Goal: Task Accomplishment & Management: Manage account settings

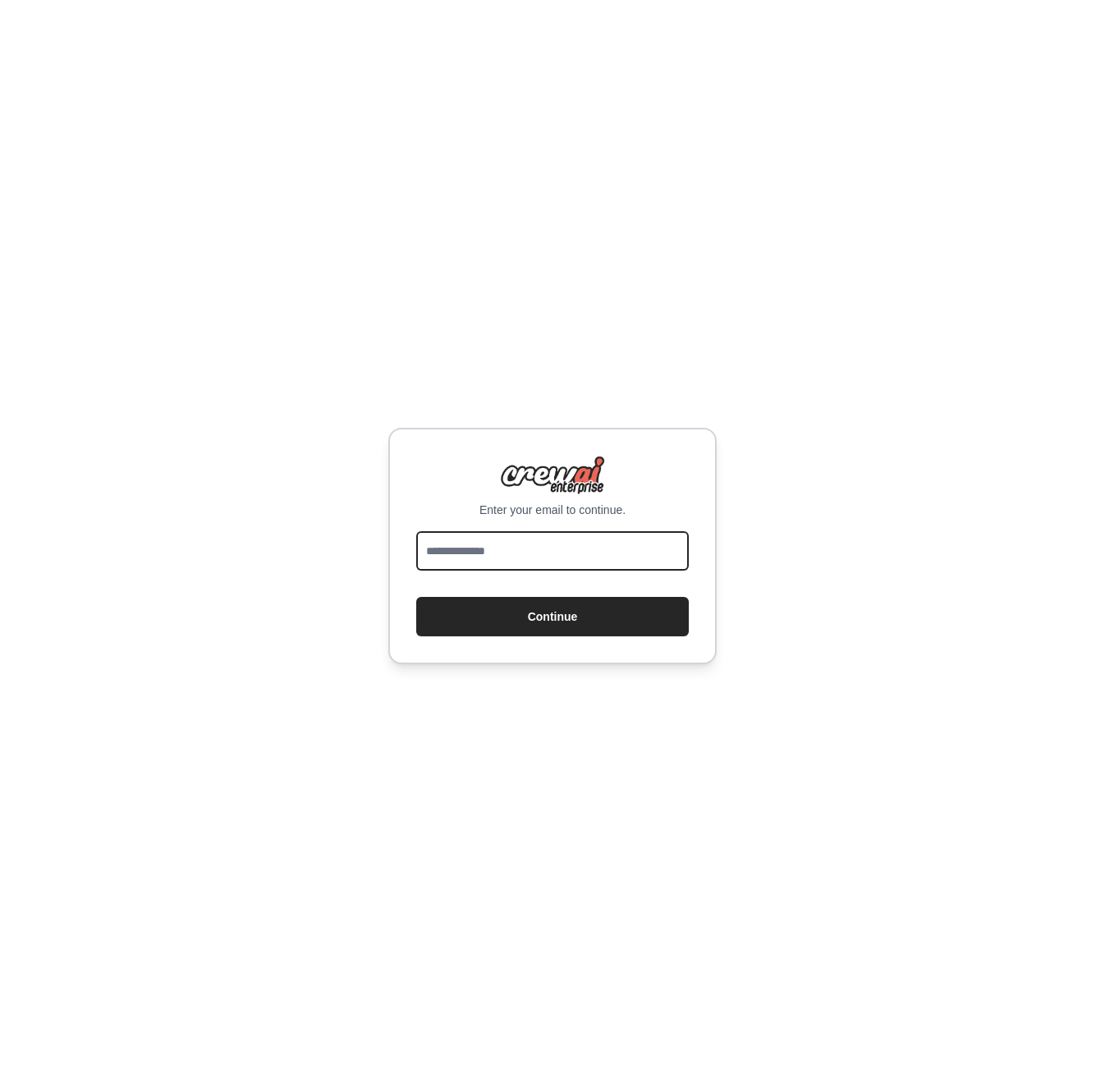
click at [516, 552] on input "email" at bounding box center [552, 551] width 273 height 39
type input "**********"
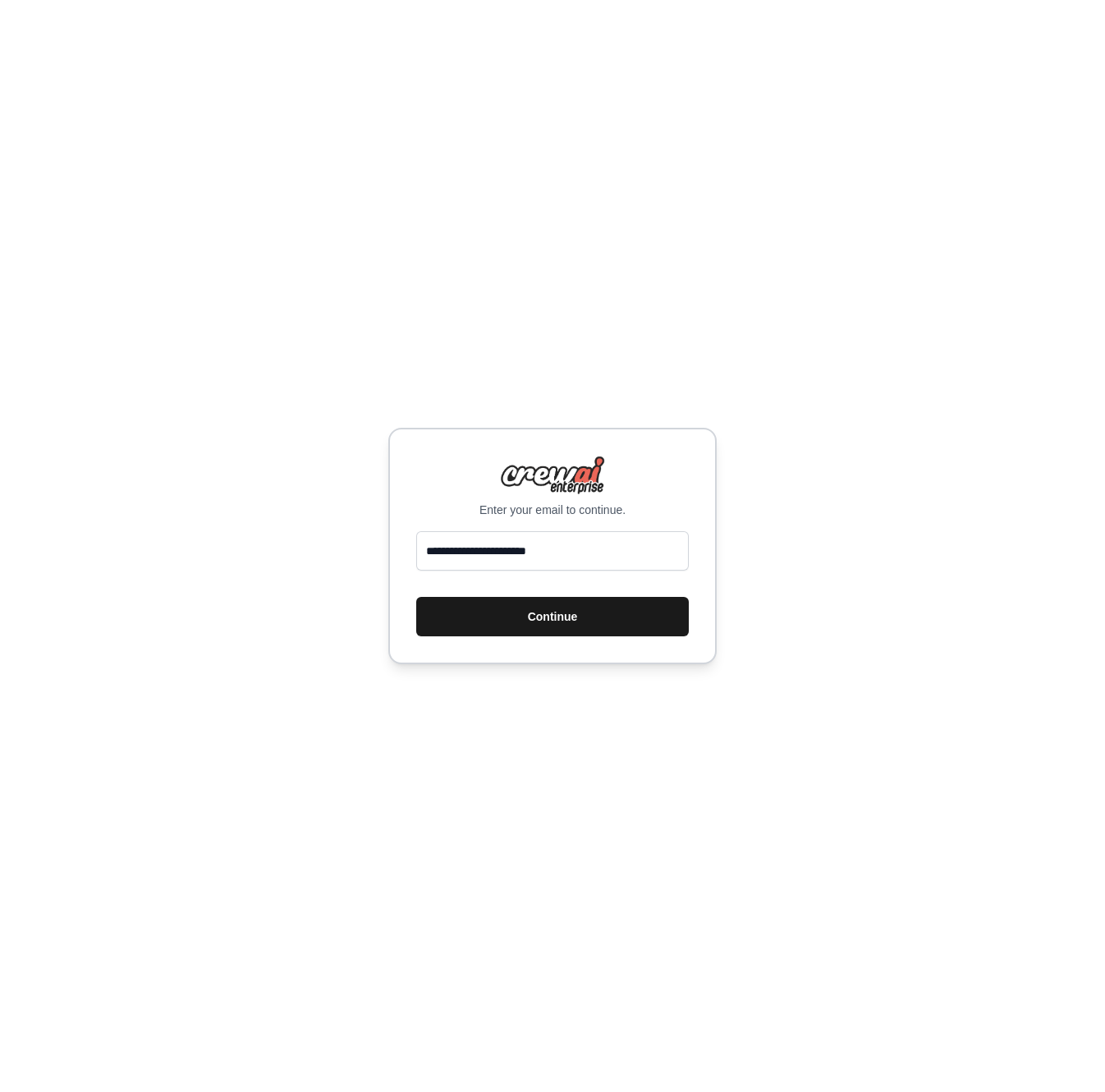
click at [523, 630] on button "Continue" at bounding box center [552, 616] width 273 height 39
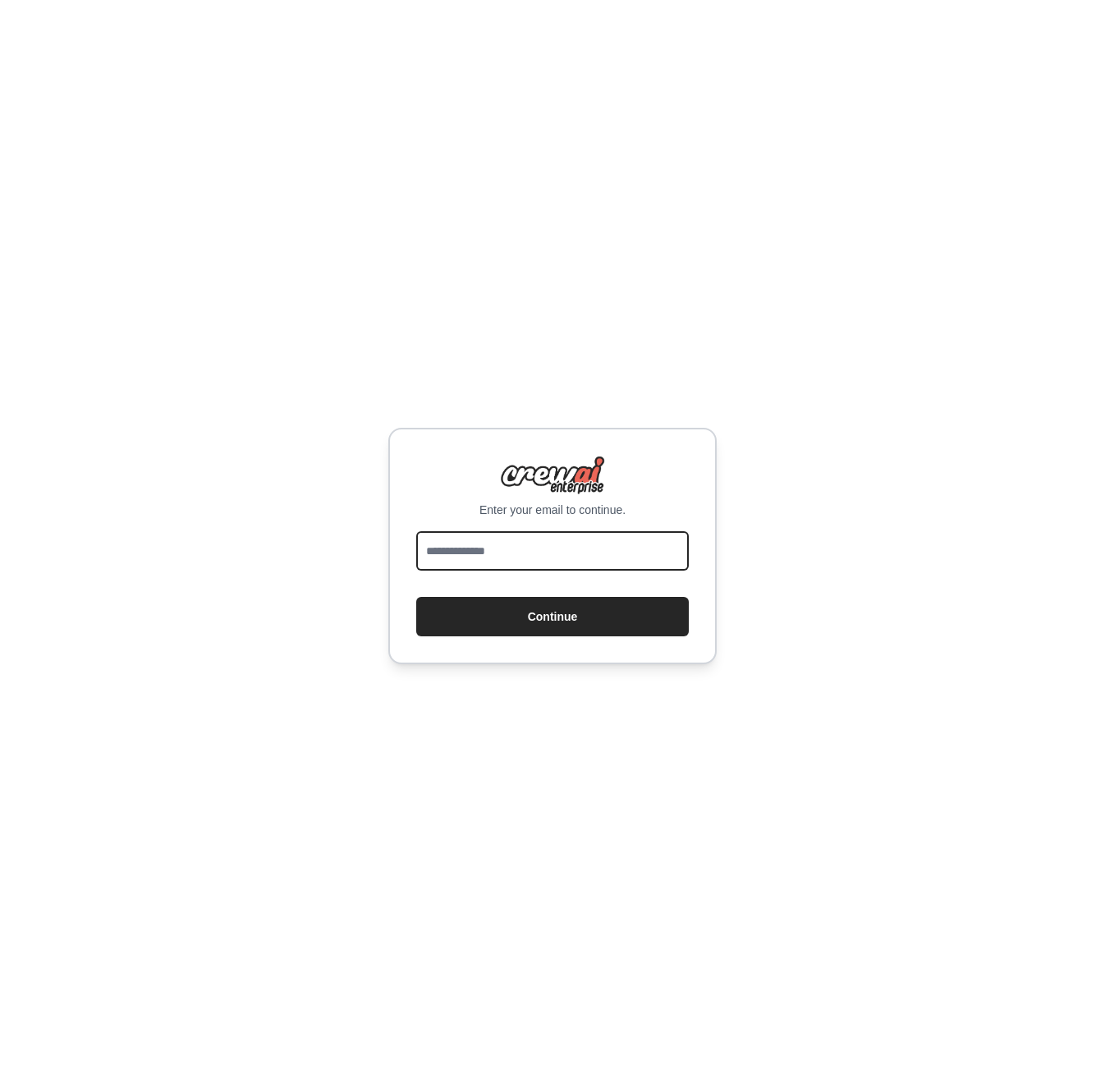
click at [513, 562] on input "email" at bounding box center [552, 551] width 273 height 39
click at [537, 551] on input "email" at bounding box center [552, 551] width 273 height 39
type input "**********"
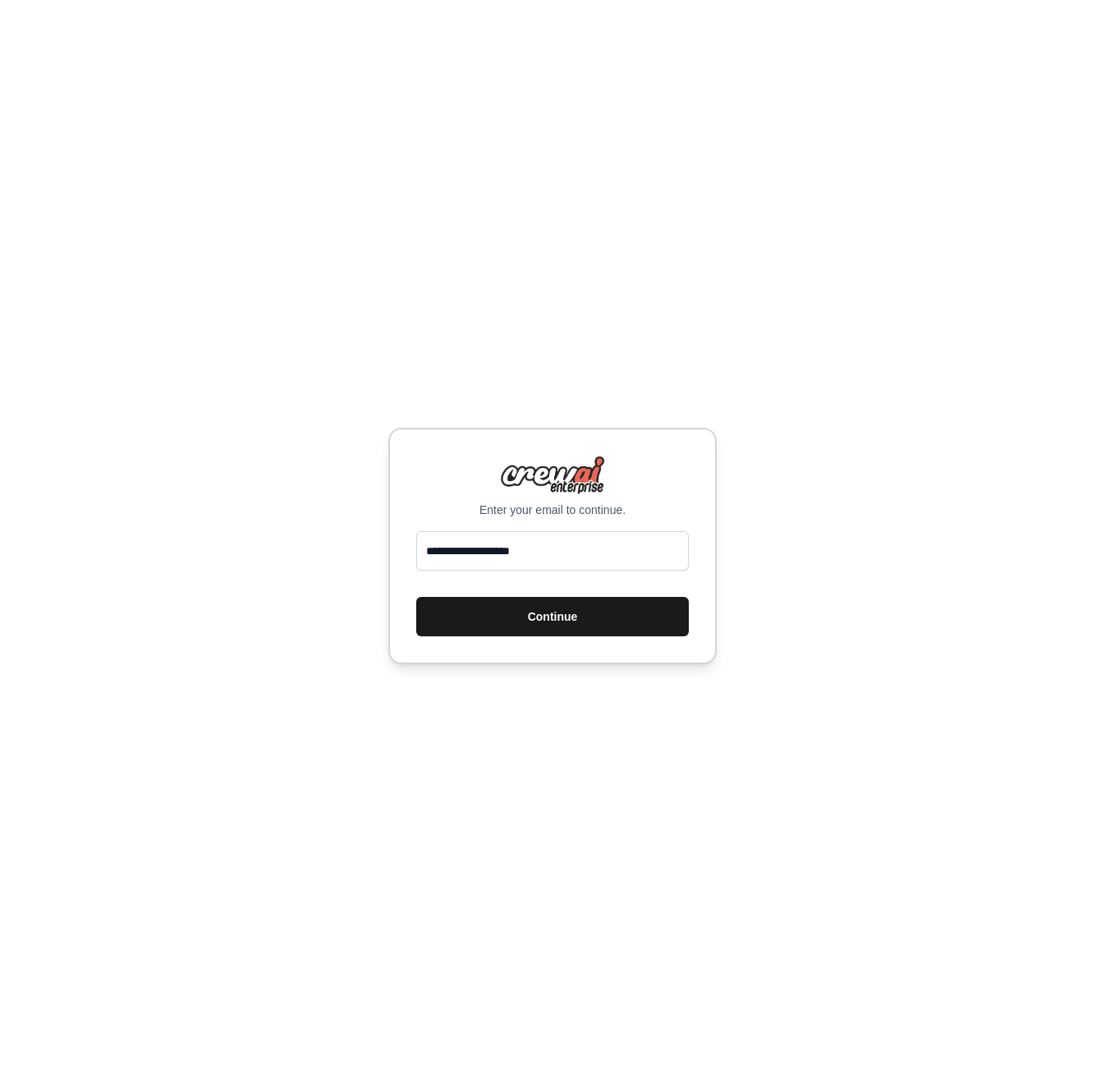
click at [505, 615] on button "Continue" at bounding box center [552, 616] width 273 height 39
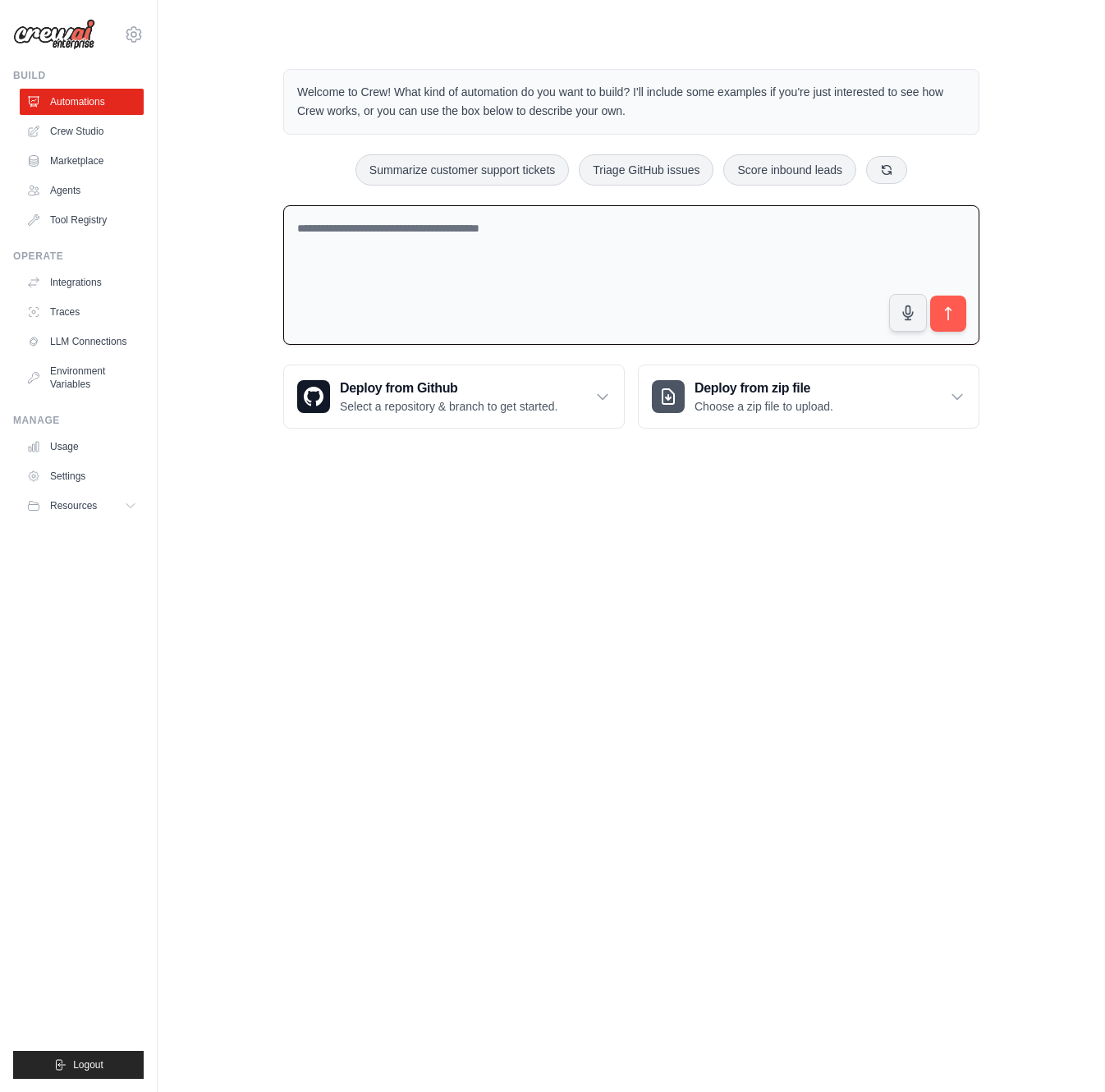
click at [536, 302] on textarea at bounding box center [631, 275] width 697 height 141
paste textarea "**********"
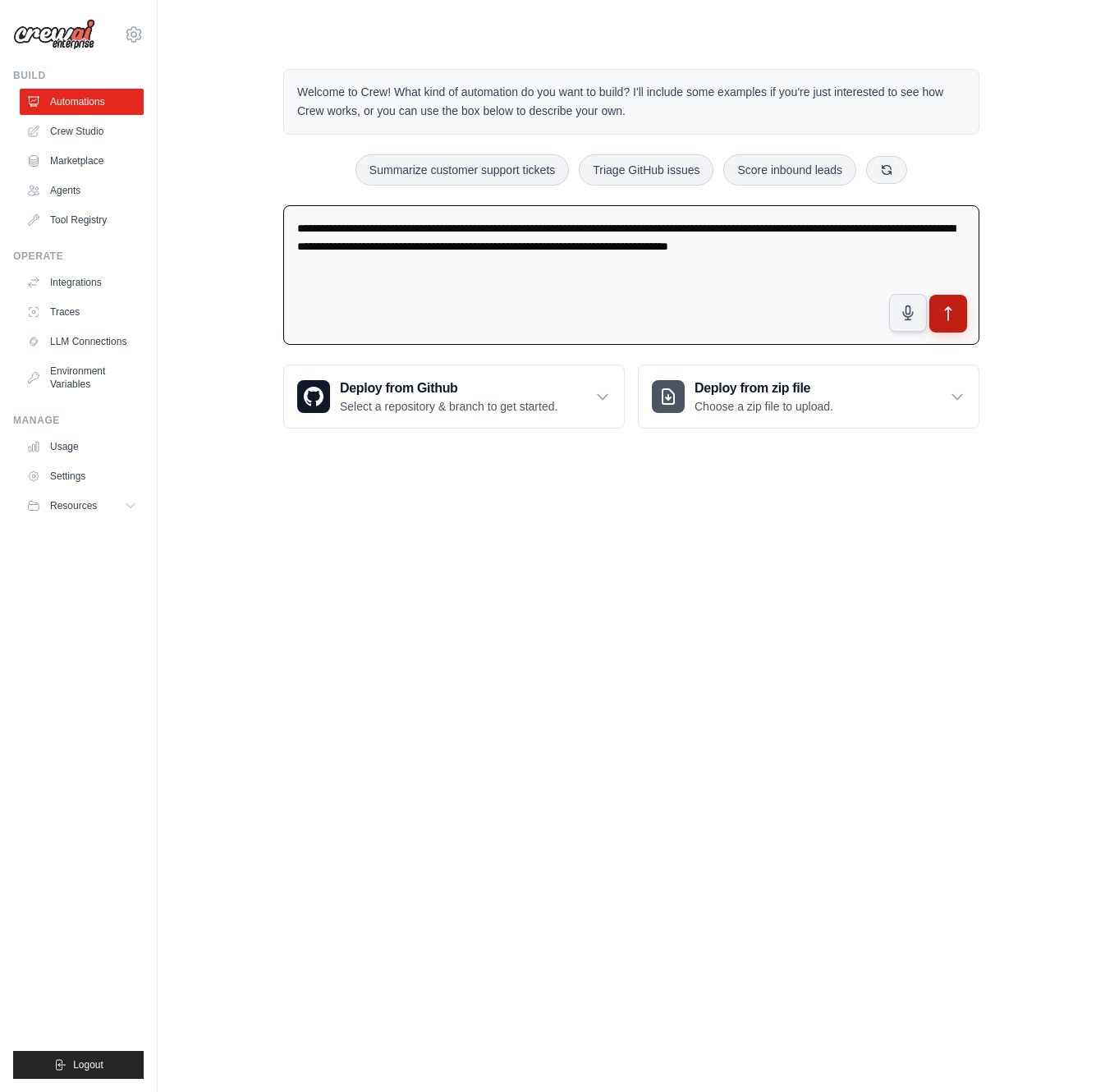
type textarea "**********"
click at [946, 324] on button "submit" at bounding box center [949, 314] width 38 height 38
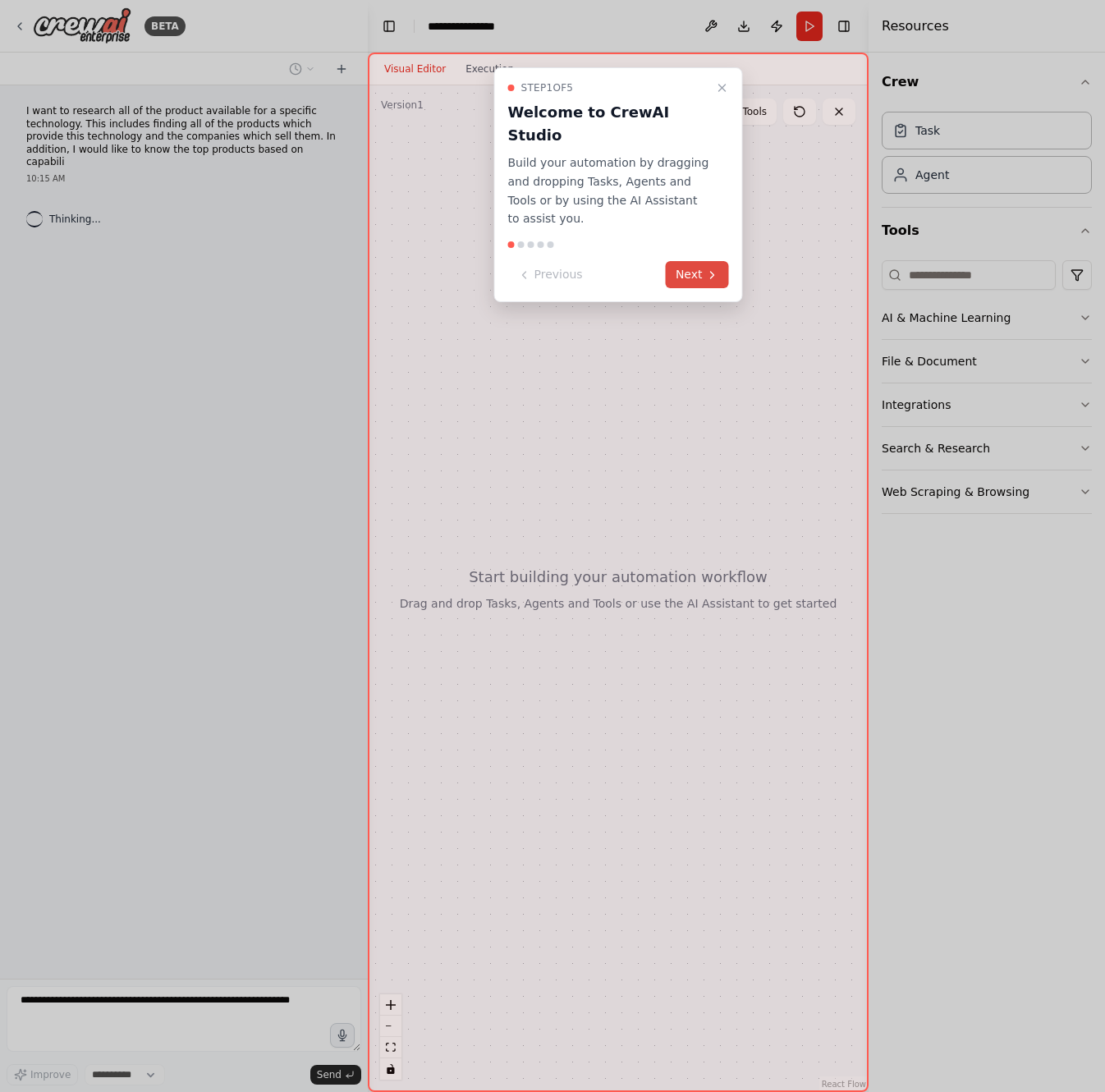
click at [697, 261] on button "Next" at bounding box center [698, 275] width 64 height 27
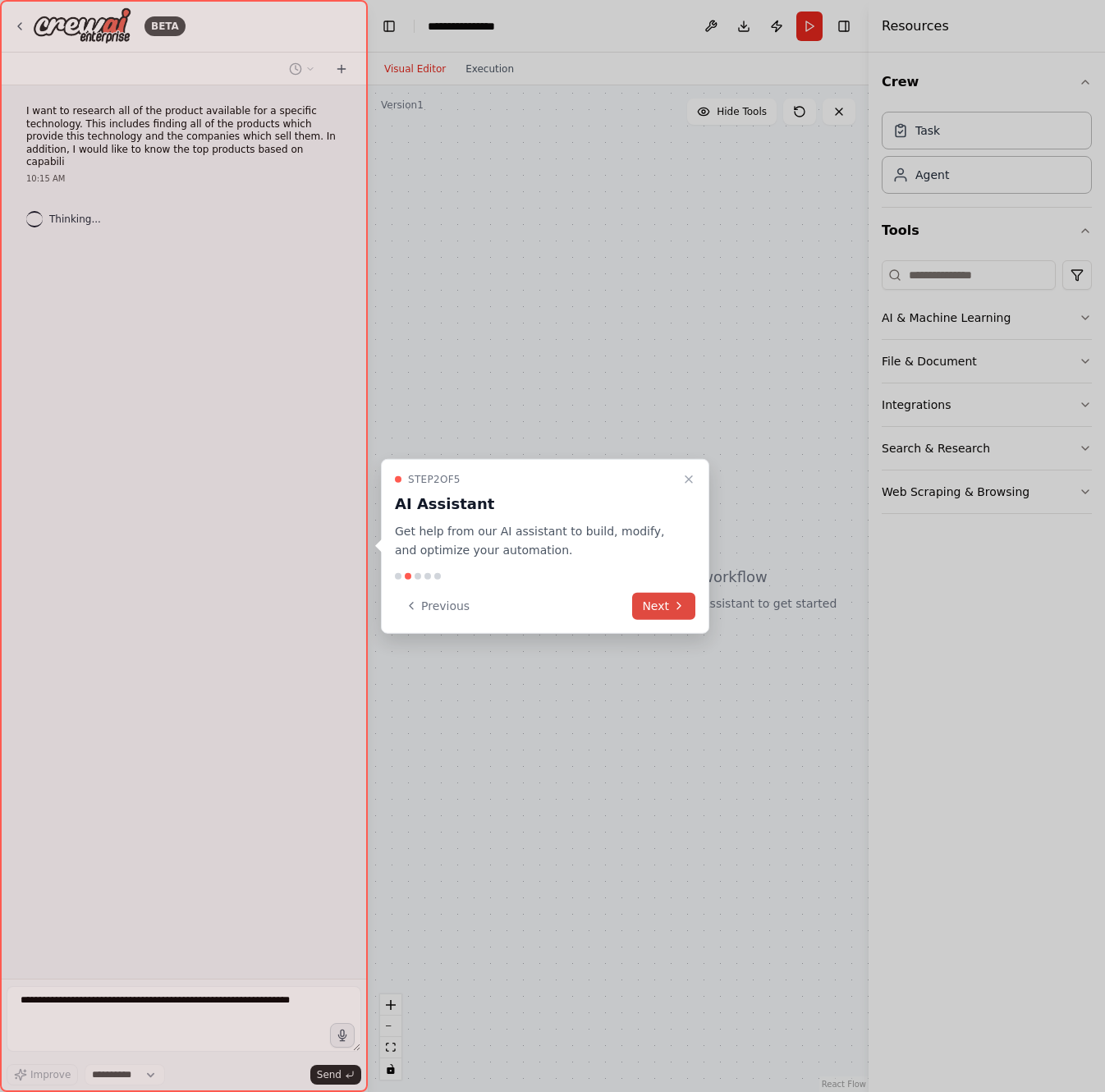
select select "****"
click at [670, 603] on button "Next" at bounding box center [664, 606] width 64 height 27
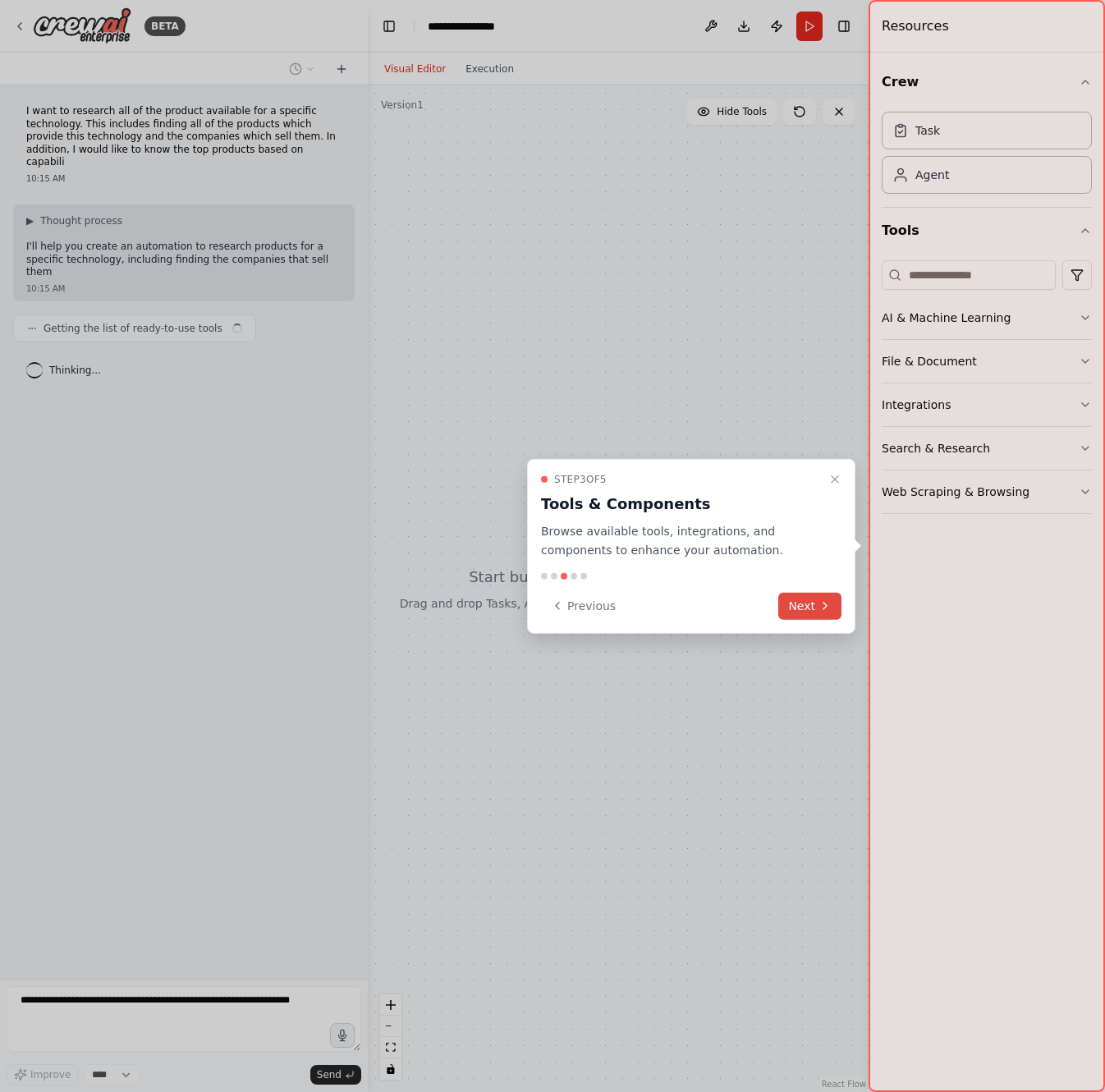
click at [802, 612] on button "Next" at bounding box center [810, 606] width 64 height 27
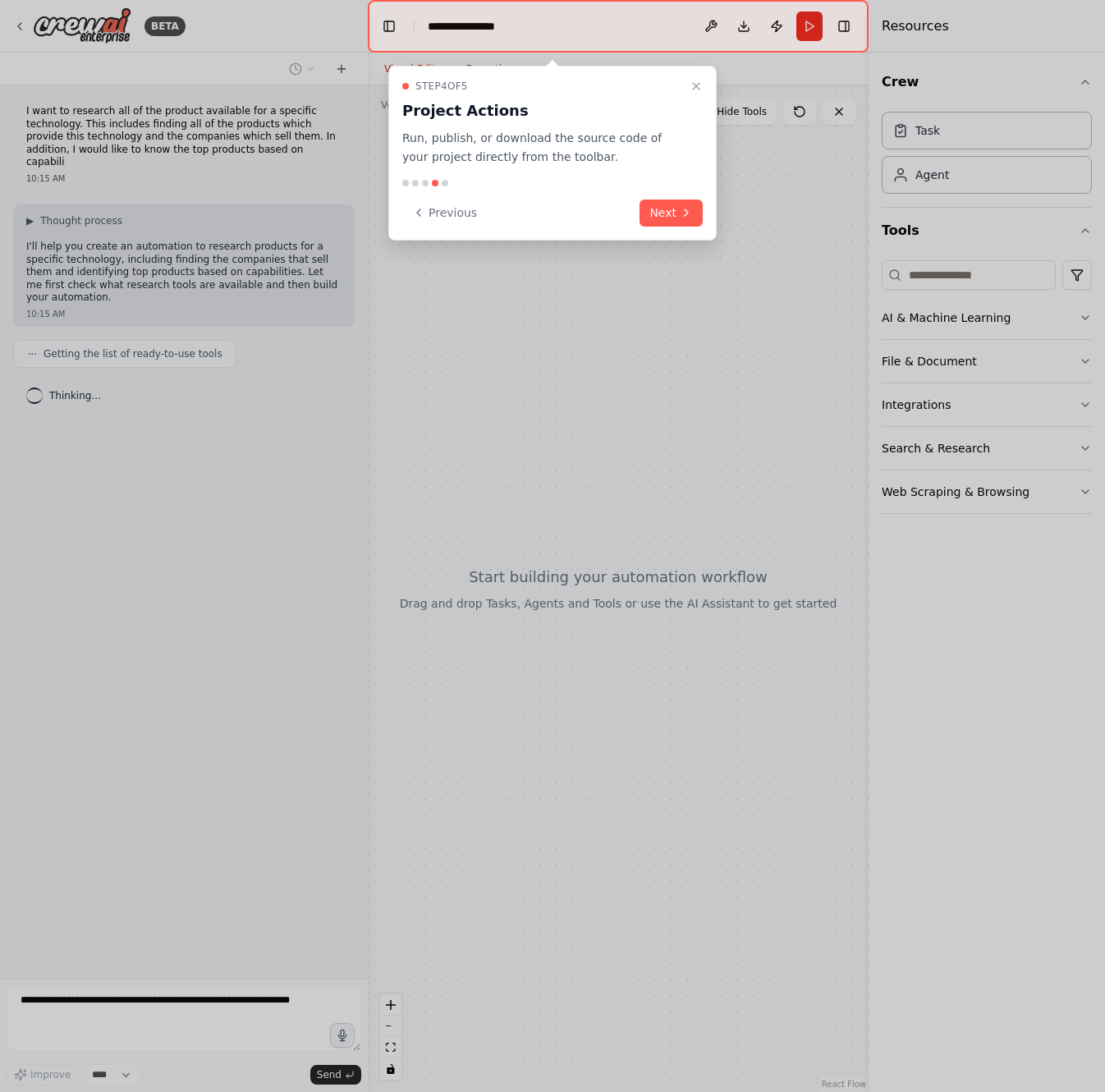
click at [689, 220] on button "Next" at bounding box center [671, 213] width 64 height 27
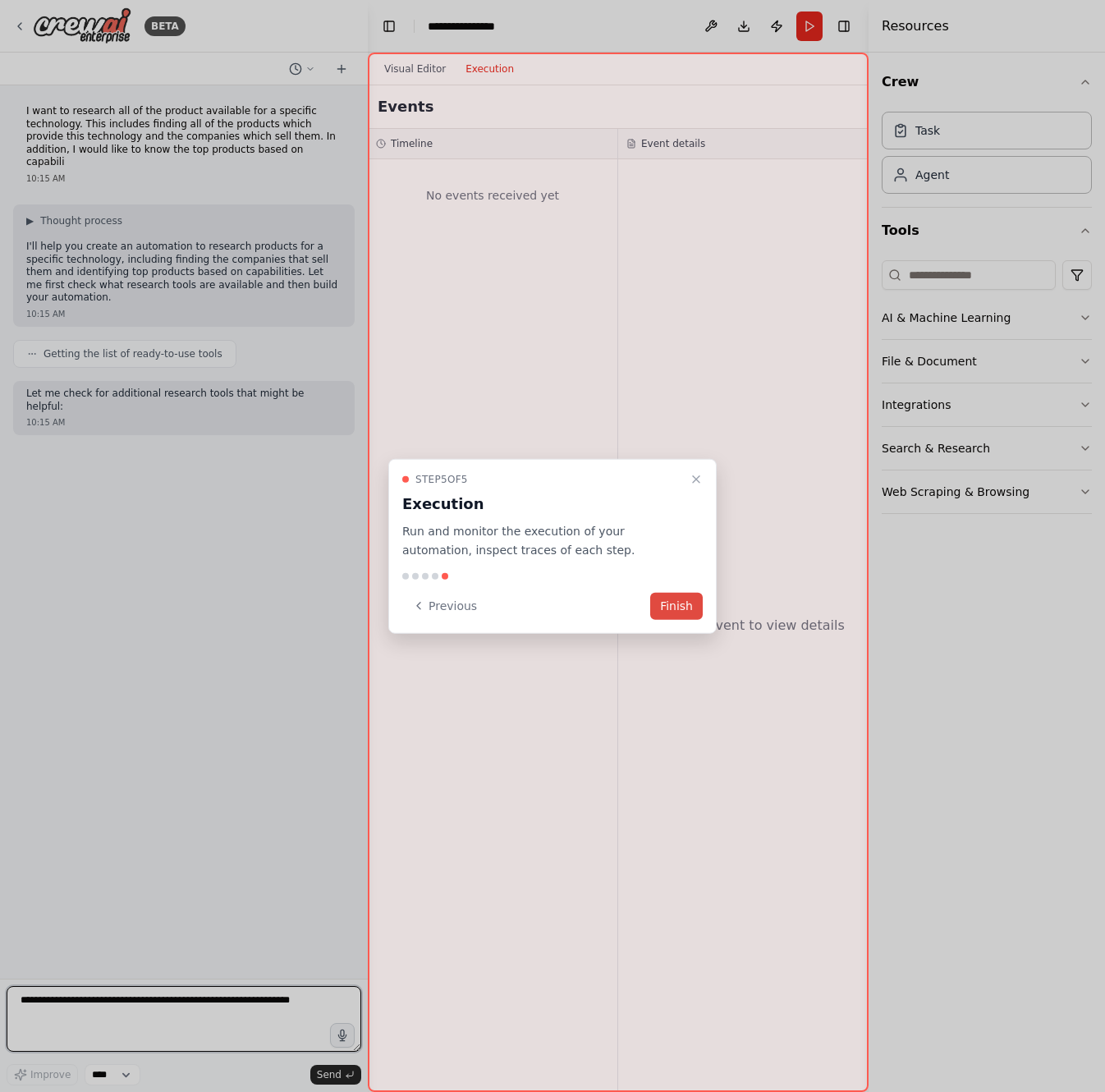
click at [688, 604] on button "Finish" at bounding box center [677, 606] width 53 height 27
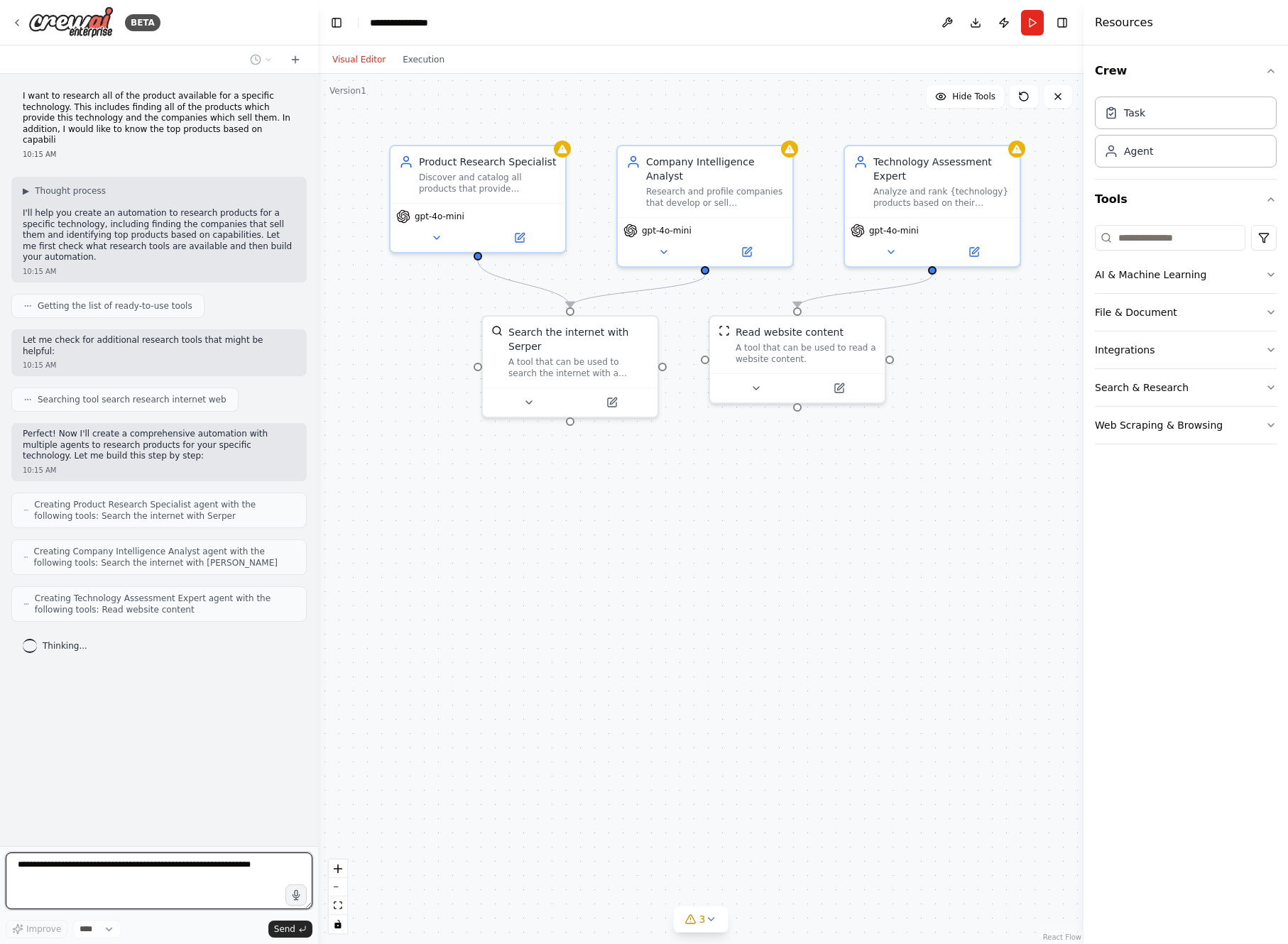
drag, startPoint x: 3, startPoint y: 490, endPoint x: 121, endPoint y: 476, distance: 118.8
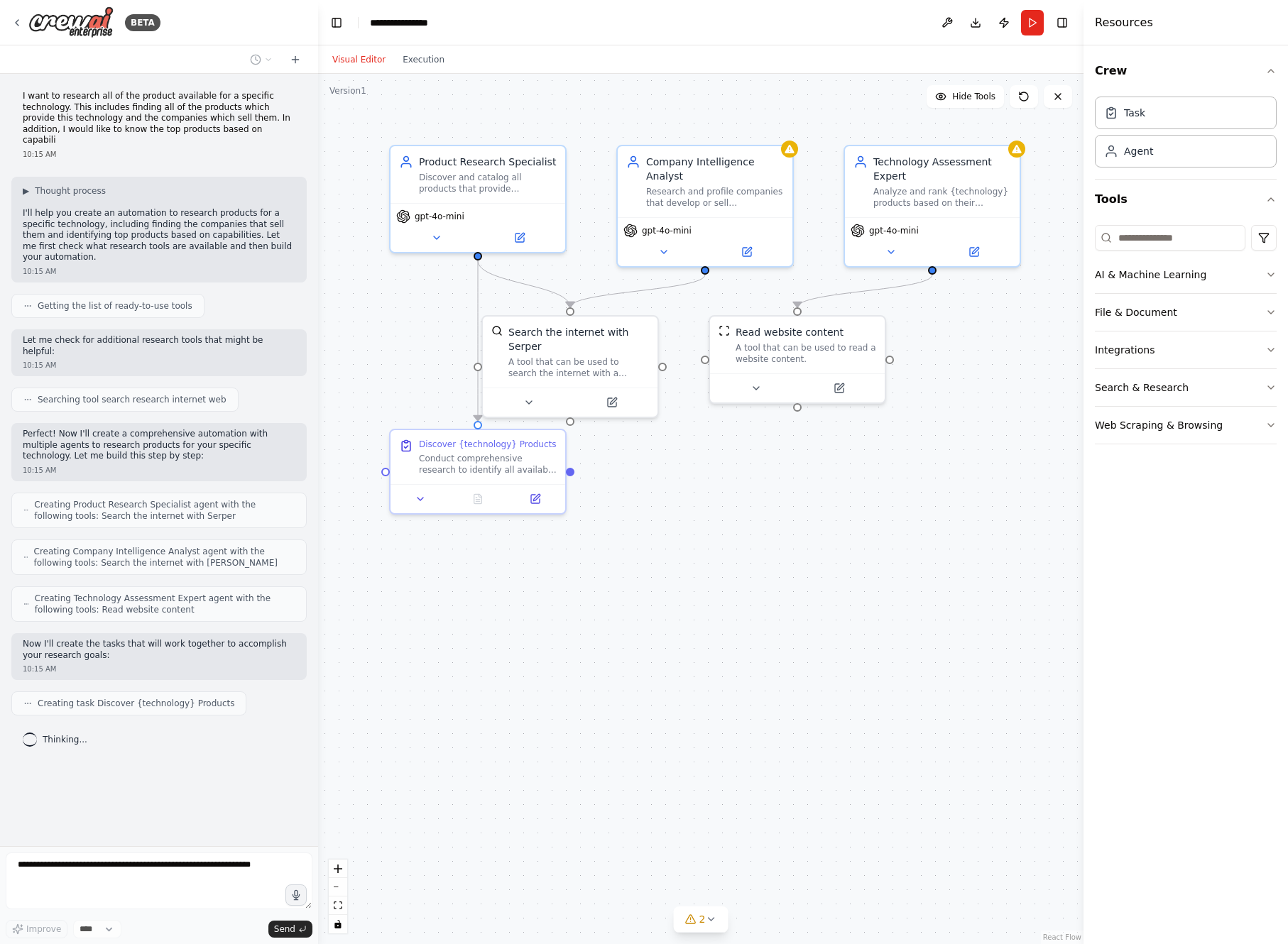
click at [681, 558] on div ".deletable-edge-delete-btn { width: 20px; height: 20px; border: 0px solid #ffff…" at bounding box center [701, 509] width 766 height 870
drag, startPoint x: 4, startPoint y: 138, endPoint x: -5, endPoint y: 139, distance: 9.1
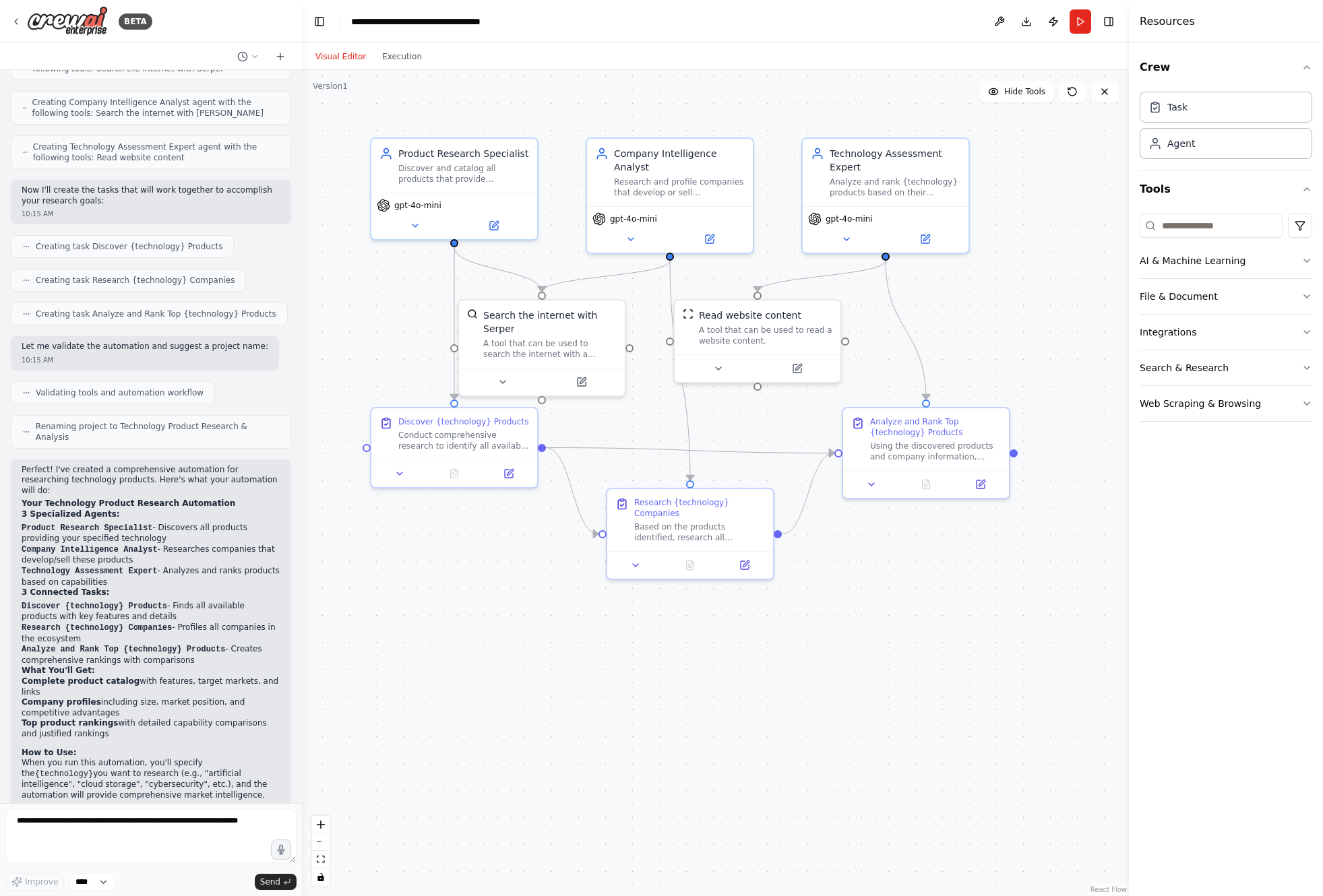
scroll to position [432, 0]
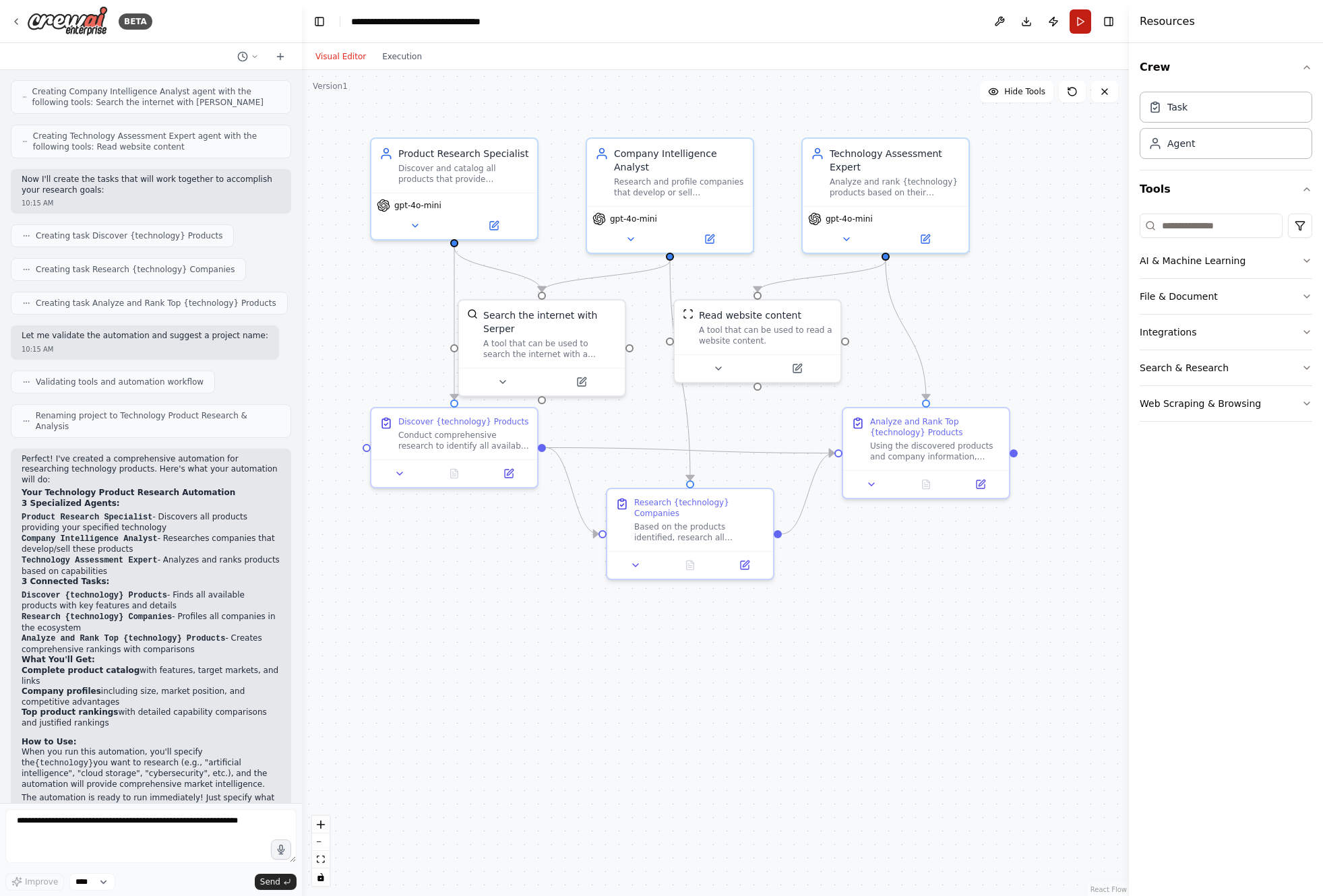
click at [907, 26] on button "Run" at bounding box center [1080, 22] width 22 height 25
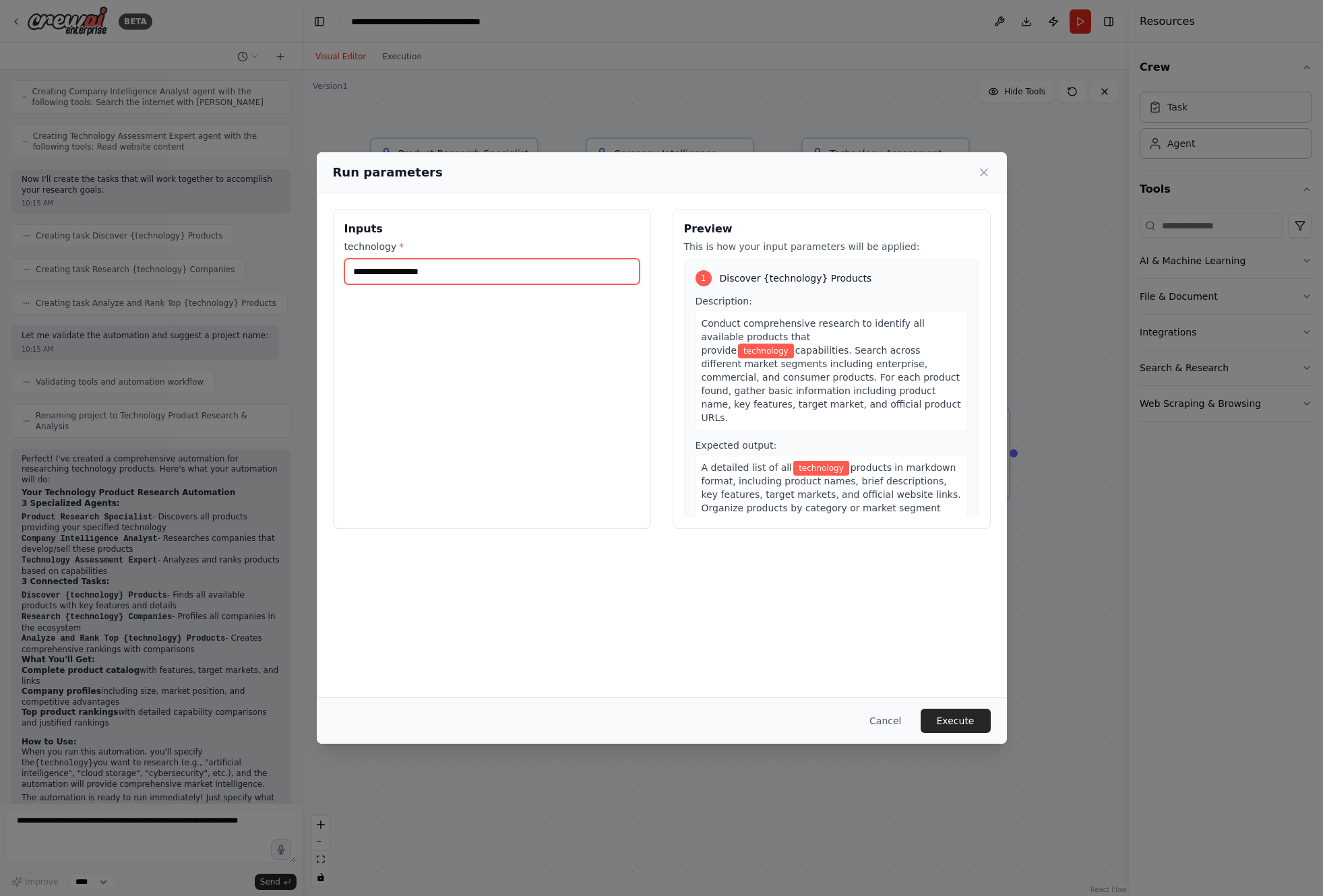
click at [529, 276] on input "technology *" at bounding box center [492, 272] width 295 height 25
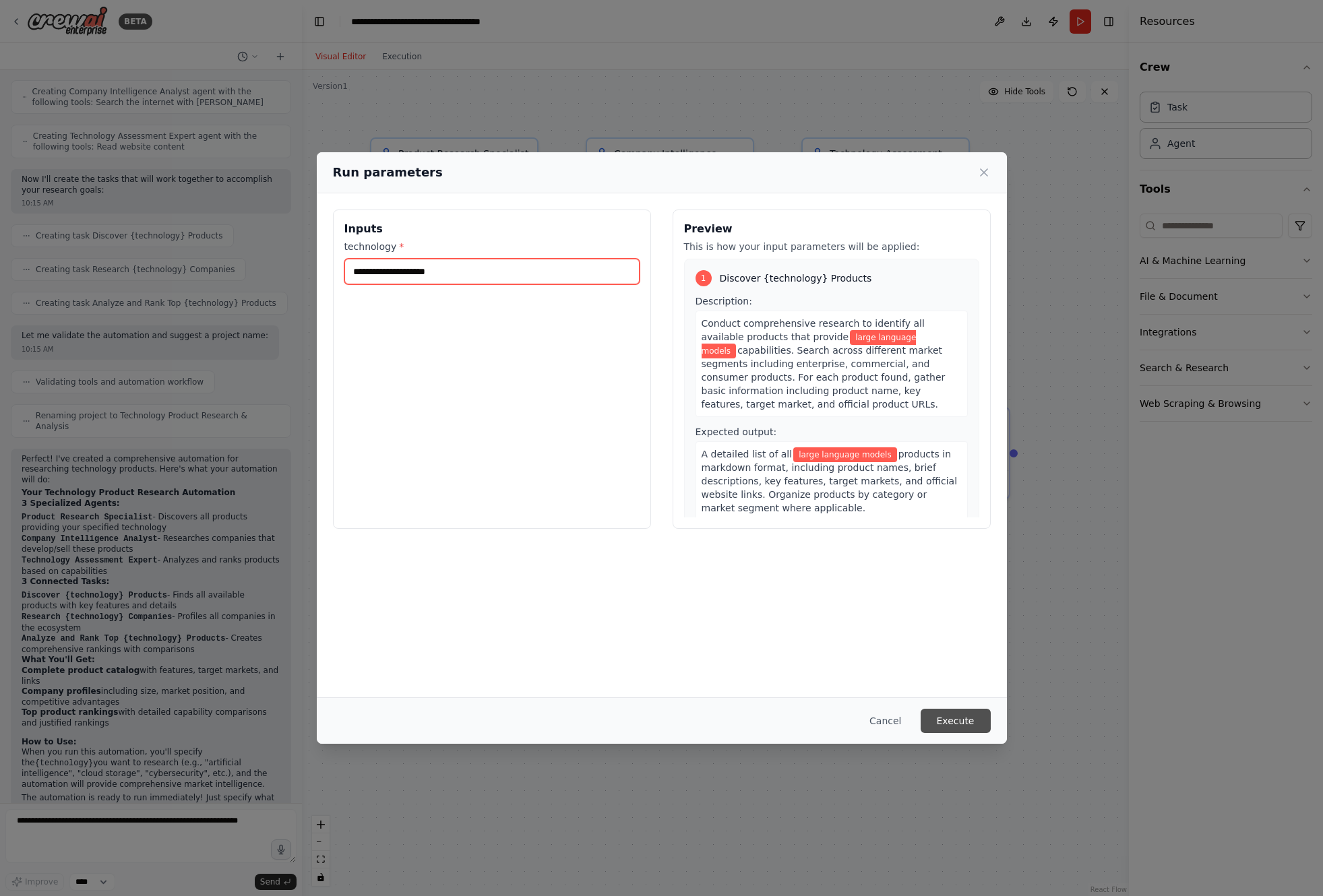
type input "**********"
click at [907, 725] on button "Execute" at bounding box center [956, 720] width 70 height 25
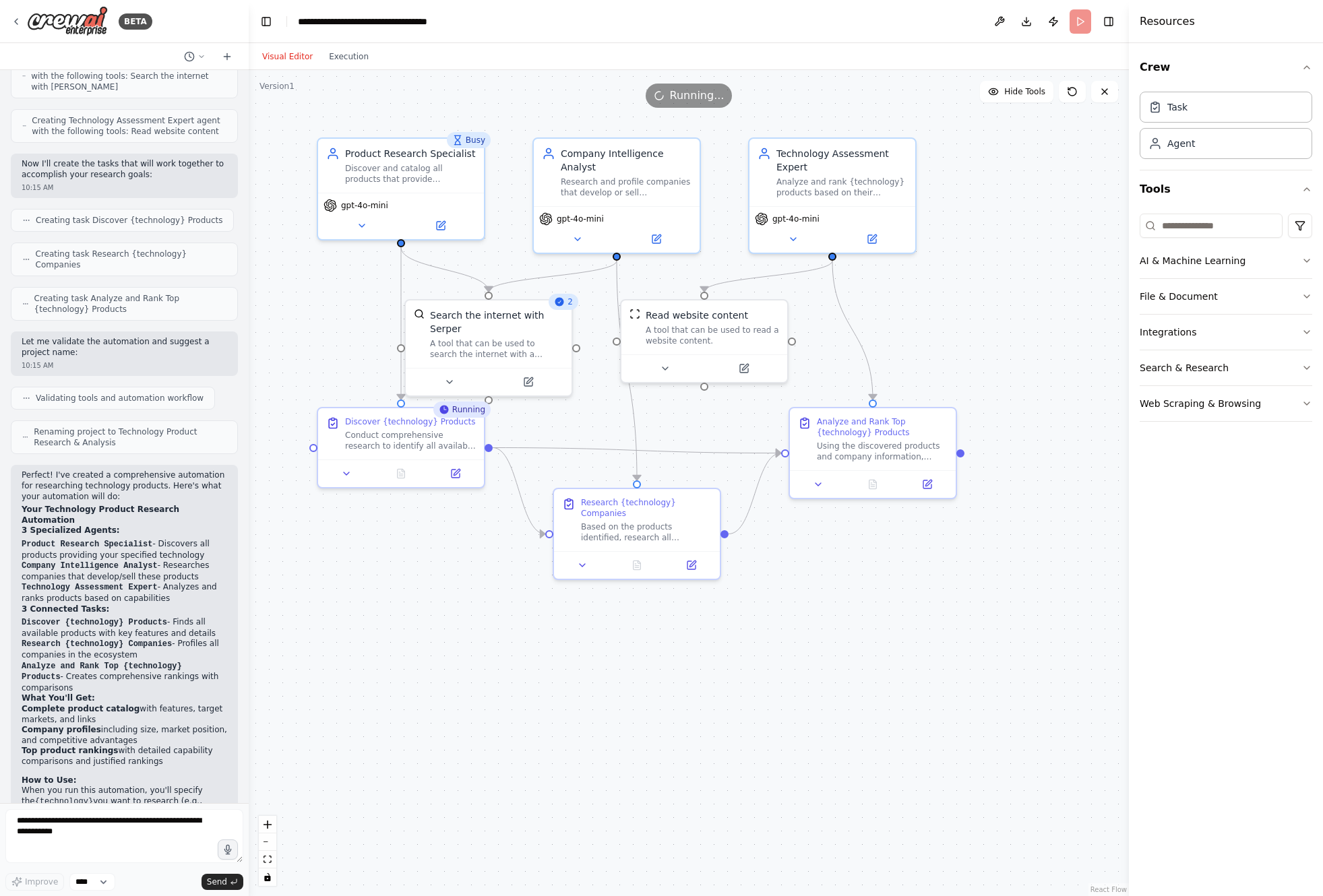
scroll to position [490, 0]
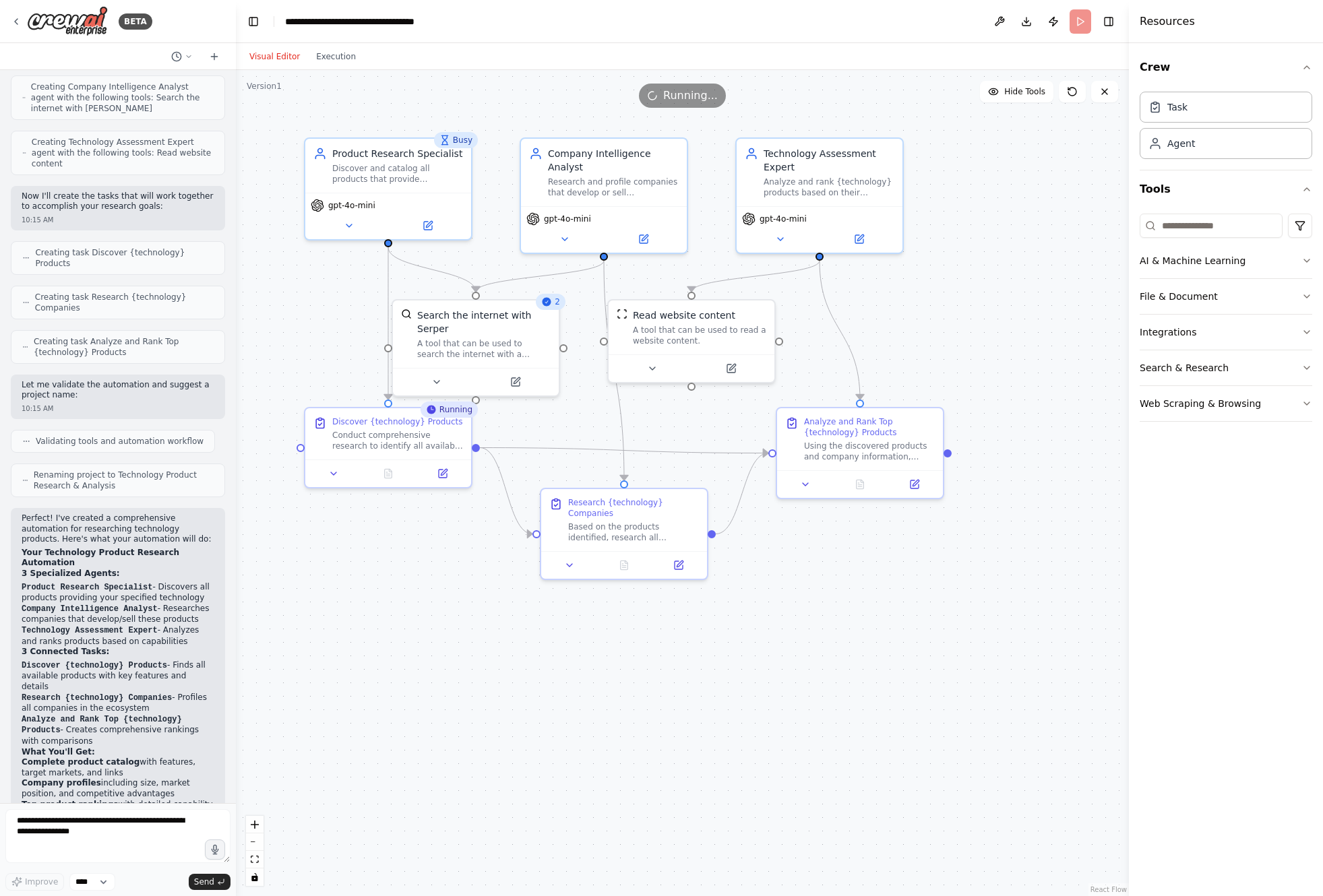
drag, startPoint x: 297, startPoint y: 352, endPoint x: 272, endPoint y: 352, distance: 25.0
click at [237, 357] on div "BETA I want to research all of the product available for a specific technology.…" at bounding box center [661, 448] width 1323 height 896
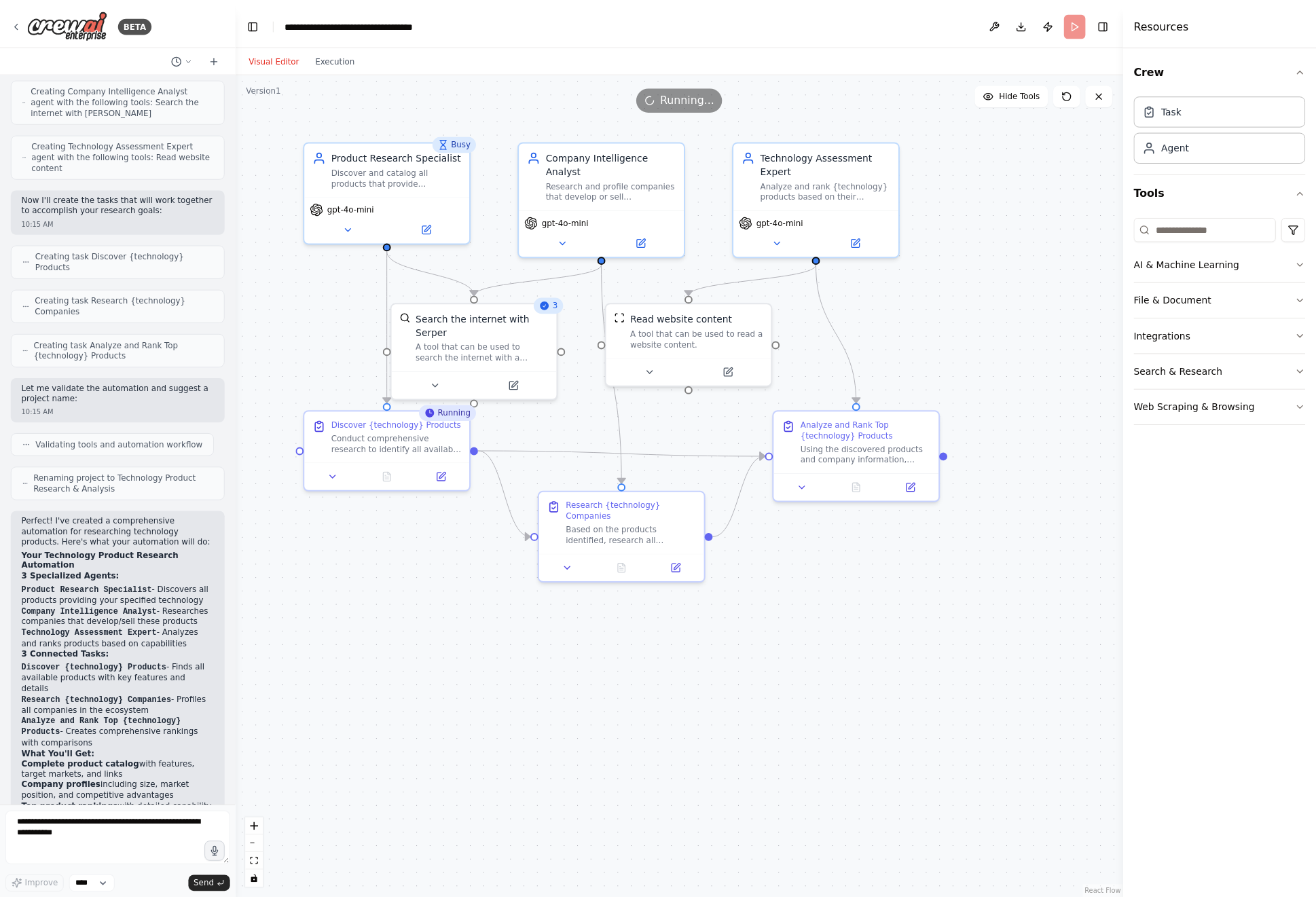
scroll to position [596, 0]
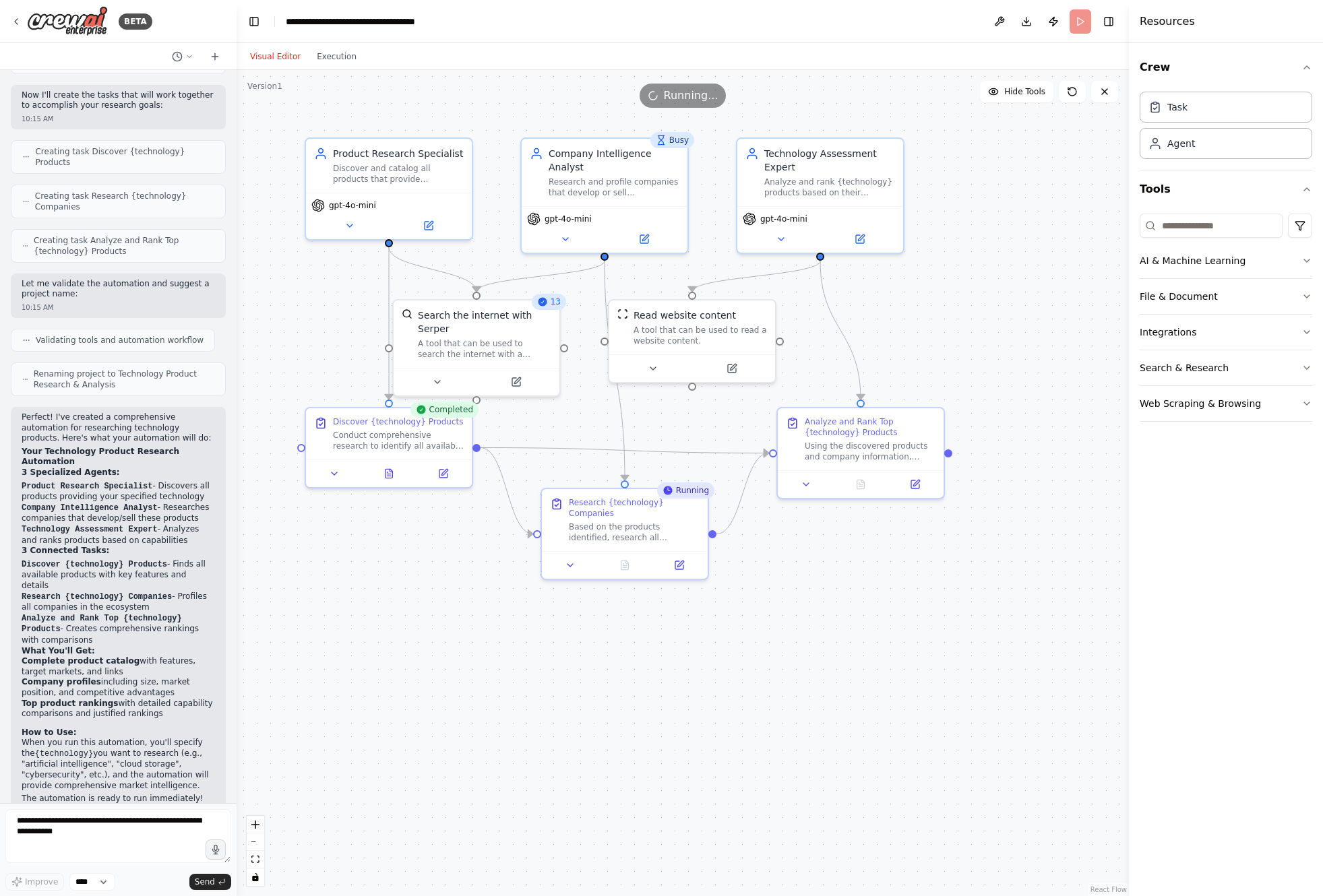
drag, startPoint x: 4, startPoint y: 507, endPoint x: -68, endPoint y: 524, distance: 74.0
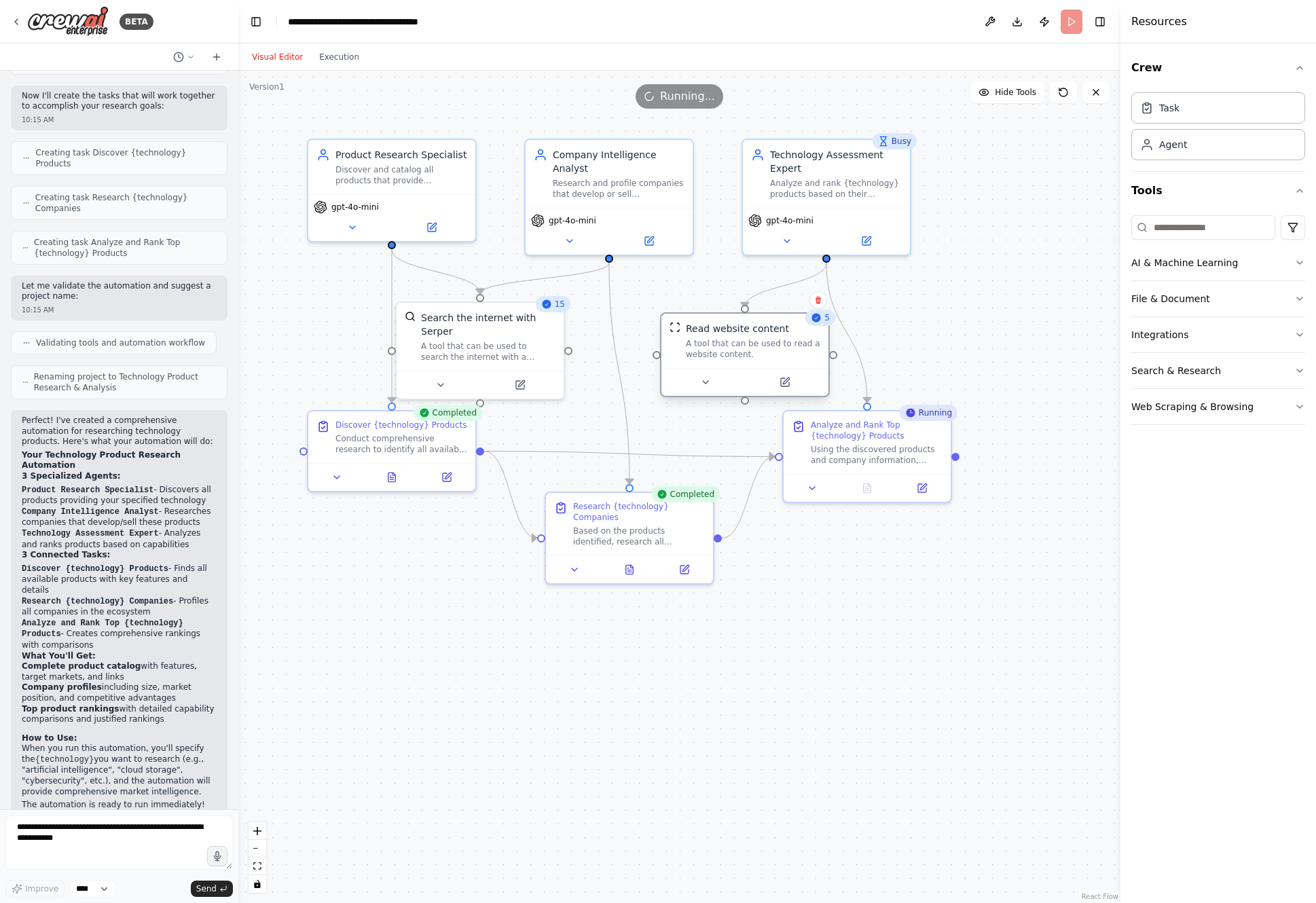
drag, startPoint x: 693, startPoint y: 346, endPoint x: 739, endPoint y: 361, distance: 48.4
click at [739, 361] on div "Read website content A tool that can be used to read a website content." at bounding box center [745, 340] width 167 height 54
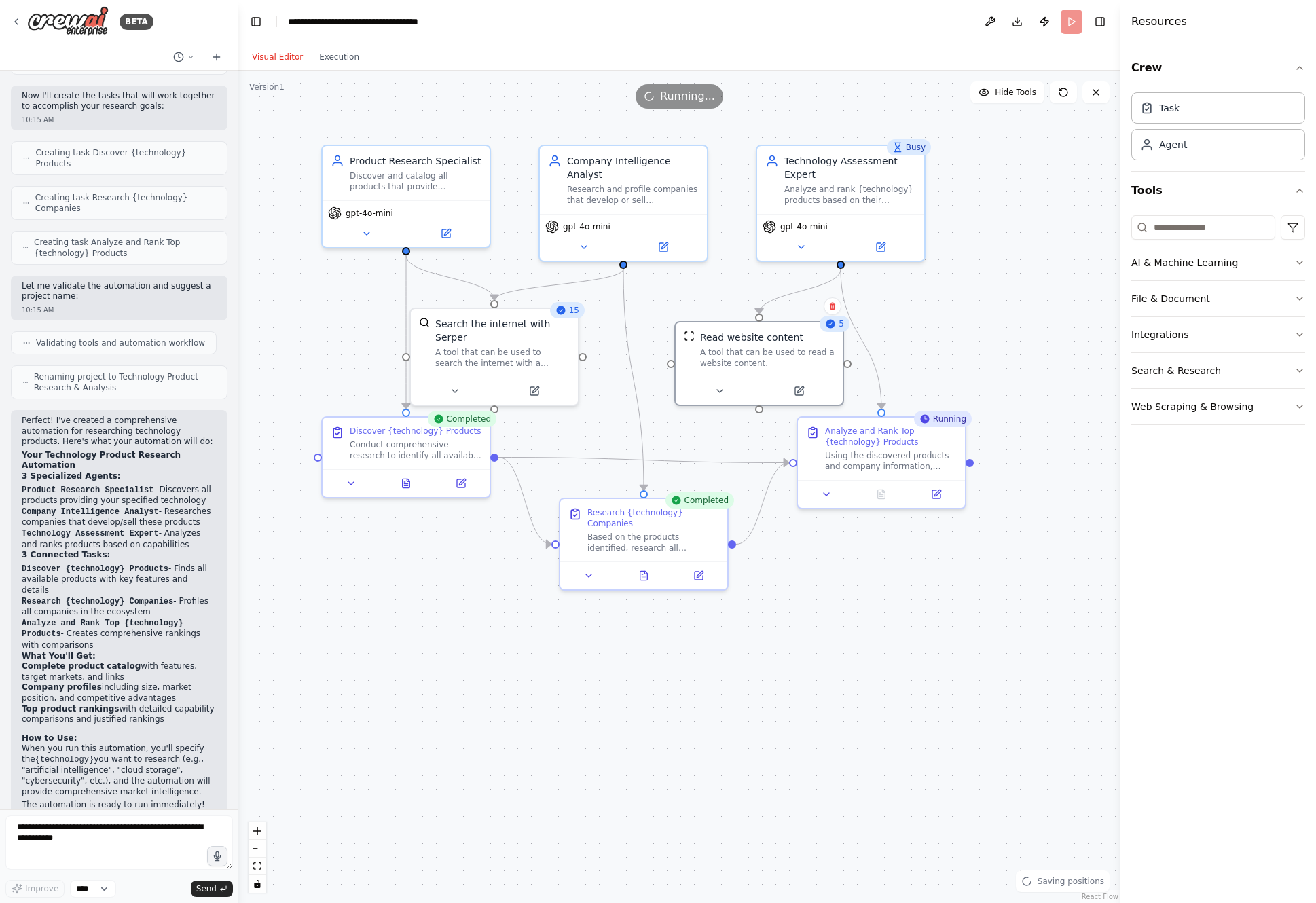
drag, startPoint x: 620, startPoint y: 264, endPoint x: 638, endPoint y: 274, distance: 20.6
click at [629, 268] on div ".deletable-edge-delete-btn { width: 20px; height: 20px; border: 0px solid #ffff…" at bounding box center [680, 487] width 882 height 832
click at [738, 312] on div ".deletable-edge-delete-btn { width: 20px; height: 20px; border: 0px solid #ffff…" at bounding box center [680, 487] width 882 height 832
click at [634, 271] on div ".deletable-edge-delete-btn { width: 20px; height: 20px; border: 0px solid #ffff…" at bounding box center [680, 487] width 882 height 832
click at [658, 276] on div ".deletable-edge-delete-btn { width: 20px; height: 20px; border: 0px solid #ffff…" at bounding box center [680, 487] width 882 height 832
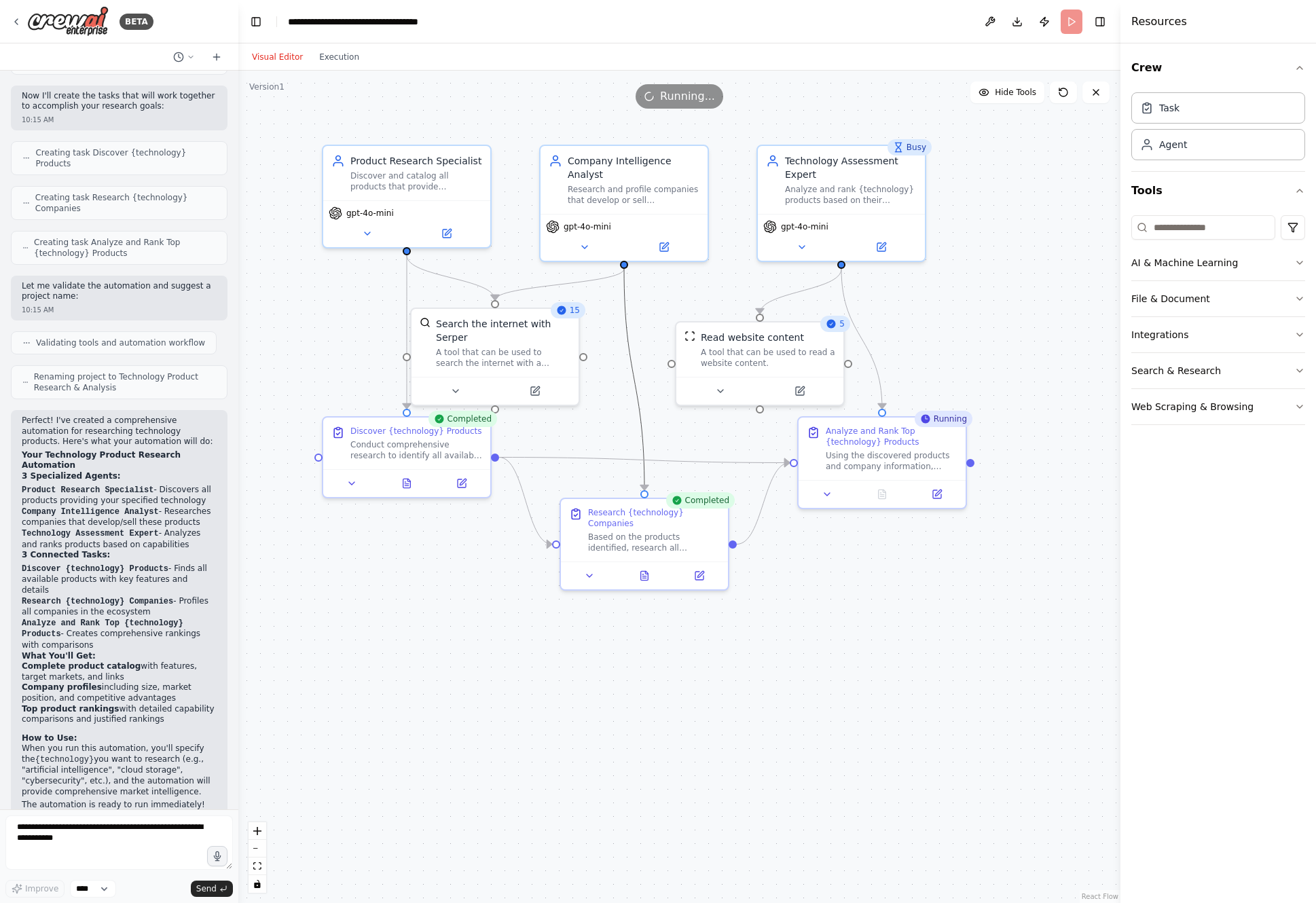
drag, startPoint x: 636, startPoint y: 268, endPoint x: 706, endPoint y: 299, distance: 76.6
click at [702, 297] on div ".deletable-edge-delete-btn { width: 20px; height: 20px; border: 0px solid #ffff…" at bounding box center [680, 487] width 882 height 832
click at [342, 58] on button "Execution" at bounding box center [339, 57] width 56 height 16
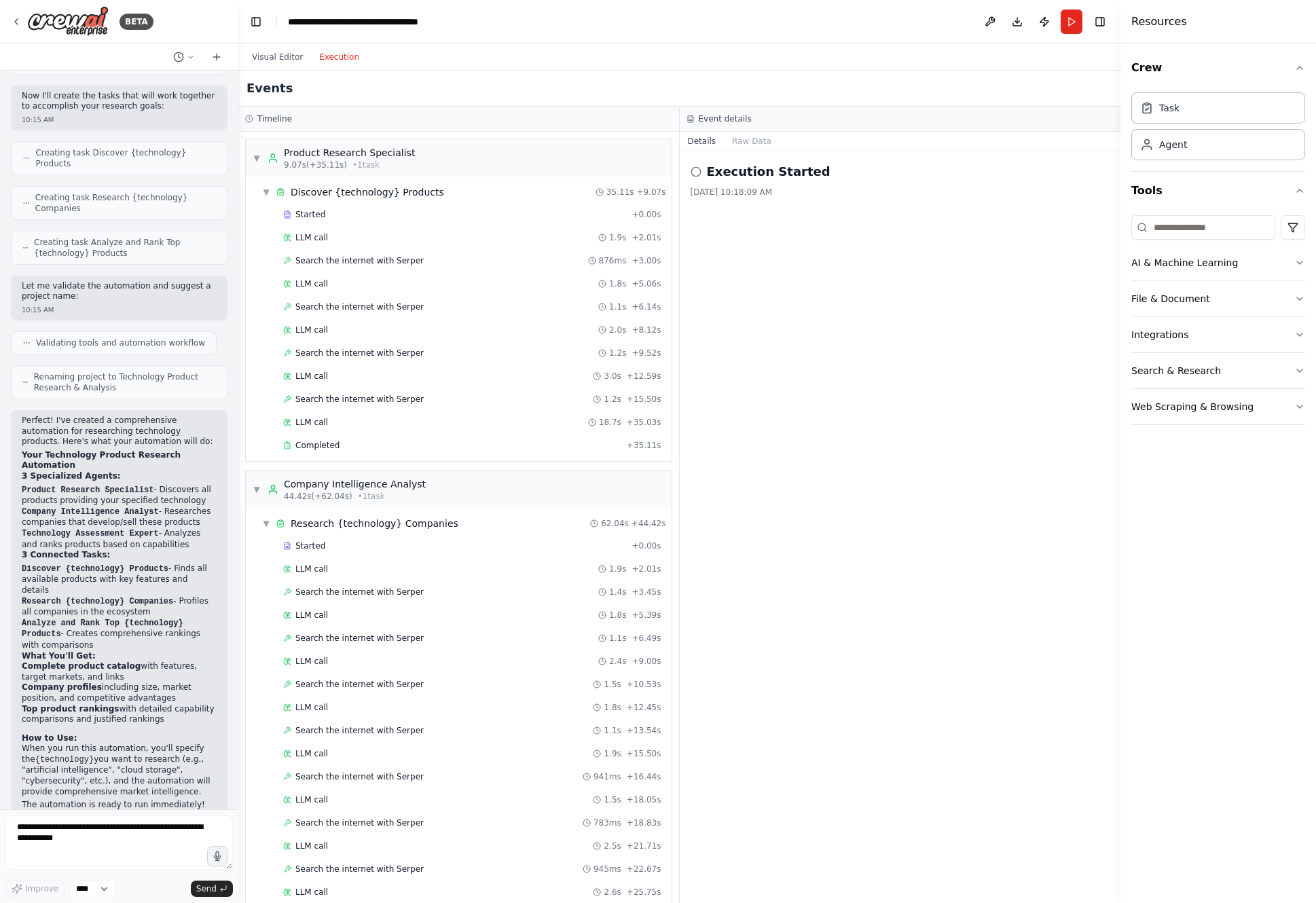
scroll to position [642, 0]
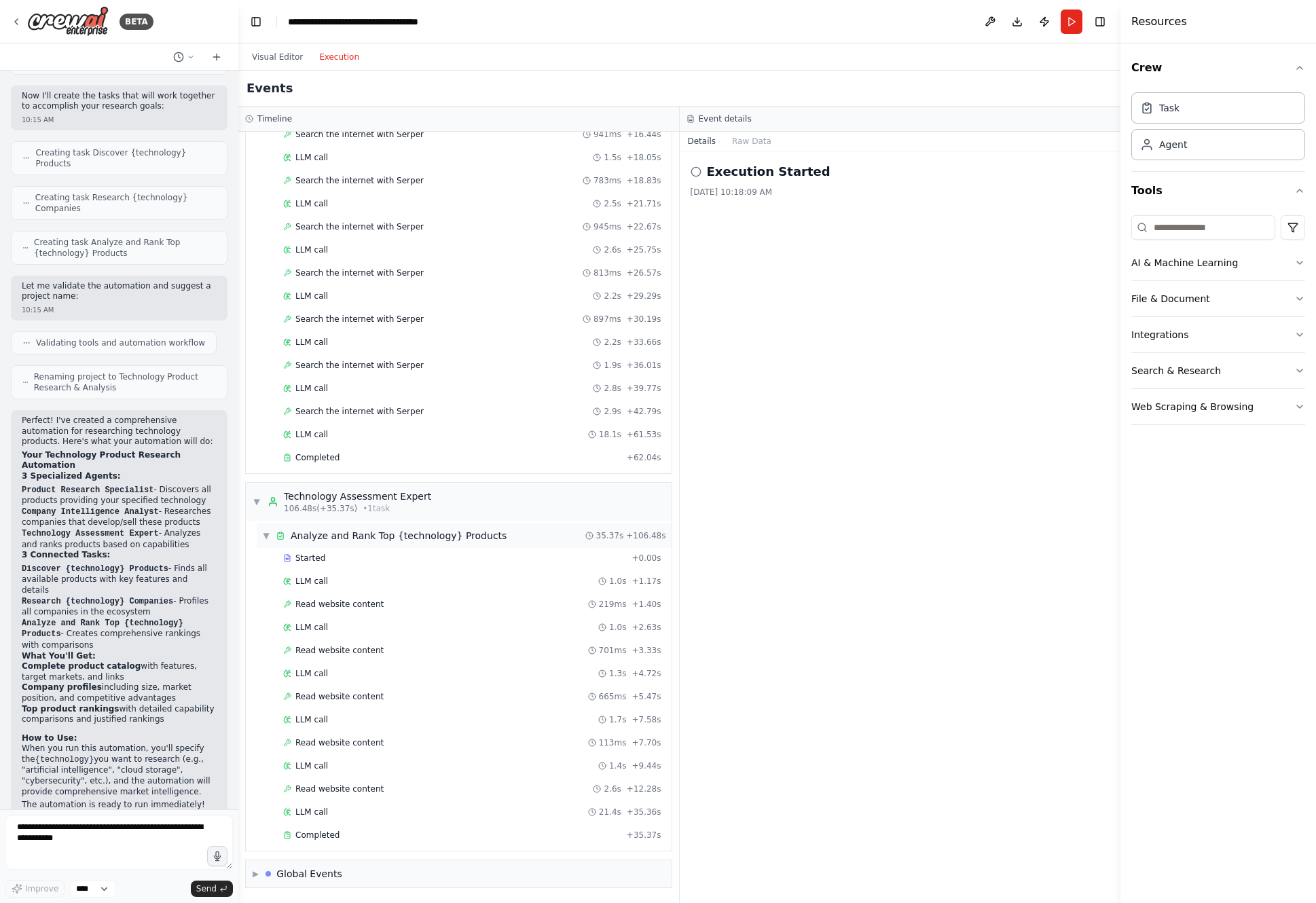
click at [265, 542] on div "▼ Analyze and Rank Top {technology} Products" at bounding box center [384, 536] width 245 height 14
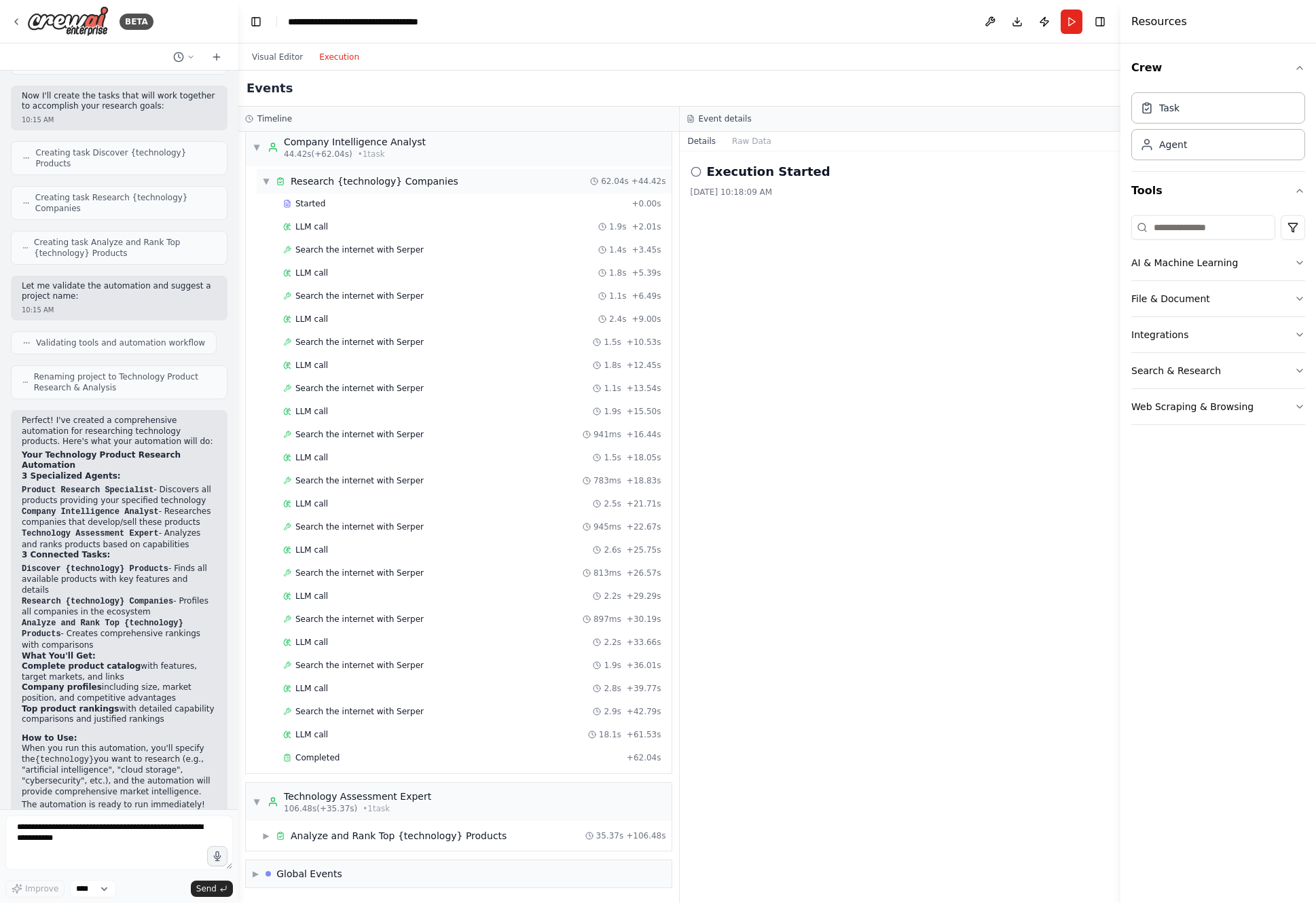
click at [266, 181] on span "▼" at bounding box center [266, 181] width 8 height 10
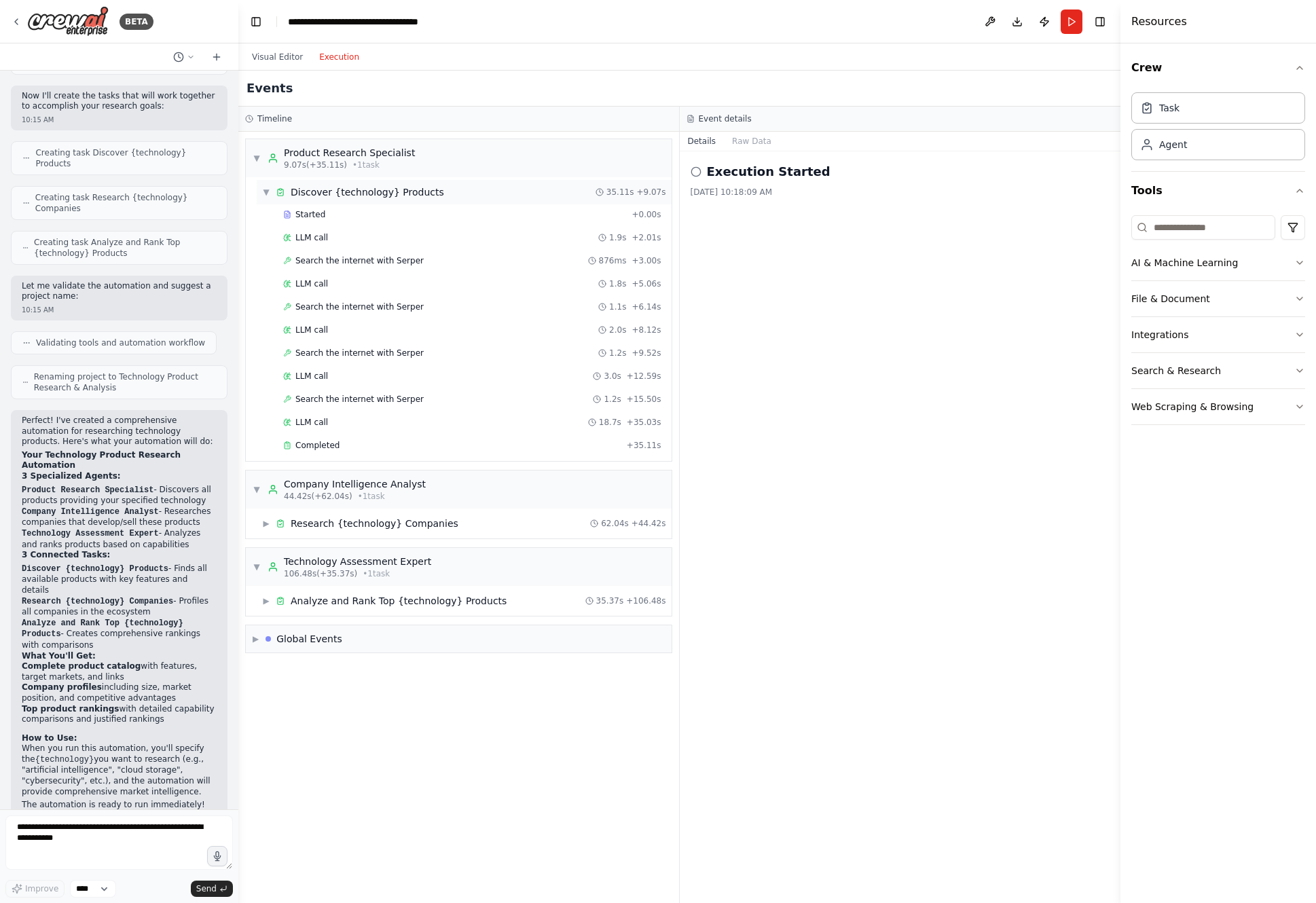
click at [266, 196] on span "▼" at bounding box center [266, 192] width 8 height 10
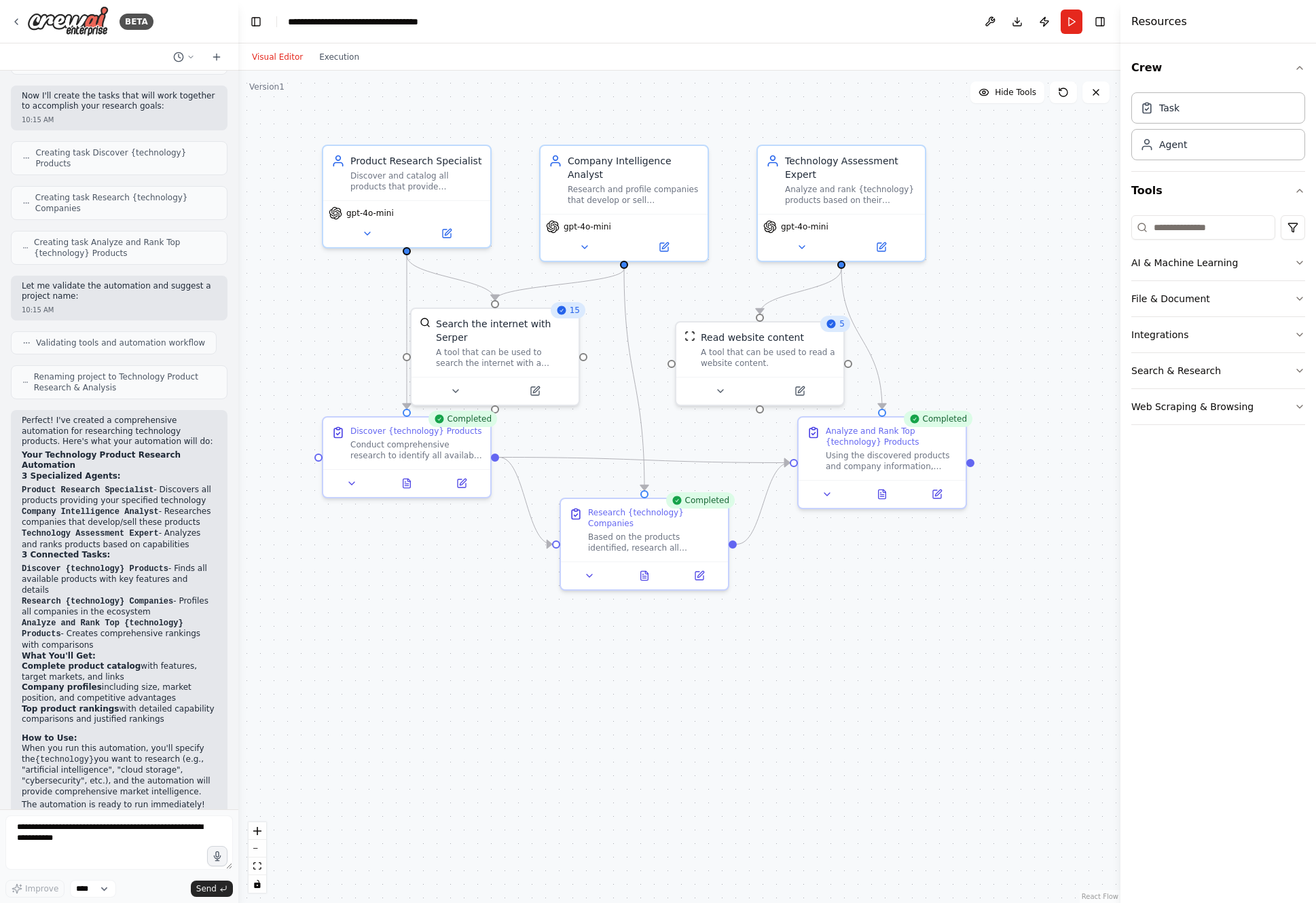
click at [281, 55] on button "Visual Editor" at bounding box center [278, 57] width 68 height 16
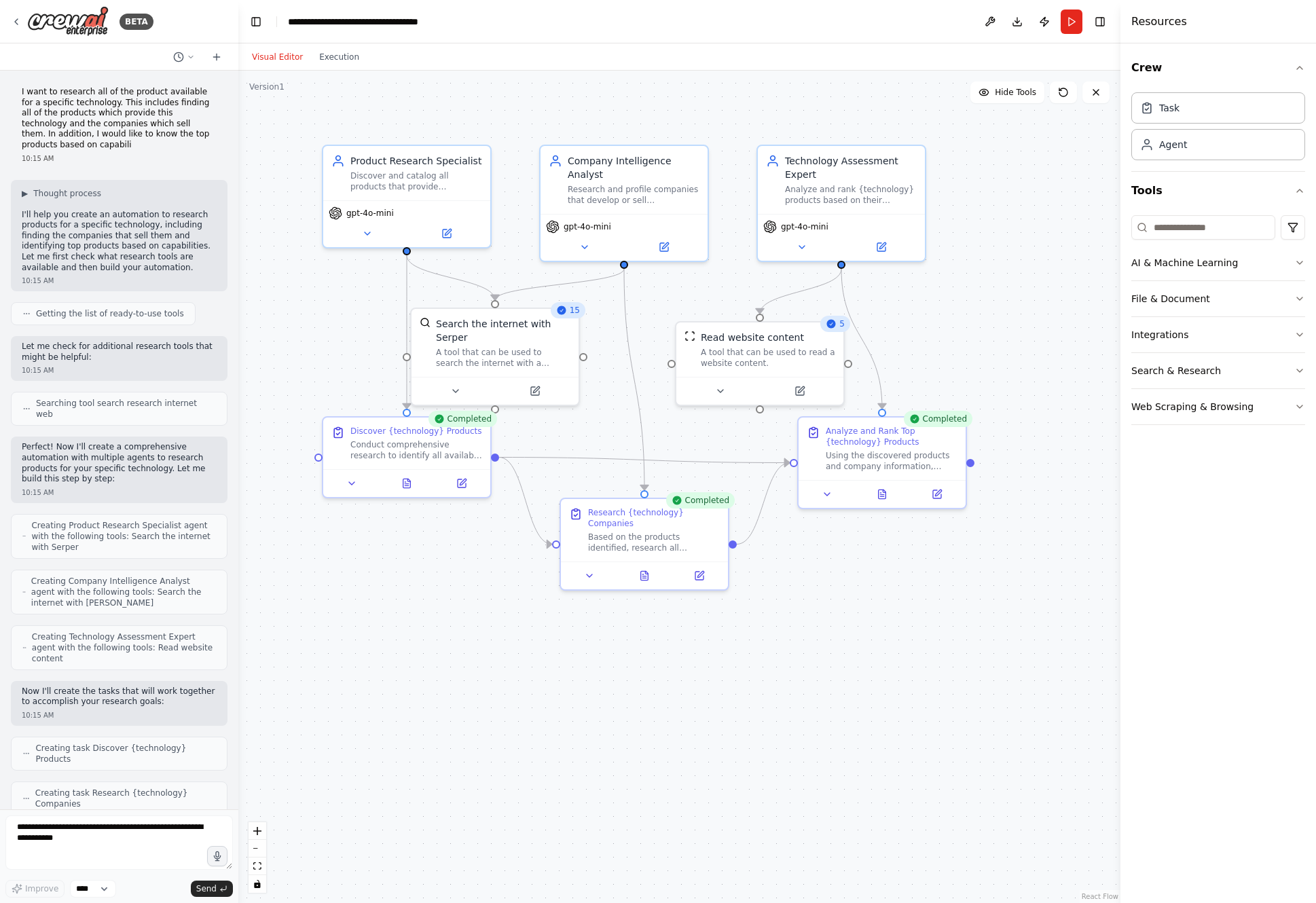
click at [168, 260] on p "I'll help you create an automation to research products for a specific technolo…" at bounding box center [119, 242] width 195 height 64
click at [171, 110] on p "I want to research all of the product available for a specific technology. This…" at bounding box center [119, 118] width 195 height 64
click at [174, 96] on p "I want to research all of the product available for a specific technology. This…" at bounding box center [119, 118] width 195 height 64
click at [221, 60] on icon at bounding box center [217, 57] width 11 height 10
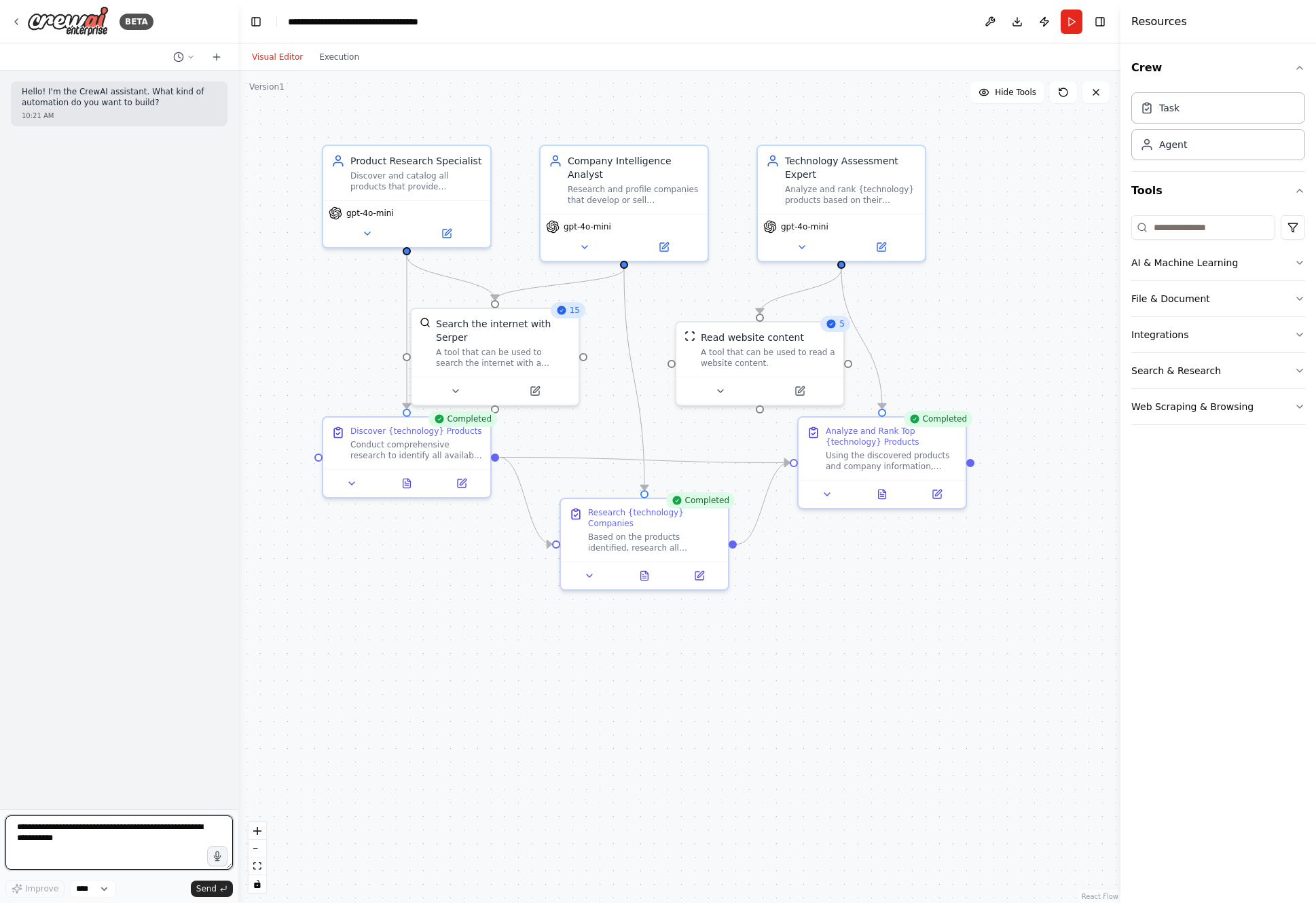
click at [118, 844] on textarea at bounding box center [119, 842] width 227 height 54
click at [119, 844] on textarea at bounding box center [119, 842] width 227 height 54
paste textarea "**********"
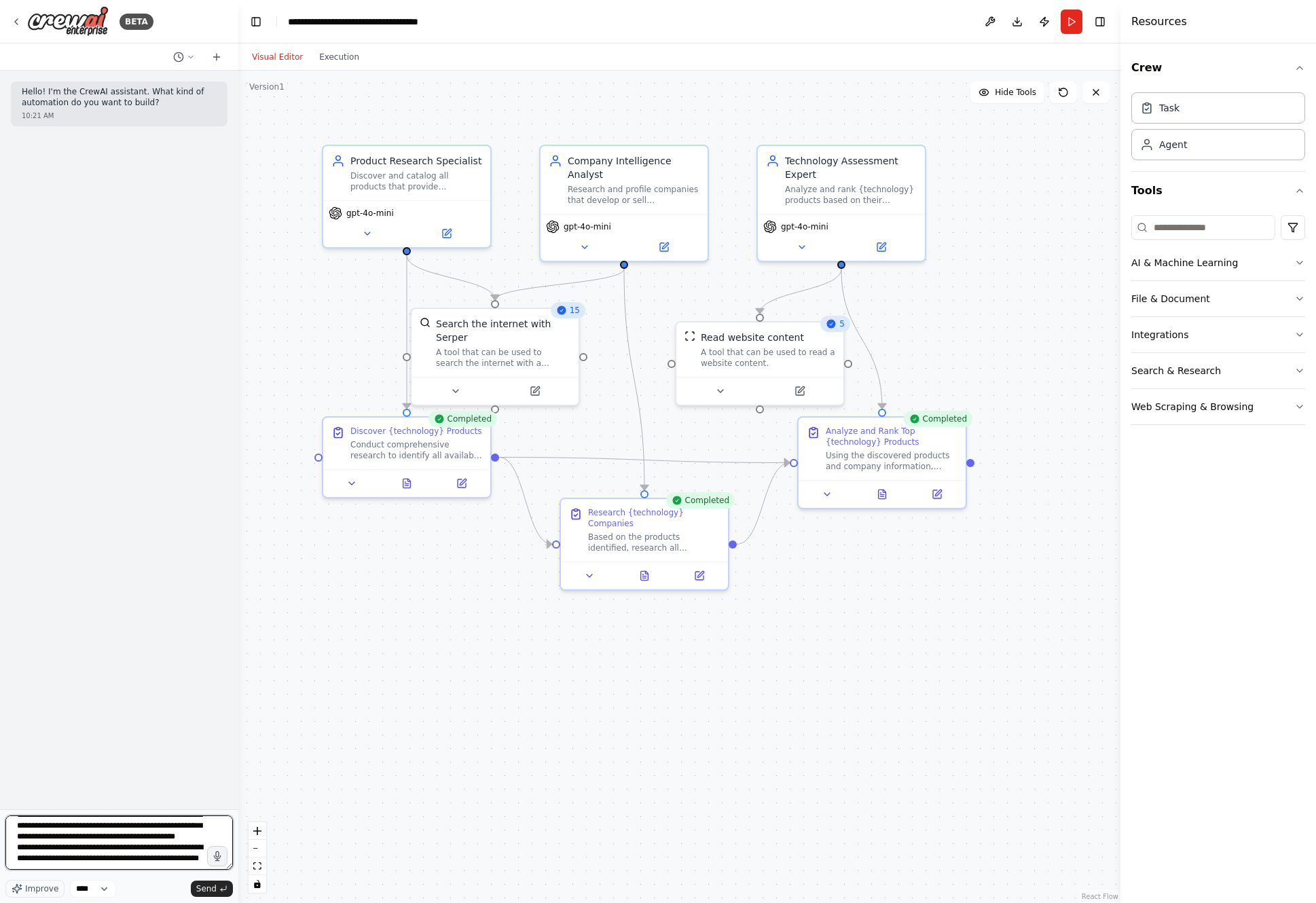
scroll to position [56, 0]
type textarea "**********"
click at [207, 888] on span "Send" at bounding box center [206, 889] width 20 height 10
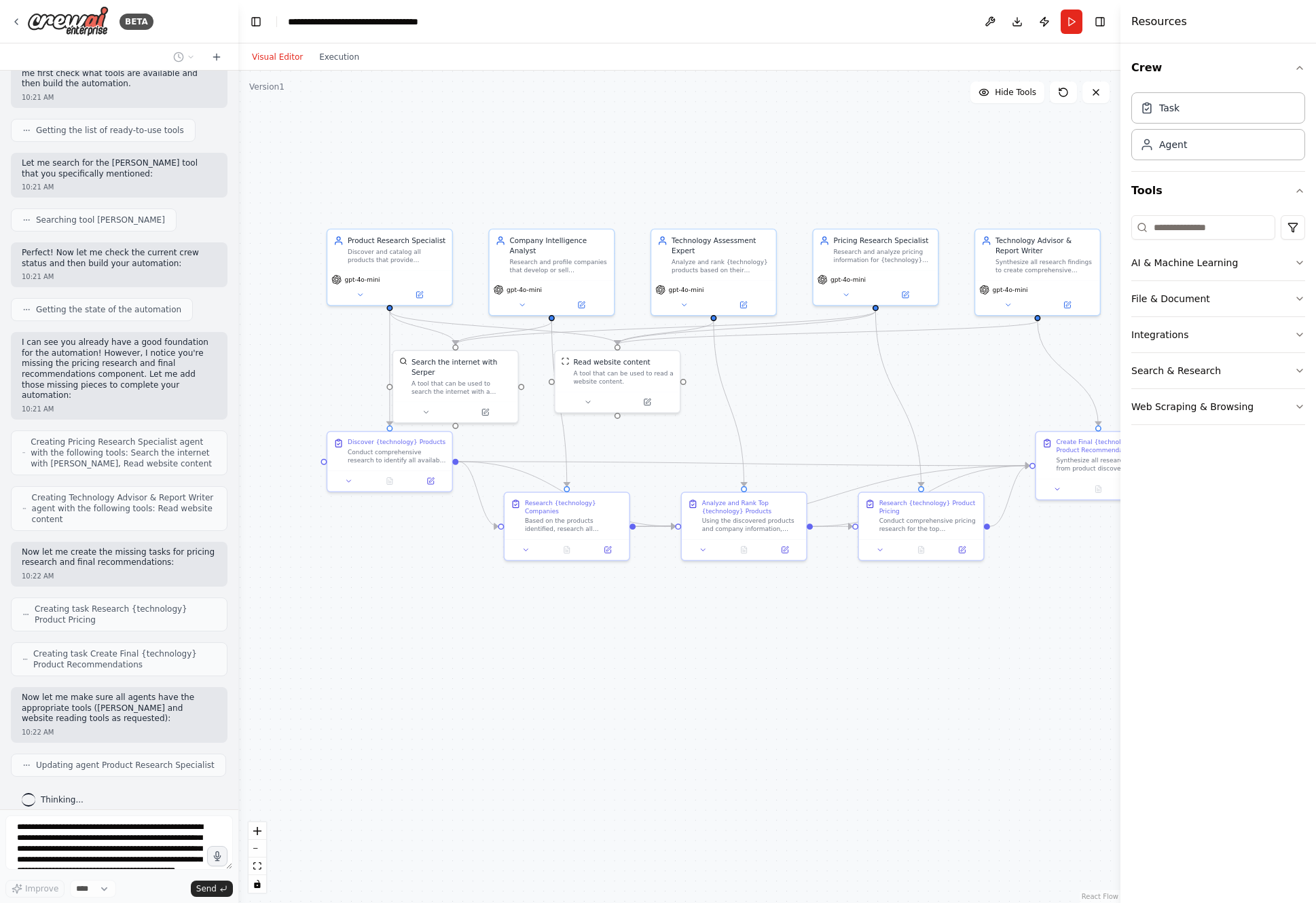
scroll to position [239, 0]
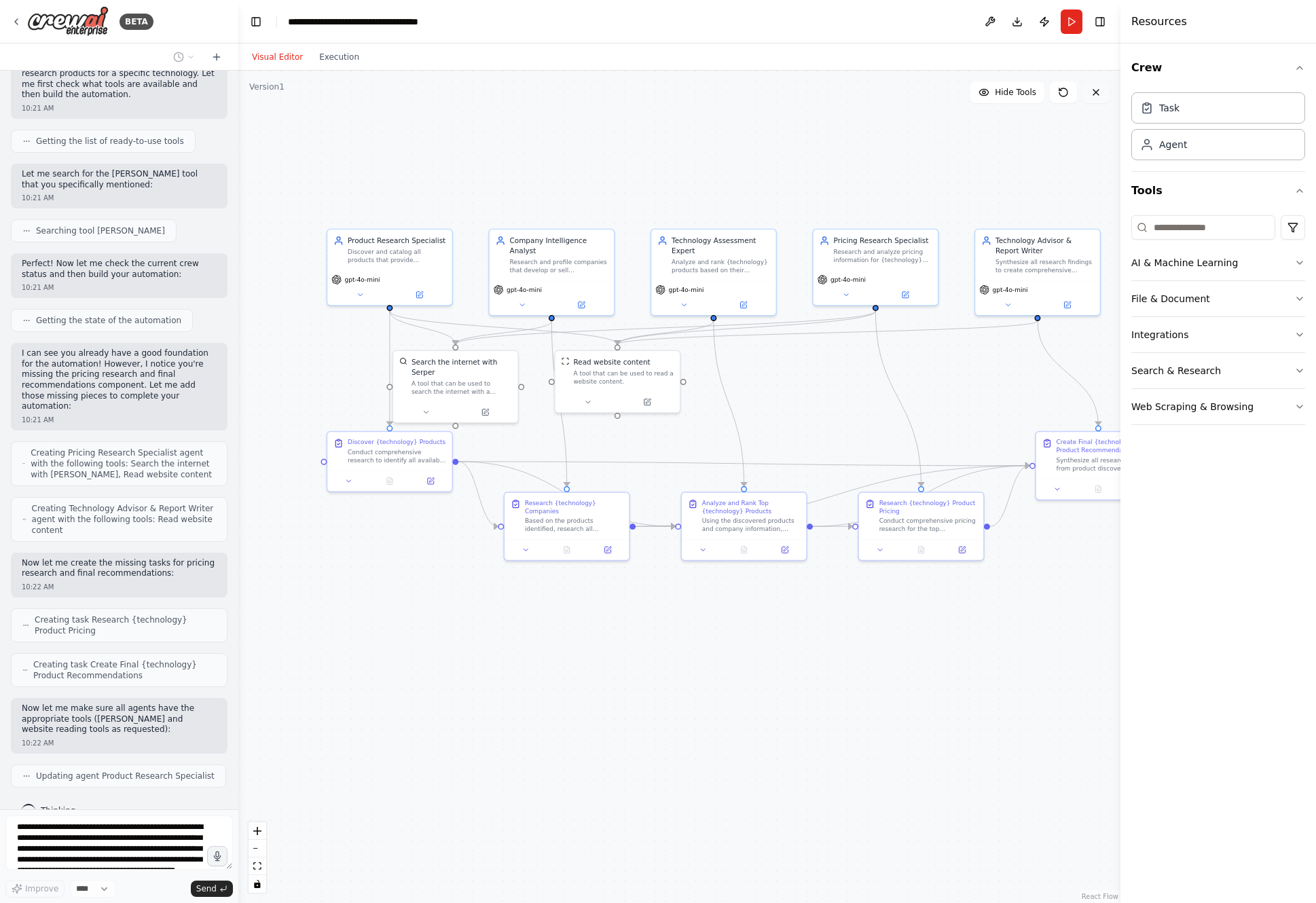
click at [914, 92] on icon at bounding box center [1095, 92] width 5 height 5
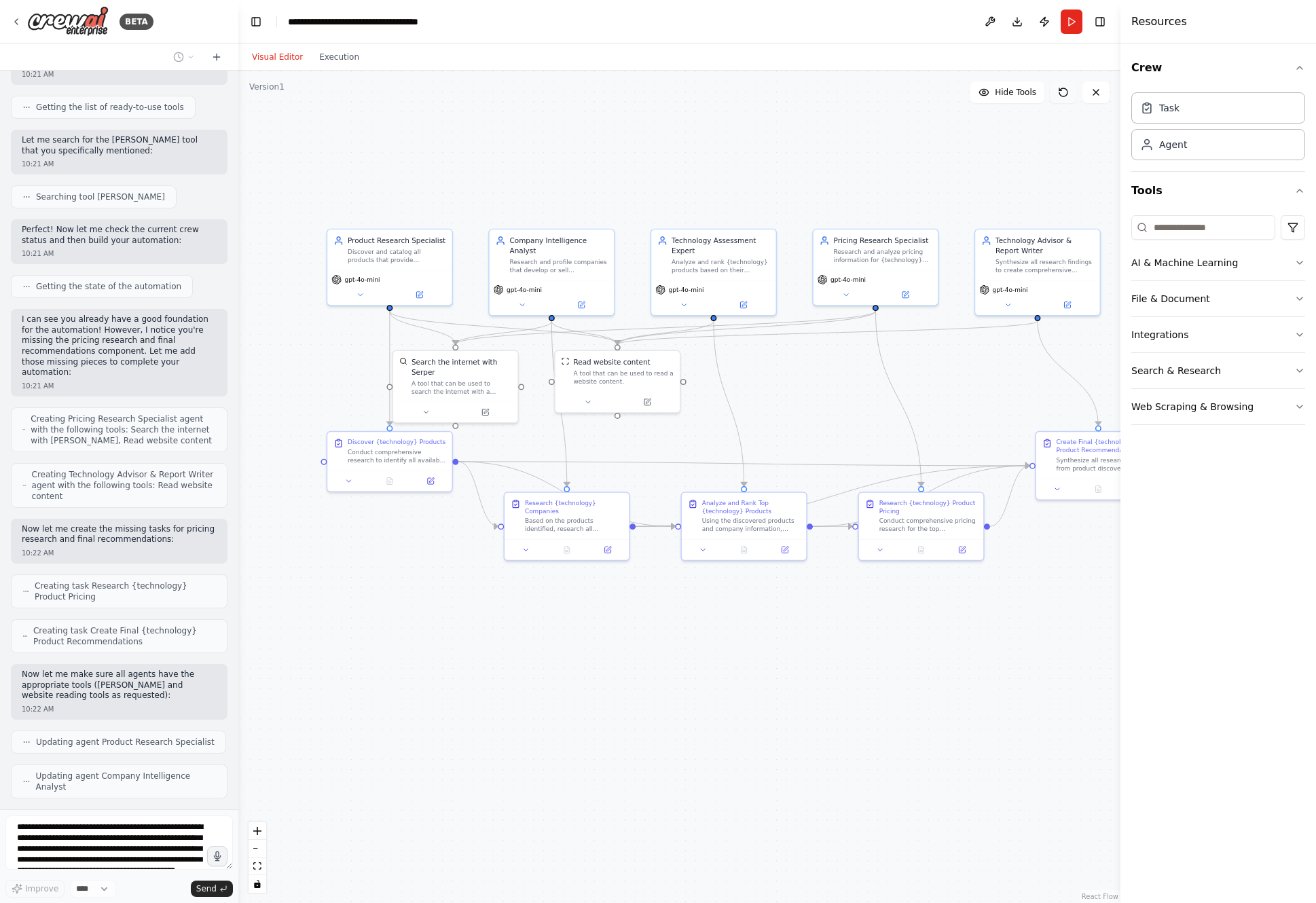
scroll to position [318, 0]
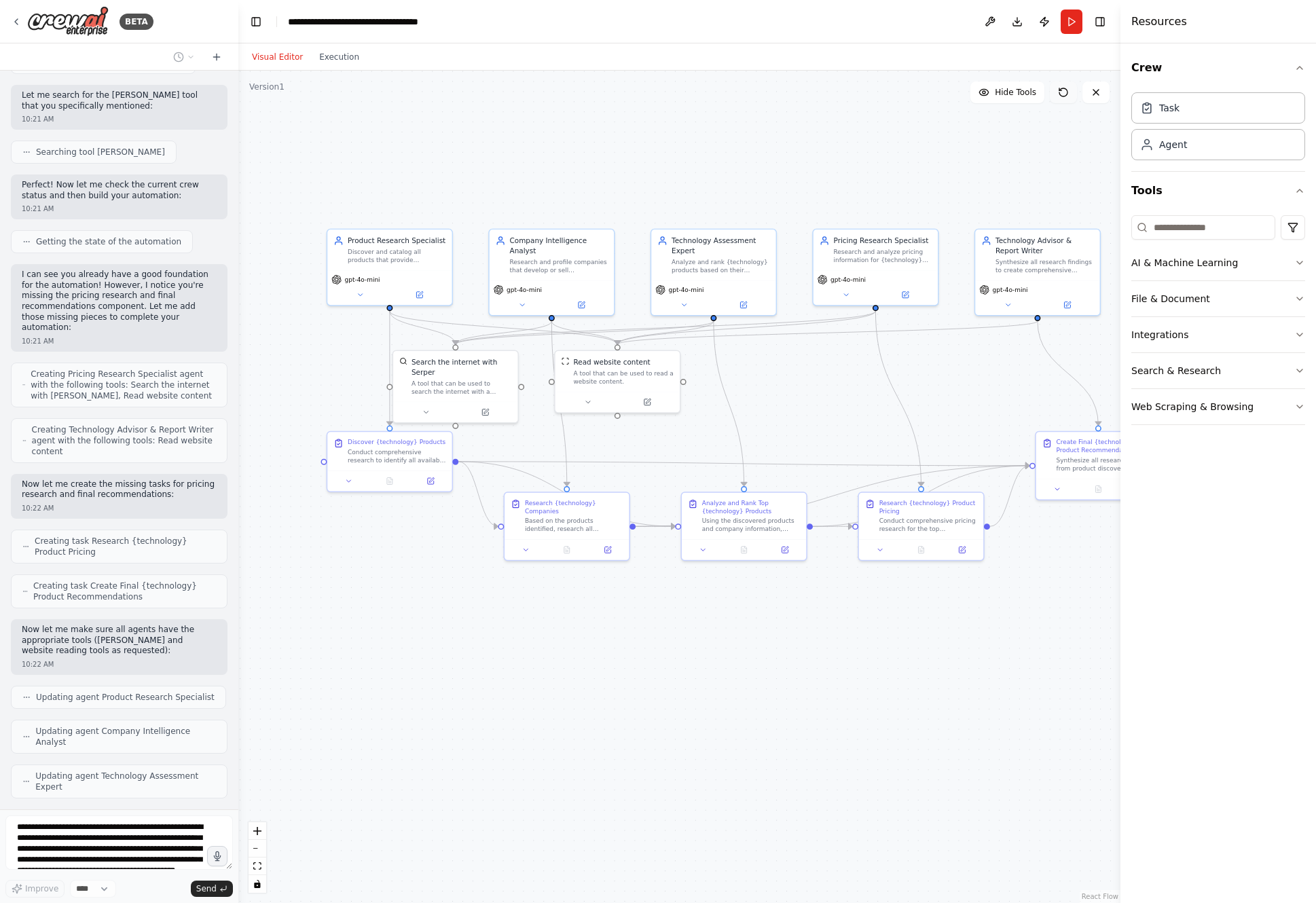
click at [914, 94] on icon at bounding box center [1063, 92] width 11 height 10
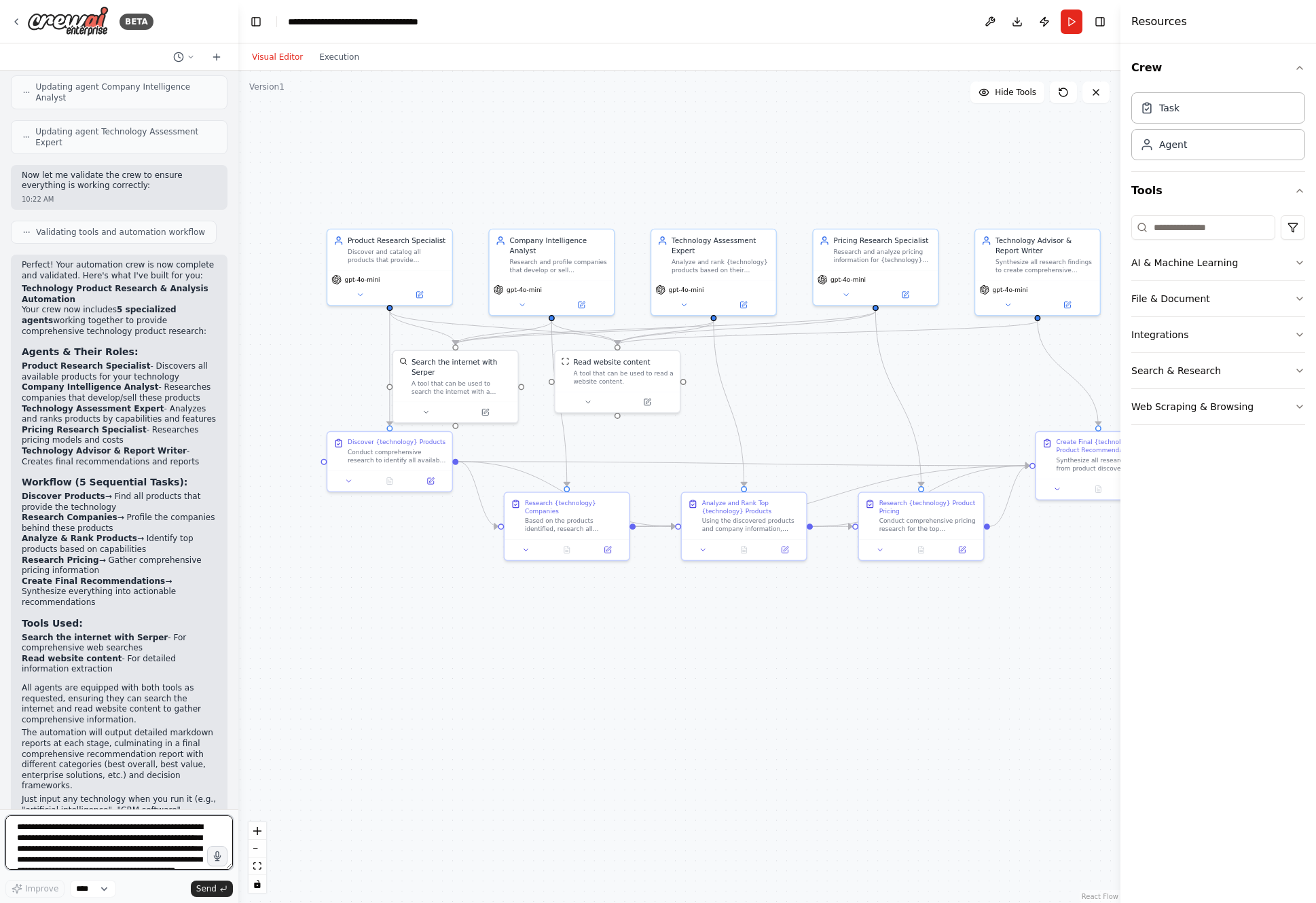
scroll to position [973, 0]
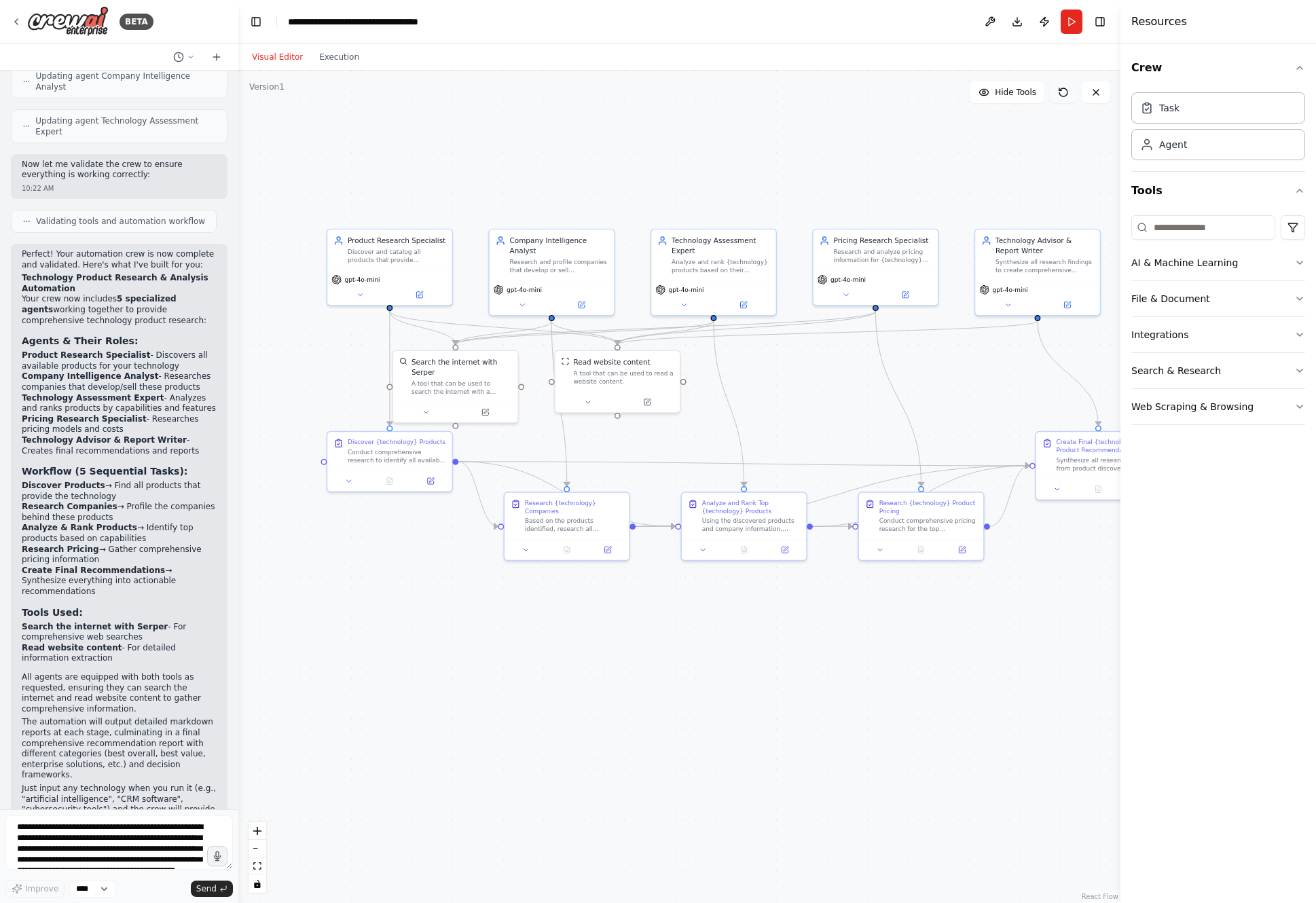
click at [914, 96] on icon at bounding box center [1063, 92] width 8 height 8
click at [914, 95] on icon at bounding box center [1096, 92] width 11 height 10
click at [914, 26] on button "Toggle Right Sidebar" at bounding box center [1100, 21] width 19 height 19
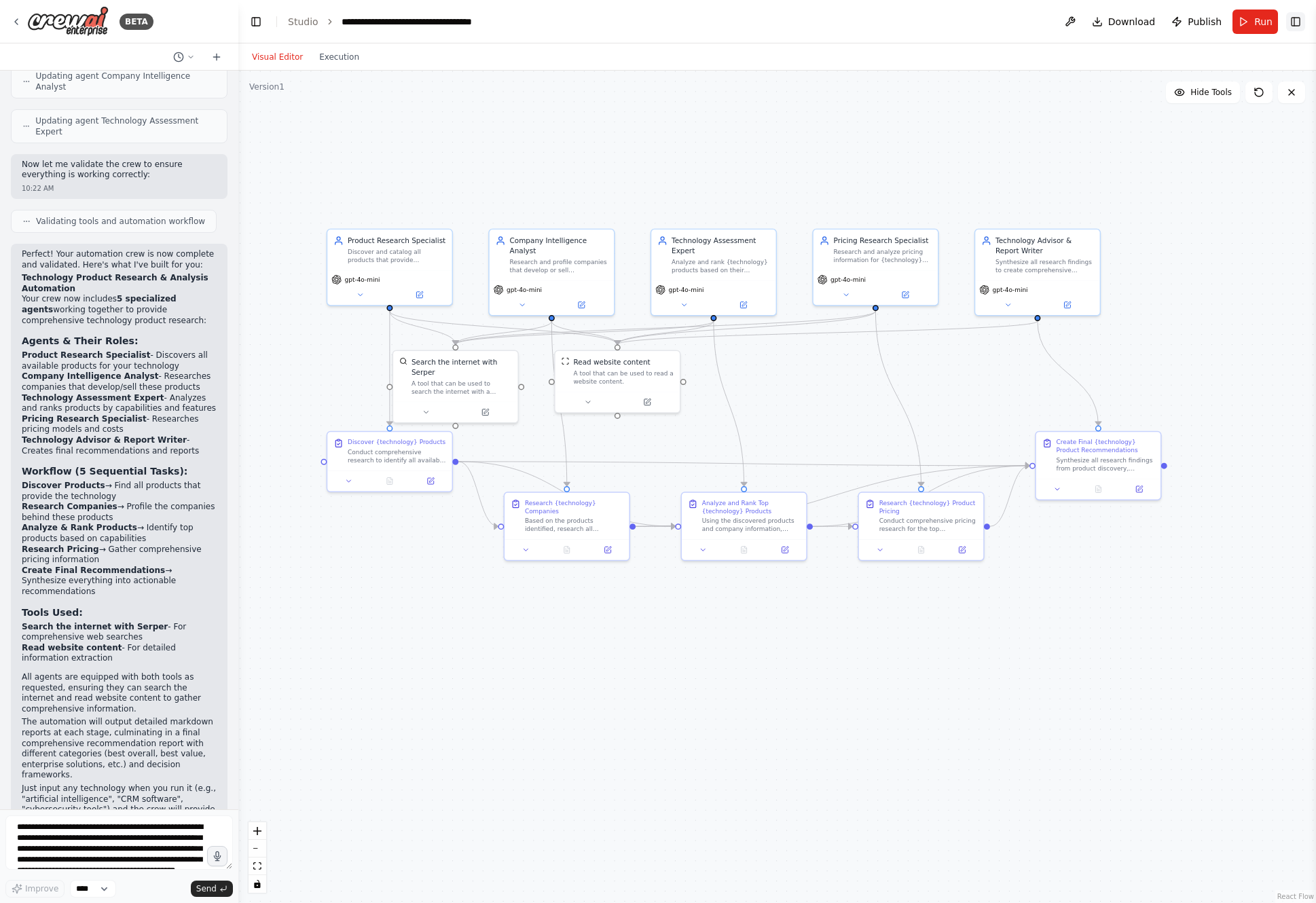
click at [914, 20] on button "Toggle Right Sidebar" at bounding box center [1296, 21] width 19 height 19
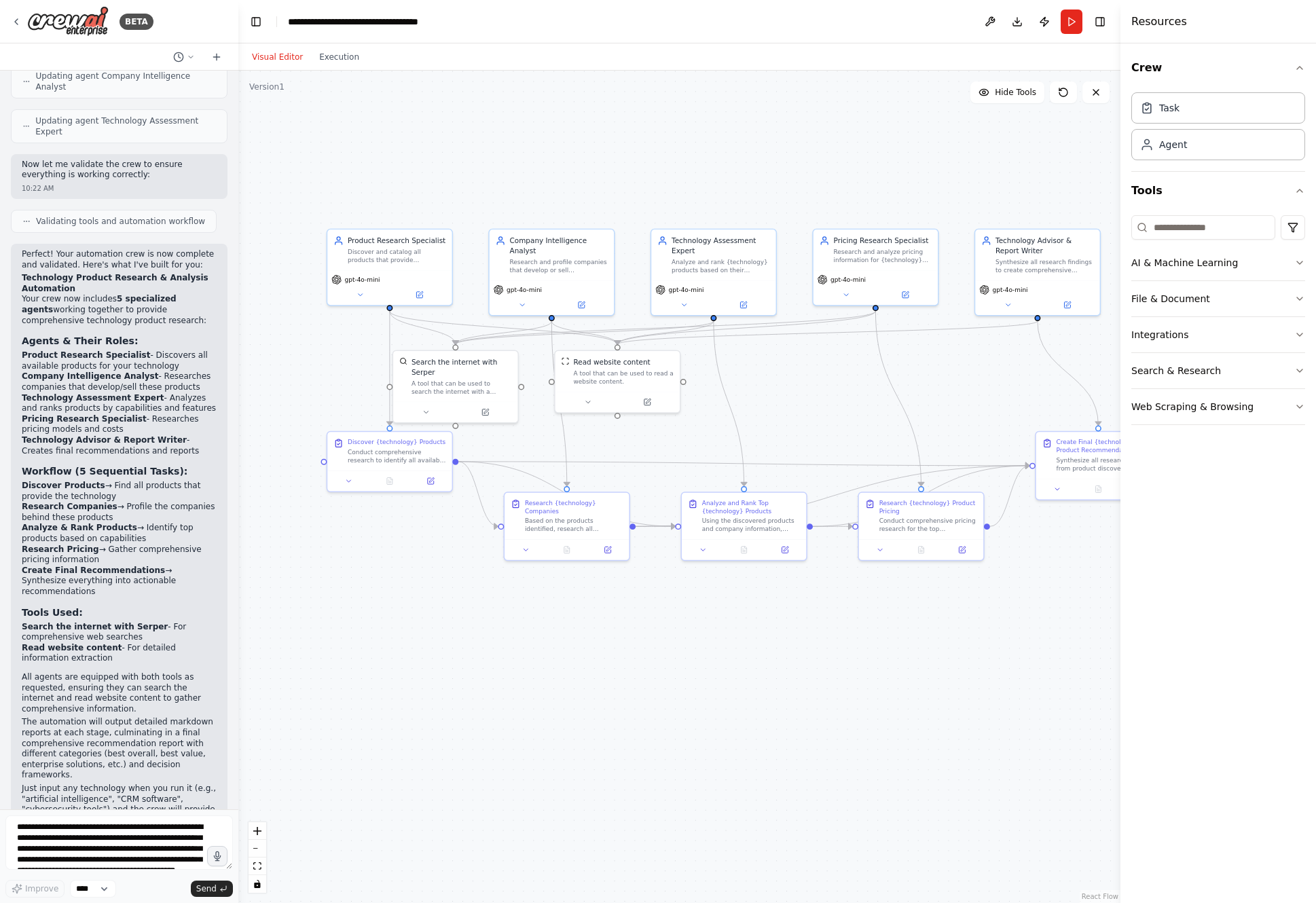
click at [370, 130] on div ".deletable-edge-delete-btn { width: 20px; height: 20px; border: 0px solid #ffff…" at bounding box center [680, 487] width 882 height 832
click at [257, 22] on button "Toggle Left Sidebar" at bounding box center [256, 21] width 19 height 19
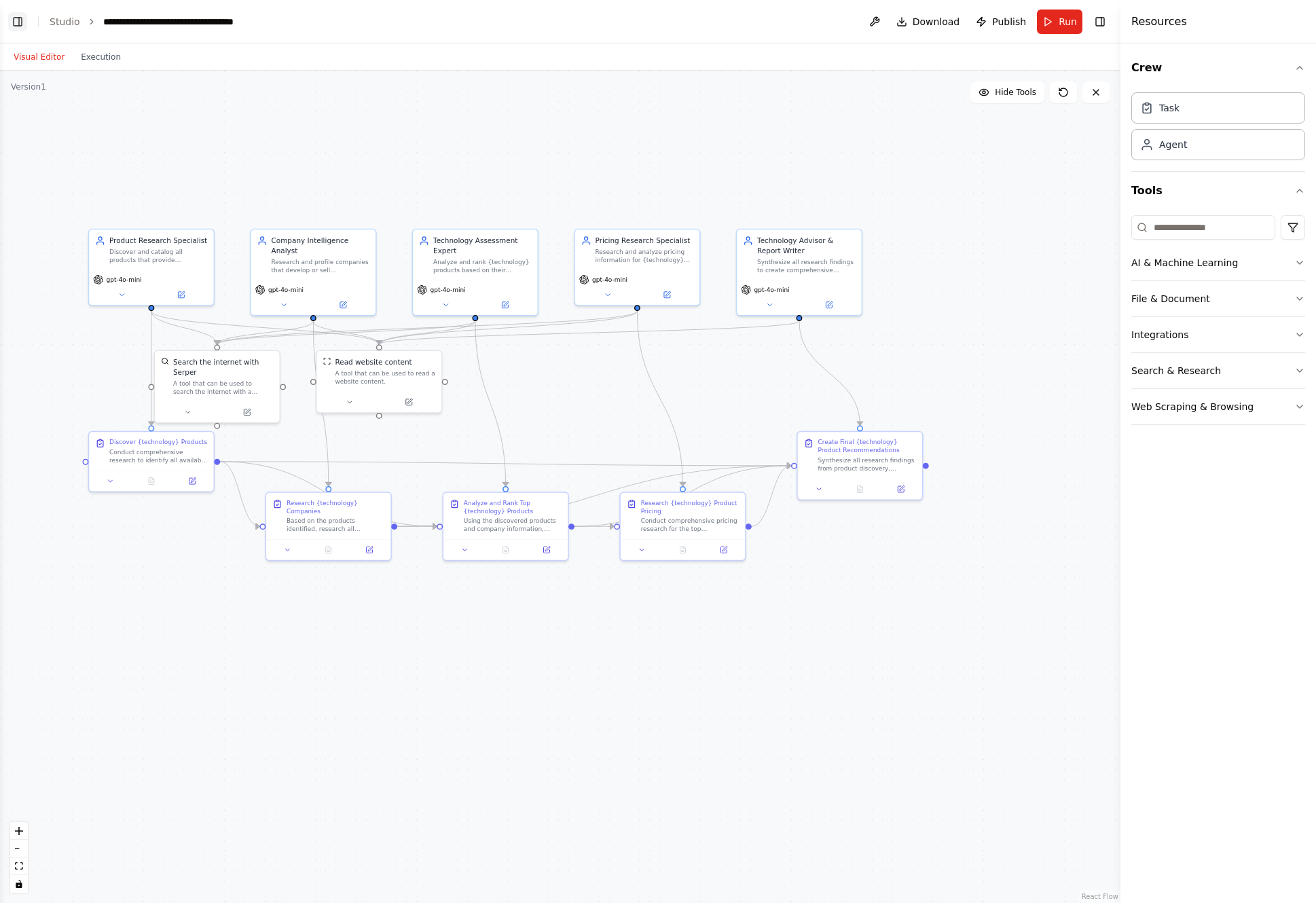
click at [21, 22] on button "Toggle Left Sidebar" at bounding box center [17, 21] width 19 height 19
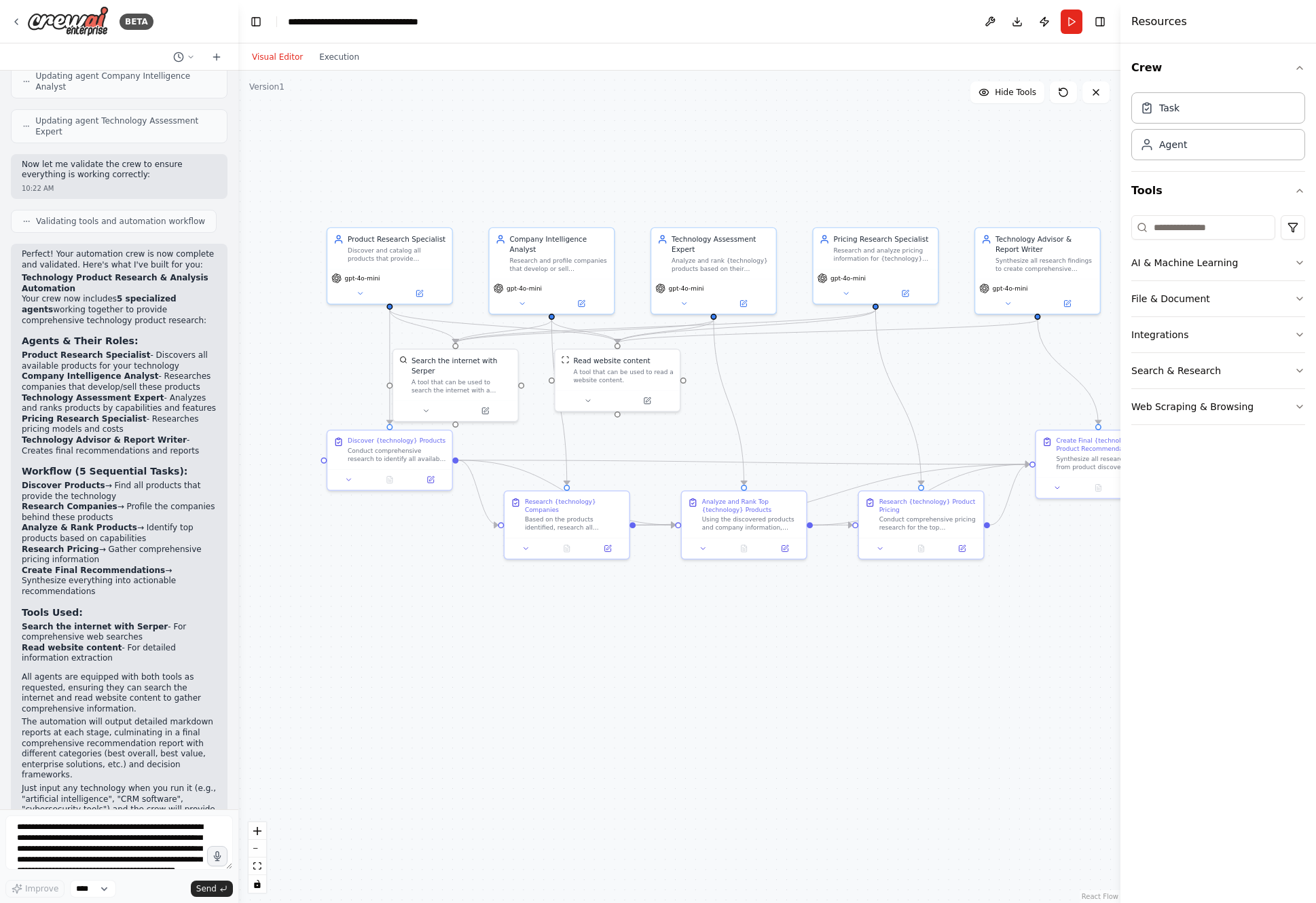
drag, startPoint x: 389, startPoint y: 621, endPoint x: 448, endPoint y: 572, distance: 76.7
click at [394, 619] on div ".deletable-edge-delete-btn { width: 20px; height: 20px; border: 0px solid #ffff…" at bounding box center [680, 487] width 882 height 832
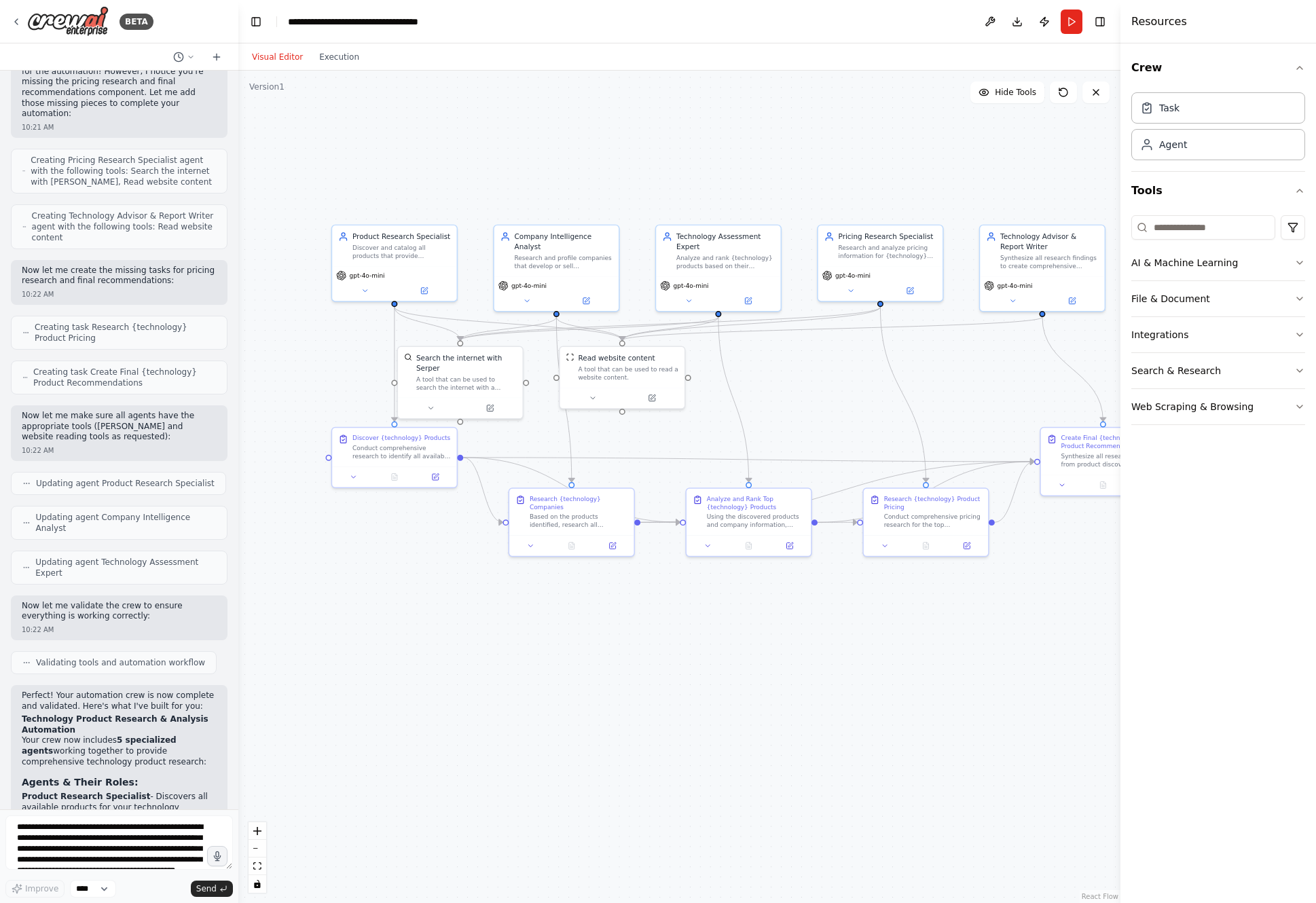
scroll to position [0, 0]
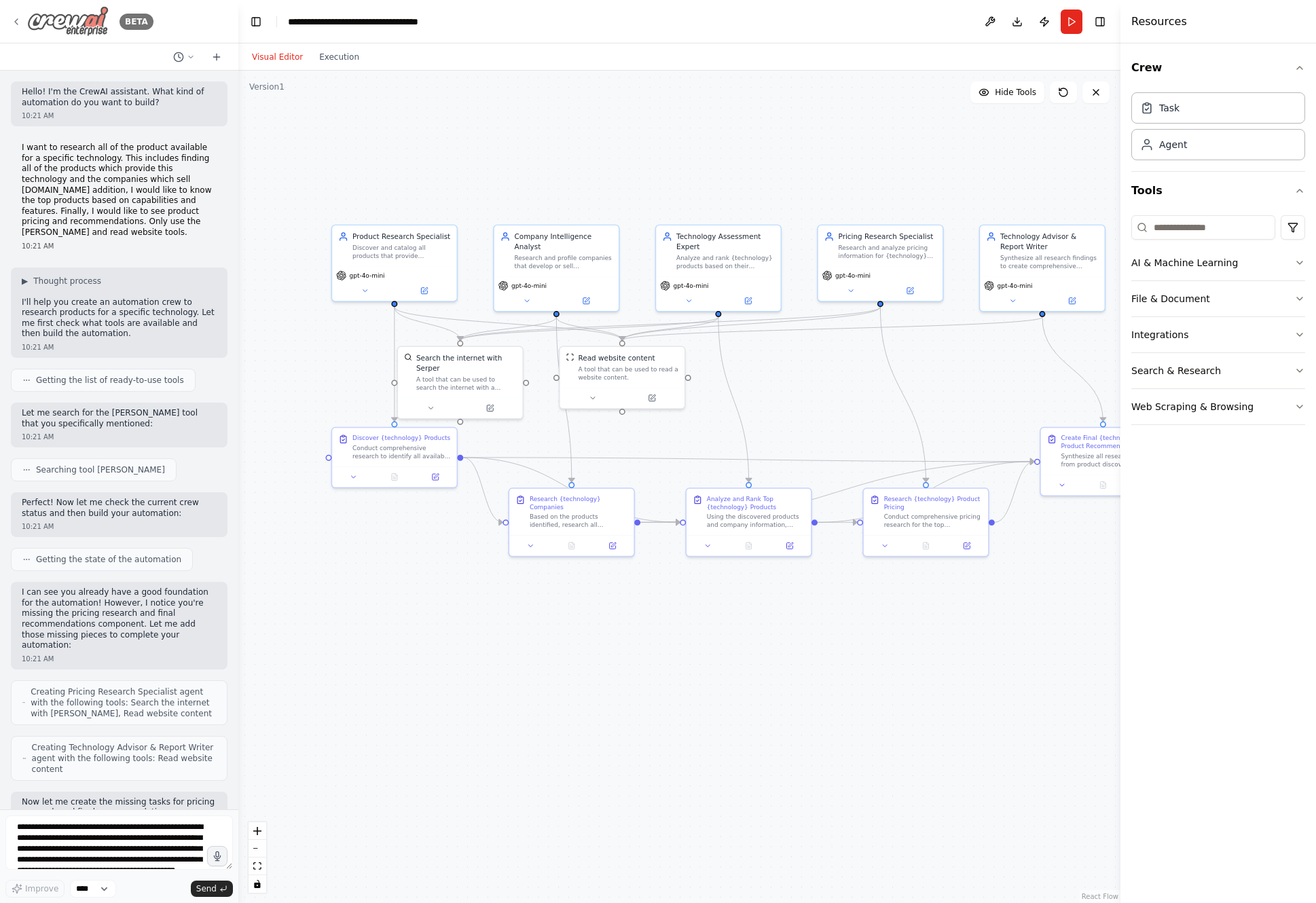
click at [20, 22] on icon at bounding box center [16, 22] width 11 height 10
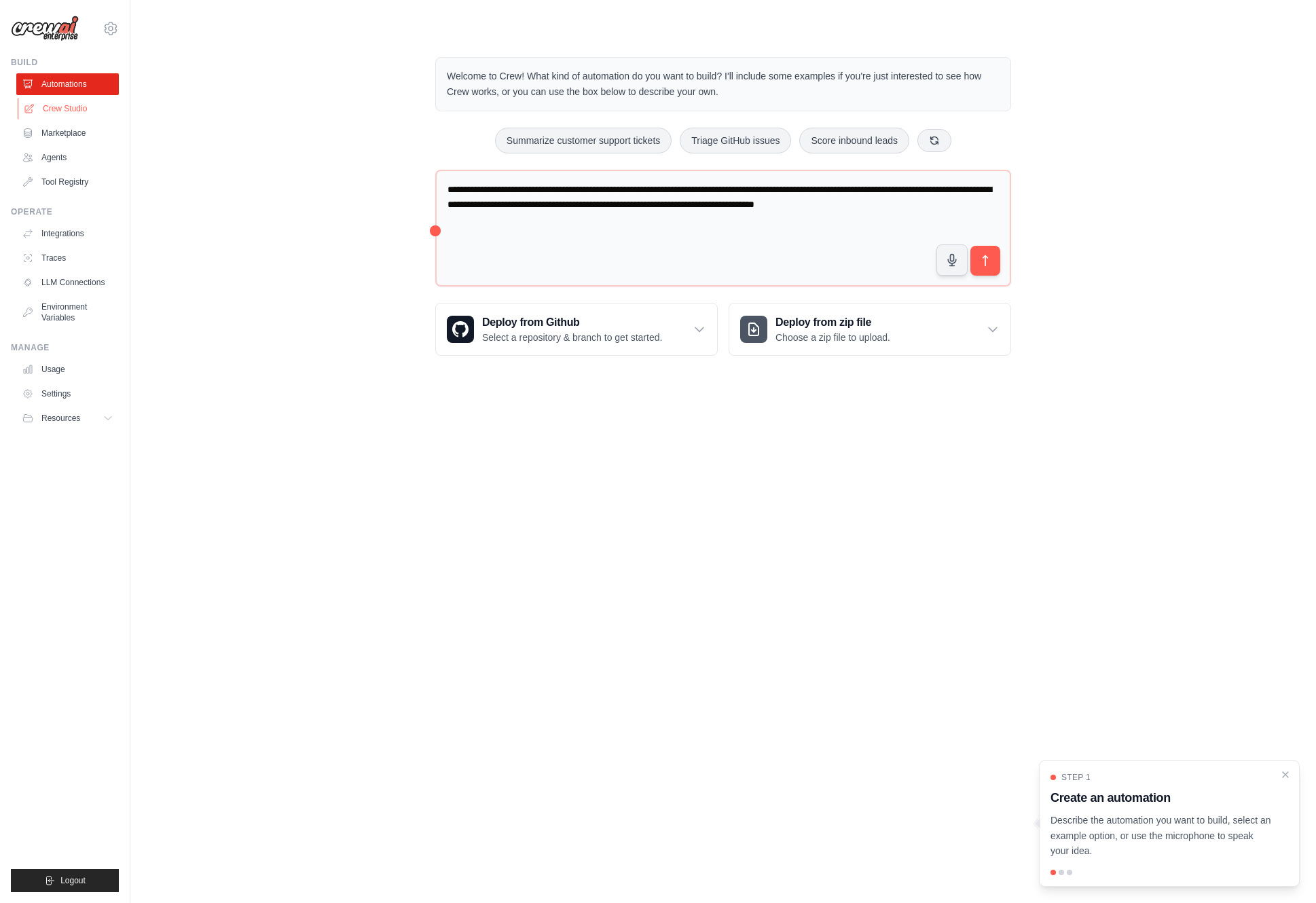
click at [80, 112] on link "Crew Studio" at bounding box center [69, 108] width 103 height 22
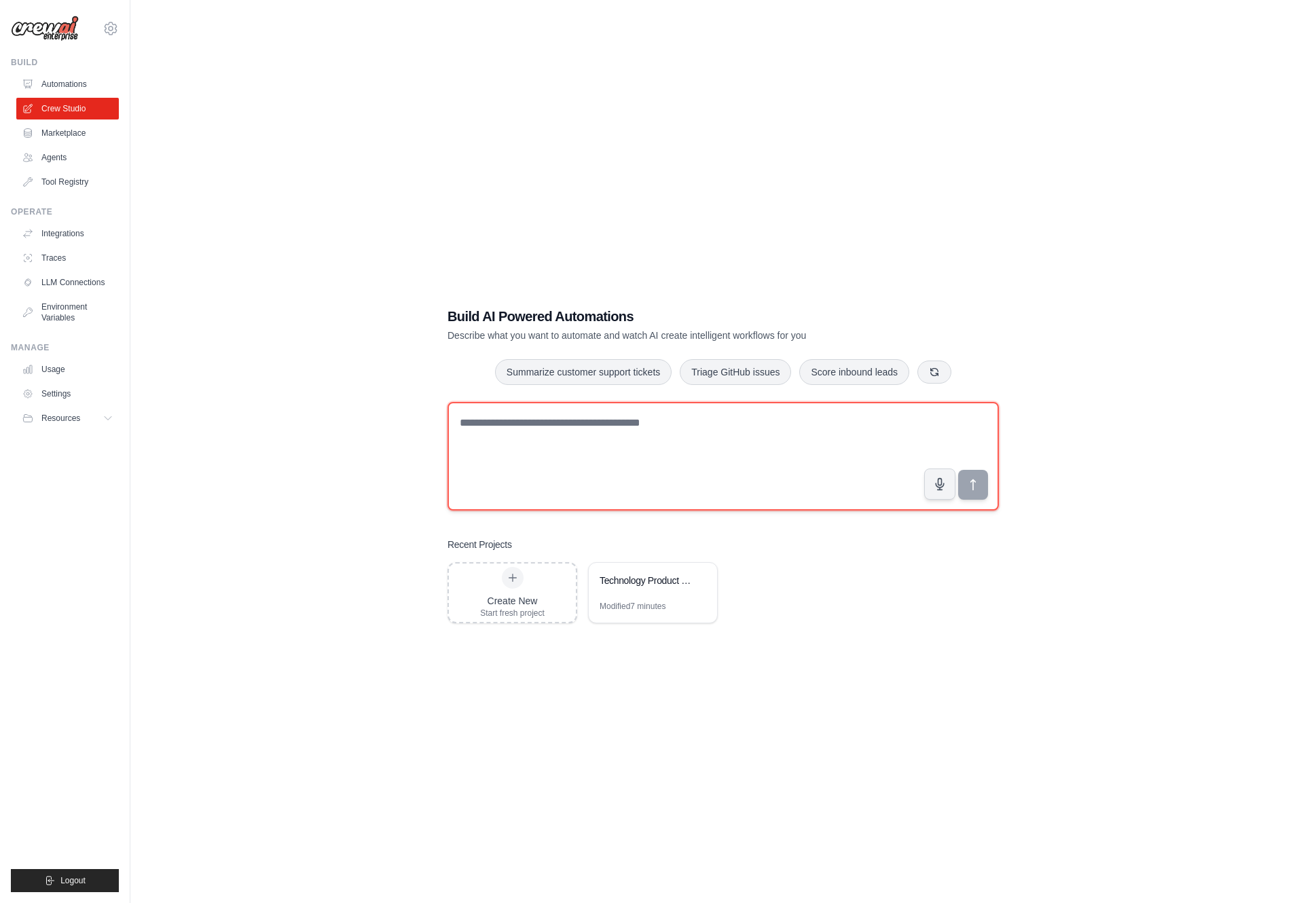
click at [580, 438] on textarea at bounding box center [723, 456] width 551 height 109
paste textarea "**********"
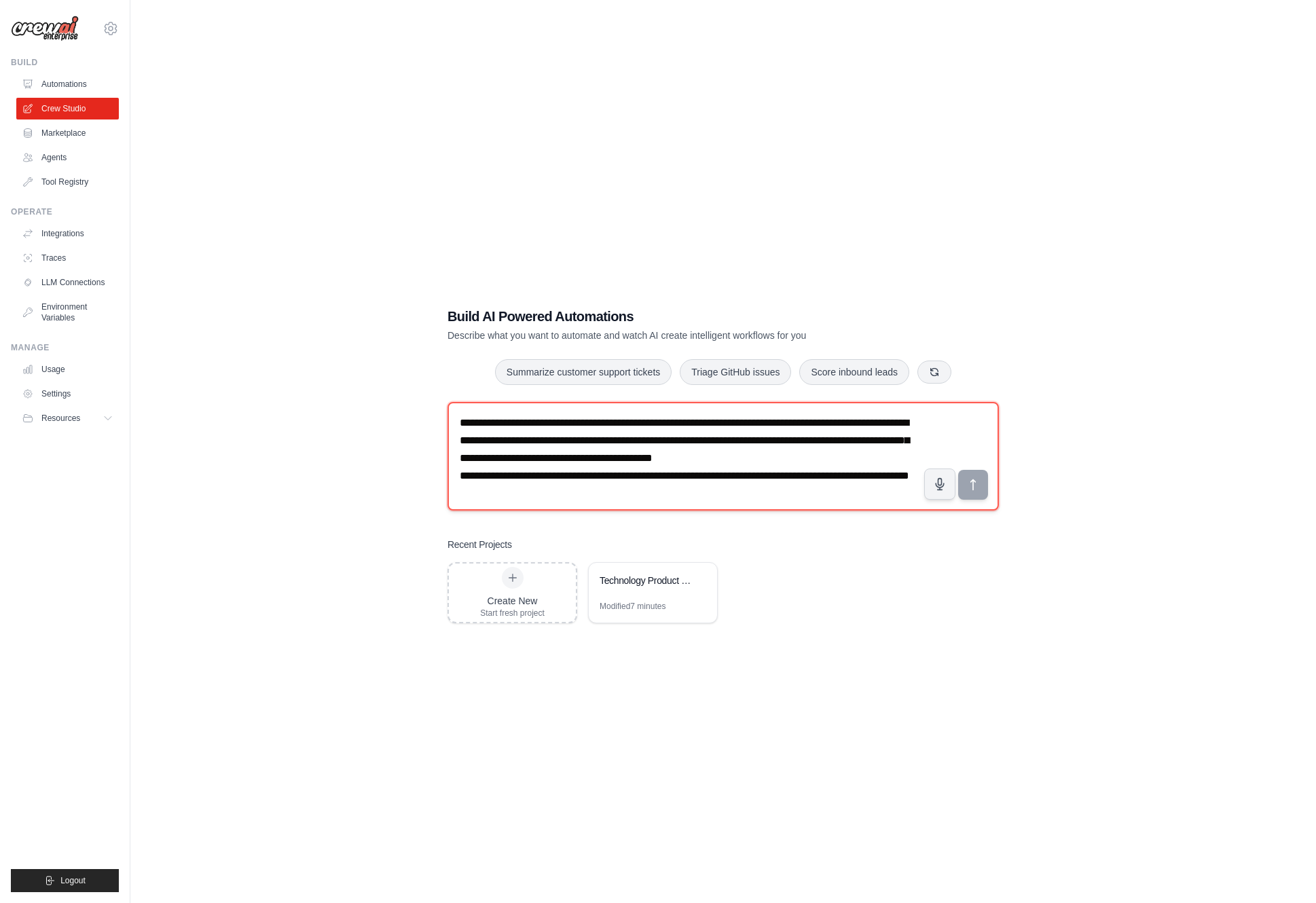
scroll to position [10, 0]
type textarea "**********"
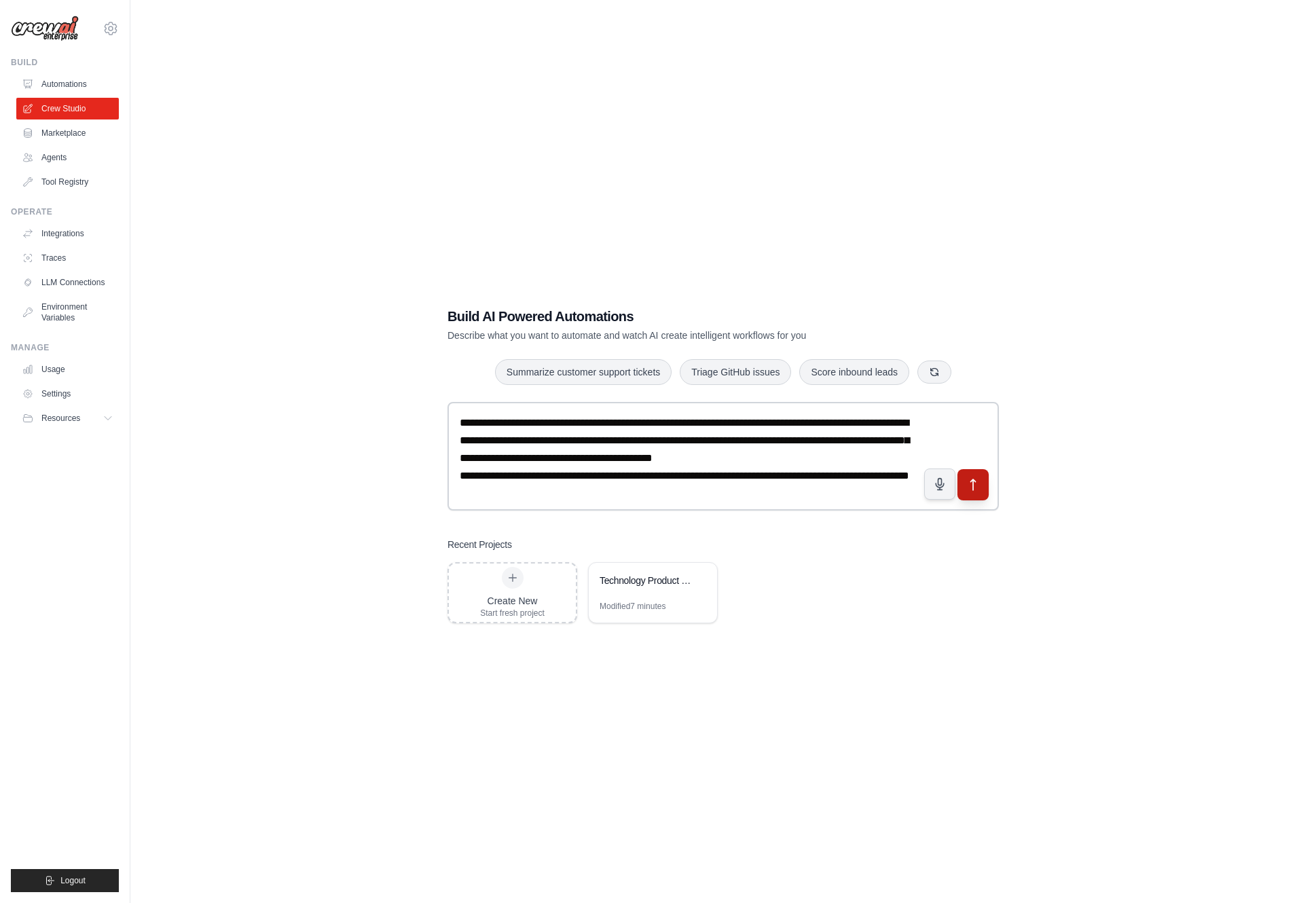
click at [973, 484] on icon "submit" at bounding box center [973, 484] width 14 height 14
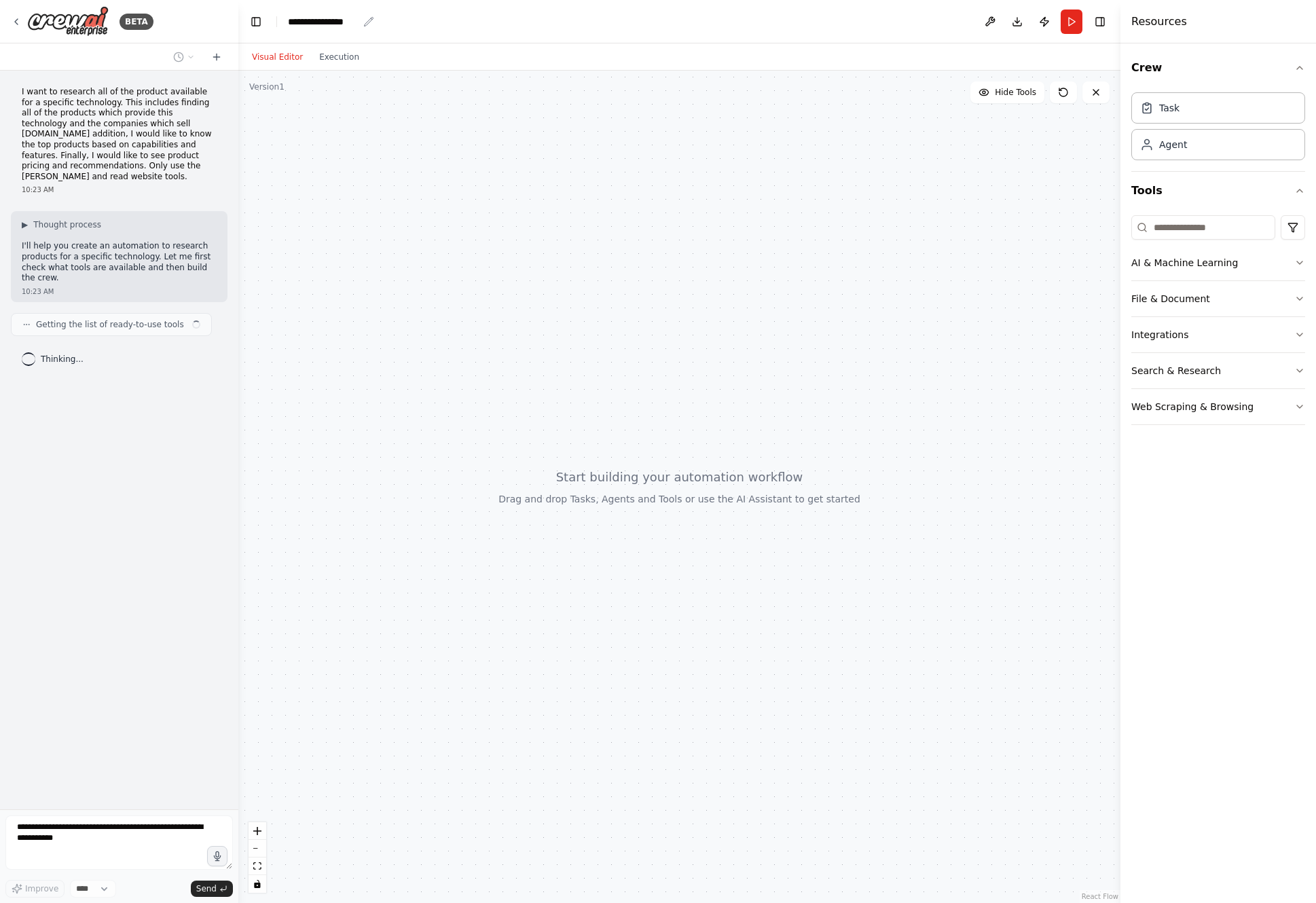
click at [339, 19] on div "**********" at bounding box center [323, 22] width 70 height 14
click at [360, 22] on div "**********" at bounding box center [339, 22] width 102 height 14
click at [355, 19] on div "**********" at bounding box center [339, 22] width 102 height 14
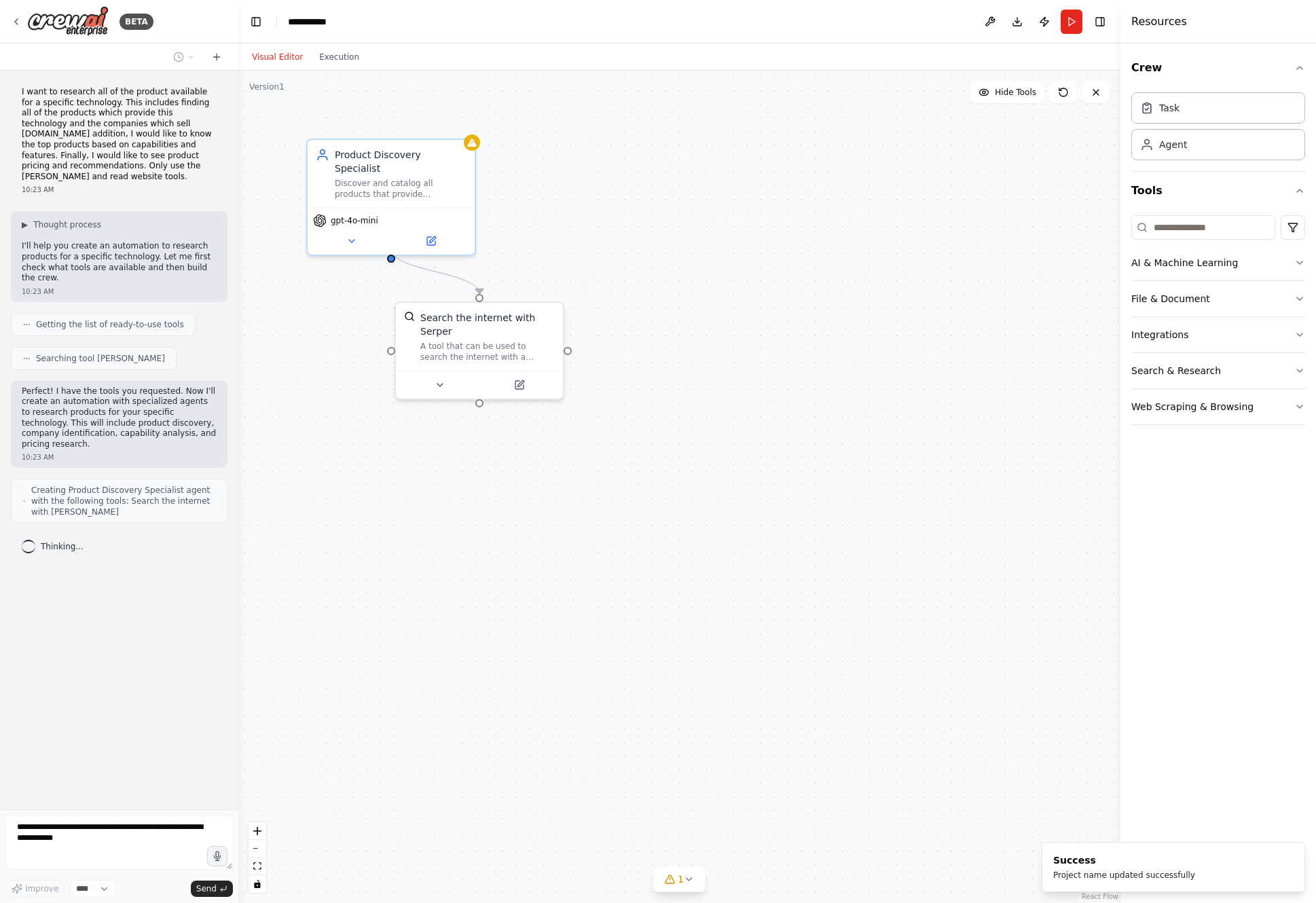
click at [349, 19] on header "**********" at bounding box center [680, 22] width 882 height 44
click at [337, 21] on div "**********" at bounding box center [317, 22] width 58 height 14
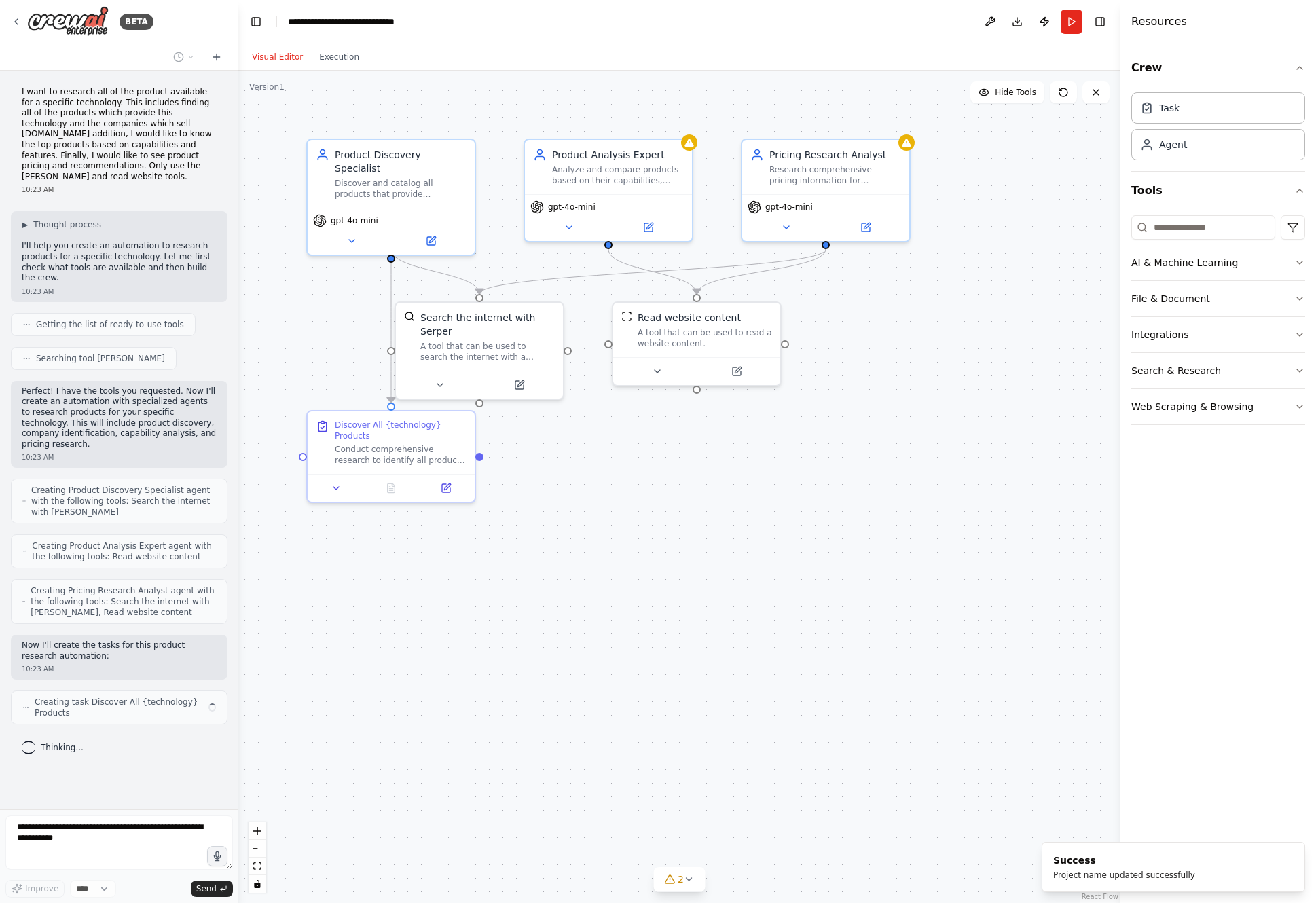
click at [681, 574] on div ".deletable-edge-delete-btn { width: 20px; height: 20px; border: 0px solid #ffff…" at bounding box center [680, 487] width 882 height 832
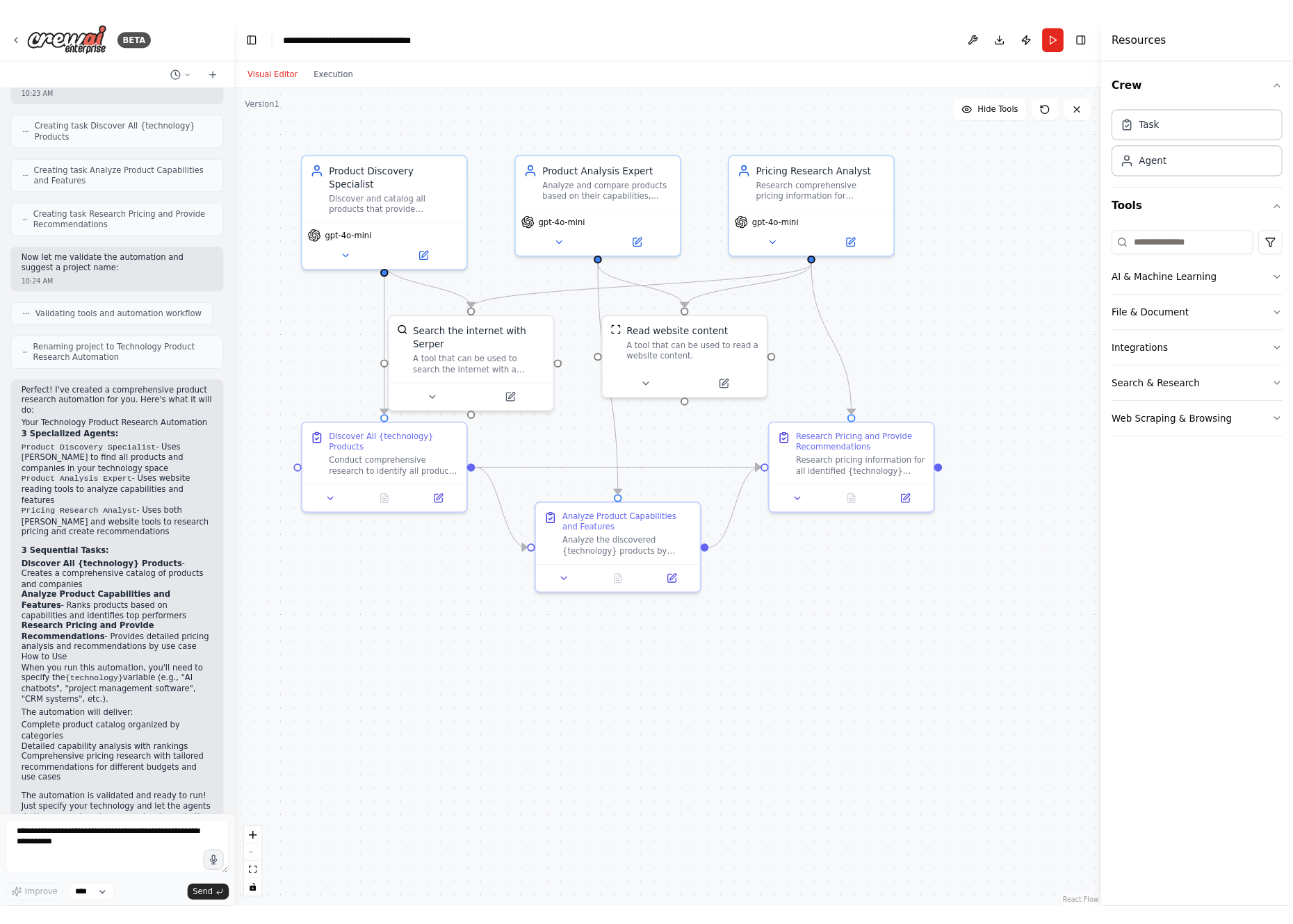
scroll to position [618, 0]
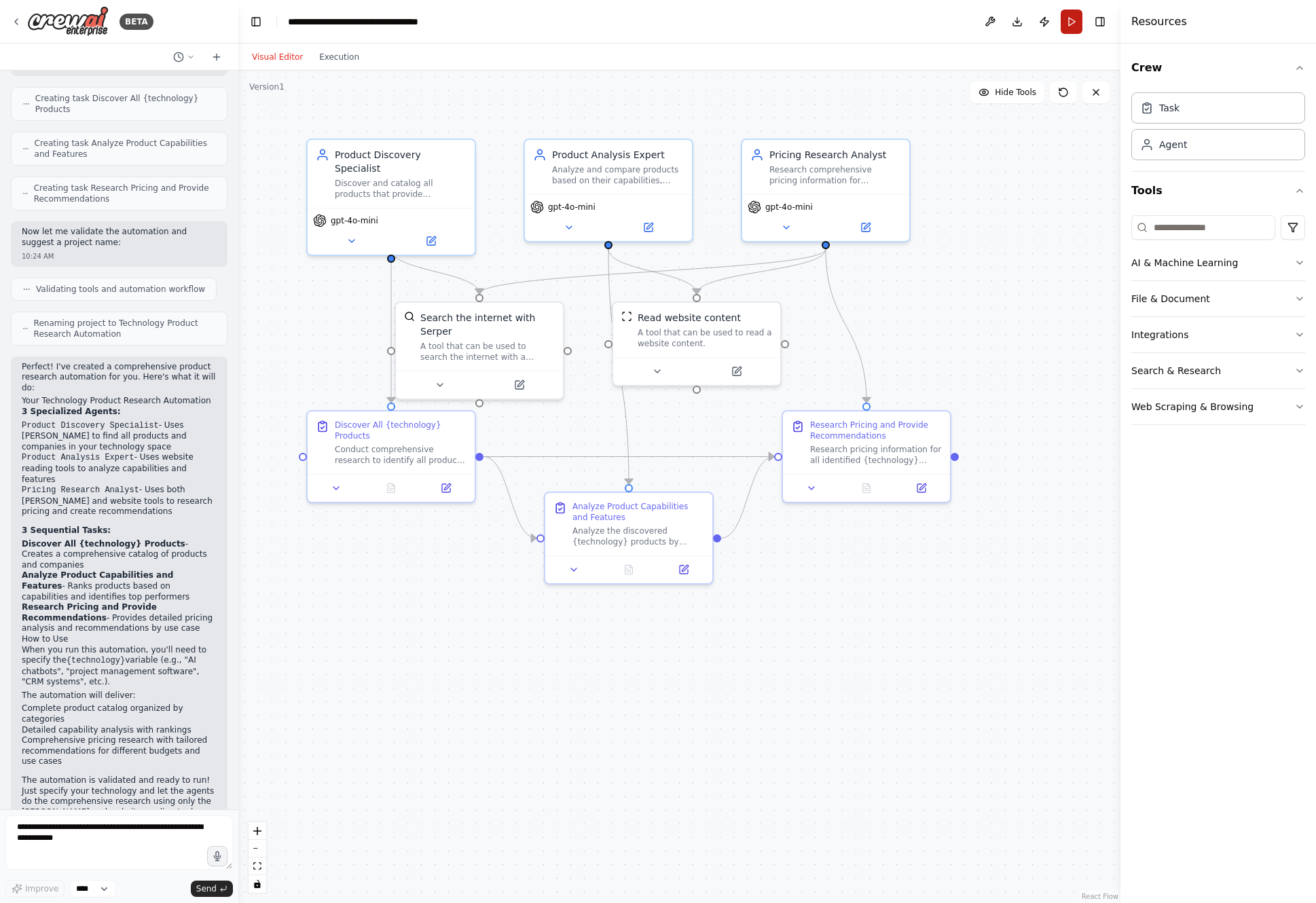
click at [1071, 21] on button "Run" at bounding box center [1071, 22] width 22 height 25
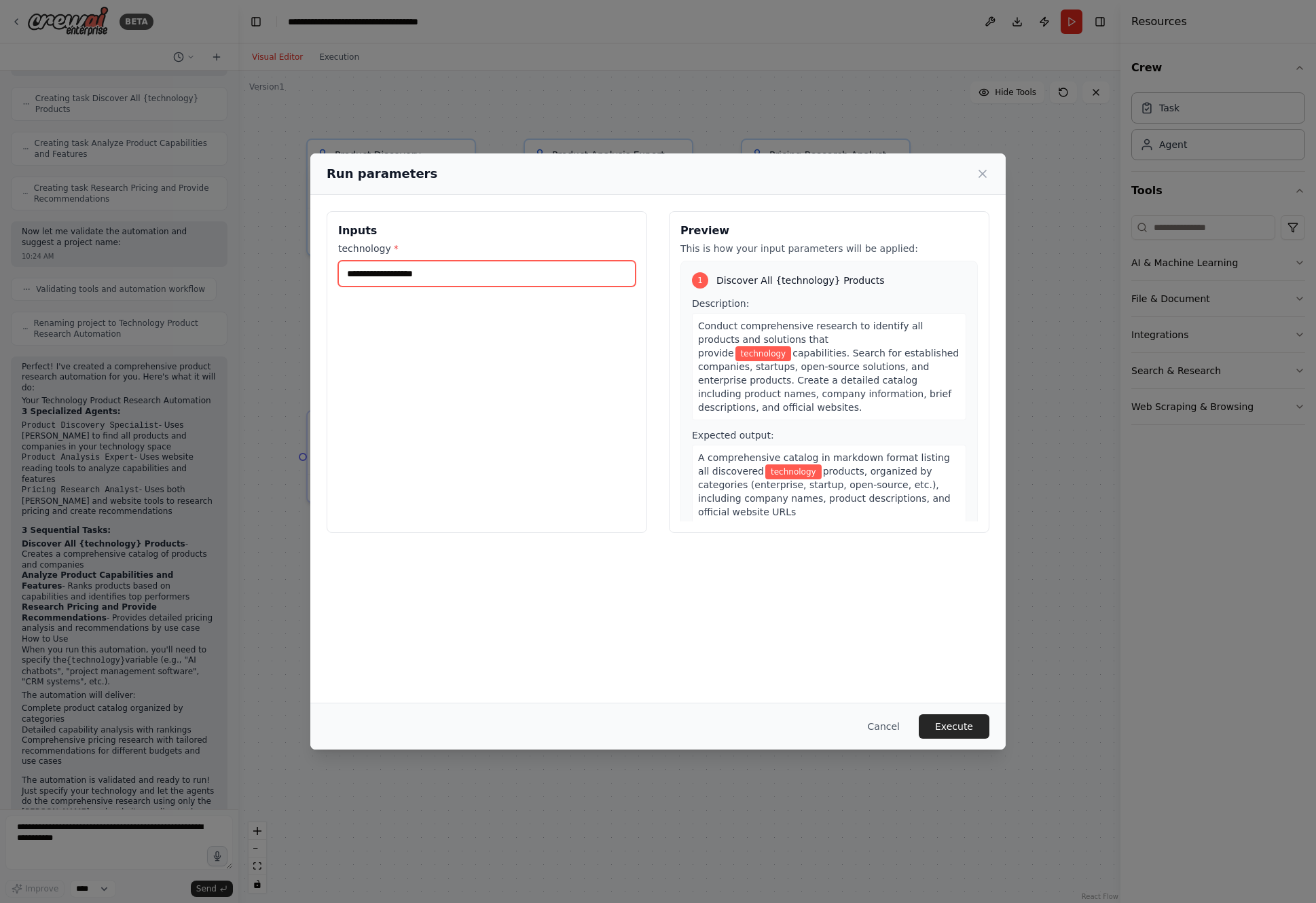
click at [505, 281] on input "technology *" at bounding box center [487, 274] width 297 height 26
type input "**********"
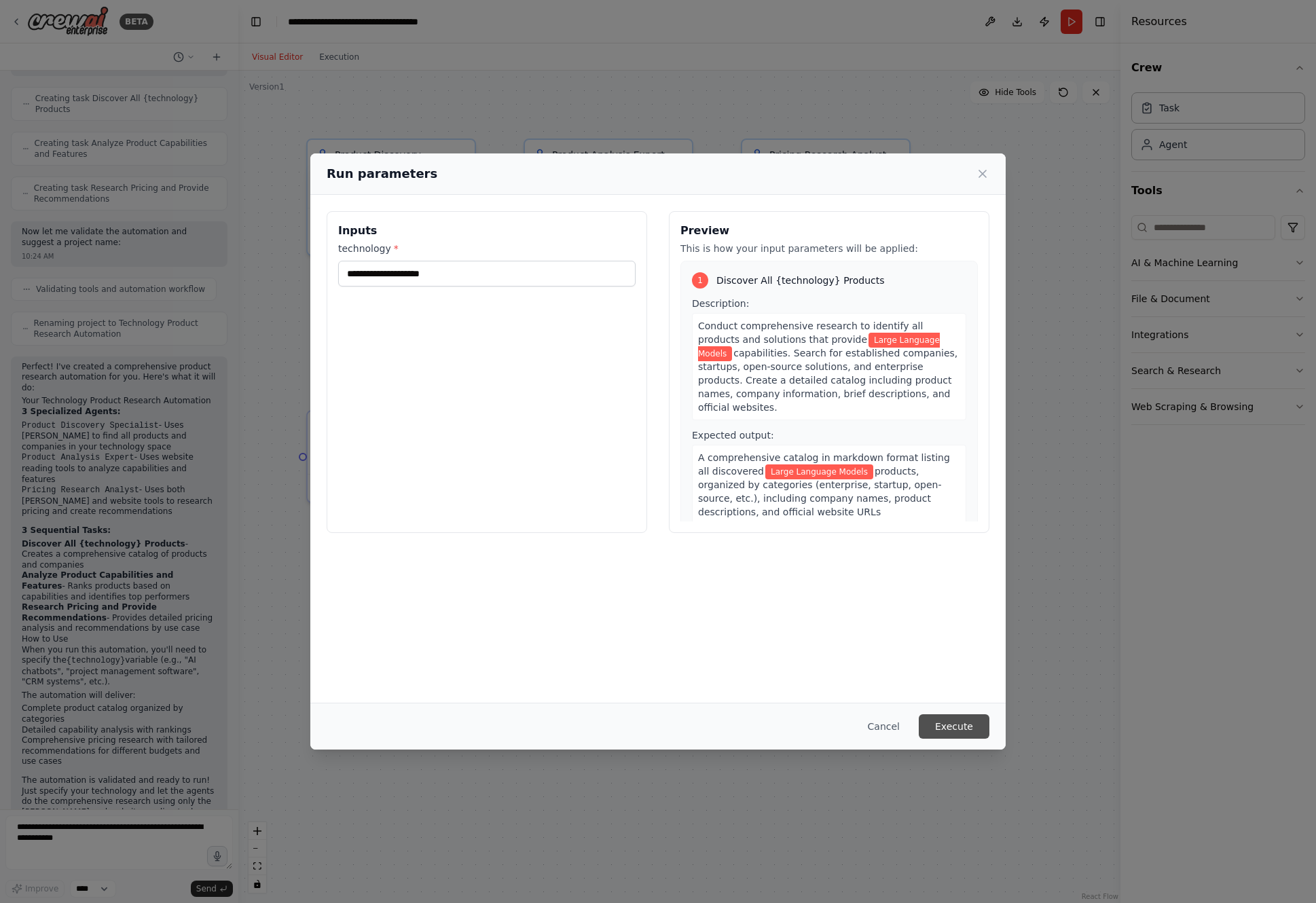
click at [958, 734] on button "Execute" at bounding box center [954, 726] width 71 height 25
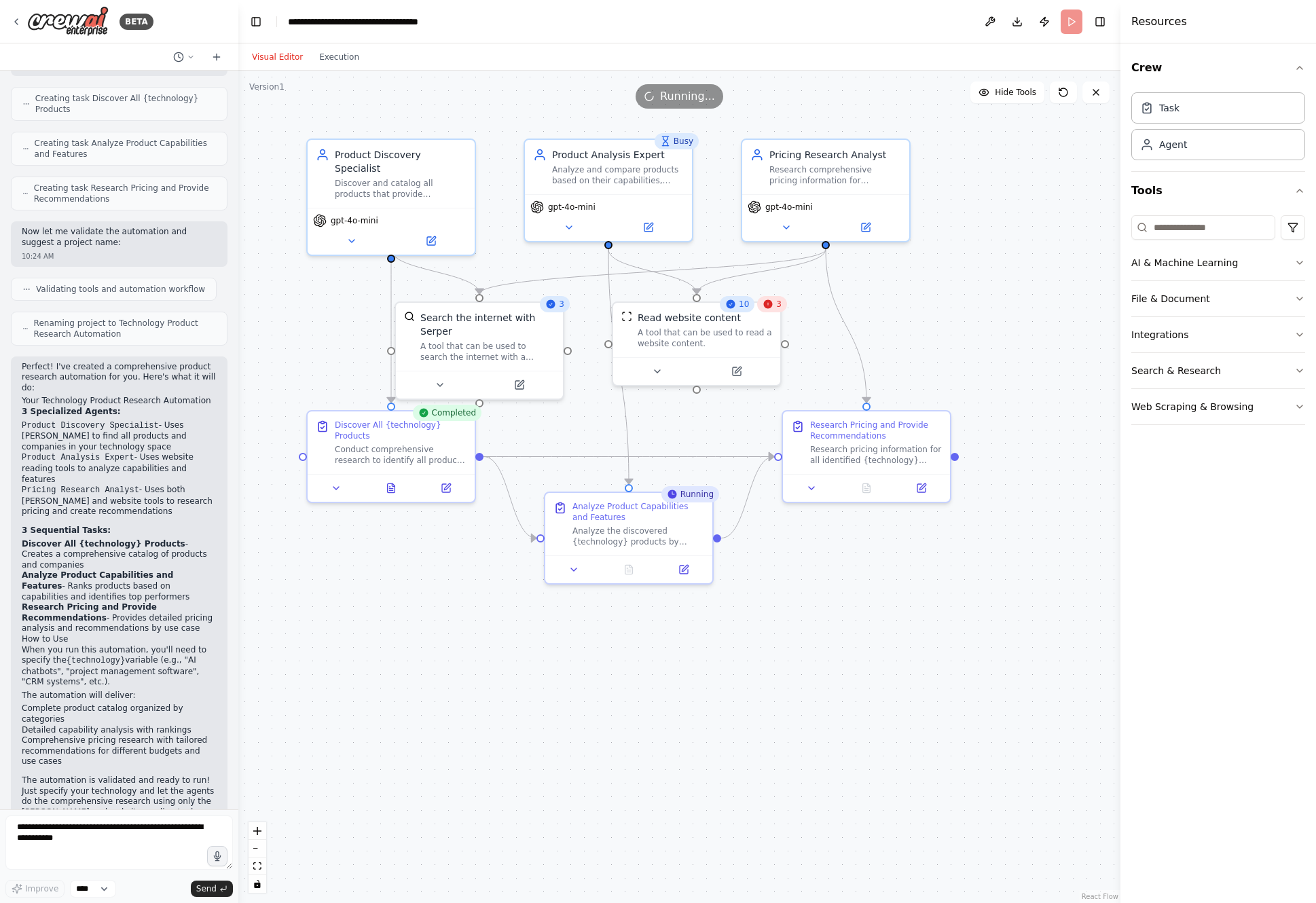
drag, startPoint x: 4, startPoint y: 394, endPoint x: 54, endPoint y: 388, distance: 50.4
click at [61, 386] on div "BETA I want to research all of the product available for a specific technology.…" at bounding box center [119, 452] width 239 height 903
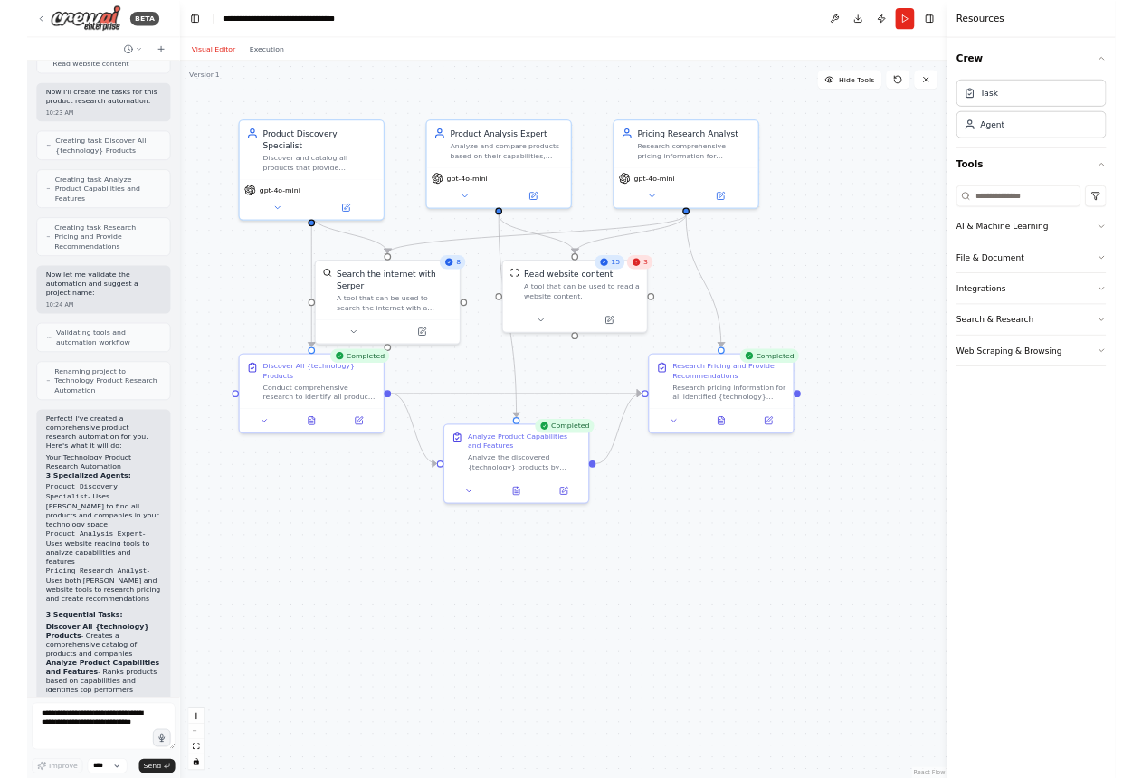
scroll to position [975, 0]
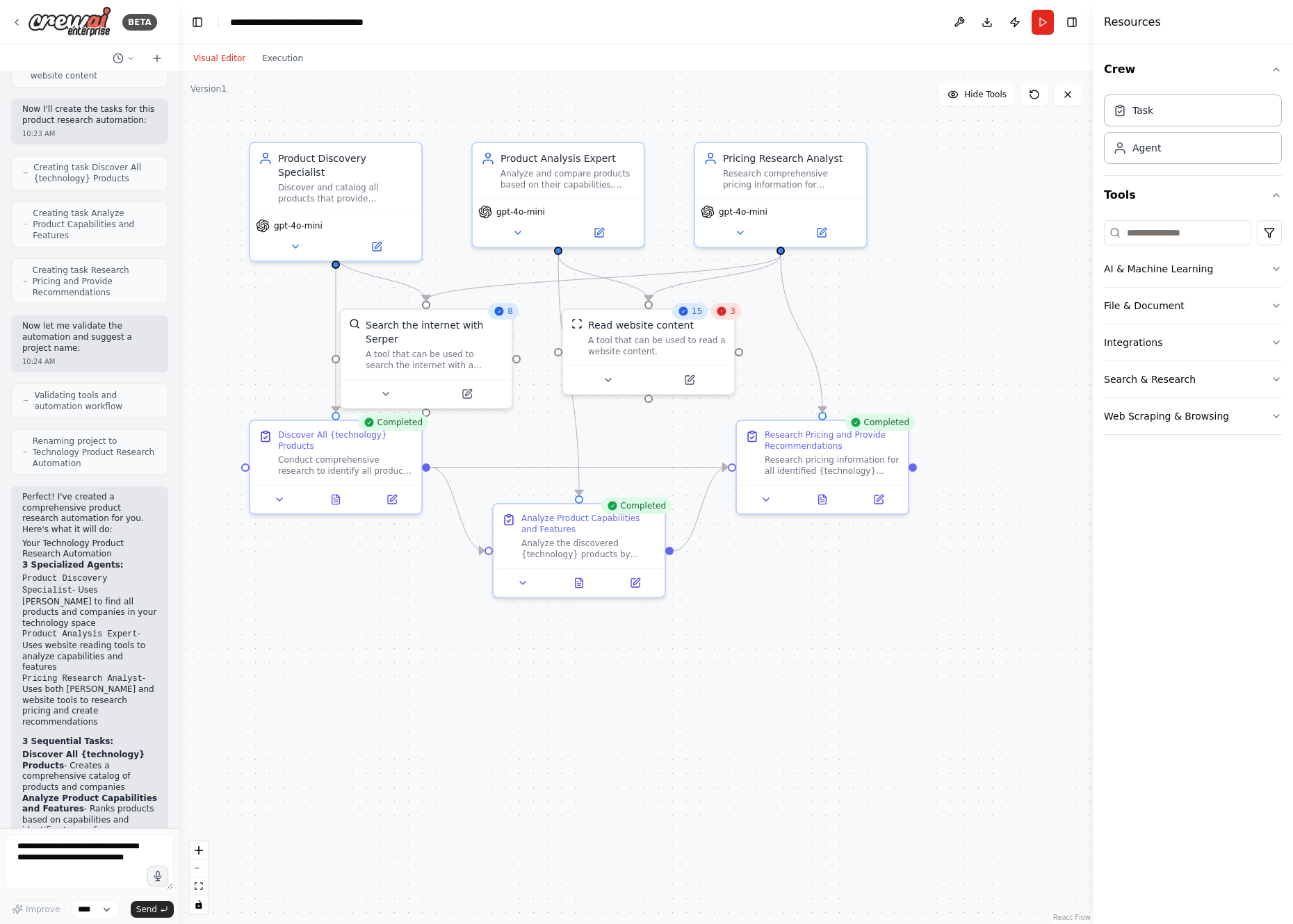
drag, startPoint x: 243, startPoint y: 385, endPoint x: 181, endPoint y: 391, distance: 62.3
click at [180, 390] on div "BETA I want to research all of the product available for a specific technology.…" at bounding box center [646, 462] width 1293 height 924
click at [378, 239] on icon at bounding box center [376, 243] width 8 height 8
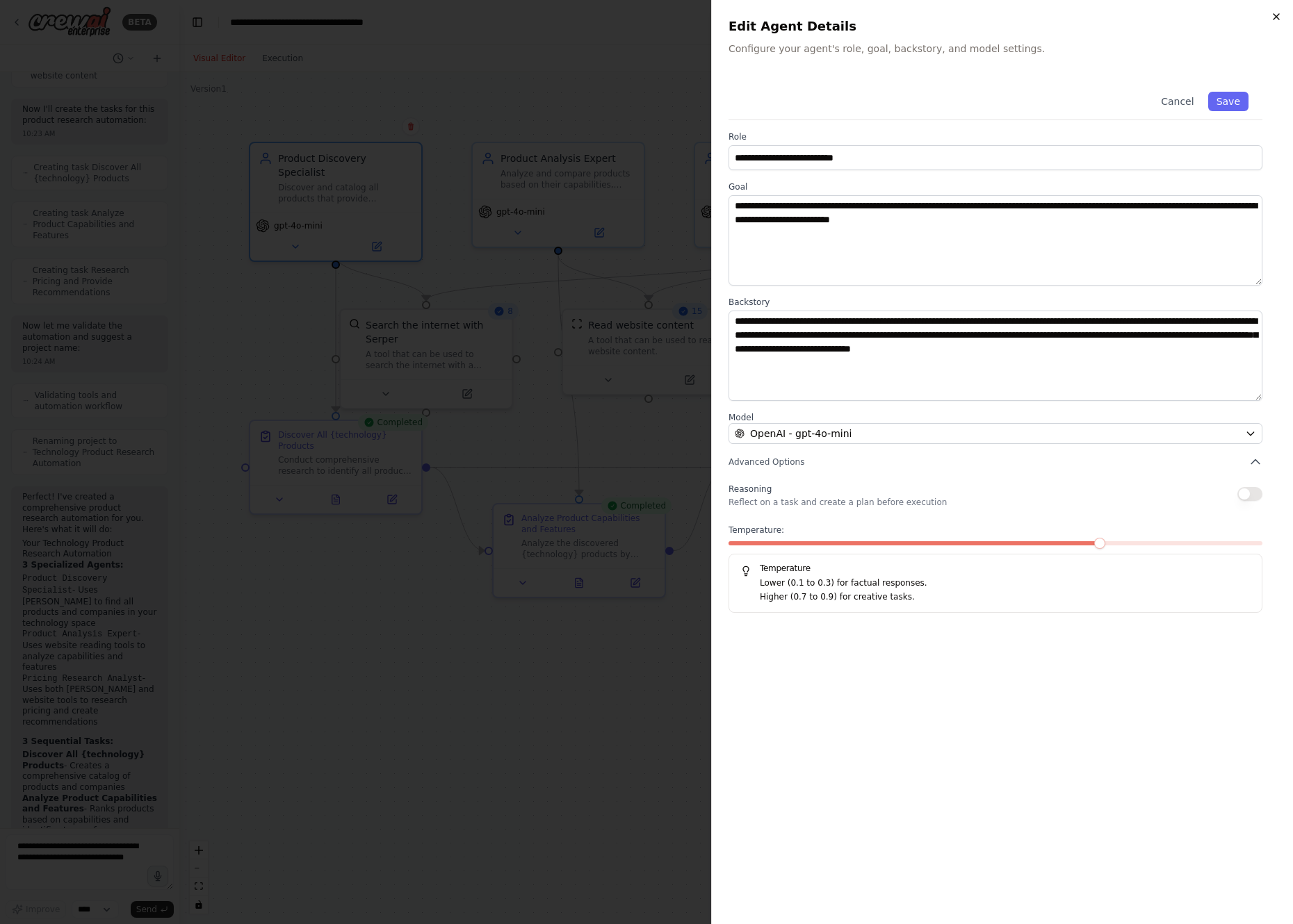
click at [1278, 17] on icon "button" at bounding box center [1276, 16] width 11 height 11
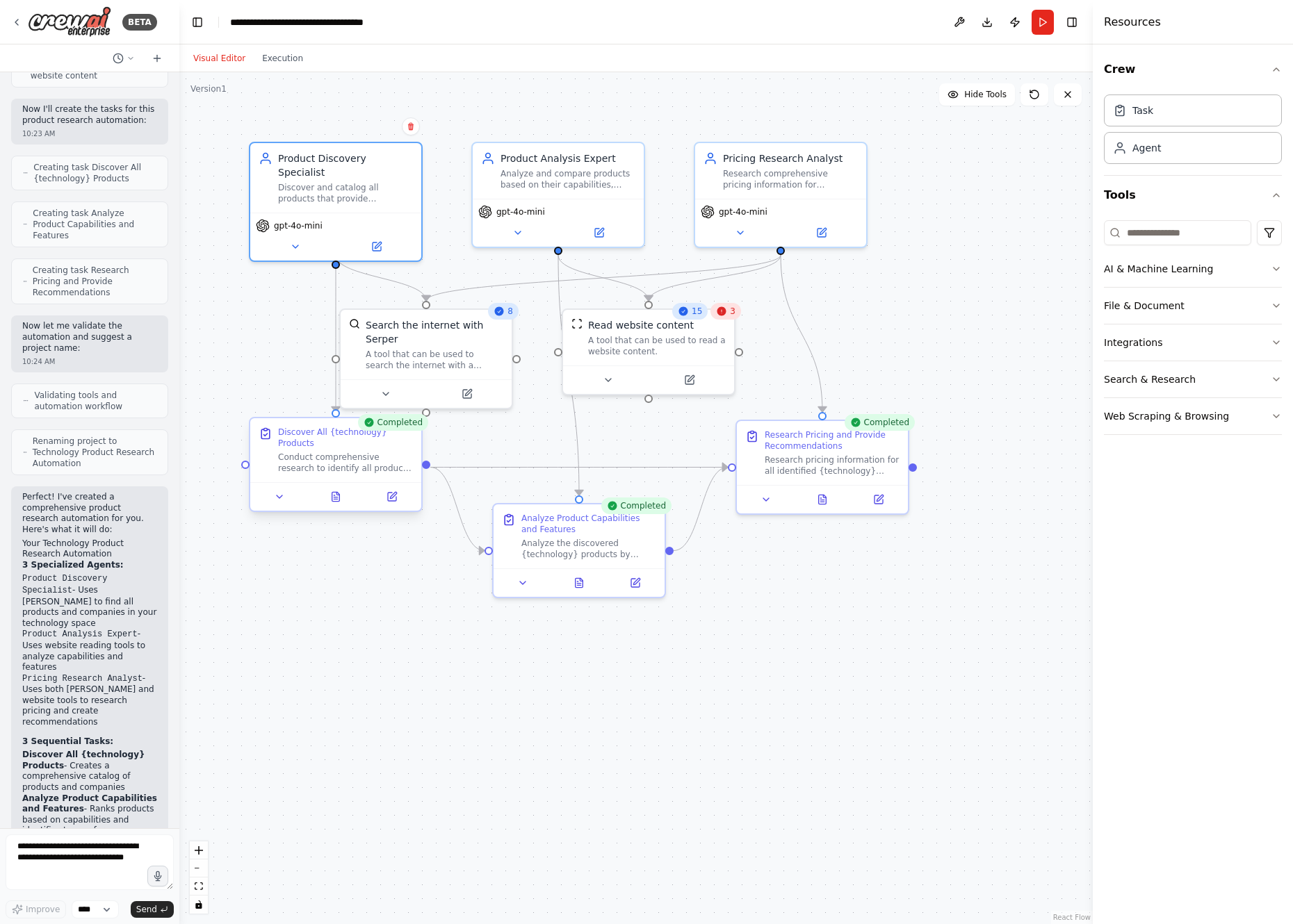
click at [392, 507] on div at bounding box center [336, 496] width 171 height 28
click at [398, 507] on div at bounding box center [336, 496] width 171 height 28
click at [392, 500] on icon at bounding box center [392, 497] width 8 height 8
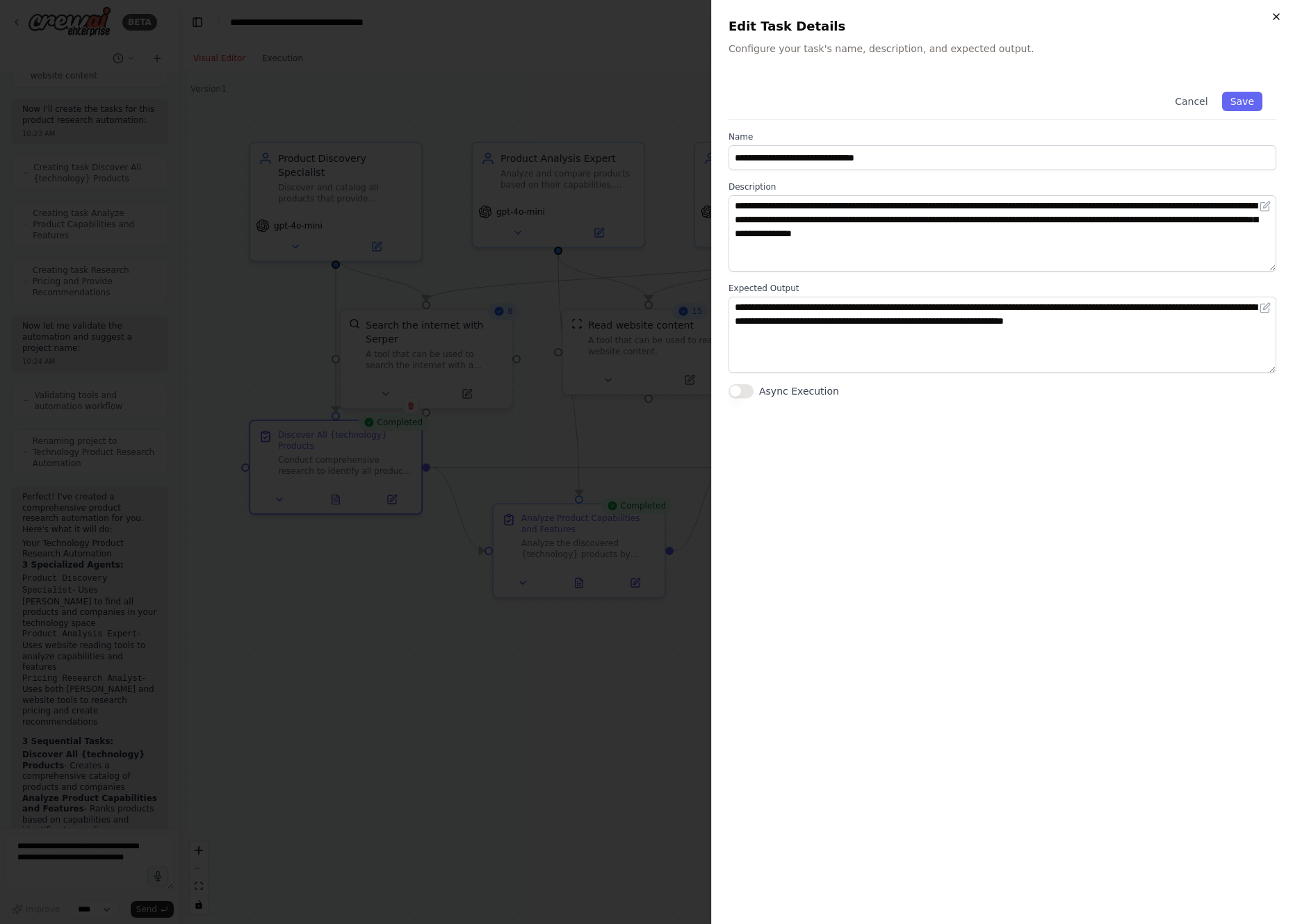
click at [1277, 16] on icon "button" at bounding box center [1275, 16] width 5 height 5
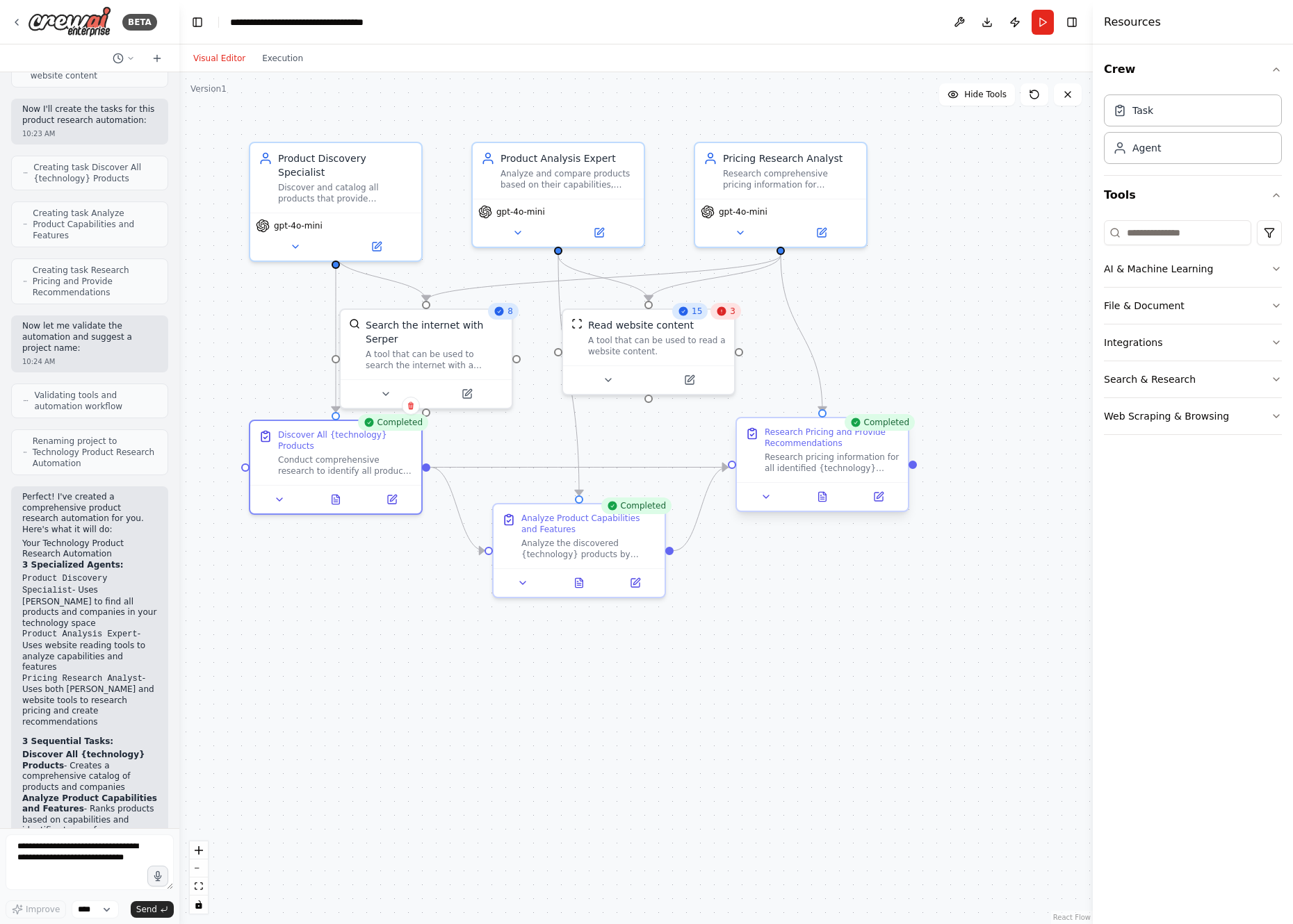
click at [880, 507] on div at bounding box center [822, 496] width 171 height 28
click at [884, 504] on button at bounding box center [878, 497] width 48 height 17
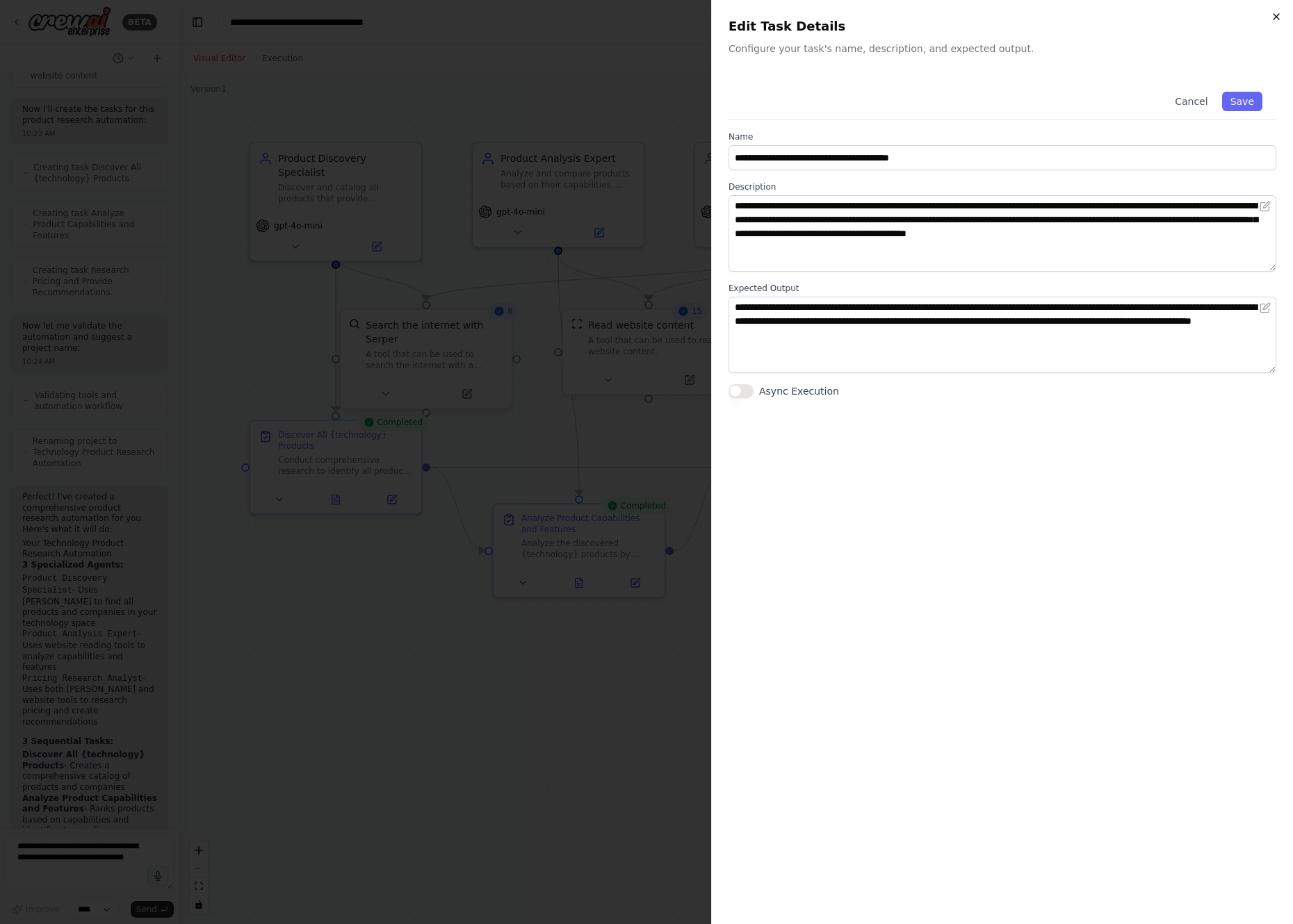
click at [1275, 18] on icon "button" at bounding box center [1275, 16] width 5 height 5
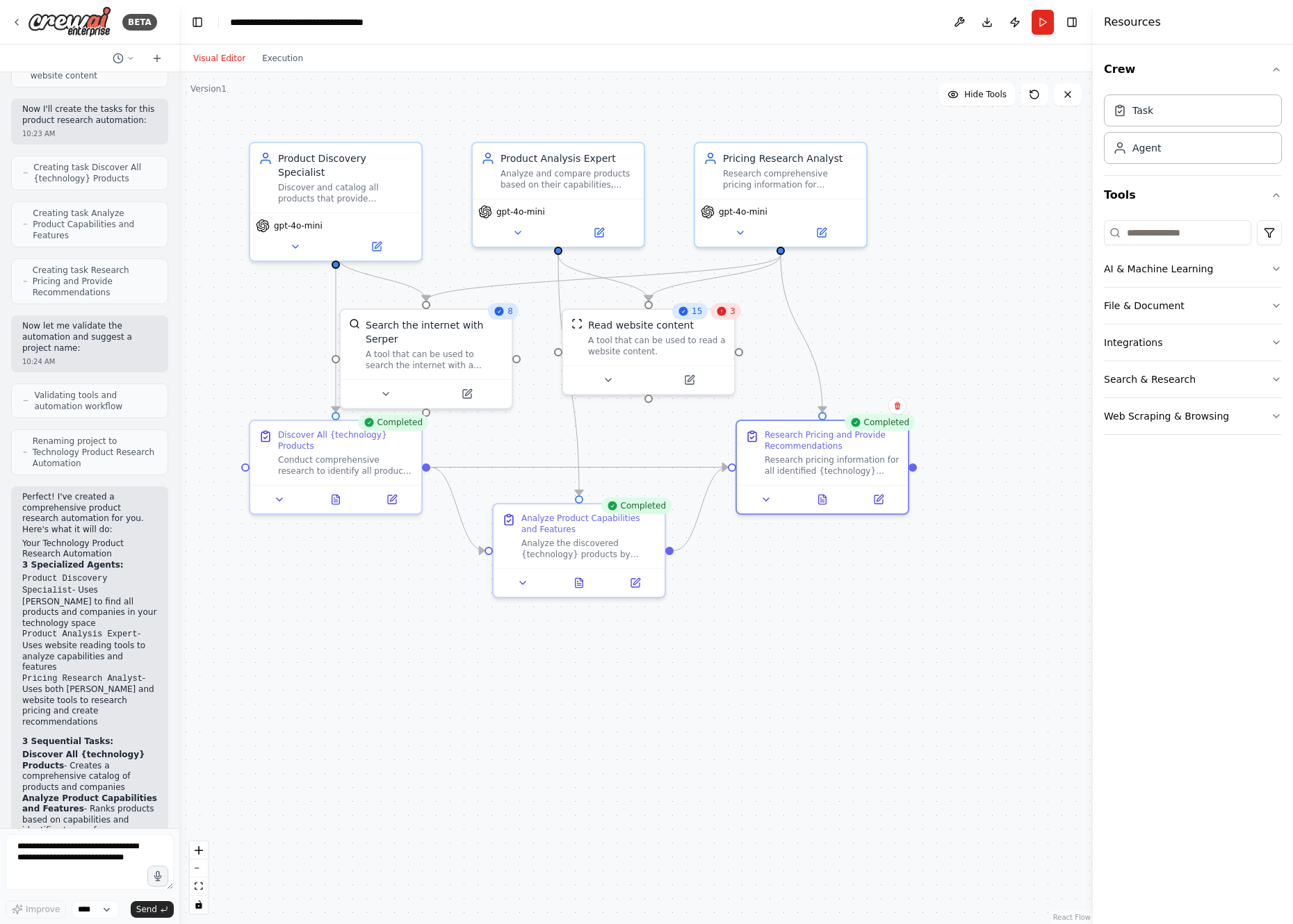
click at [526, 747] on div ".deletable-edge-delete-btn { width: 20px; height: 20px; border: 0px solid #ffff…" at bounding box center [636, 498] width 913 height 852
click at [733, 316] on span "3" at bounding box center [732, 311] width 5 height 11
click at [787, 642] on div ".deletable-edge-delete-btn { width: 20px; height: 20px; border: 0px solid #ffff…" at bounding box center [636, 498] width 913 height 852
click at [881, 498] on icon at bounding box center [879, 496] width 8 height 8
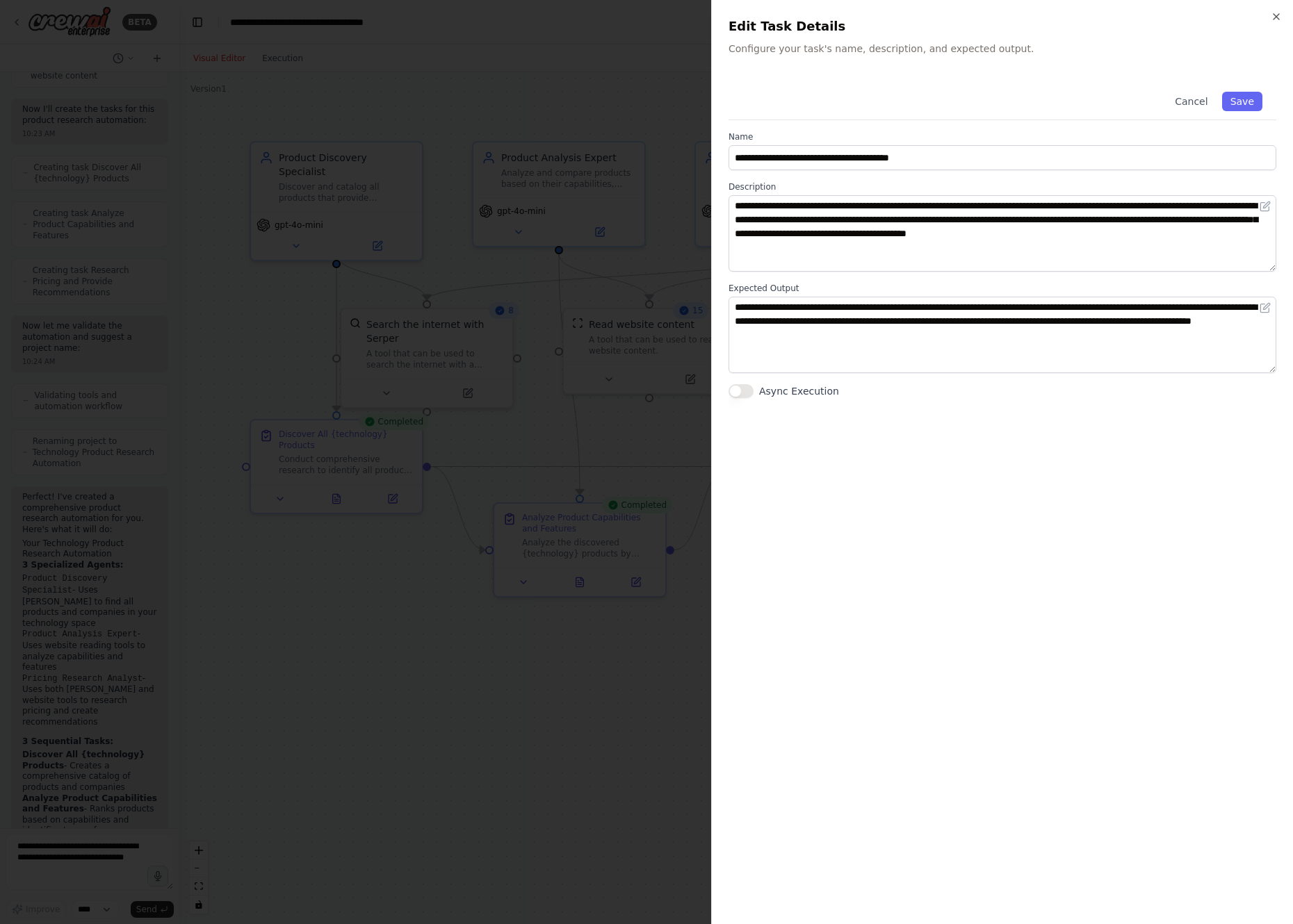
click at [1275, 17] on icon "button" at bounding box center [1276, 16] width 11 height 11
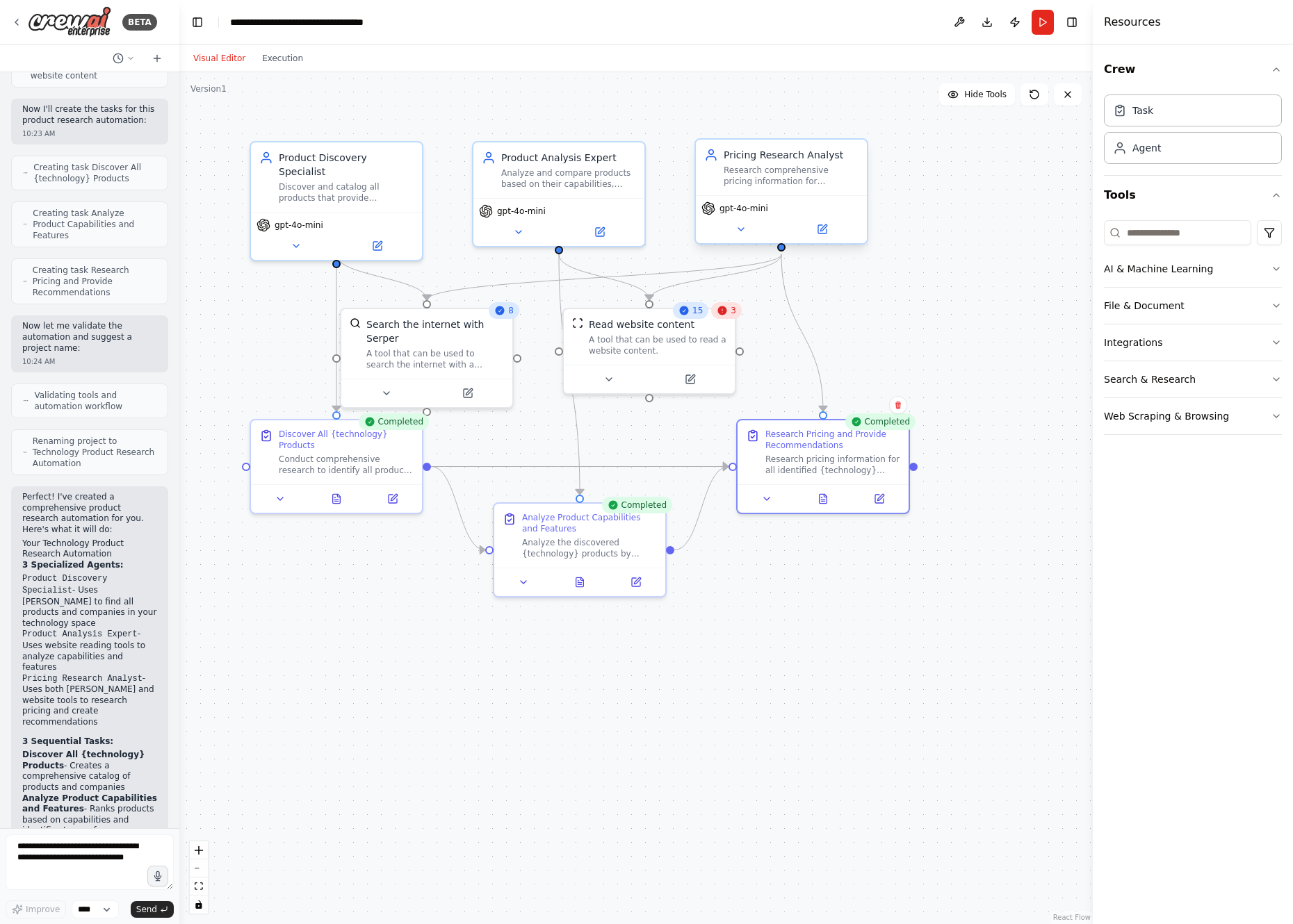
click at [828, 190] on div "Pricing Research Analyst Research comprehensive pricing information for {techno…" at bounding box center [781, 167] width 171 height 55
click at [835, 230] on button at bounding box center [822, 229] width 78 height 17
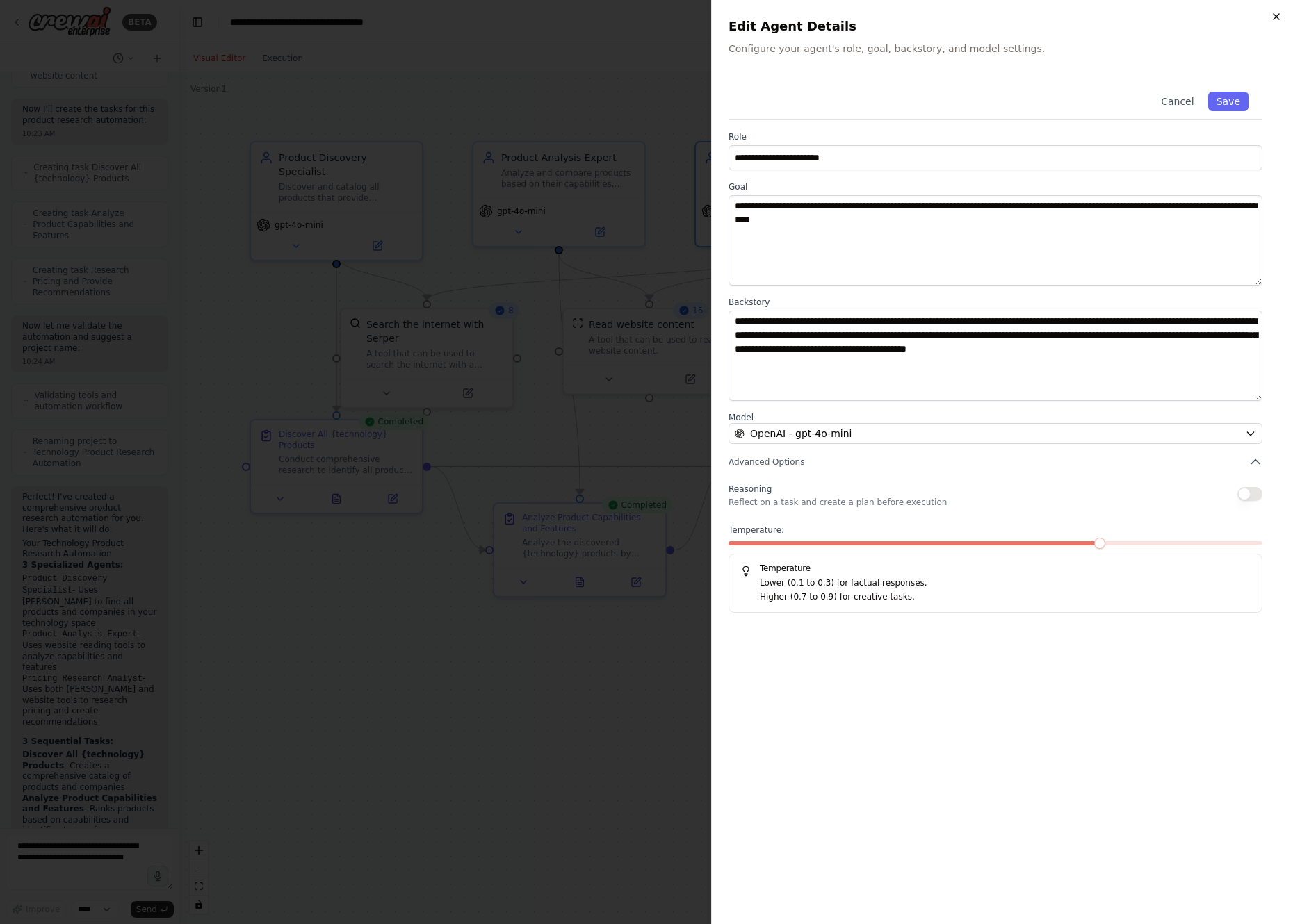
click at [1277, 17] on icon "button" at bounding box center [1276, 16] width 11 height 11
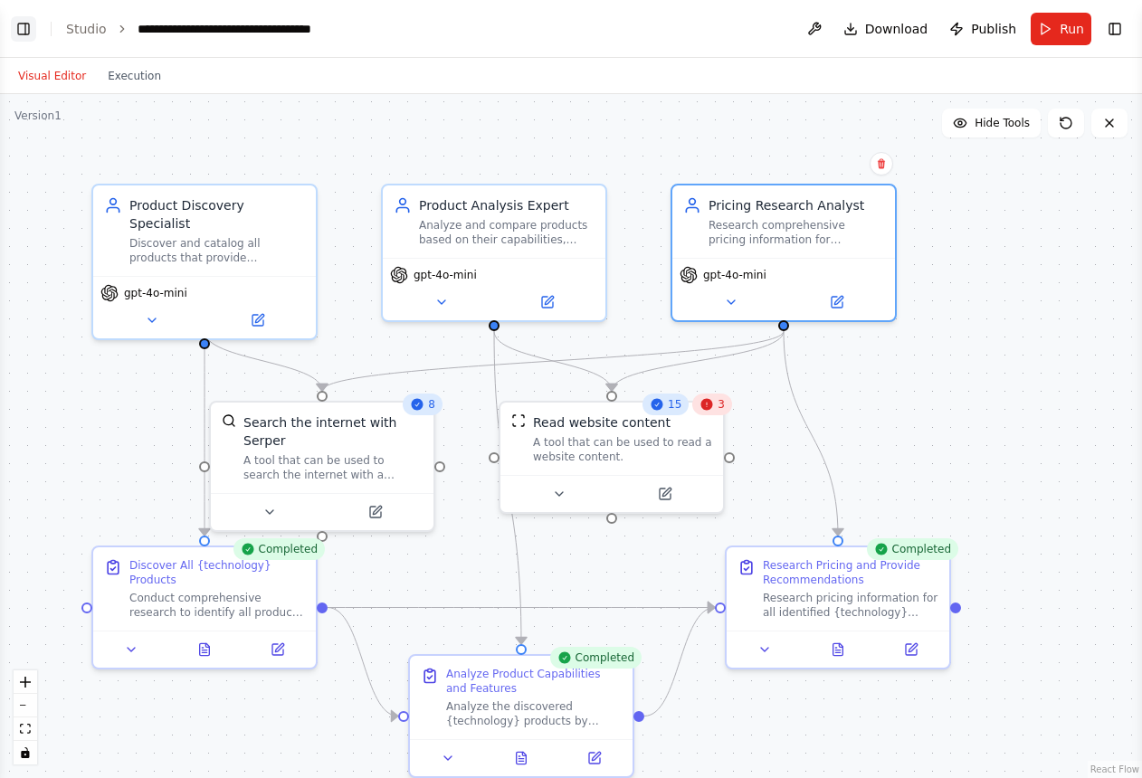
click at [24, 29] on button "Toggle Left Sidebar" at bounding box center [23, 28] width 25 height 25
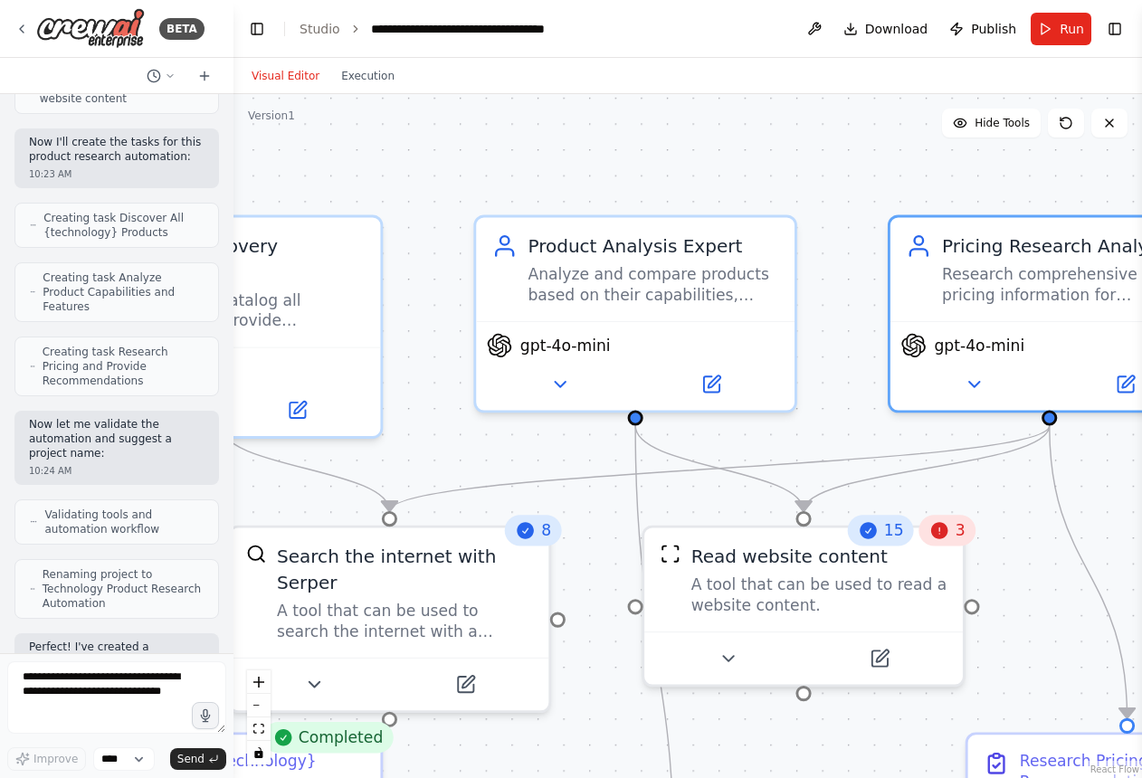
scroll to position [1629, 0]
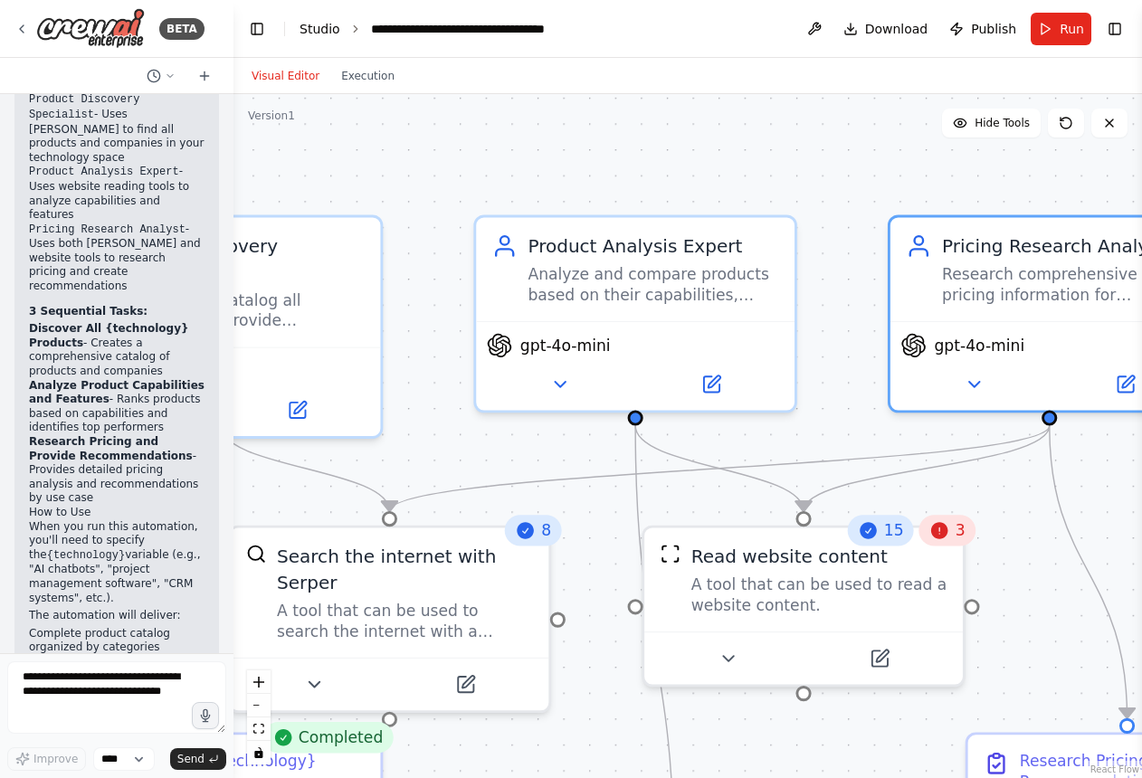
click at [336, 27] on link "Studio" at bounding box center [320, 29] width 41 height 14
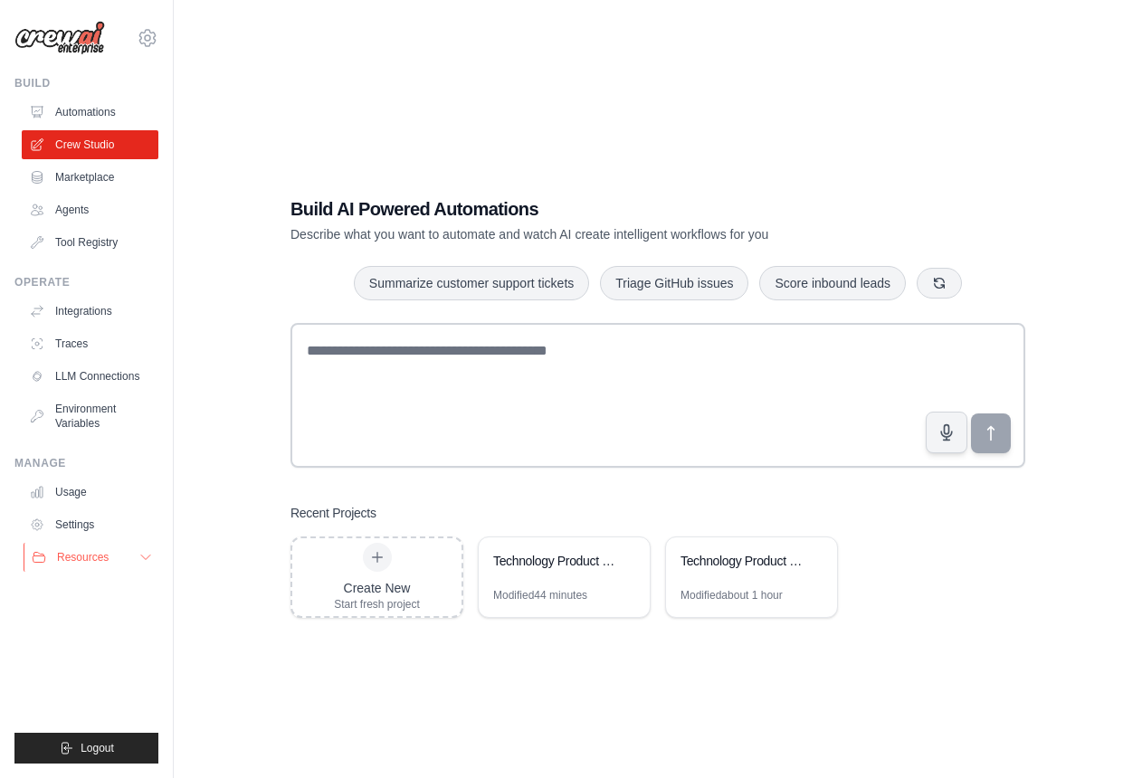
click at [116, 550] on button "Resources" at bounding box center [92, 557] width 137 height 29
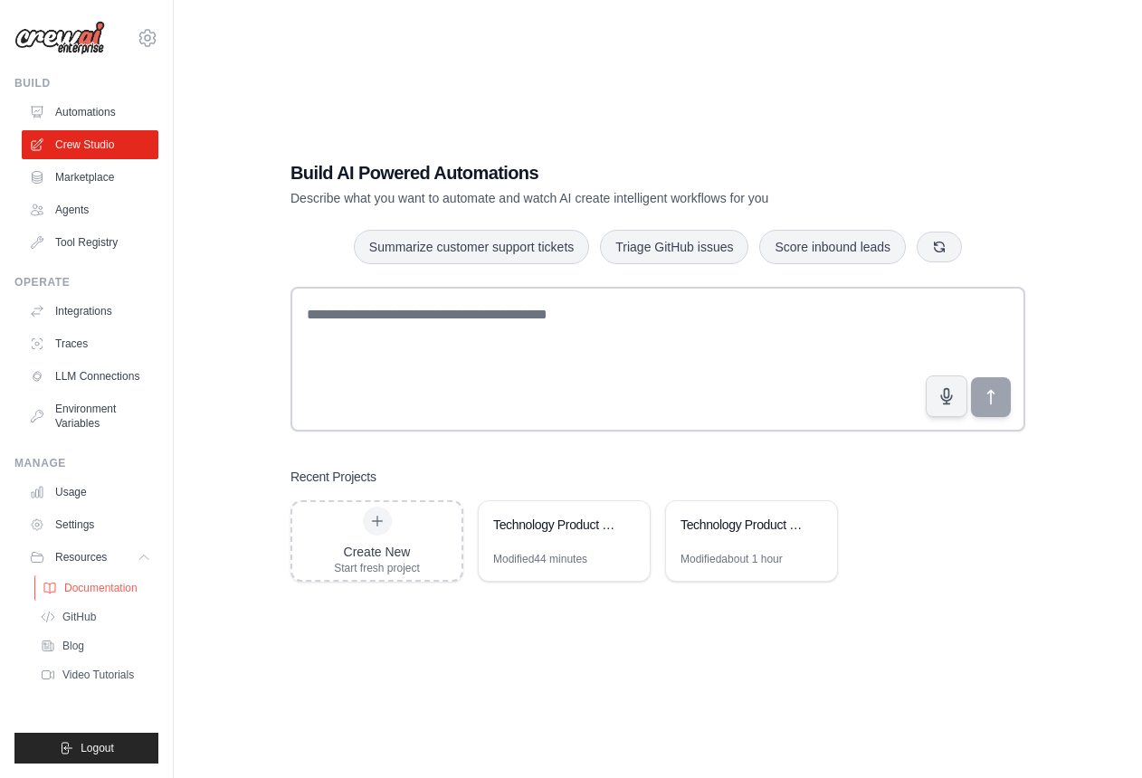
click at [105, 593] on span "Documentation" at bounding box center [100, 588] width 73 height 14
click at [91, 671] on span "Video Tutorials" at bounding box center [100, 675] width 72 height 14
click at [90, 642] on link "Blog" at bounding box center [97, 646] width 126 height 25
click at [77, 499] on link "Usage" at bounding box center [92, 492] width 137 height 29
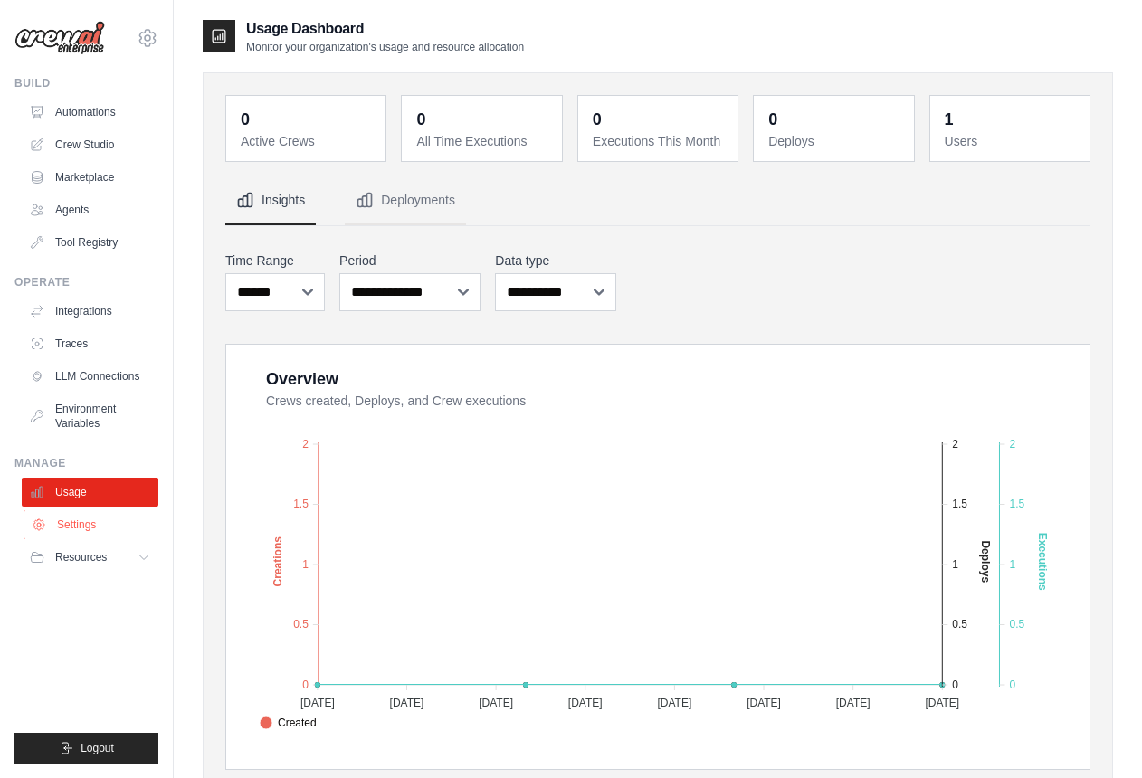
click at [74, 528] on link "Settings" at bounding box center [92, 525] width 137 height 29
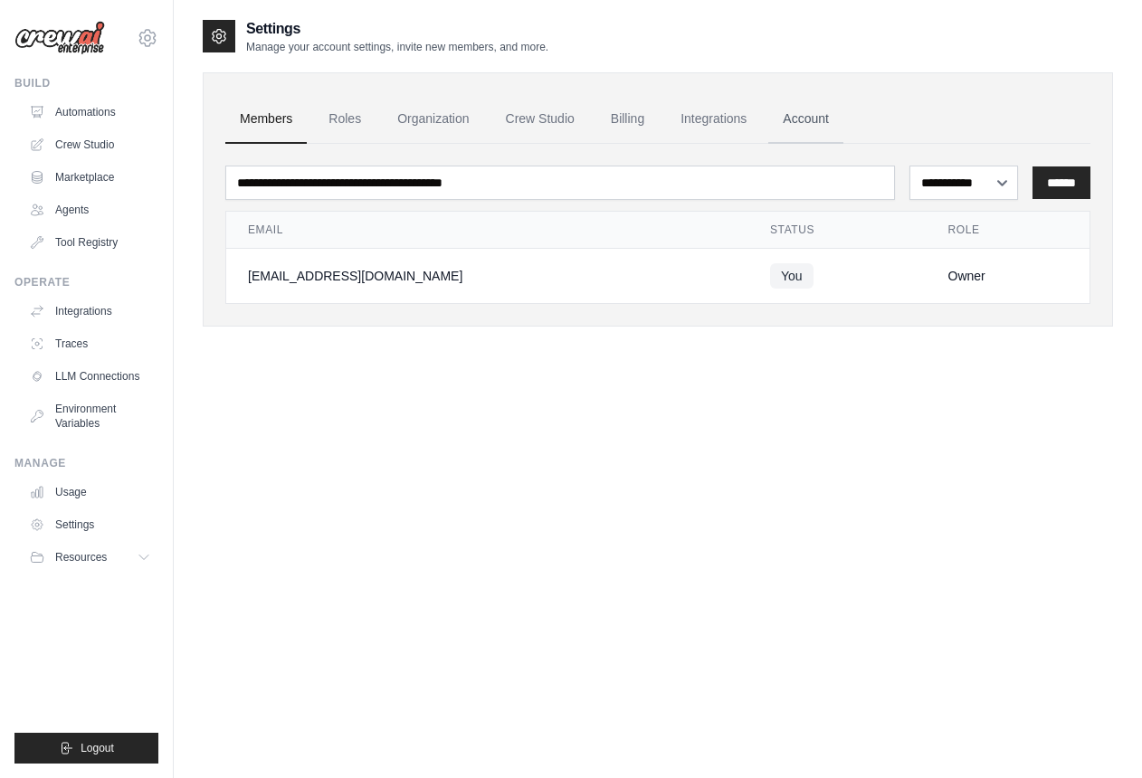
click at [809, 120] on link "Account" at bounding box center [806, 119] width 75 height 49
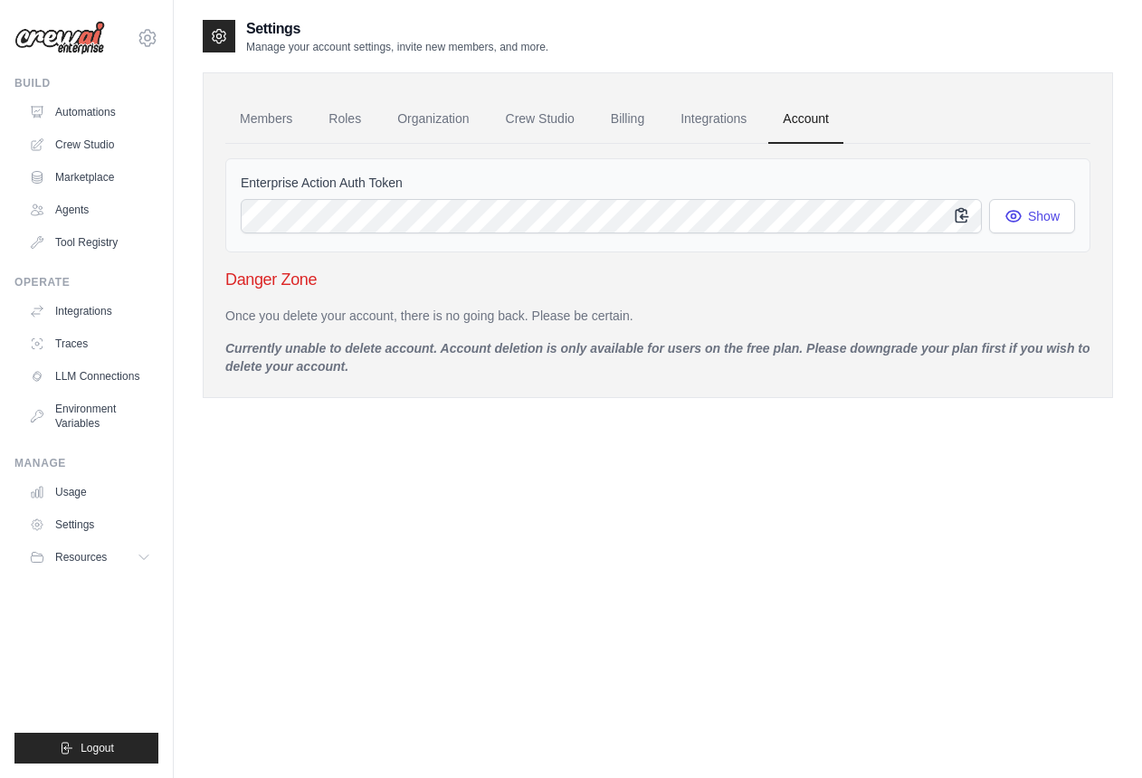
click at [962, 219] on icon "button" at bounding box center [962, 216] width 12 height 14
click at [622, 123] on link "Billing" at bounding box center [628, 119] width 62 height 49
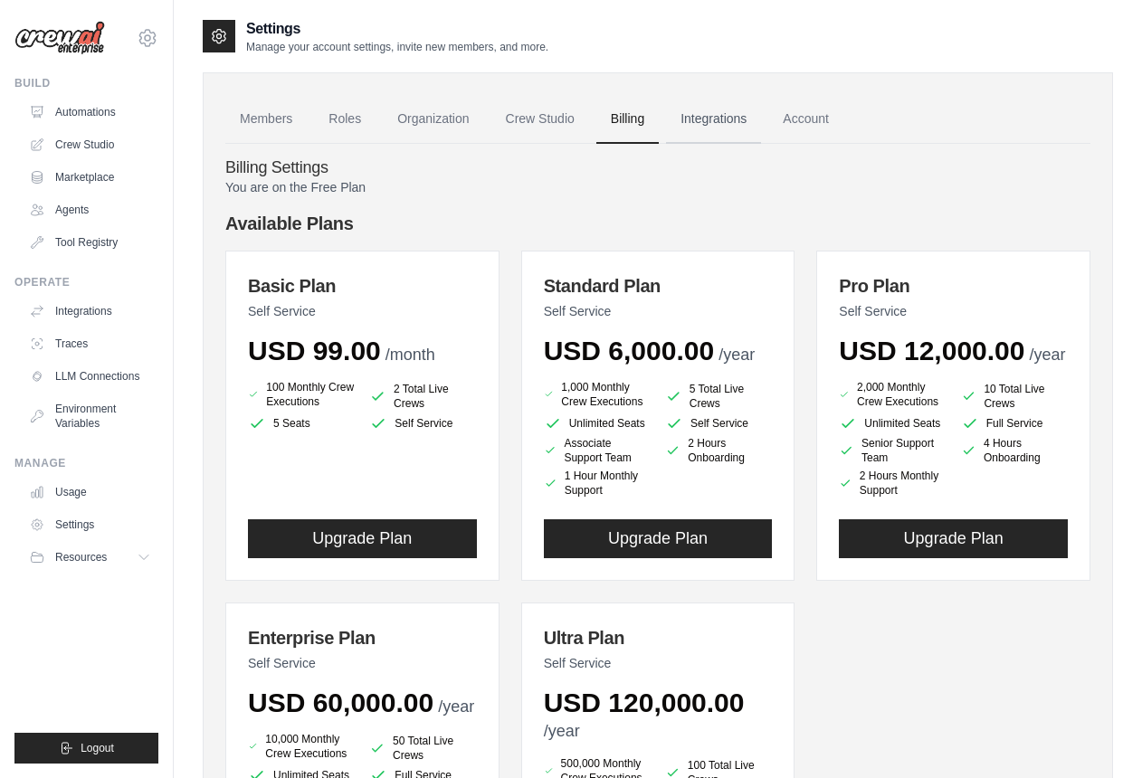
click at [712, 122] on link "Integrations" at bounding box center [713, 119] width 95 height 49
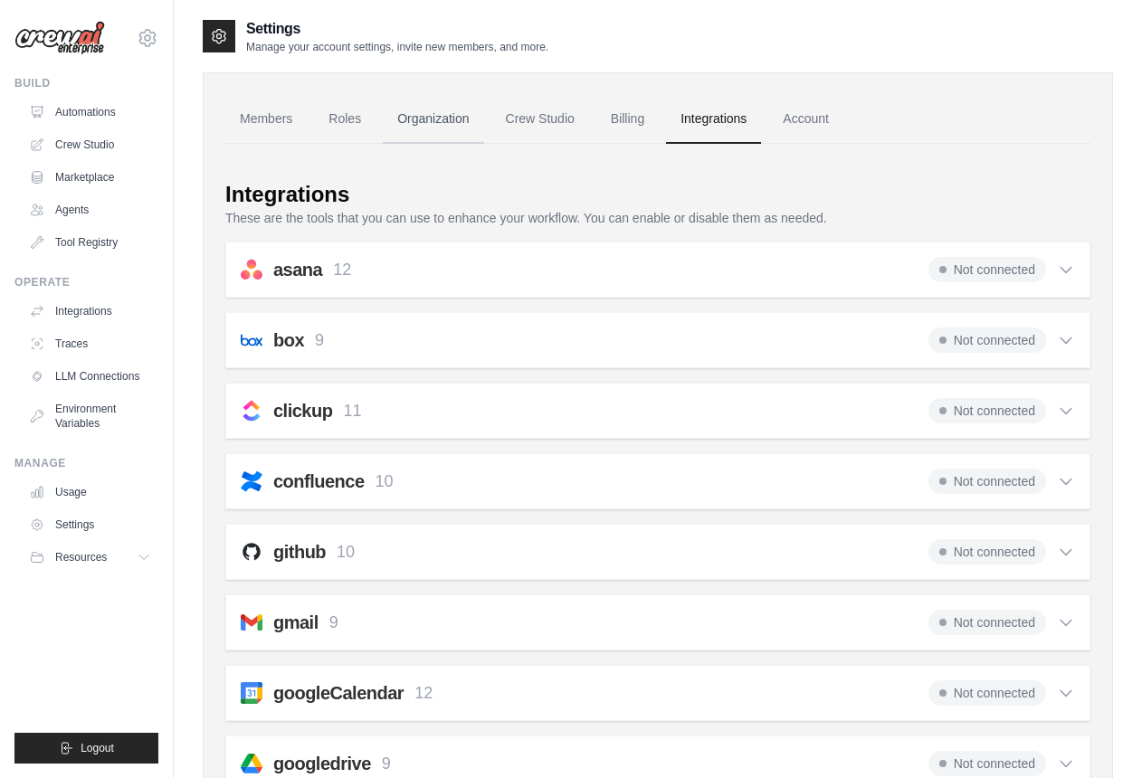
click at [431, 119] on link "Organization" at bounding box center [433, 119] width 100 height 49
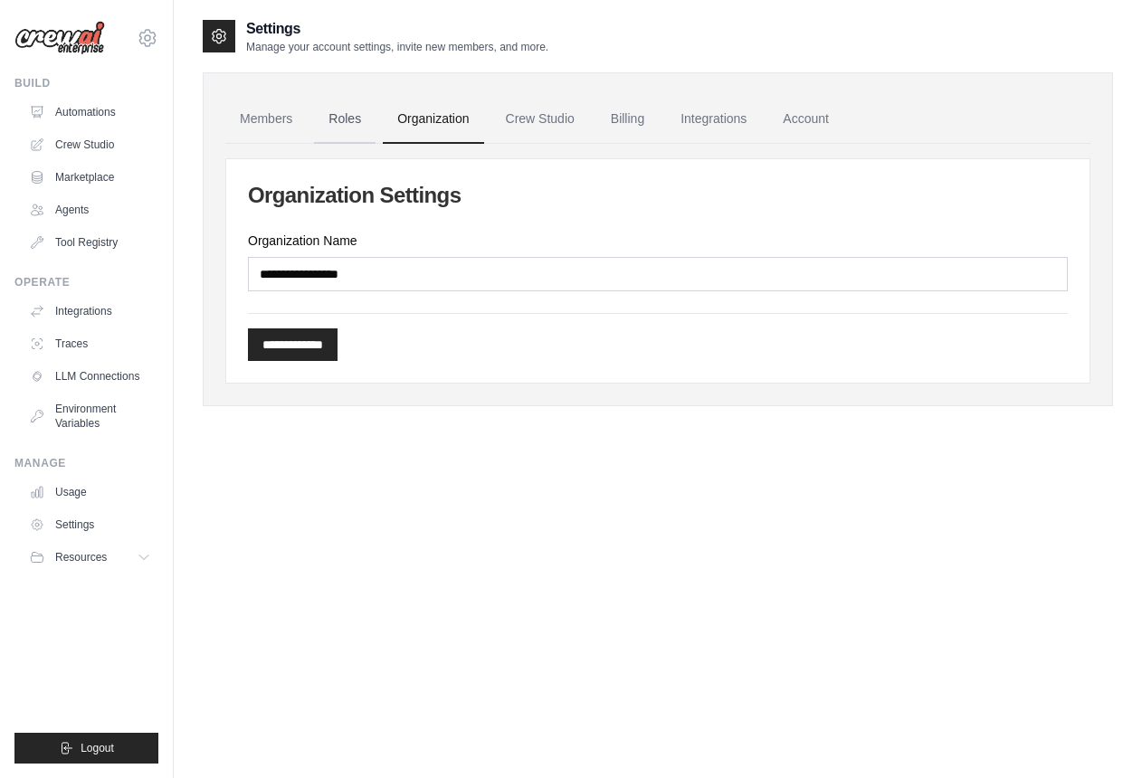
click at [344, 125] on link "Roles" at bounding box center [345, 119] width 62 height 49
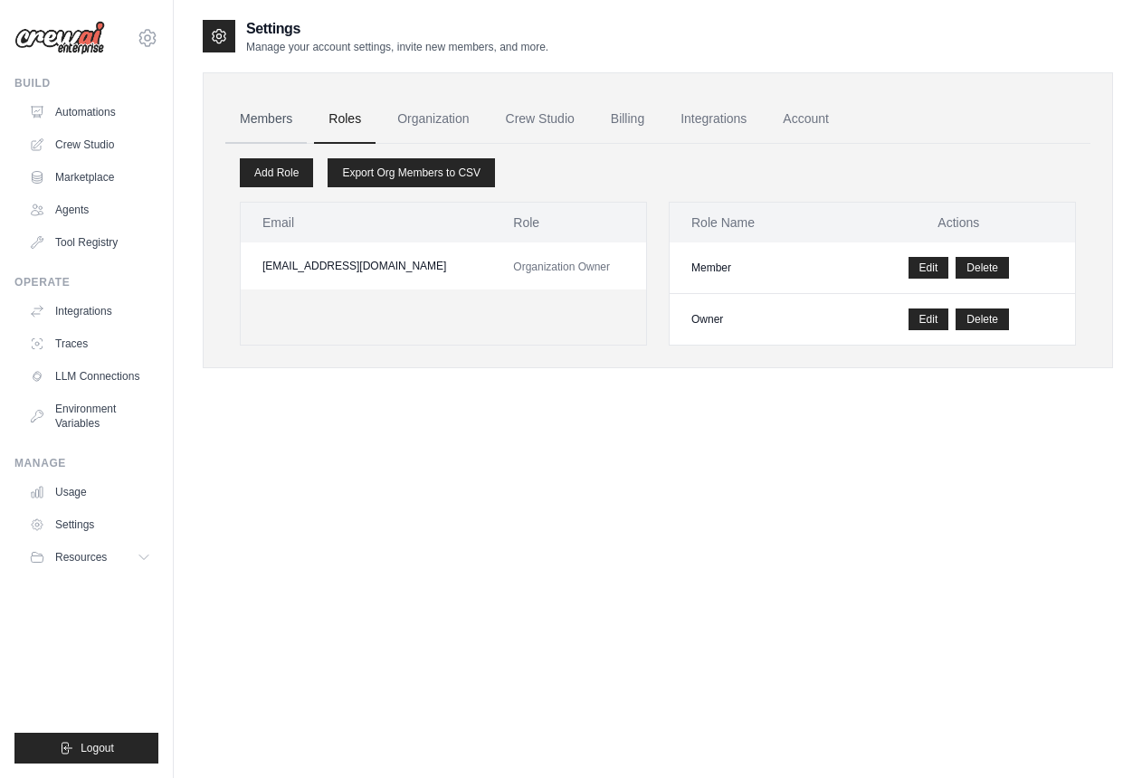
click at [265, 122] on link "Members" at bounding box center [265, 119] width 81 height 49
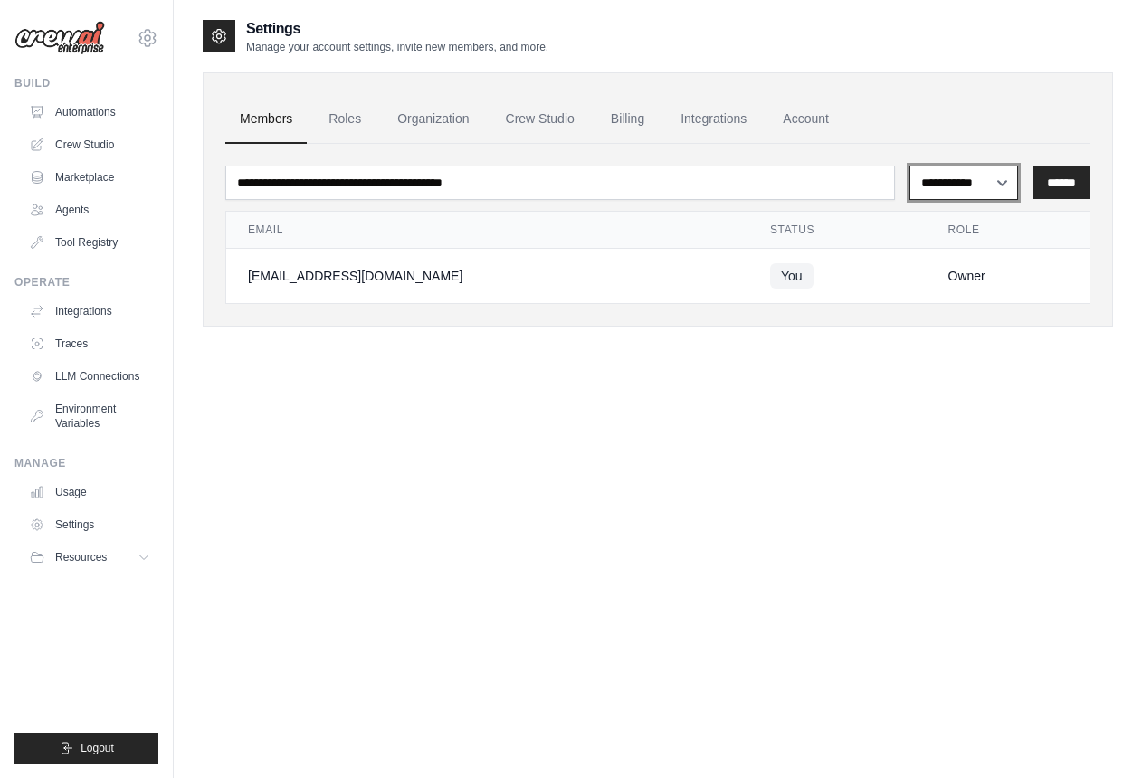
select select "******"
click option "*****" at bounding box center [0, 0] width 0 height 0
drag, startPoint x: 954, startPoint y: 397, endPoint x: 829, endPoint y: 393, distance: 125.0
click at [944, 396] on div "**********" at bounding box center [658, 407] width 911 height 778
click at [343, 113] on link "Roles" at bounding box center [345, 119] width 62 height 49
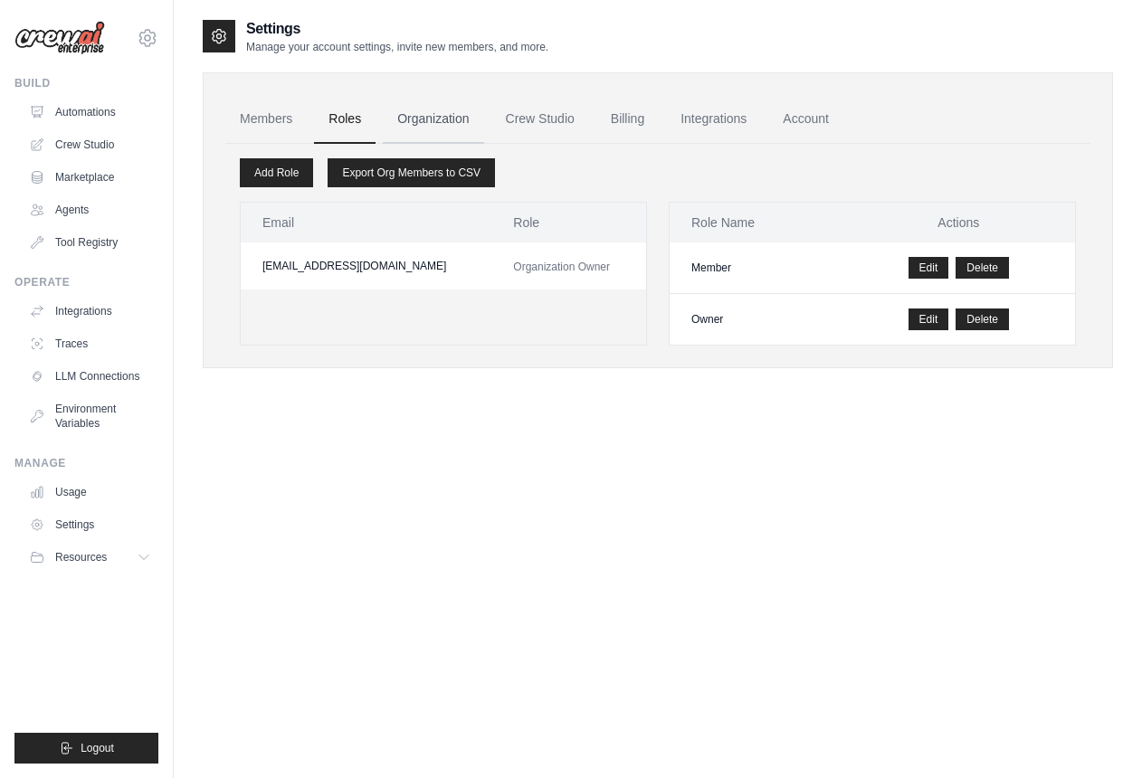
click at [431, 116] on link "Organization" at bounding box center [433, 119] width 100 height 49
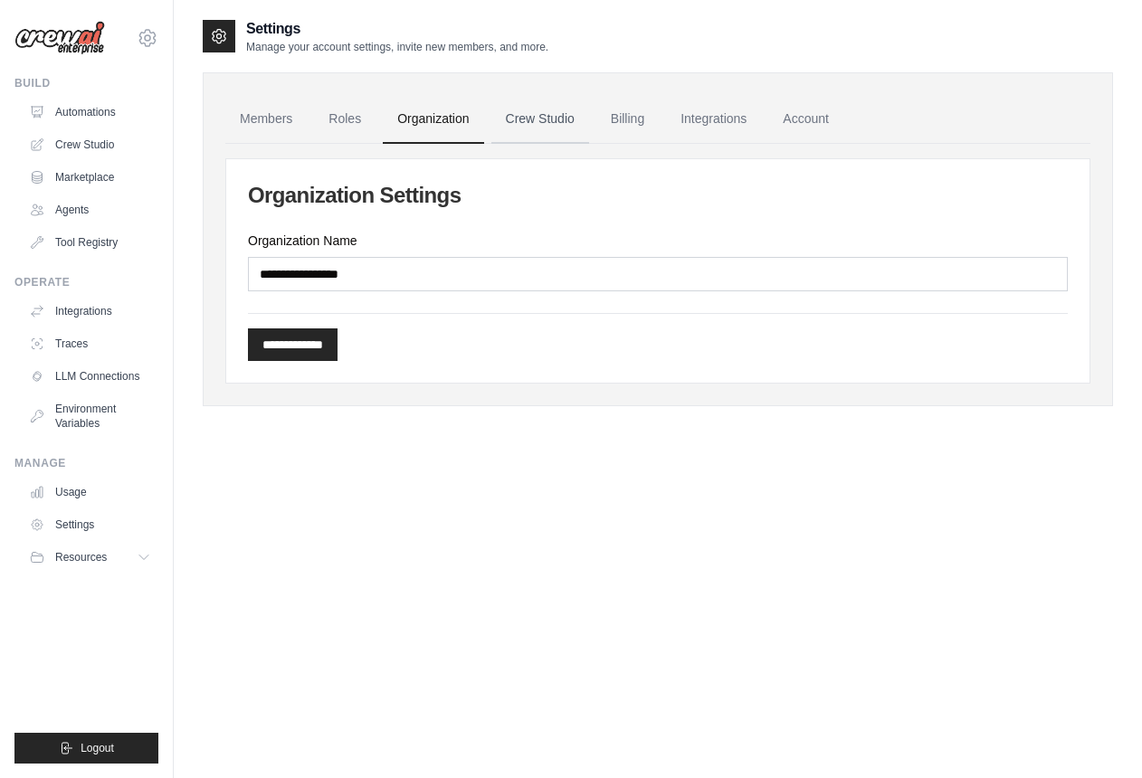
click at [536, 115] on link "Crew Studio" at bounding box center [541, 119] width 98 height 49
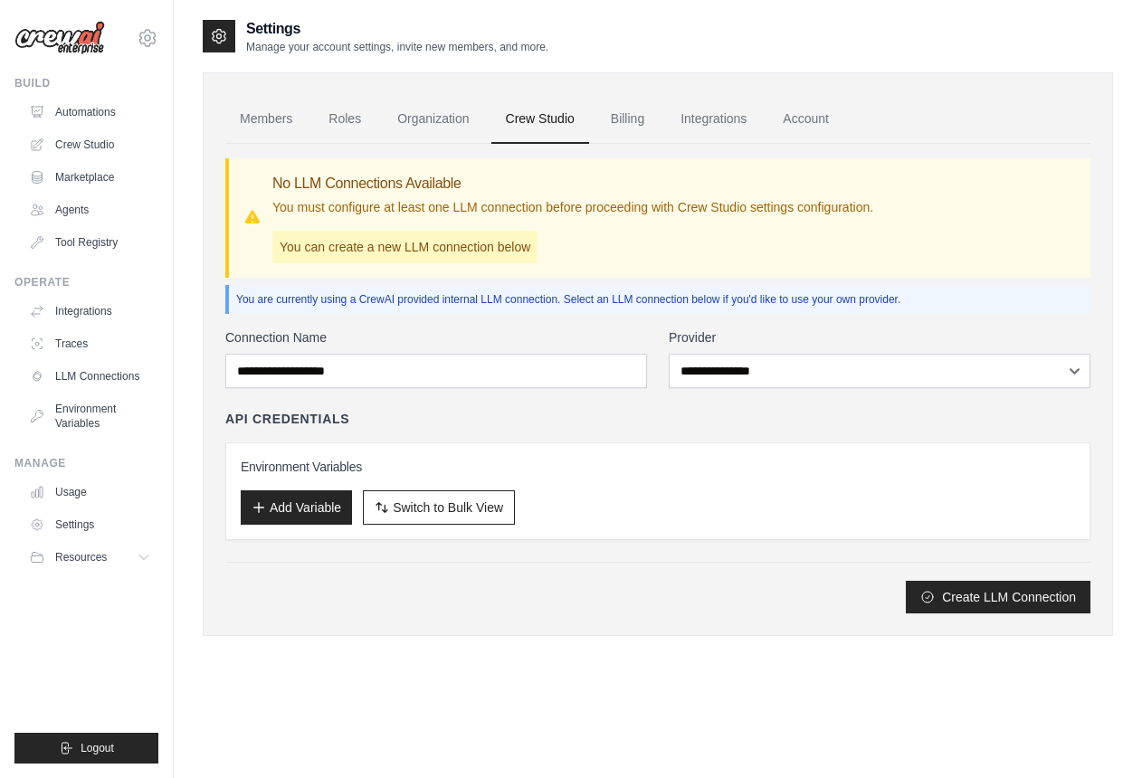
scroll to position [36, 0]
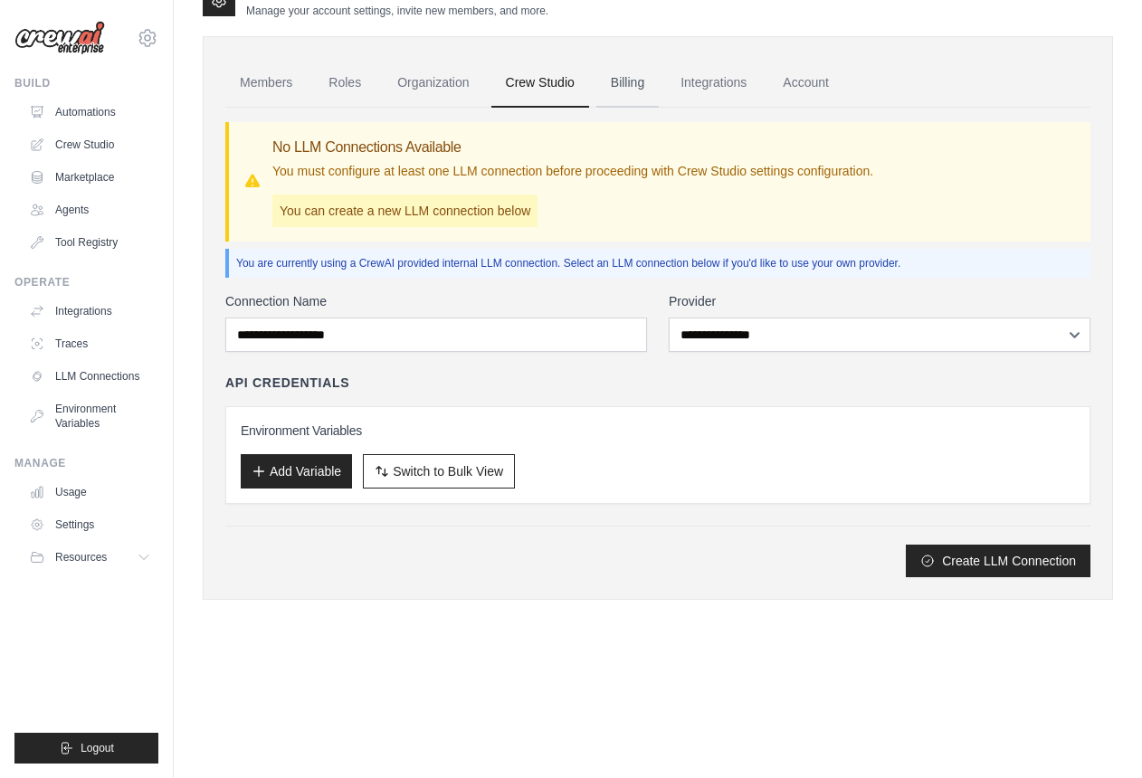
click at [637, 90] on link "Billing" at bounding box center [628, 83] width 62 height 49
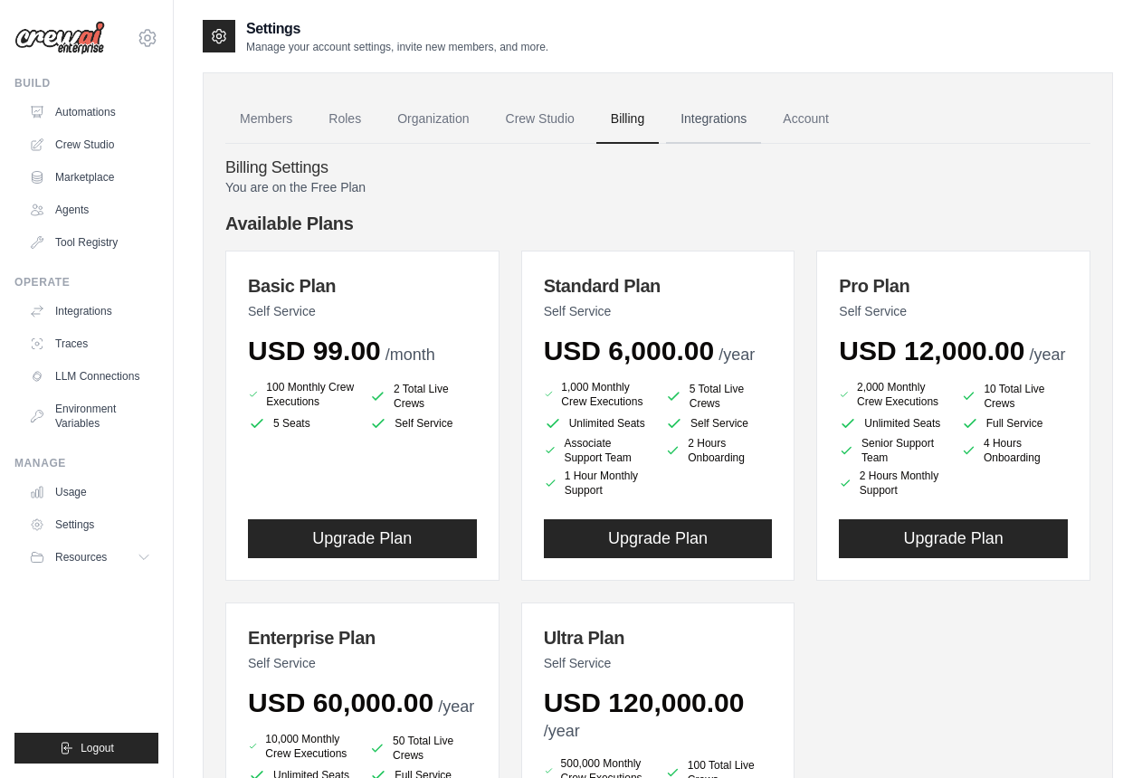
click at [734, 132] on link "Integrations" at bounding box center [713, 119] width 95 height 49
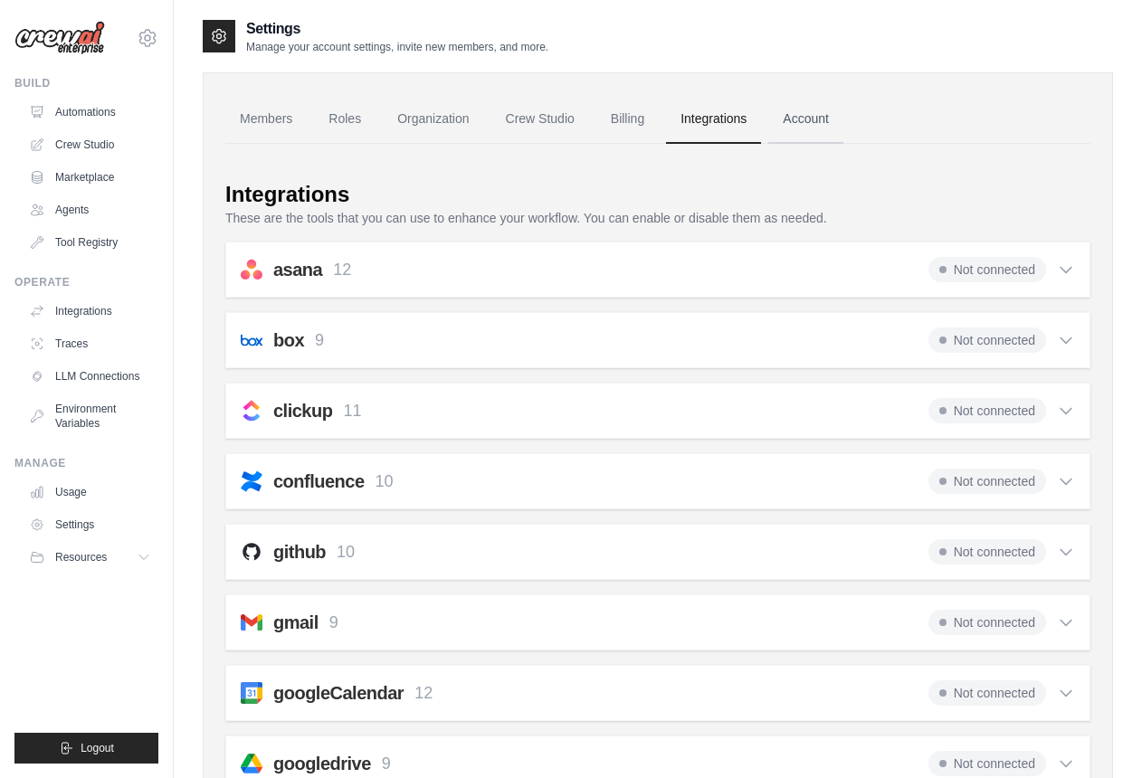
click at [818, 119] on link "Account" at bounding box center [806, 119] width 75 height 49
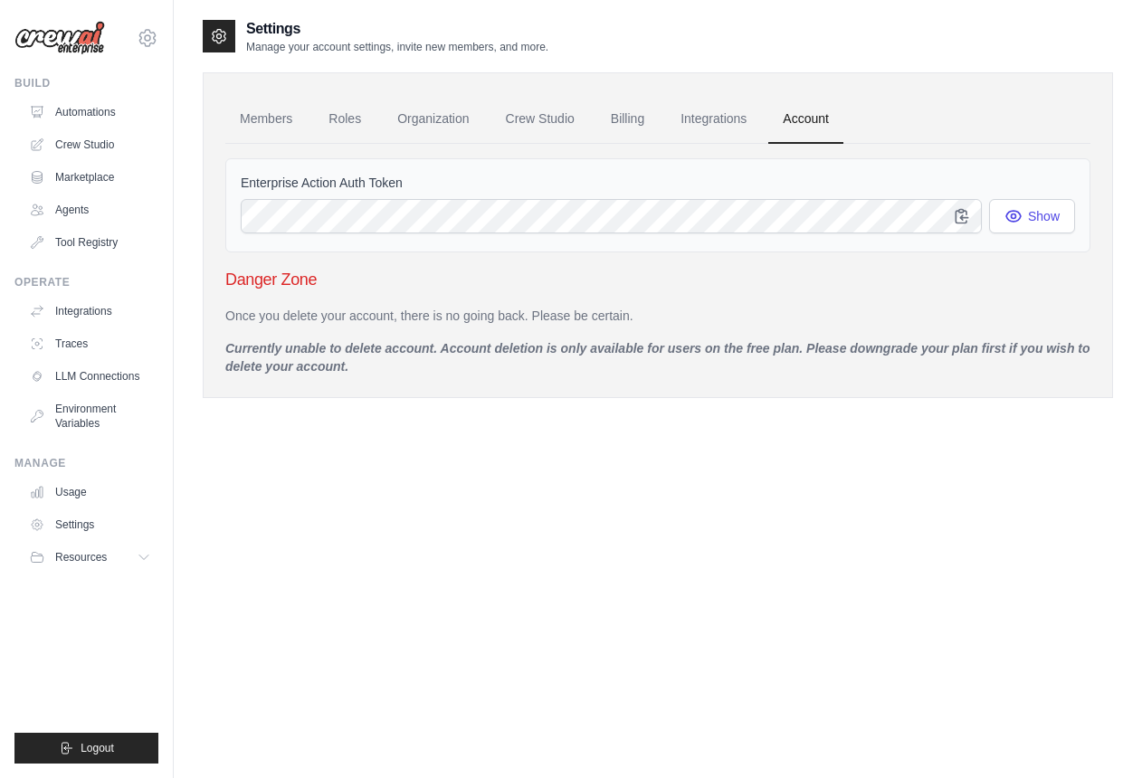
click at [587, 483] on div "Settings Manage your account settings, invite new members, and more. Members Ro…" at bounding box center [658, 407] width 911 height 778
click at [540, 44] on p "Manage your account settings, invite new members, and more." at bounding box center [397, 47] width 302 height 14
click at [334, 347] on p "Currently unable to delete account. Account deletion is only available for user…" at bounding box center [657, 357] width 865 height 36
click at [225, 33] on icon at bounding box center [219, 37] width 13 height 14
click at [222, 41] on icon at bounding box center [219, 37] width 13 height 14
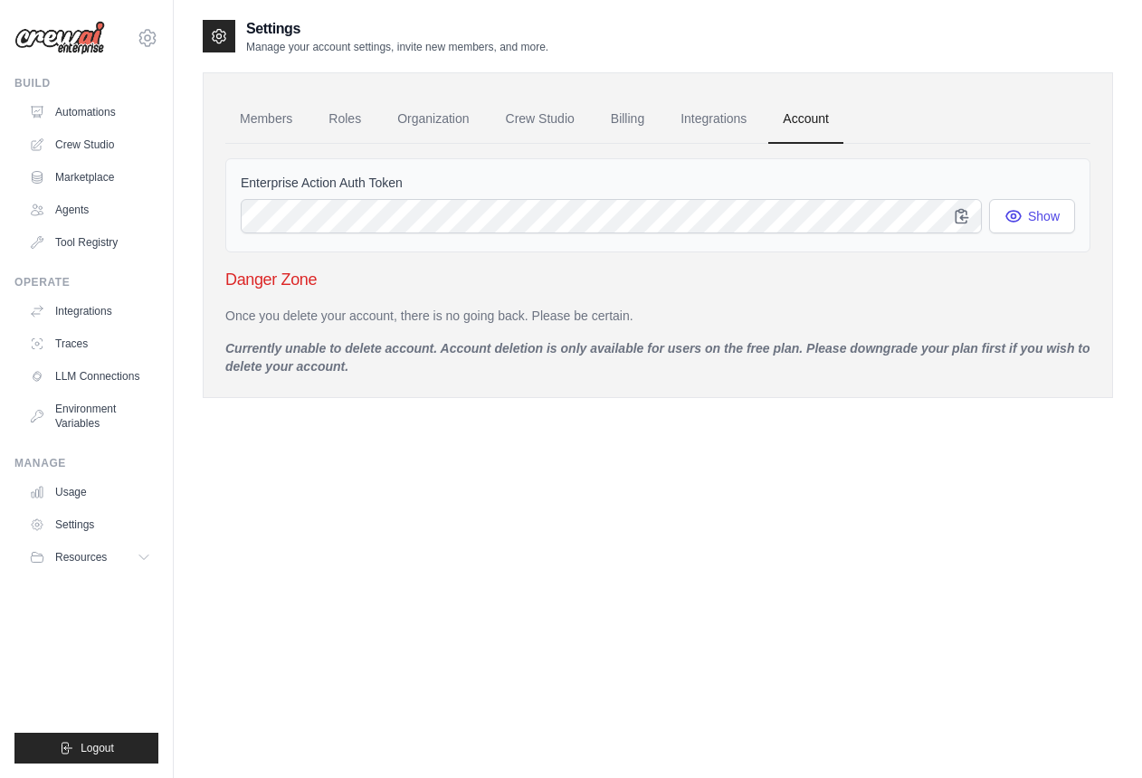
click at [219, 43] on icon at bounding box center [219, 37] width 13 height 14
click at [1033, 216] on button "Show" at bounding box center [1032, 215] width 86 height 34
click at [350, 376] on p "Currently unable to delete account. Account deletion is only available for user…" at bounding box center [657, 357] width 865 height 36
drag, startPoint x: 370, startPoint y: 364, endPoint x: 207, endPoint y: 322, distance: 168.2
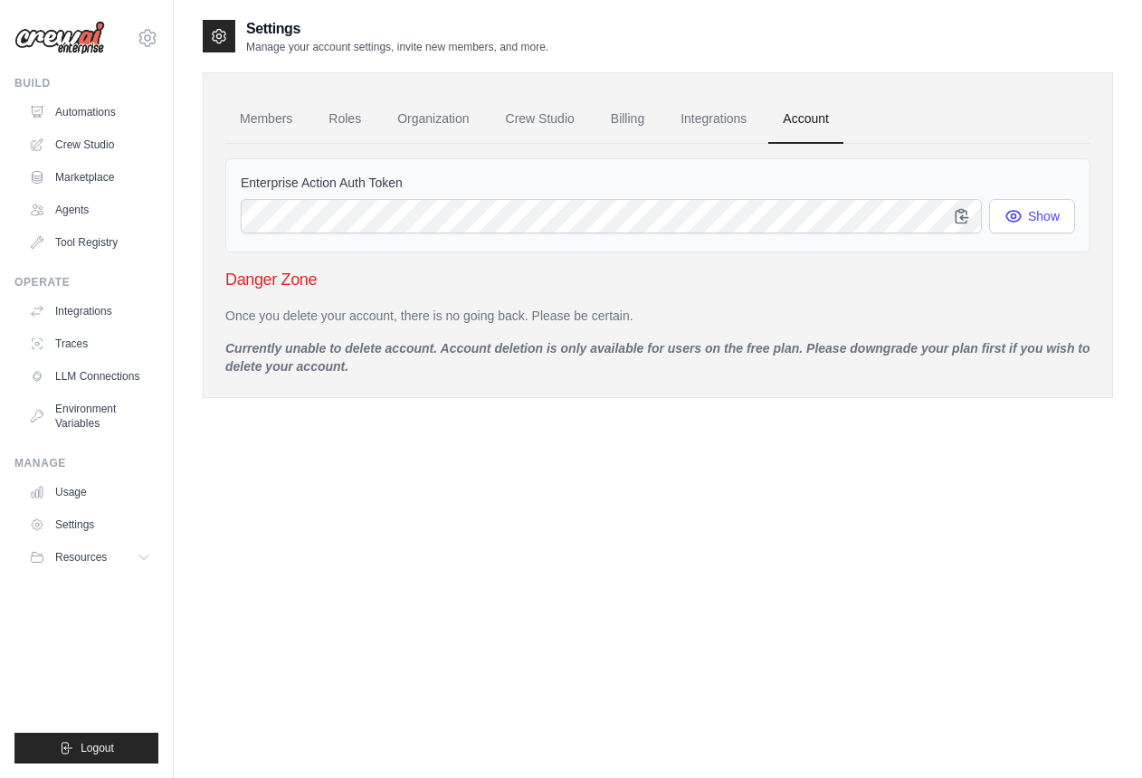
click at [207, 322] on div "Members Roles Organization Crew Studio Billing Integrations Account Enterprise …" at bounding box center [658, 235] width 911 height 326
click at [282, 118] on link "Members" at bounding box center [265, 119] width 81 height 49
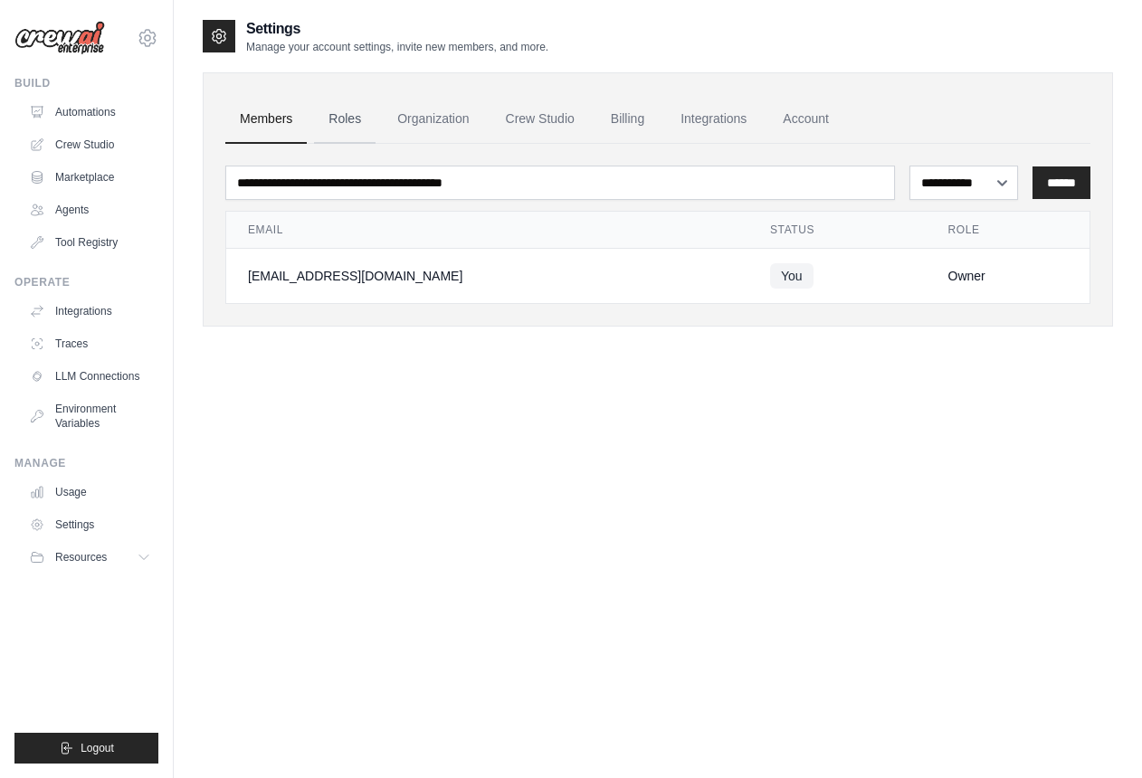
click at [364, 120] on link "Roles" at bounding box center [345, 119] width 62 height 49
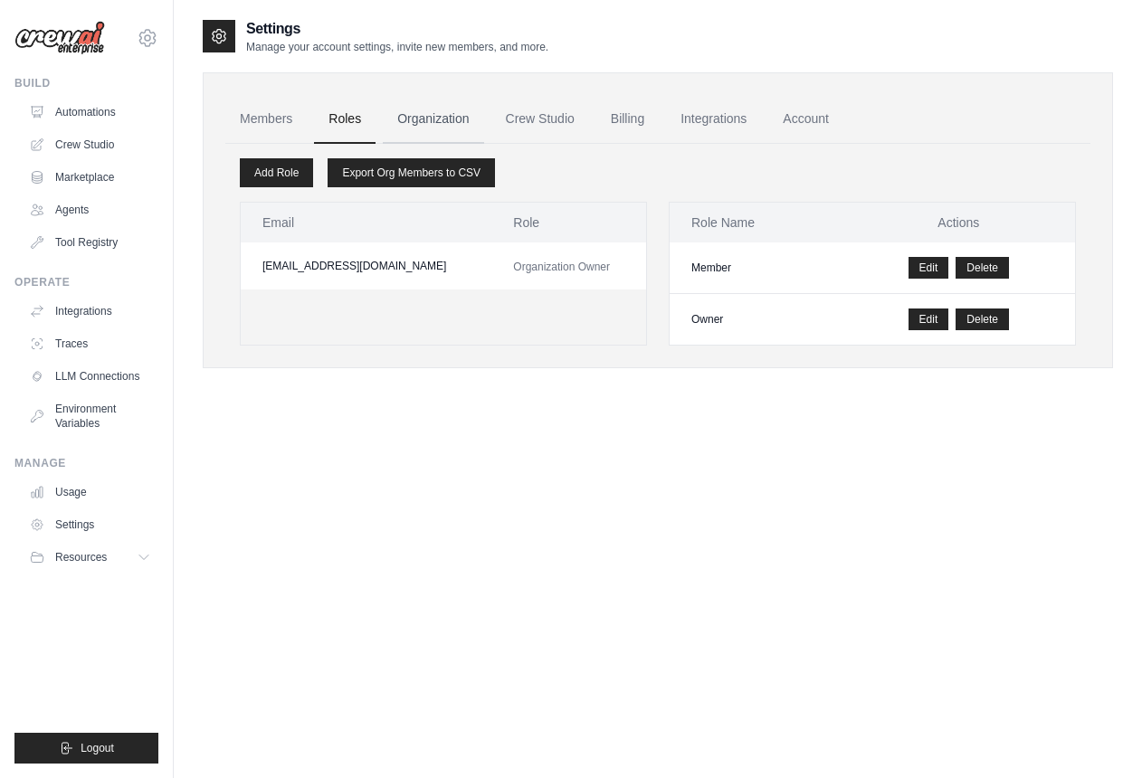
click at [439, 112] on link "Organization" at bounding box center [433, 119] width 100 height 49
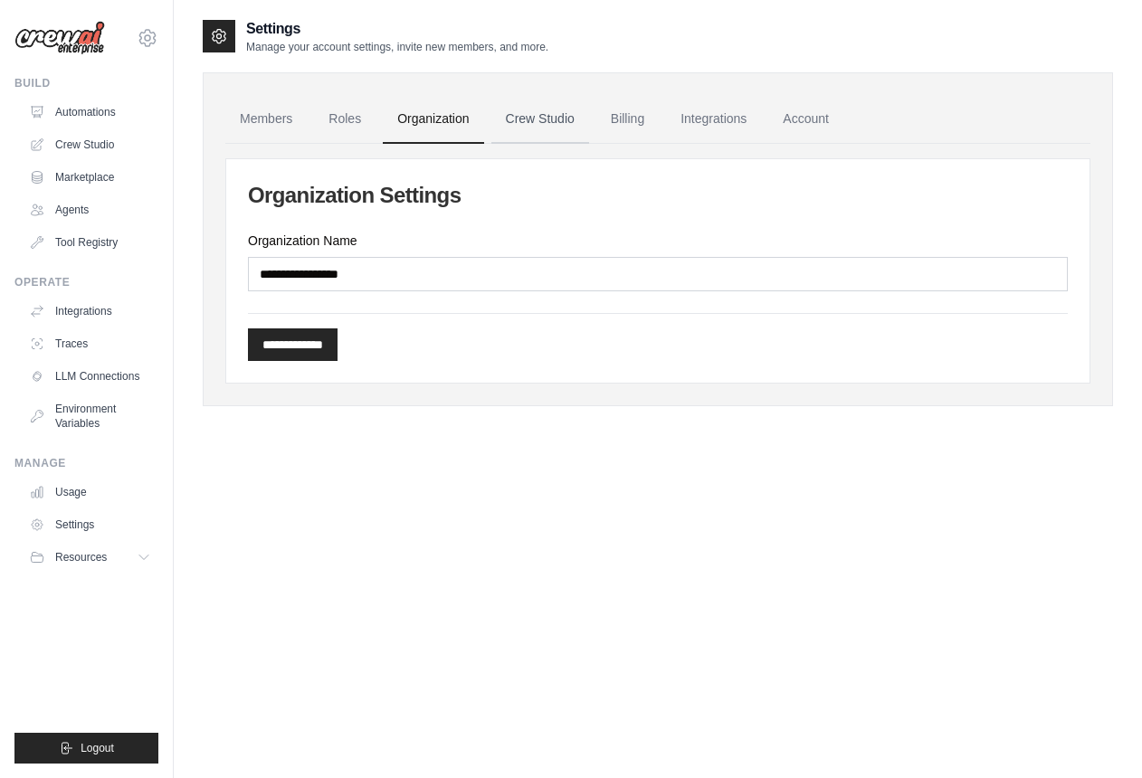
click at [544, 122] on link "Crew Studio" at bounding box center [541, 119] width 98 height 49
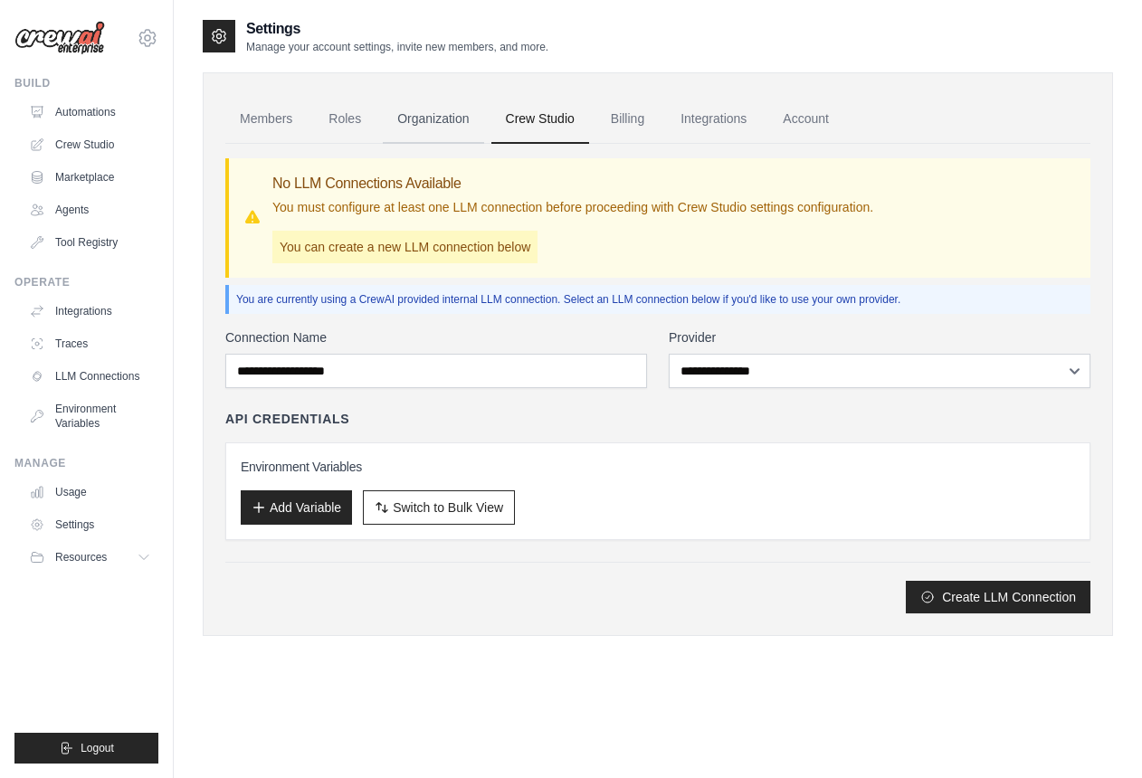
click at [451, 122] on link "Organization" at bounding box center [433, 119] width 100 height 49
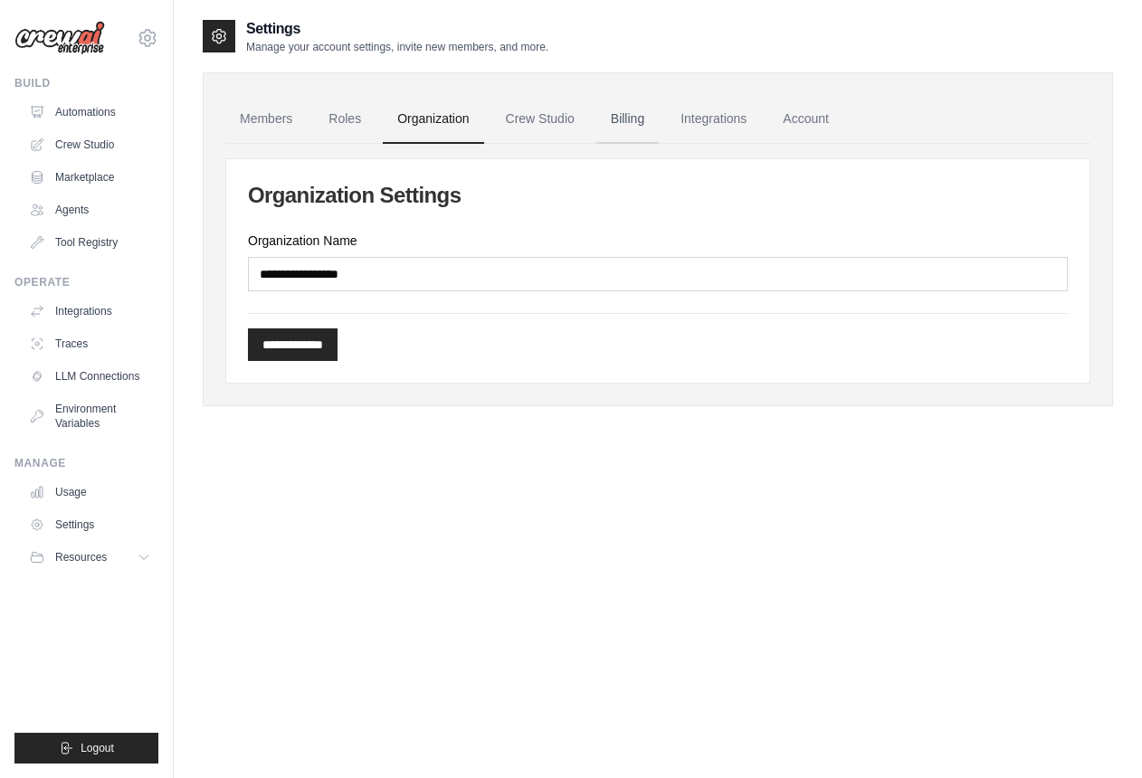
click at [627, 120] on link "Billing" at bounding box center [628, 119] width 62 height 49
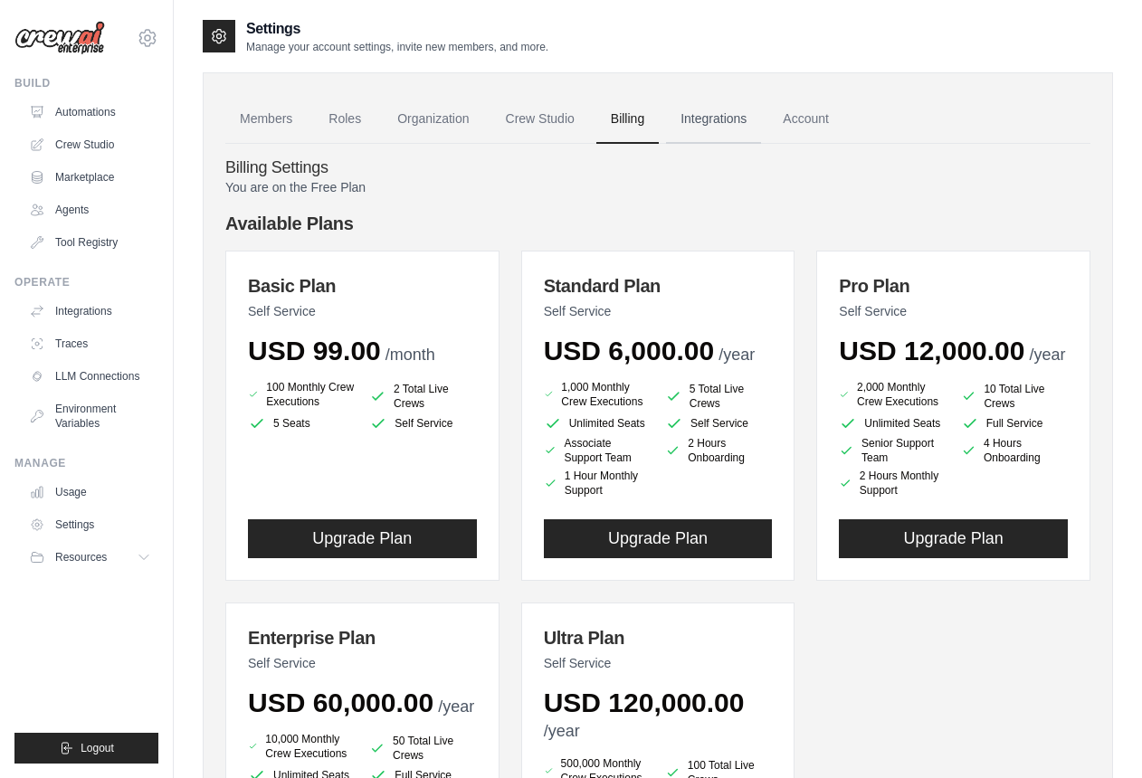
click at [717, 112] on link "Integrations" at bounding box center [713, 119] width 95 height 49
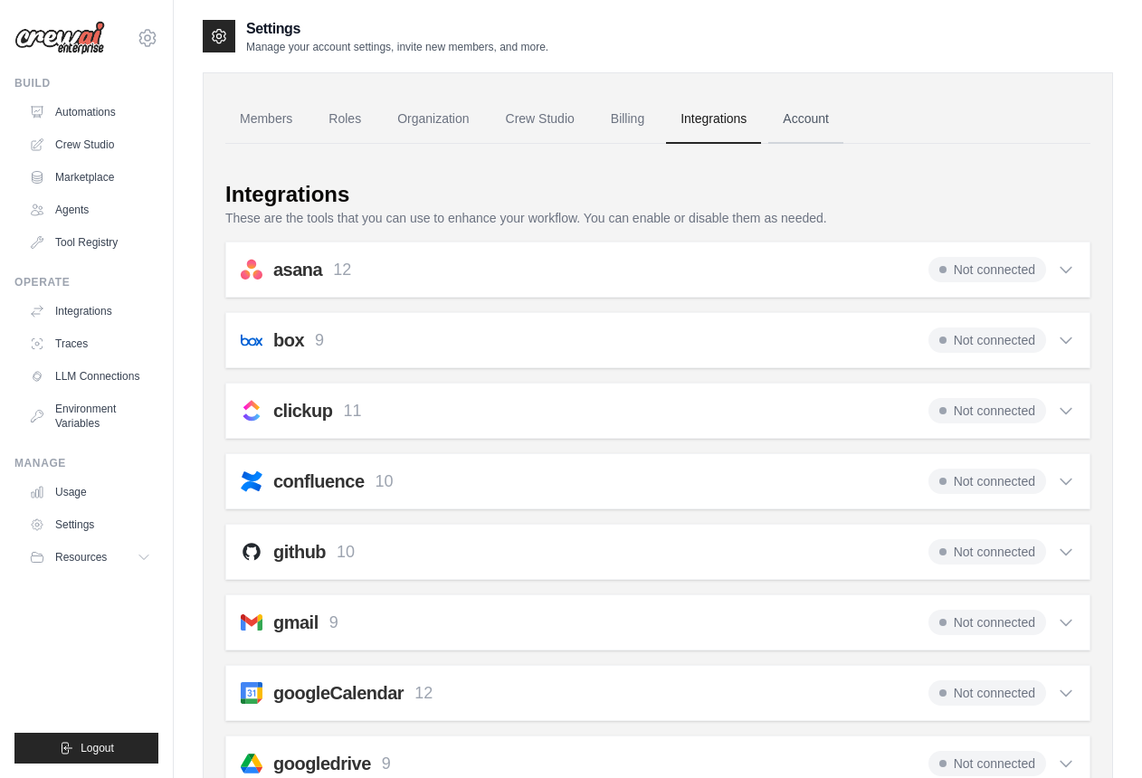
click at [825, 116] on link "Account" at bounding box center [806, 119] width 75 height 49
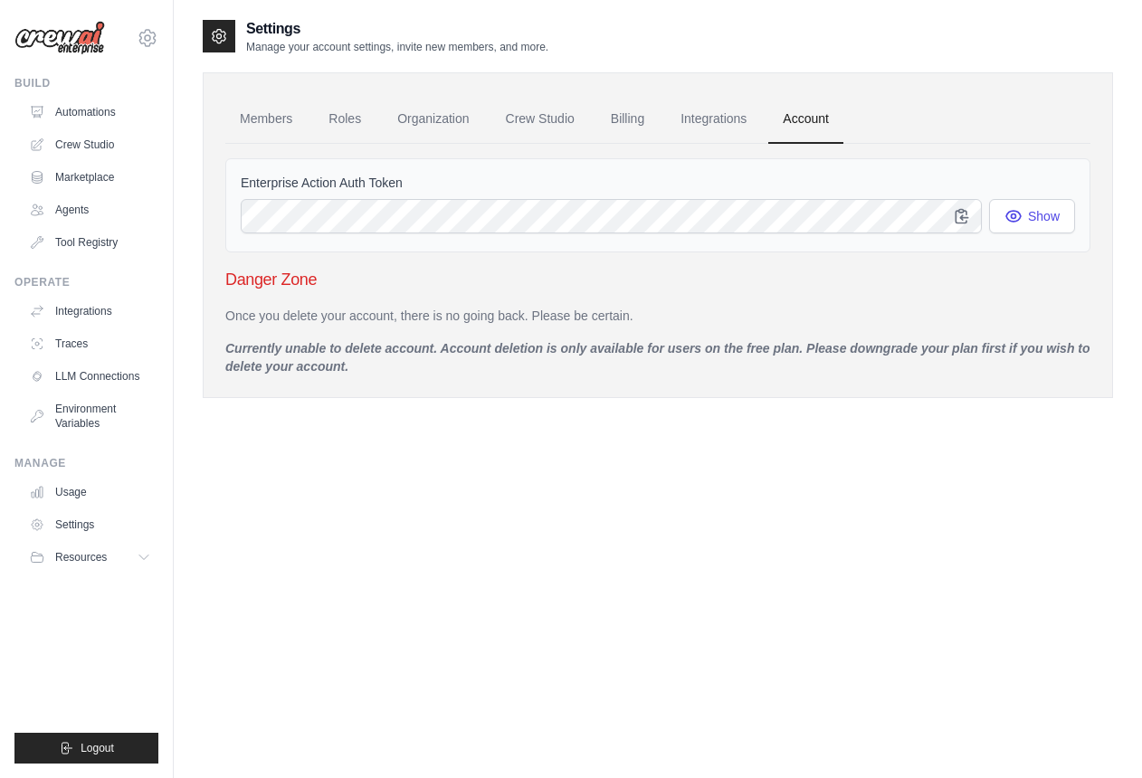
scroll to position [36, 0]
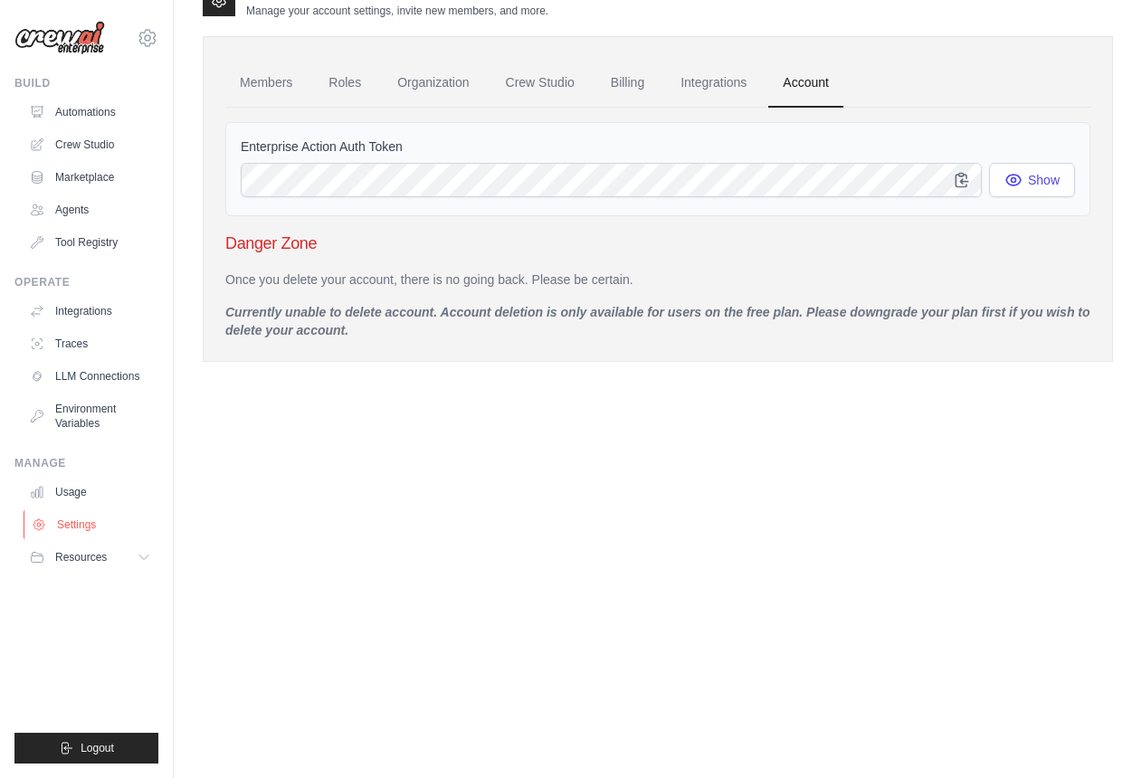
click at [65, 519] on link "Settings" at bounding box center [92, 525] width 137 height 29
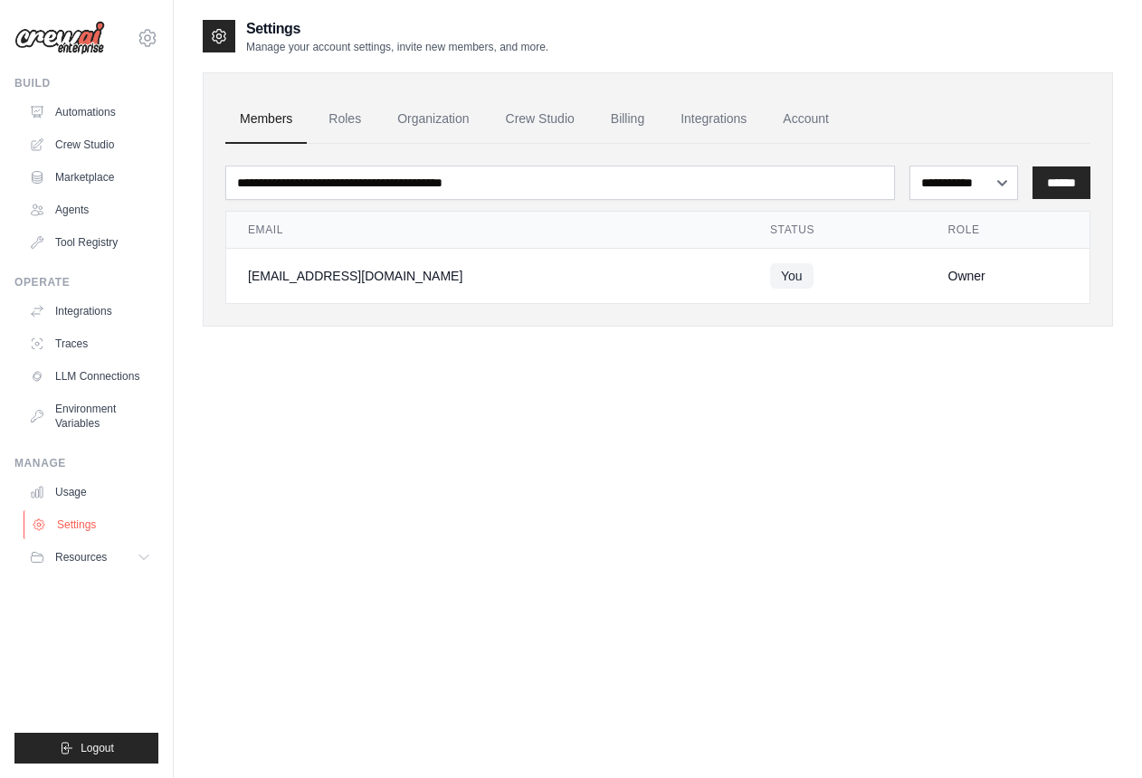
click at [94, 524] on link "Settings" at bounding box center [92, 525] width 137 height 29
click at [356, 120] on link "Roles" at bounding box center [345, 119] width 62 height 49
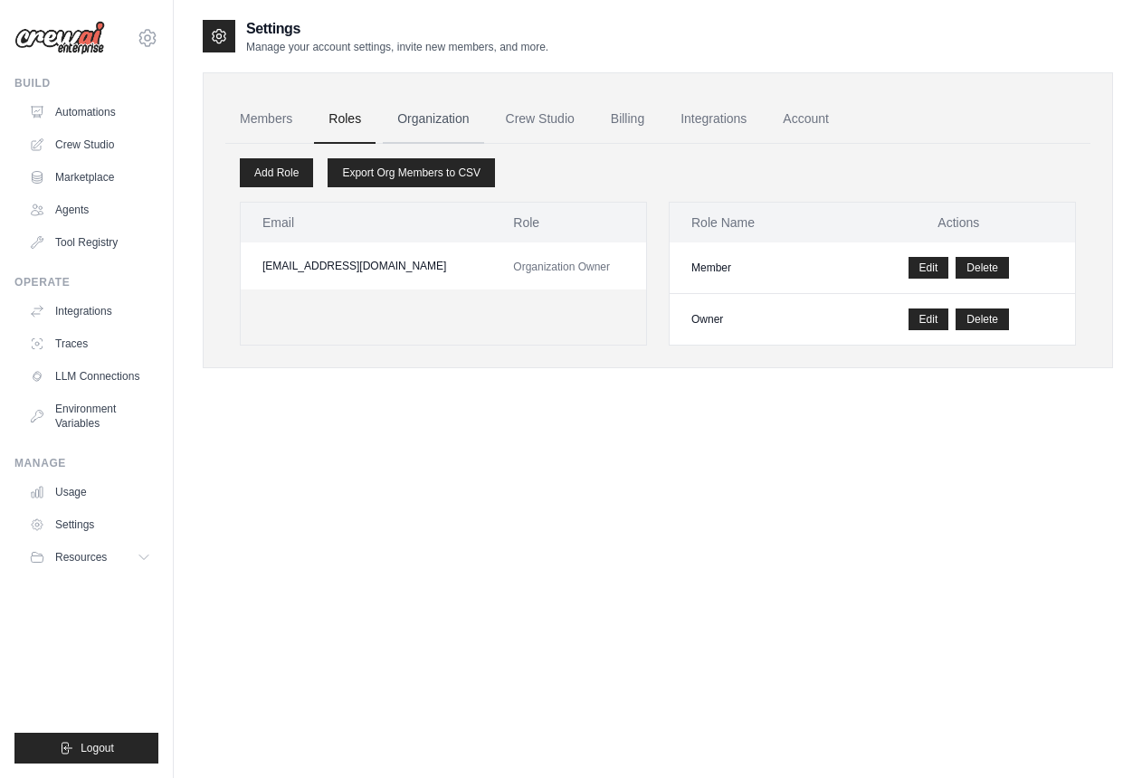
click at [425, 125] on link "Organization" at bounding box center [433, 119] width 100 height 49
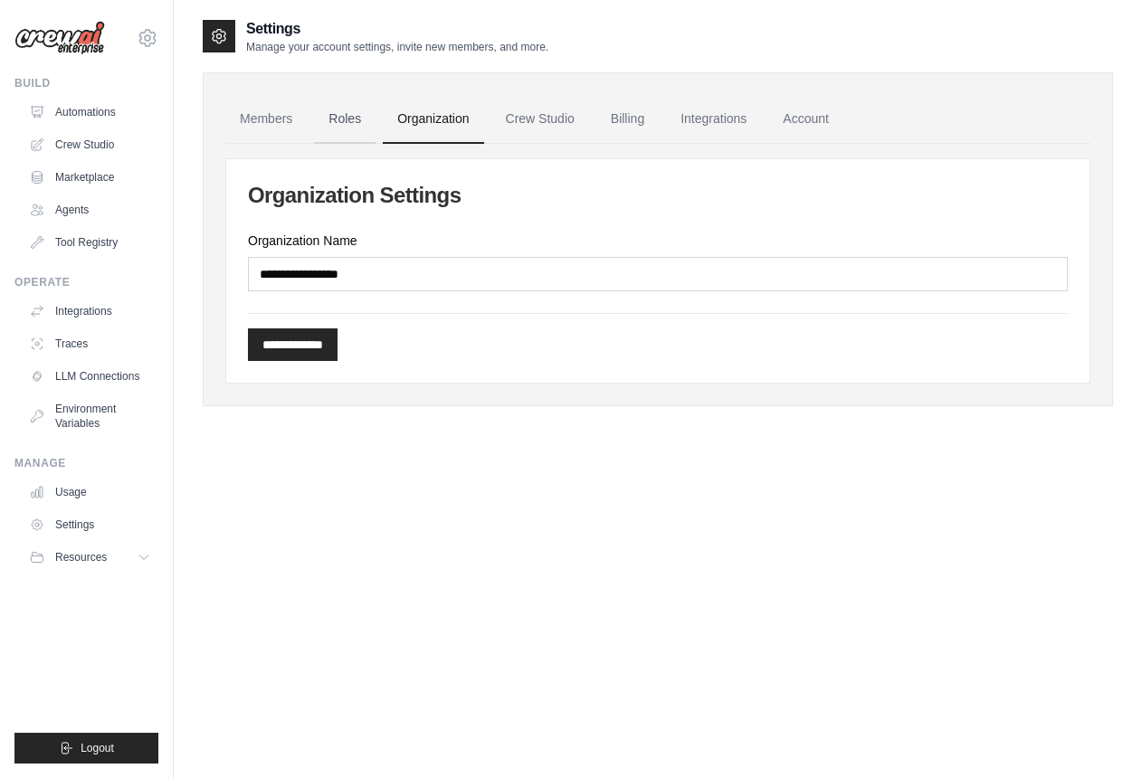
click at [362, 119] on link "Roles" at bounding box center [345, 119] width 62 height 49
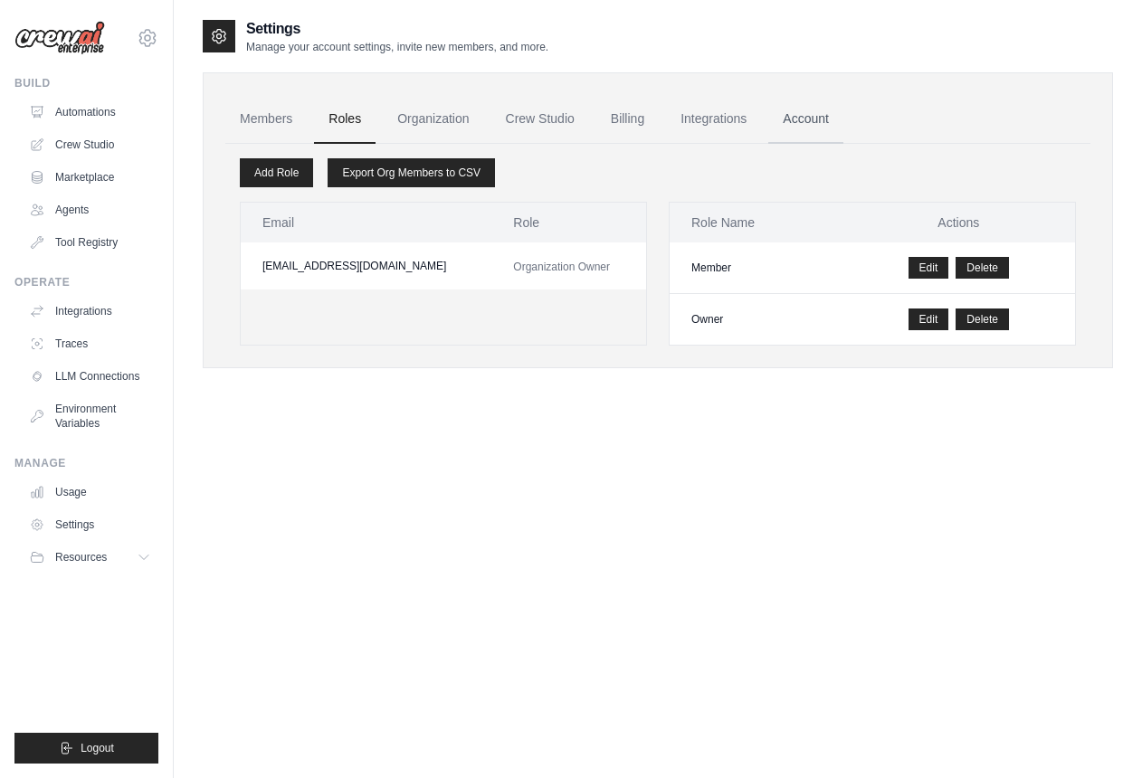
click at [828, 119] on link "Account" at bounding box center [806, 119] width 75 height 49
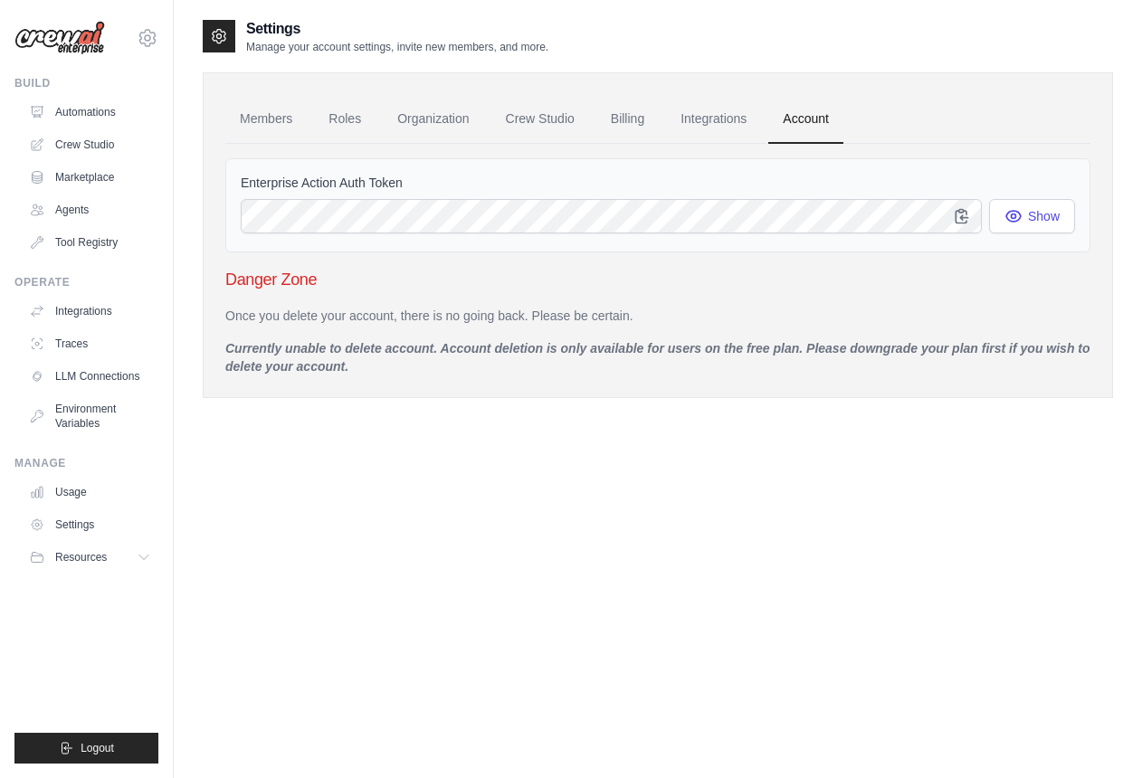
click at [697, 521] on div "Settings Manage your account settings, invite new members, and more. Members Ro…" at bounding box center [658, 407] width 911 height 778
click at [672, 351] on p "Currently unable to delete account. Account deletion is only available for user…" at bounding box center [657, 357] width 865 height 36
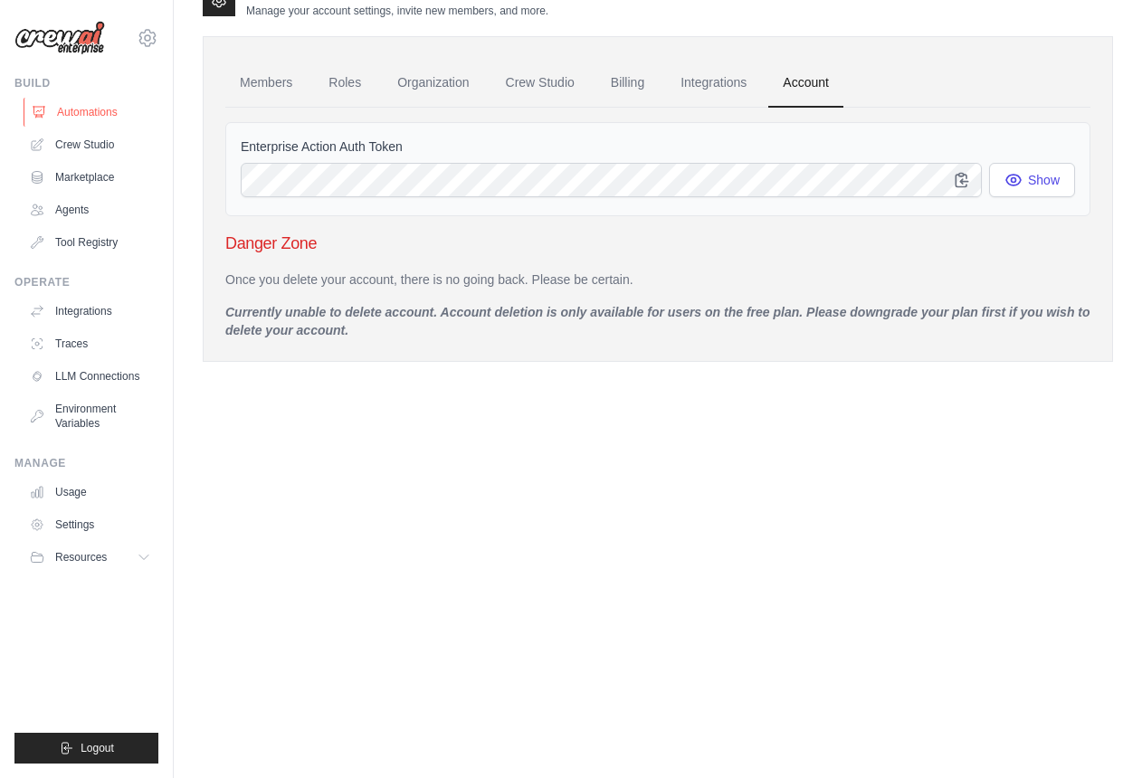
click at [94, 118] on link "Automations" at bounding box center [92, 112] width 137 height 29
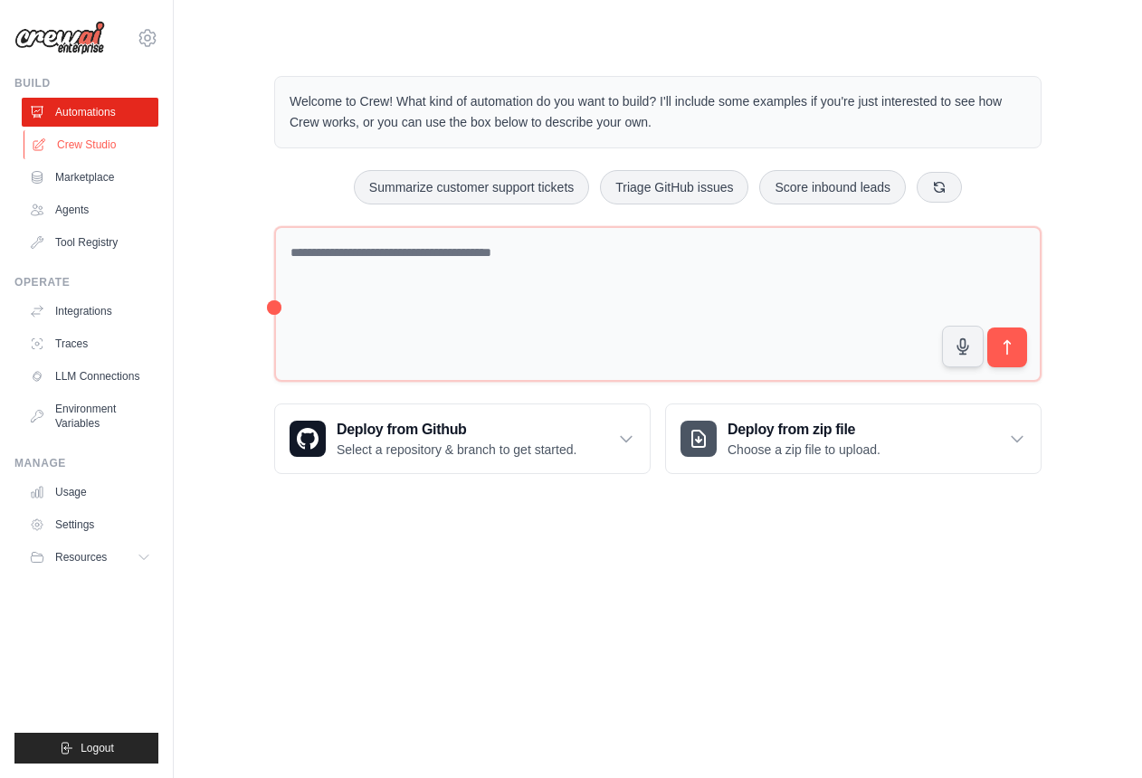
click at [84, 140] on link "Crew Studio" at bounding box center [92, 144] width 137 height 29
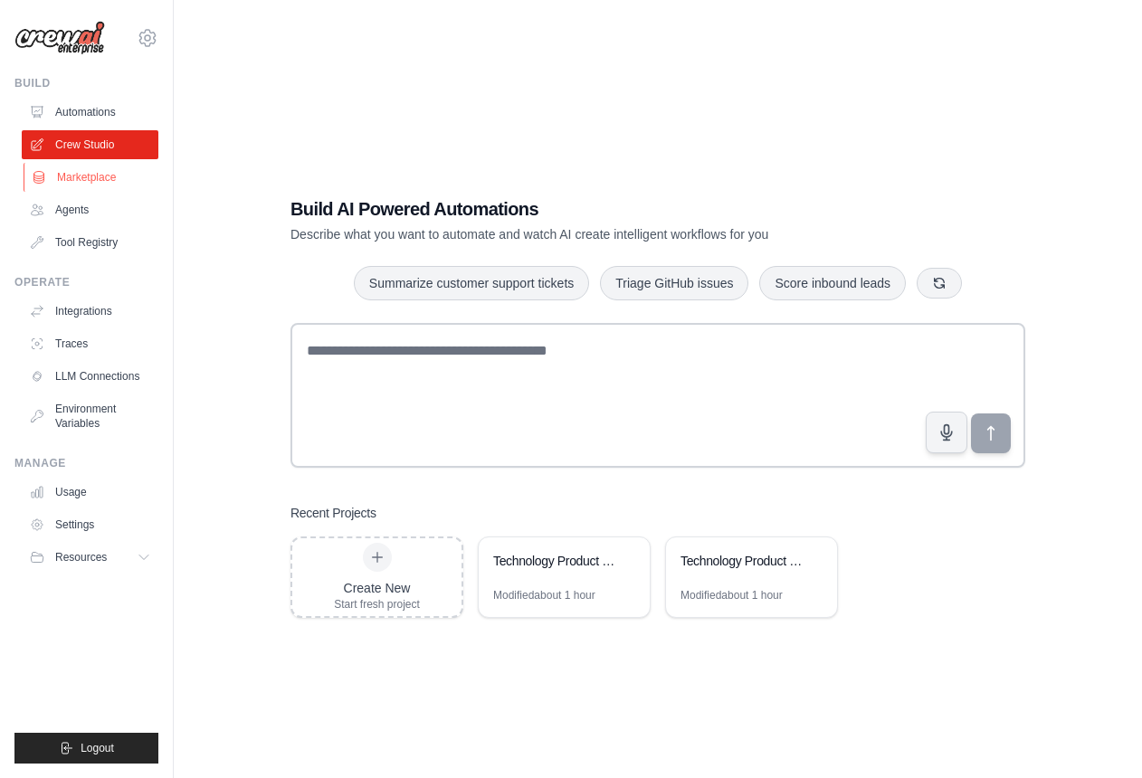
click at [86, 176] on link "Marketplace" at bounding box center [92, 177] width 137 height 29
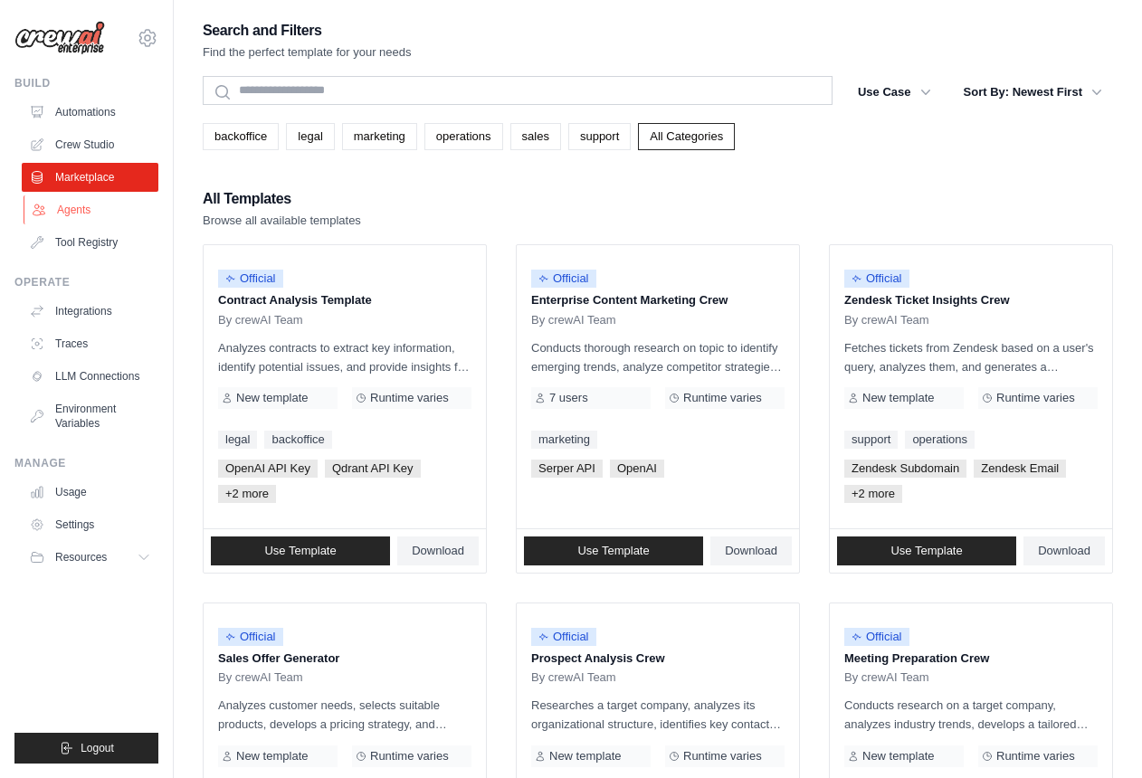
click at [97, 212] on link "Agents" at bounding box center [92, 210] width 137 height 29
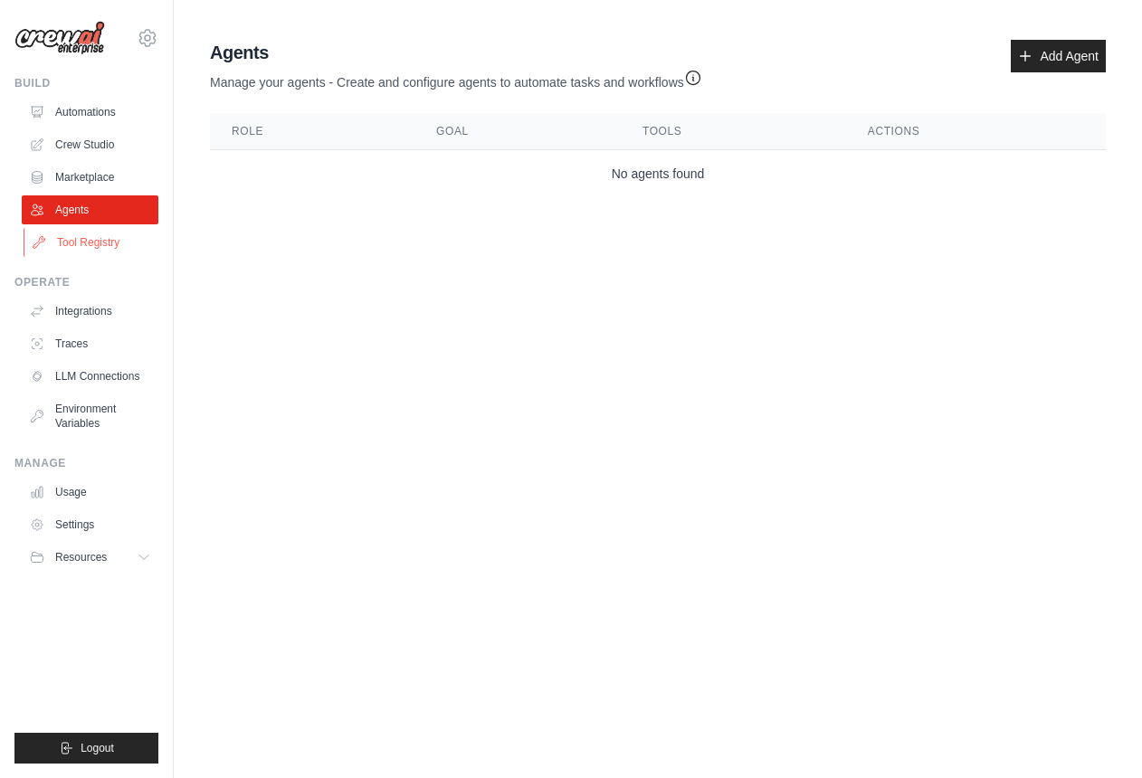
click at [87, 241] on link "Tool Registry" at bounding box center [92, 242] width 137 height 29
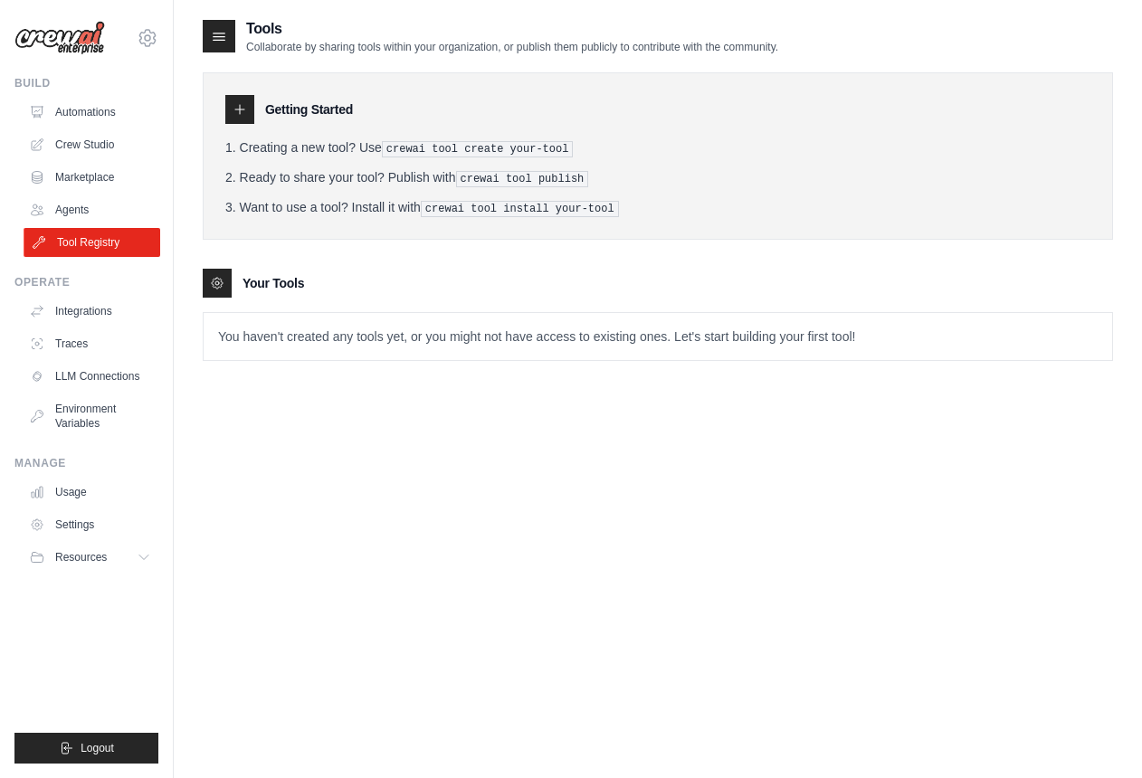
scroll to position [36, 0]
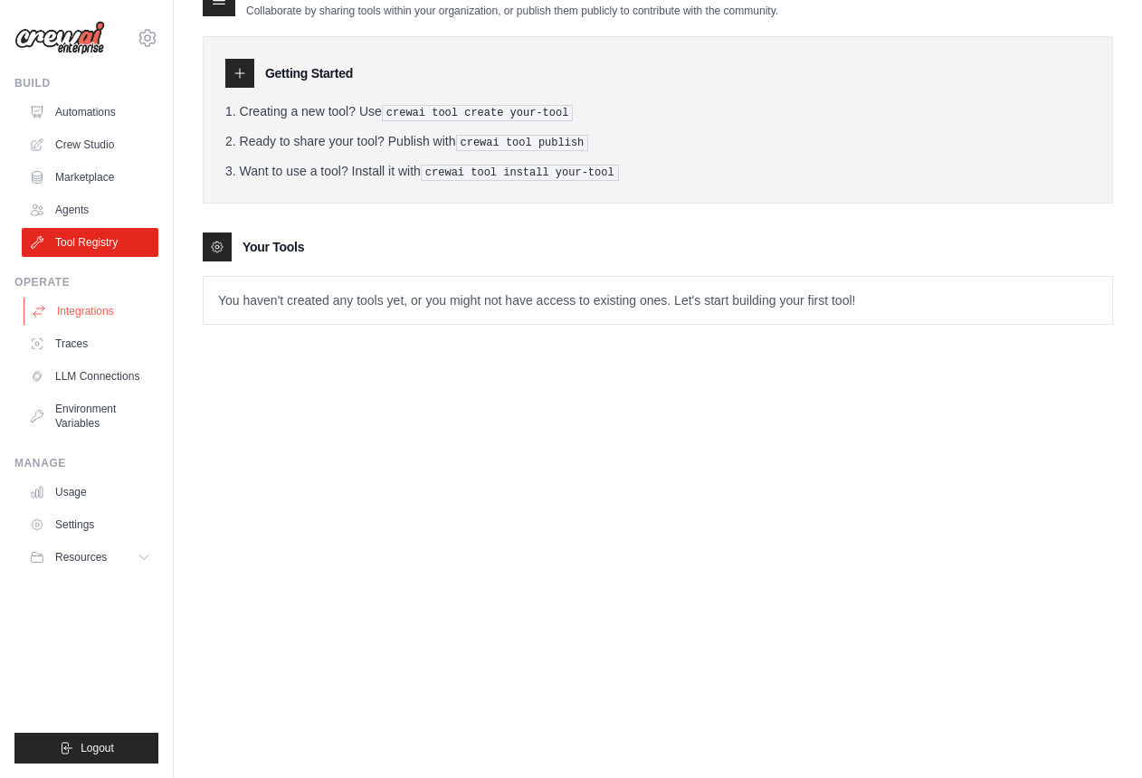
click at [68, 322] on link "Integrations" at bounding box center [92, 311] width 137 height 29
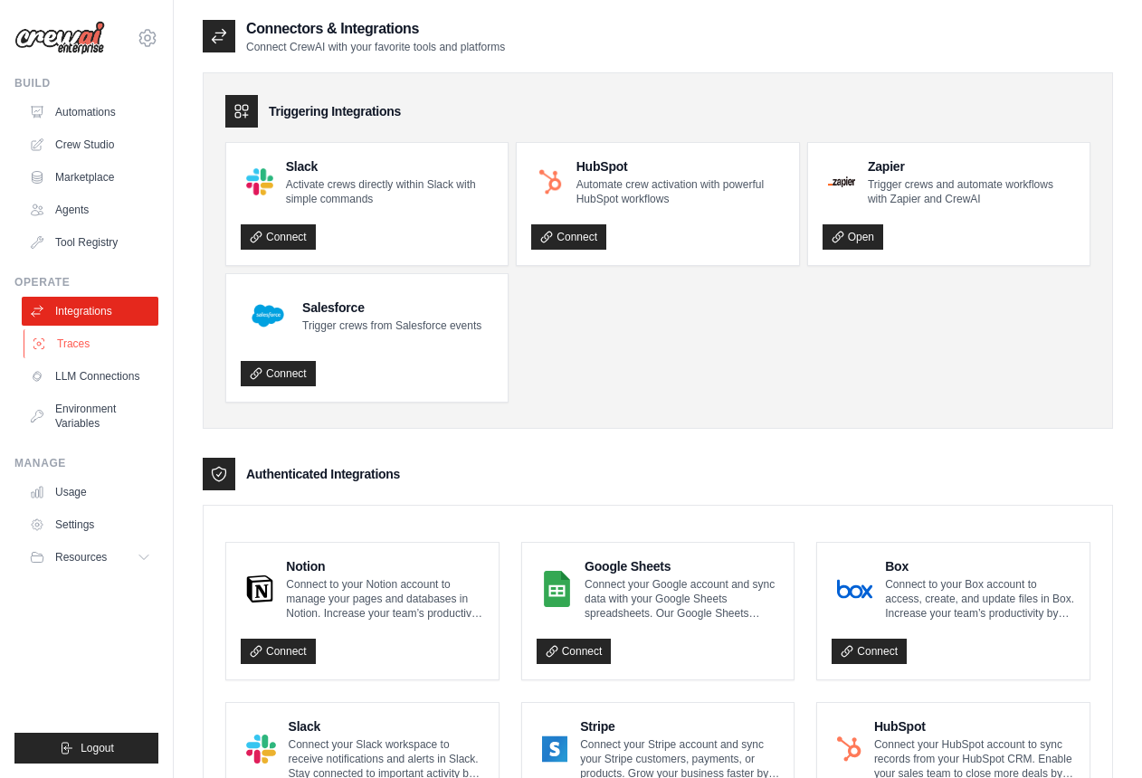
click at [95, 349] on link "Traces" at bounding box center [92, 344] width 137 height 29
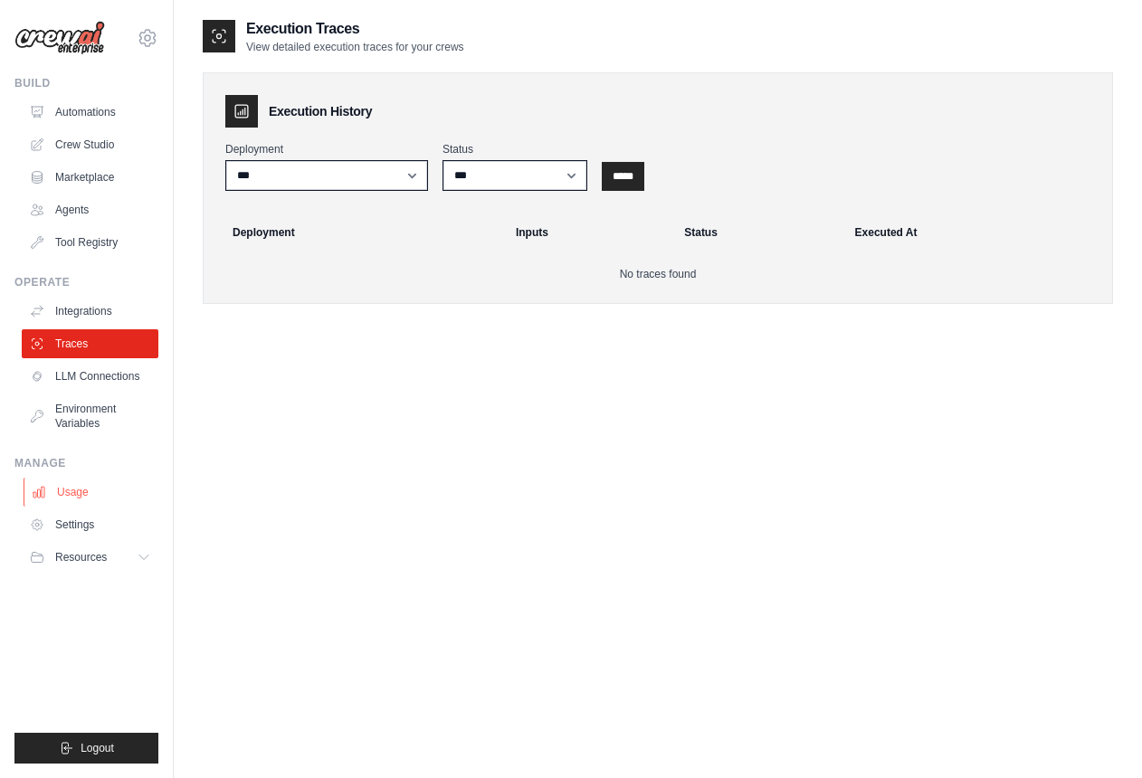
click at [101, 498] on link "Usage" at bounding box center [92, 492] width 137 height 29
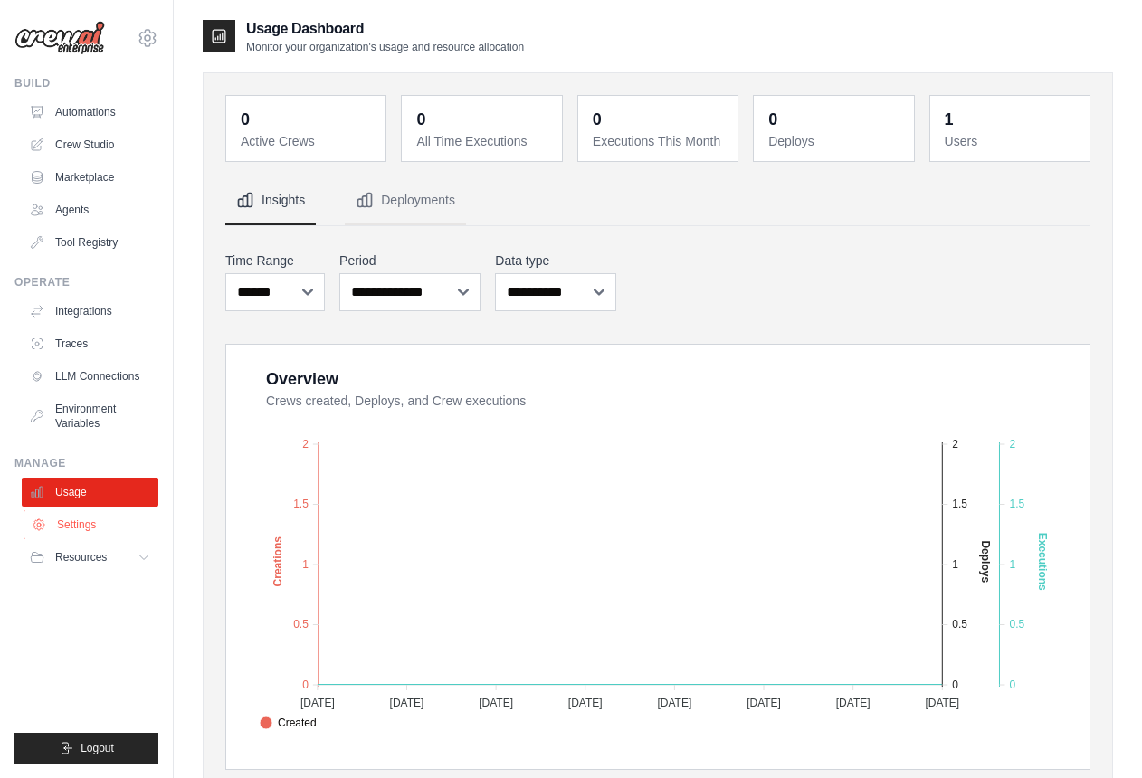
click at [87, 527] on link "Settings" at bounding box center [92, 525] width 137 height 29
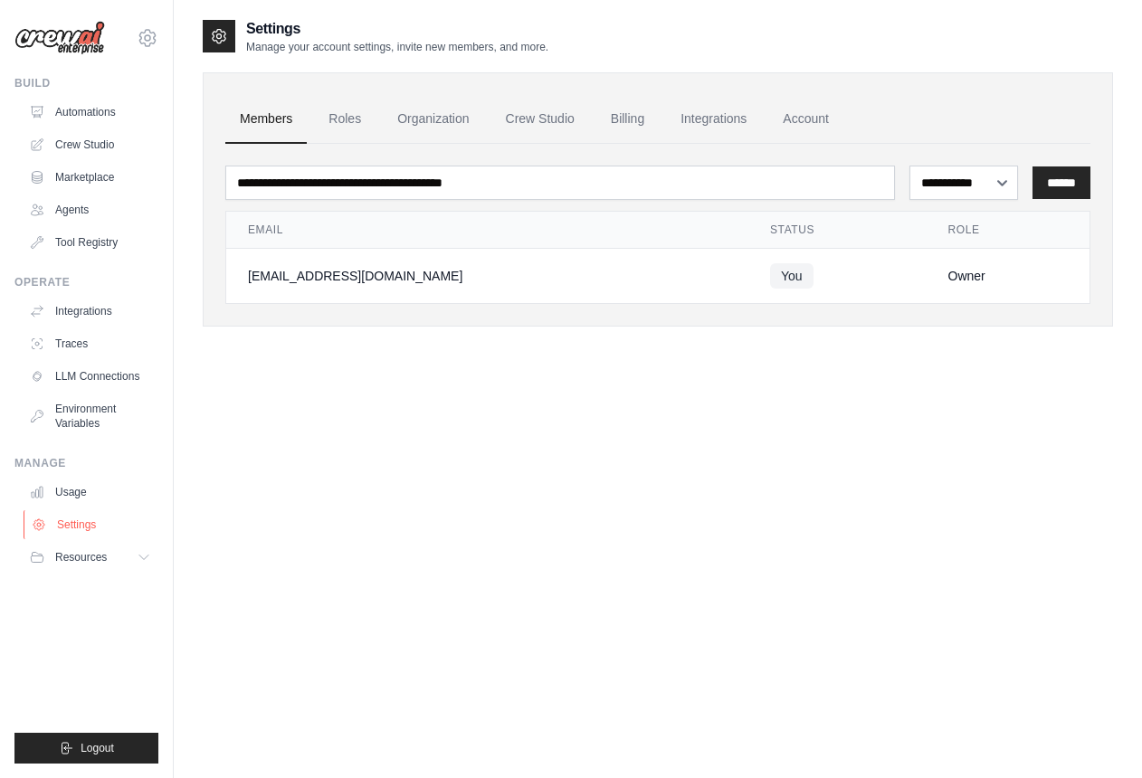
click at [100, 529] on link "Settings" at bounding box center [92, 525] width 137 height 29
click at [92, 530] on link "Settings" at bounding box center [92, 525] width 137 height 29
click at [98, 518] on link "Settings" at bounding box center [92, 525] width 137 height 29
click at [91, 525] on link "Settings" at bounding box center [92, 525] width 137 height 29
click at [821, 126] on link "Account" at bounding box center [806, 119] width 75 height 49
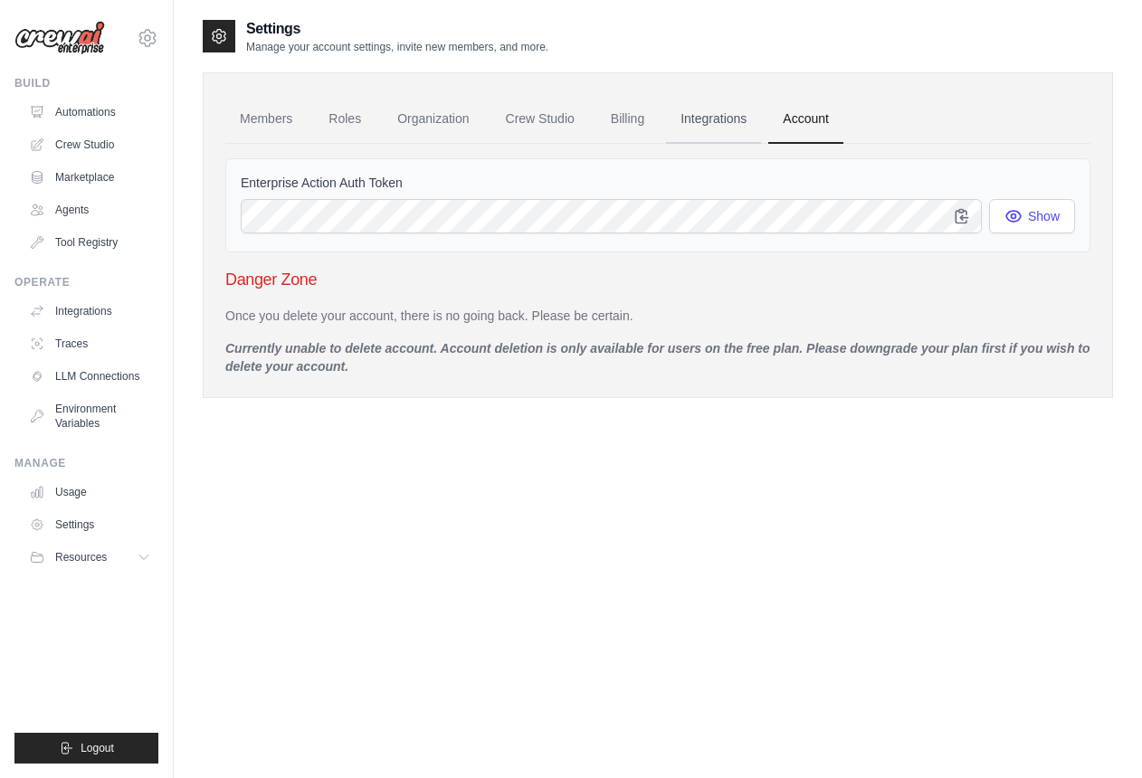
click at [710, 123] on link "Integrations" at bounding box center [713, 119] width 95 height 49
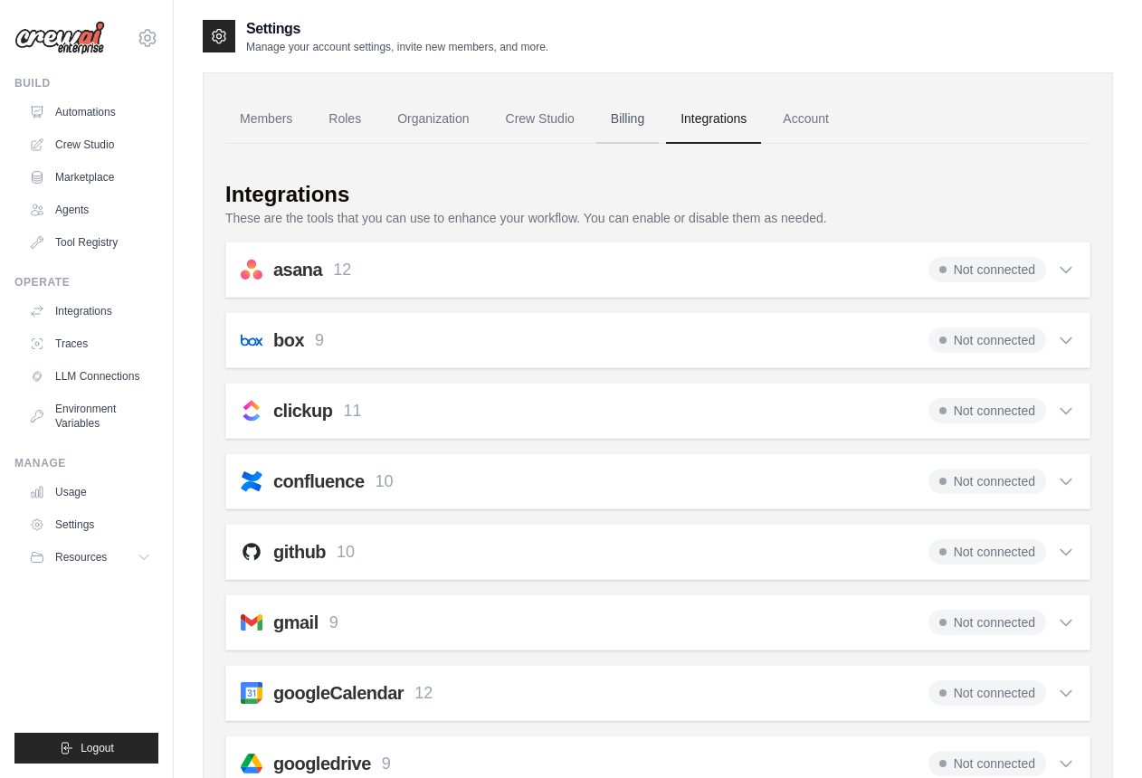
click at [616, 129] on link "Billing" at bounding box center [628, 119] width 62 height 49
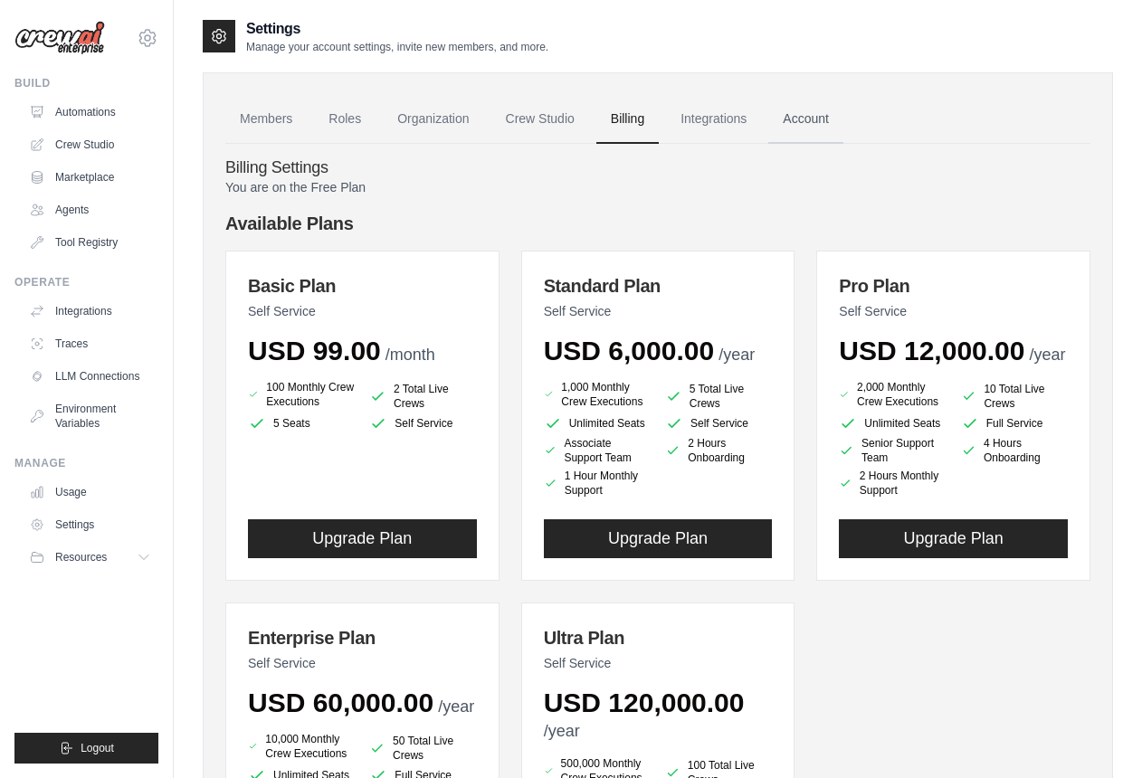
click at [807, 122] on link "Account" at bounding box center [806, 119] width 75 height 49
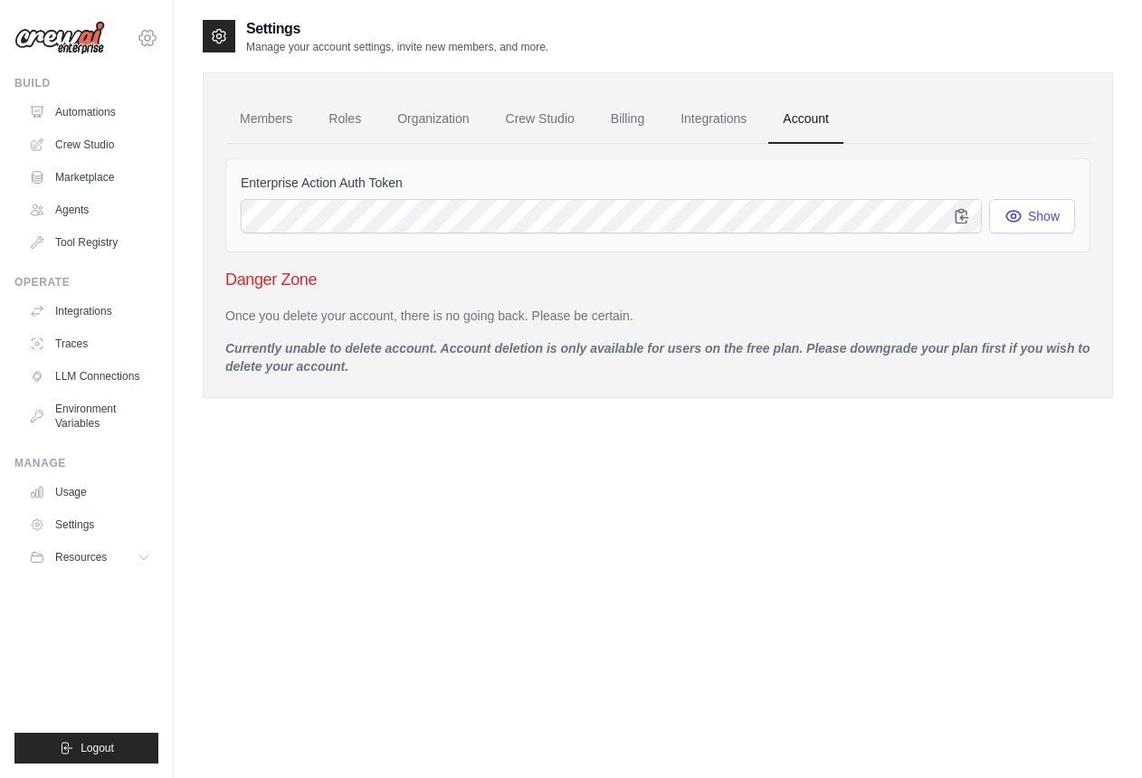
click at [150, 37] on icon at bounding box center [147, 37] width 5 height 5
click at [110, 122] on link "Settings" at bounding box center [147, 122] width 159 height 33
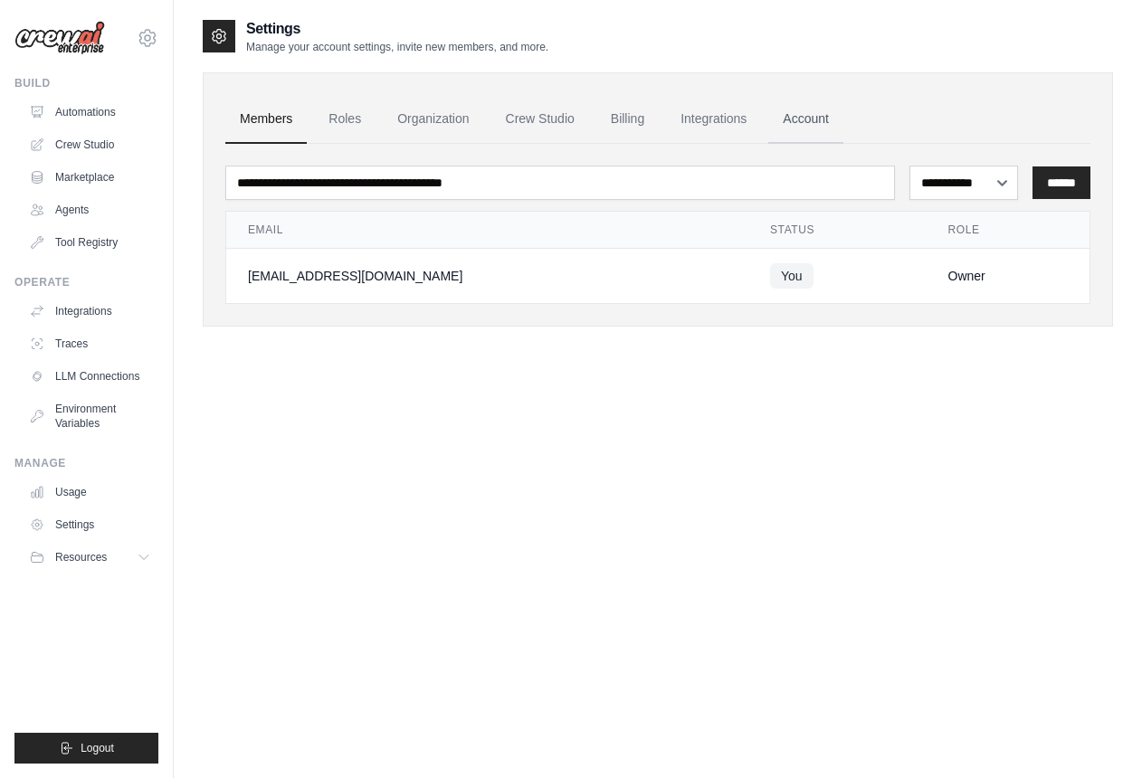
click at [821, 124] on link "Account" at bounding box center [806, 119] width 75 height 49
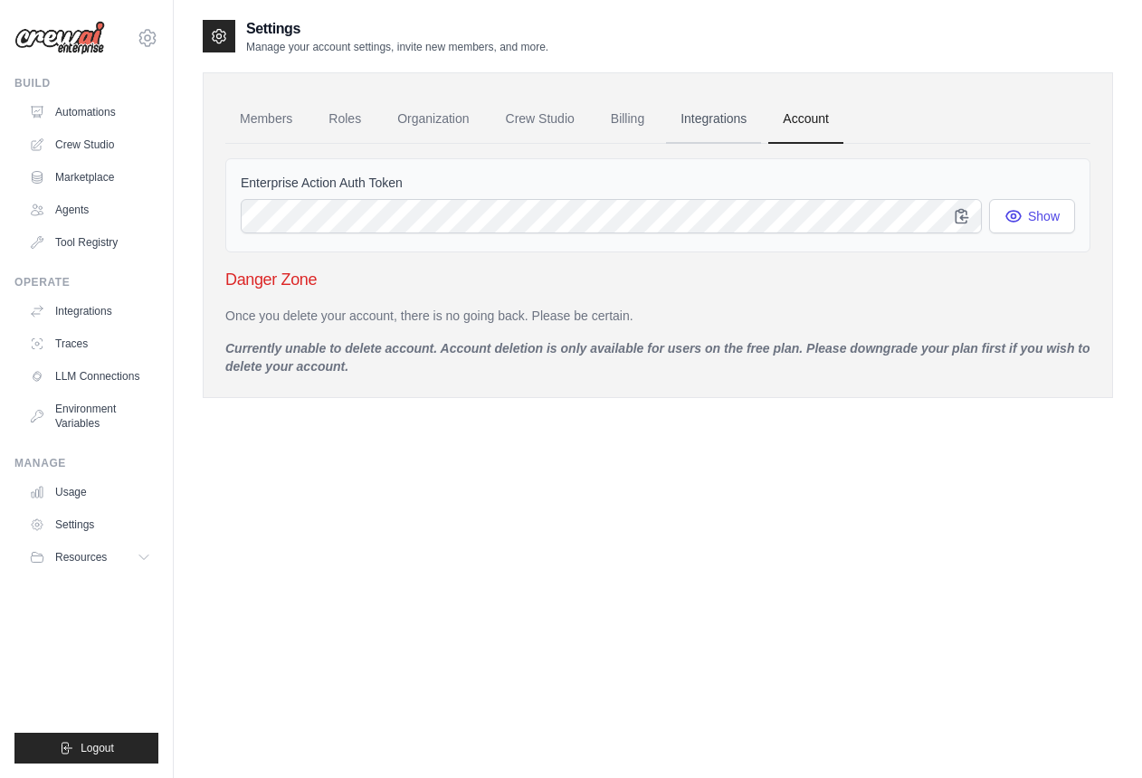
drag, startPoint x: 705, startPoint y: 119, endPoint x: 687, endPoint y: 120, distance: 18.1
click at [705, 119] on link "Integrations" at bounding box center [713, 119] width 95 height 49
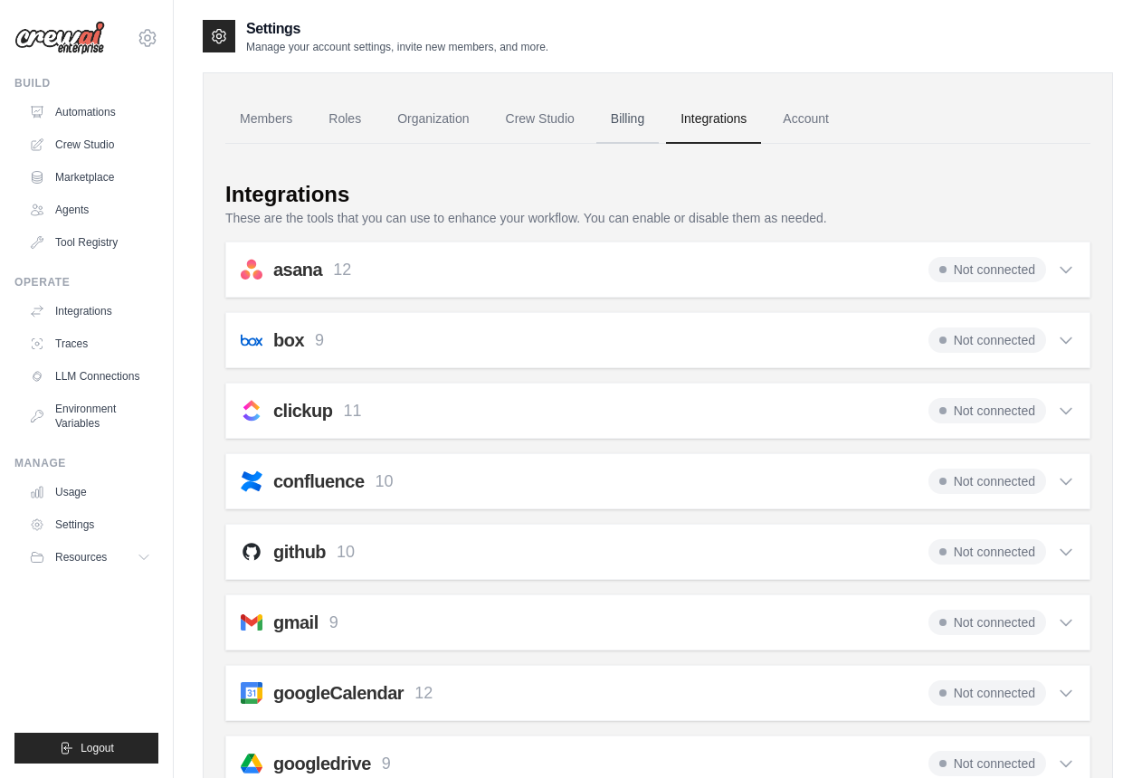
click at [625, 120] on link "Billing" at bounding box center [628, 119] width 62 height 49
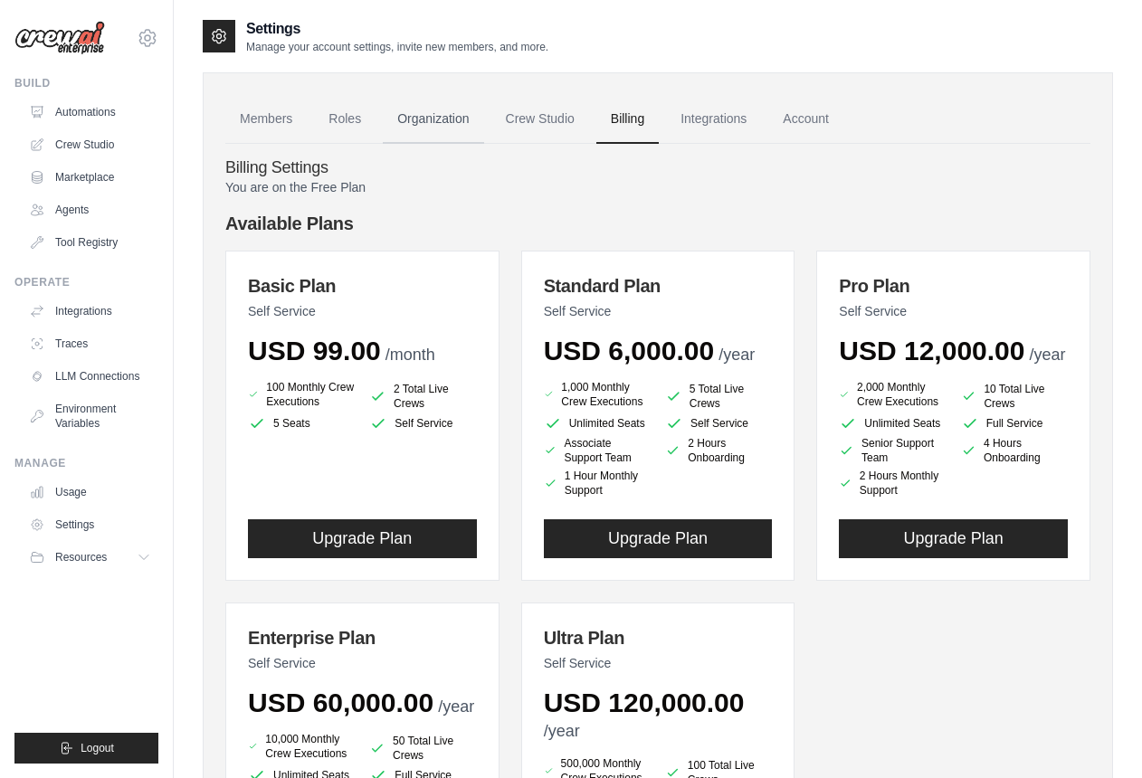
click at [429, 125] on link "Organization" at bounding box center [433, 119] width 100 height 49
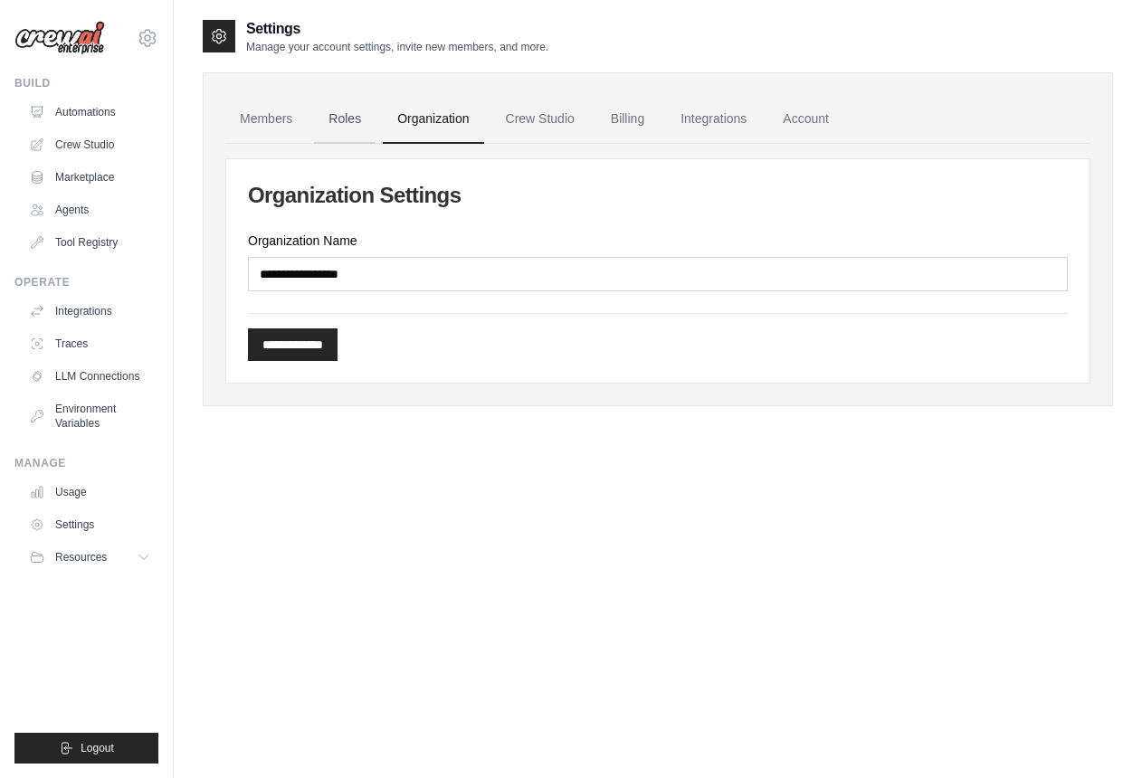
click at [346, 124] on link "Roles" at bounding box center [345, 119] width 62 height 49
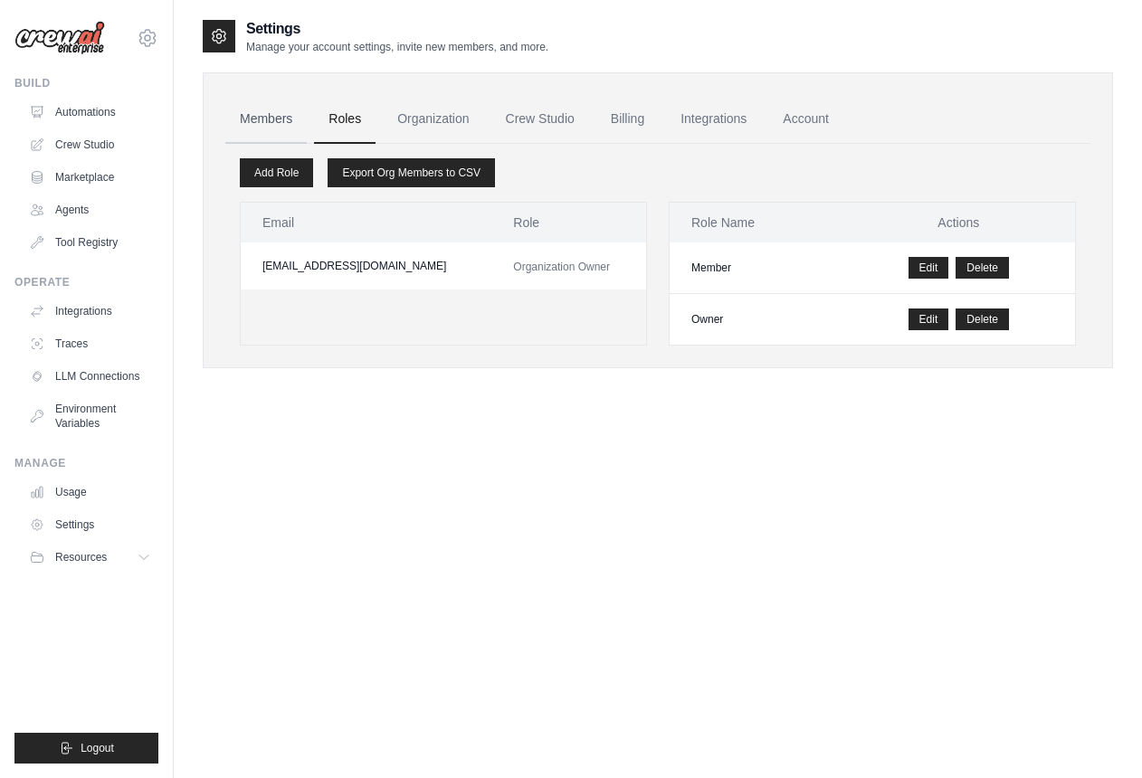
click at [280, 121] on link "Members" at bounding box center [265, 119] width 81 height 49
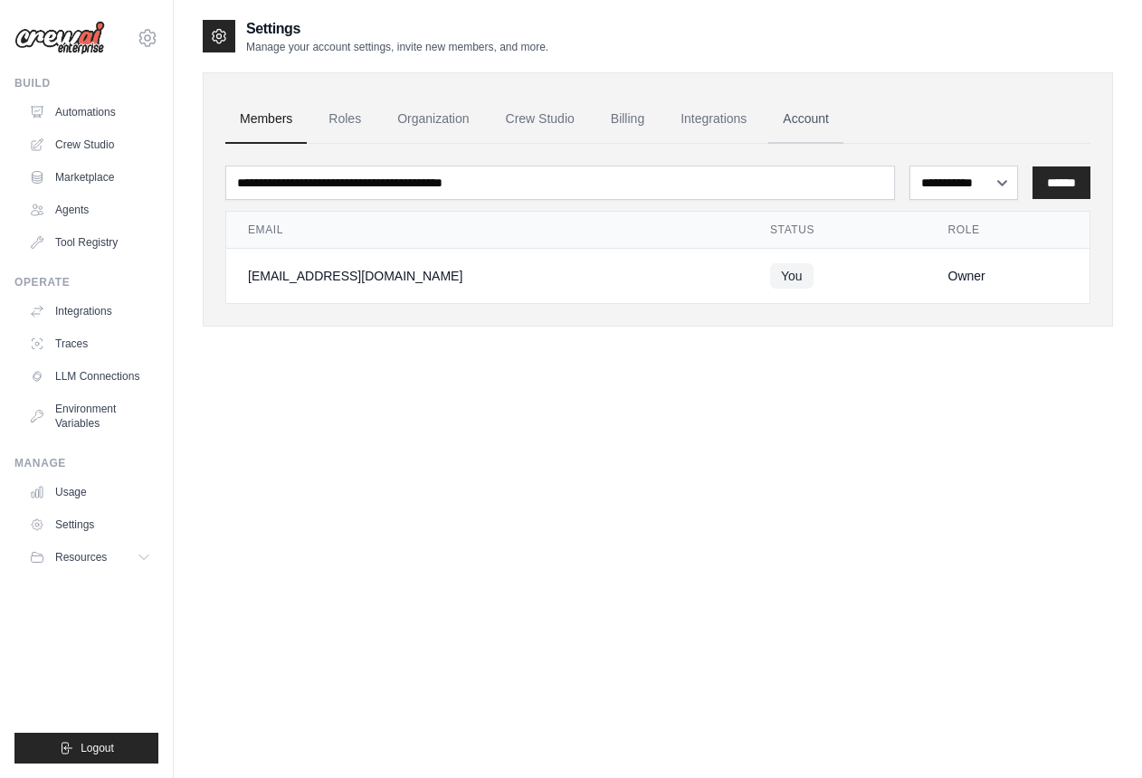
click at [801, 129] on link "Account" at bounding box center [806, 119] width 75 height 49
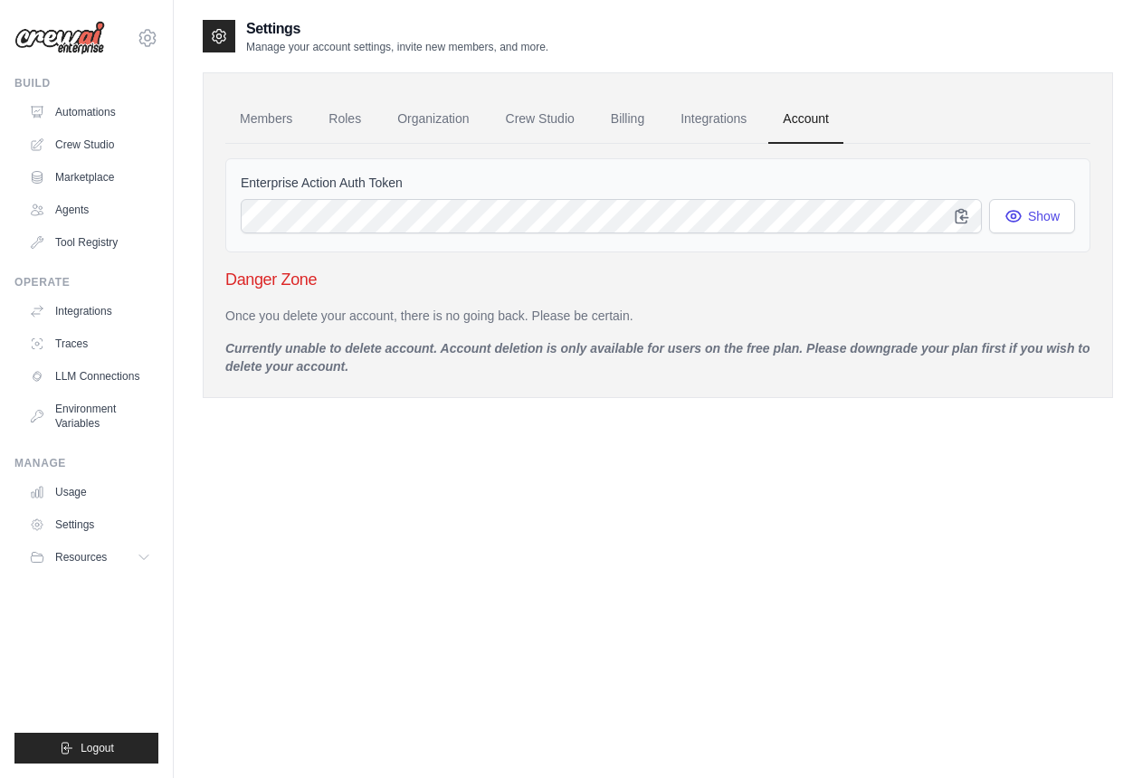
click at [466, 503] on div "Settings Manage your account settings, invite new members, and more. Members Ro…" at bounding box center [658, 407] width 911 height 778
click at [626, 129] on link "Billing" at bounding box center [628, 119] width 62 height 49
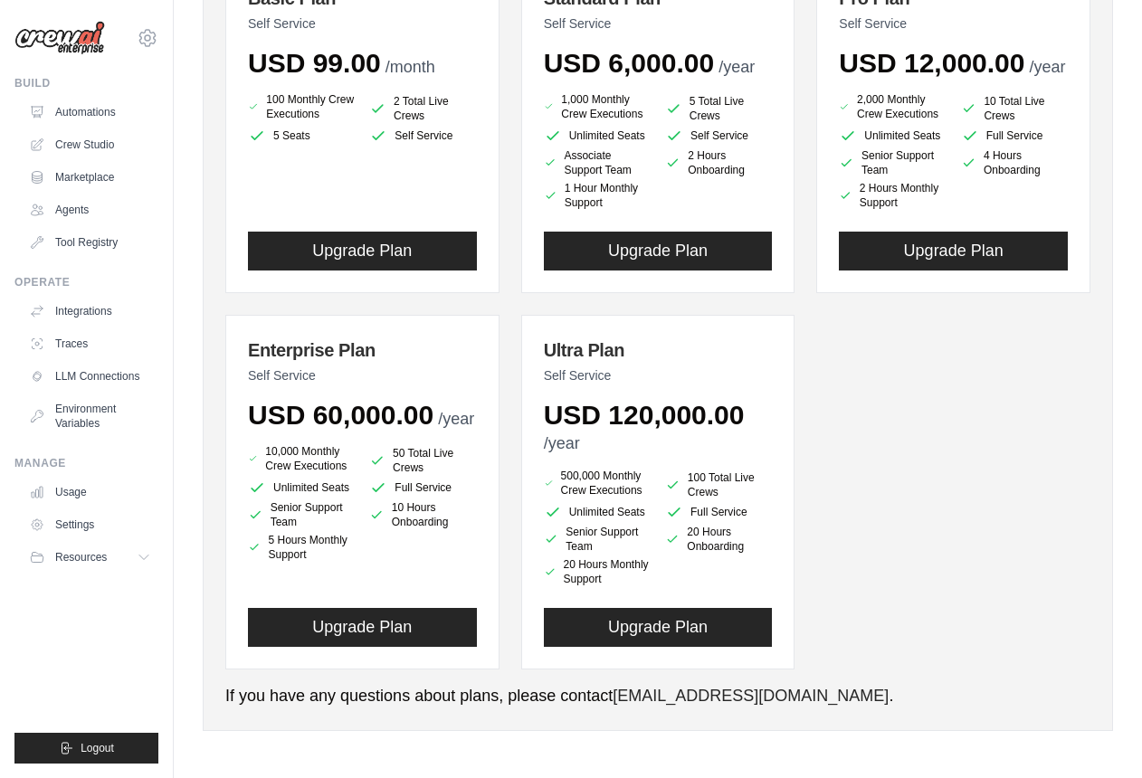
scroll to position [312, 0]
click at [874, 699] on p "If you have any questions about plans, please contact support@crewai.com ." at bounding box center [657, 696] width 865 height 24
drag, startPoint x: 772, startPoint y: 697, endPoint x: 632, endPoint y: 696, distance: 140.3
click at [627, 696] on p "If you have any questions about plans, please contact support@crewai.com ." at bounding box center [657, 696] width 865 height 24
copy link "[EMAIL_ADDRESS][DOMAIN_NAME]"
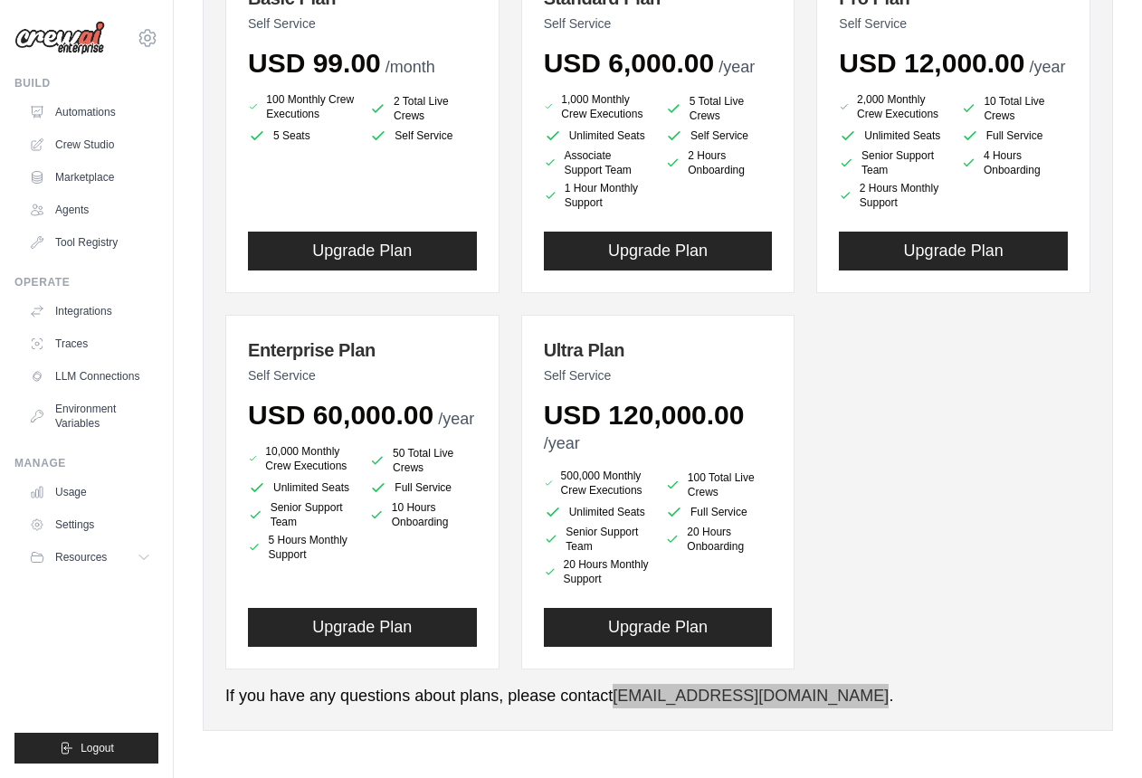
scroll to position [0, 0]
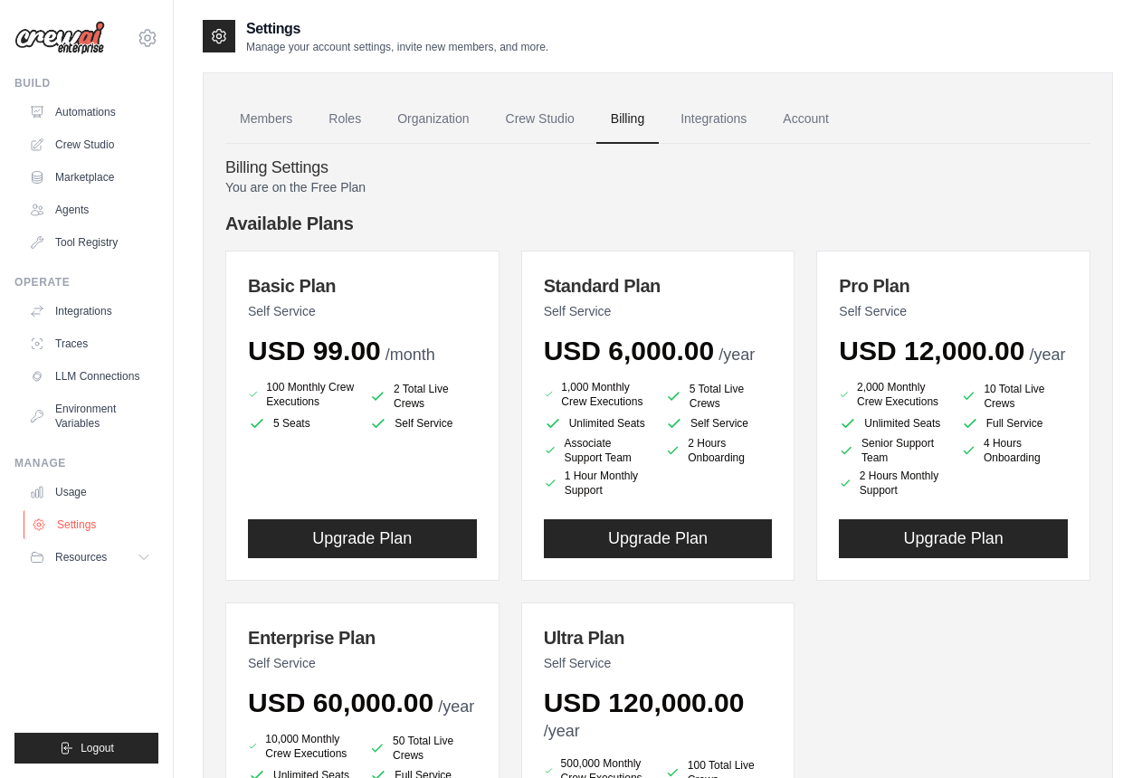
click at [103, 518] on link "Settings" at bounding box center [92, 525] width 137 height 29
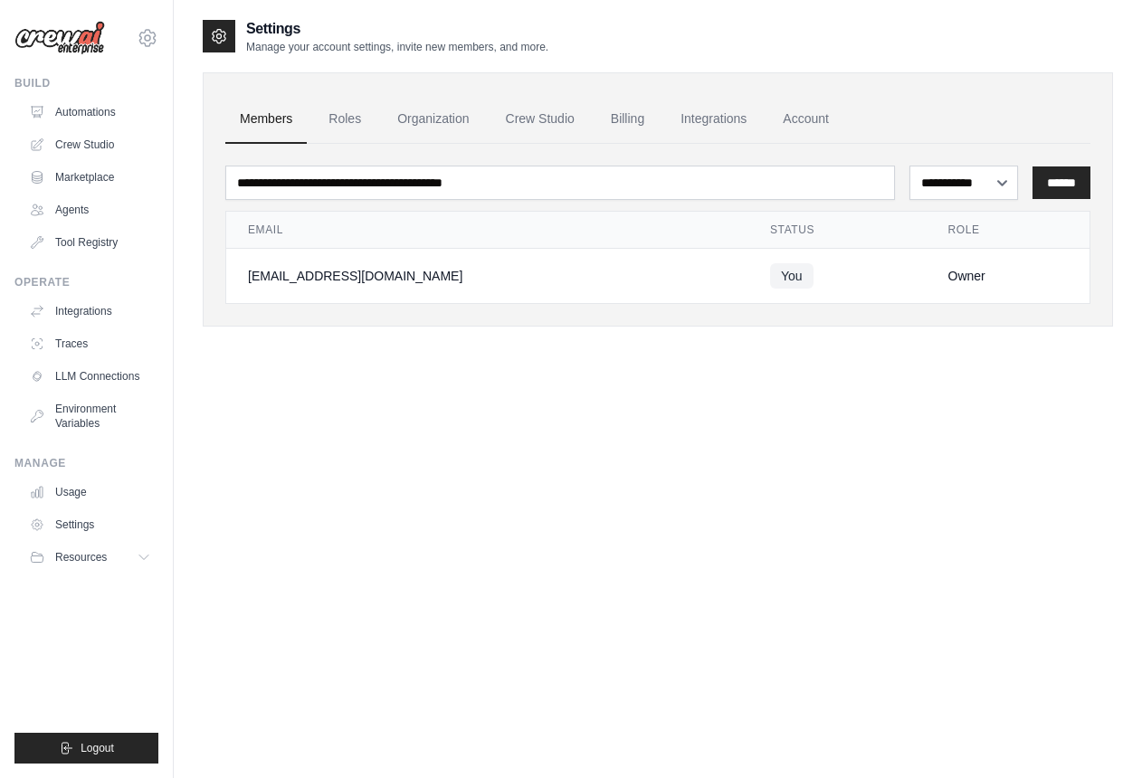
drag, startPoint x: 357, startPoint y: 631, endPoint x: 366, endPoint y: 583, distance: 48.8
click at [357, 613] on div "**********" at bounding box center [658, 407] width 911 height 778
click at [574, 121] on link "Crew Studio" at bounding box center [541, 119] width 98 height 49
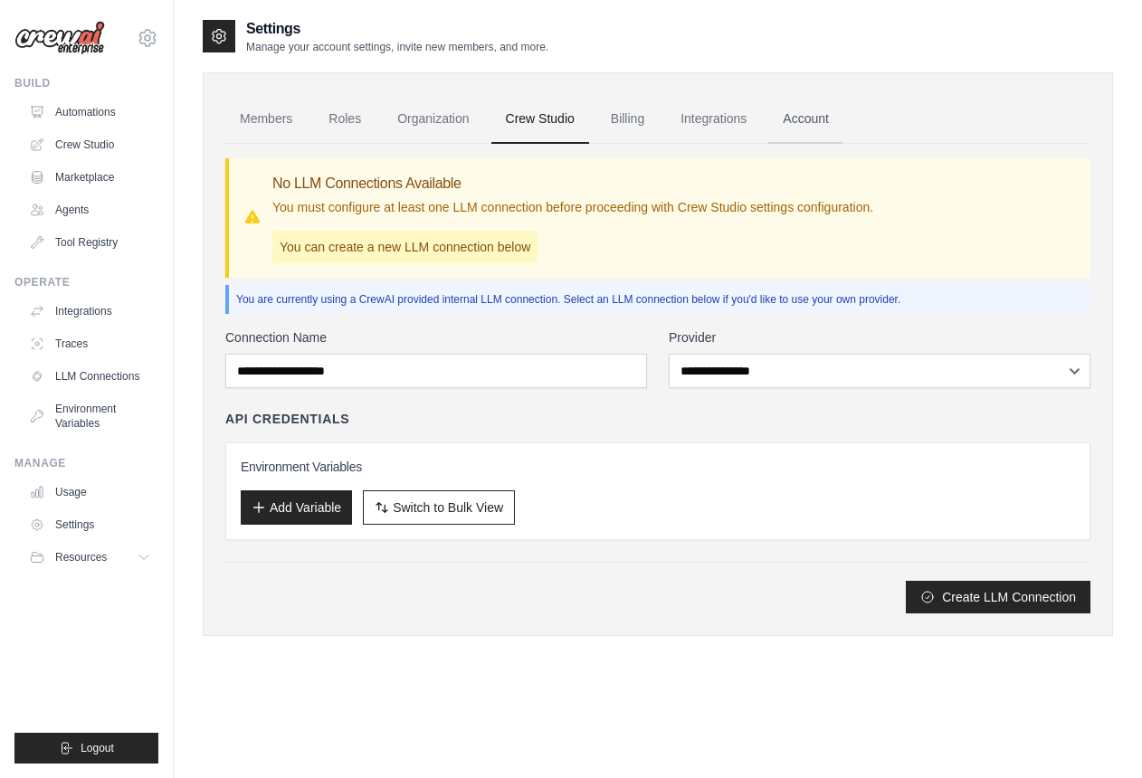
click at [811, 124] on link "Account" at bounding box center [806, 119] width 75 height 49
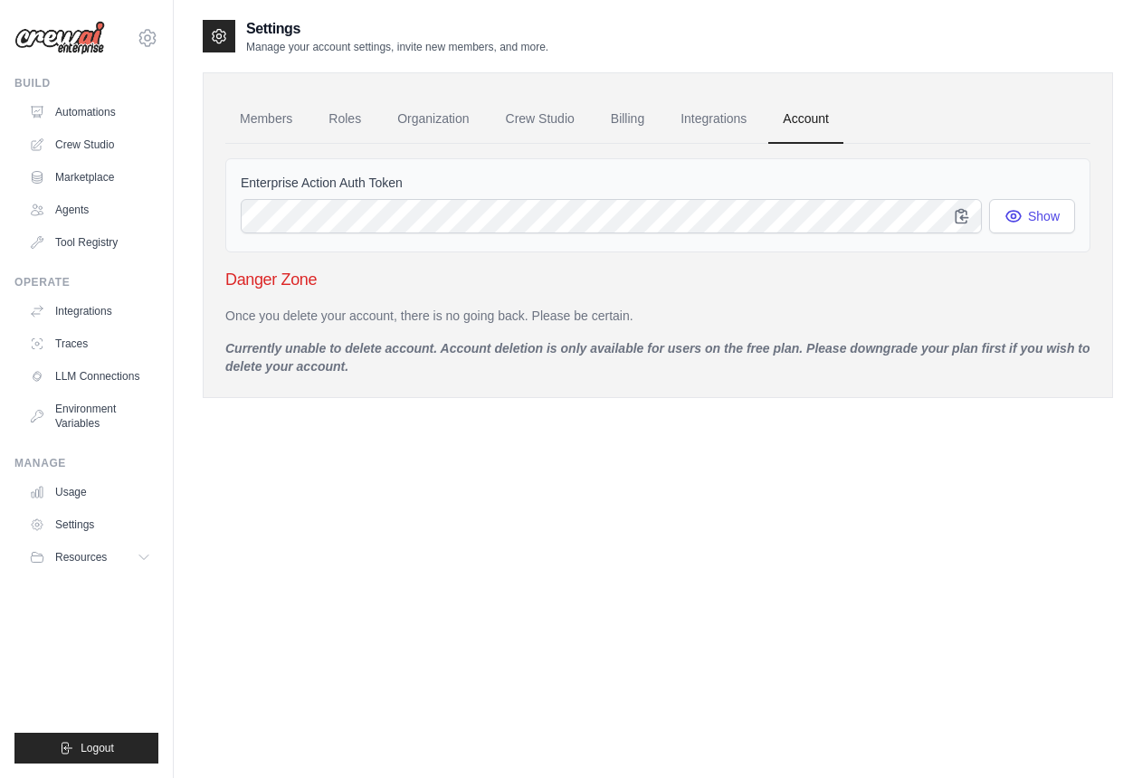
click at [383, 449] on div "Settings Manage your account settings, invite new members, and more. Members Ro…" at bounding box center [658, 407] width 911 height 778
click at [272, 115] on link "Members" at bounding box center [265, 119] width 81 height 49
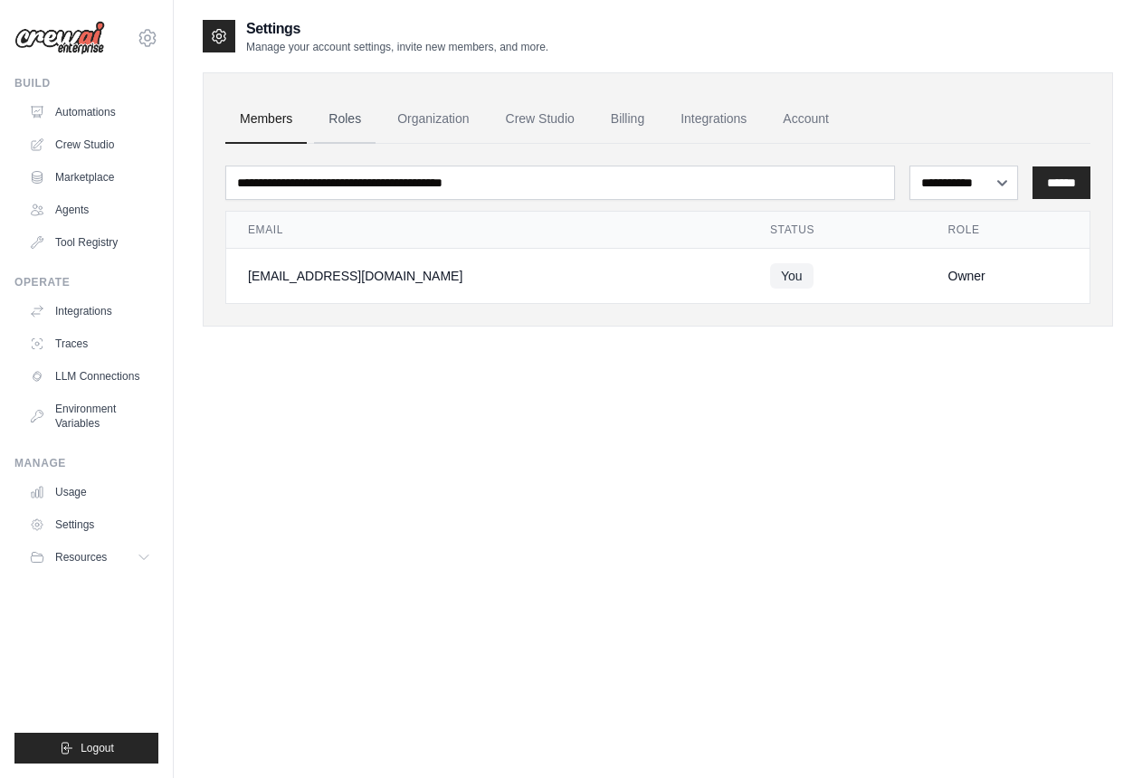
click at [370, 115] on link "Roles" at bounding box center [345, 119] width 62 height 49
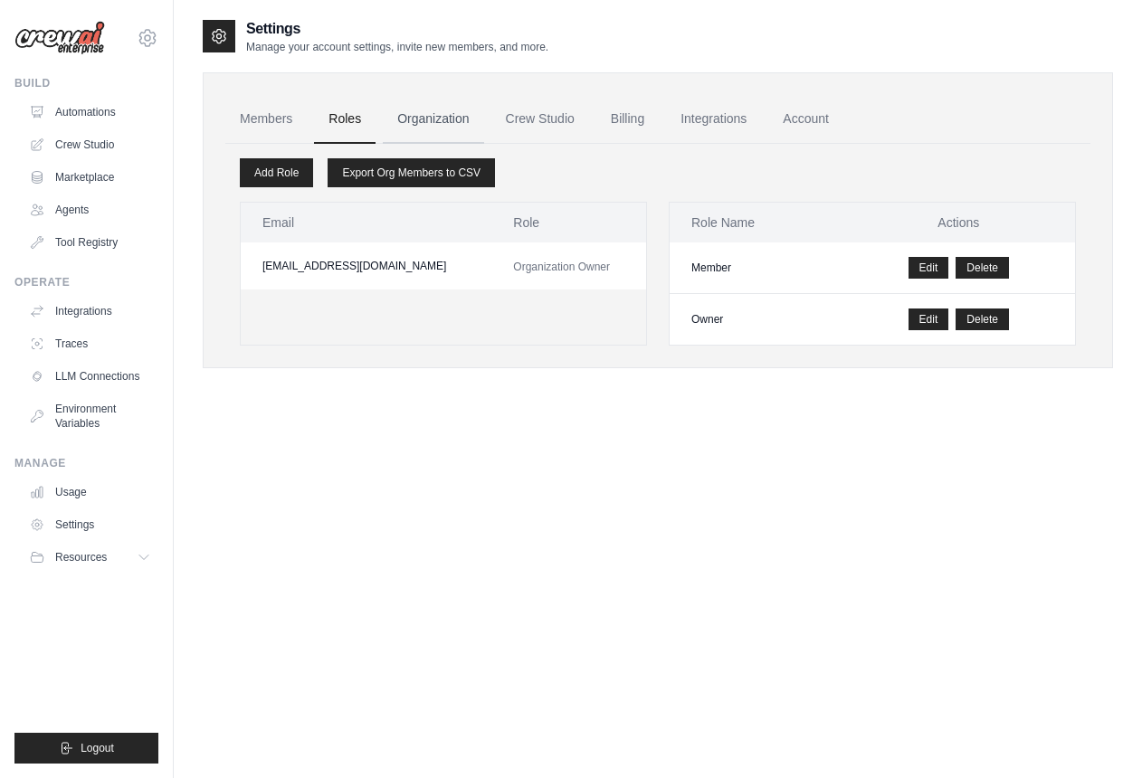
click at [442, 117] on link "Organization" at bounding box center [433, 119] width 100 height 49
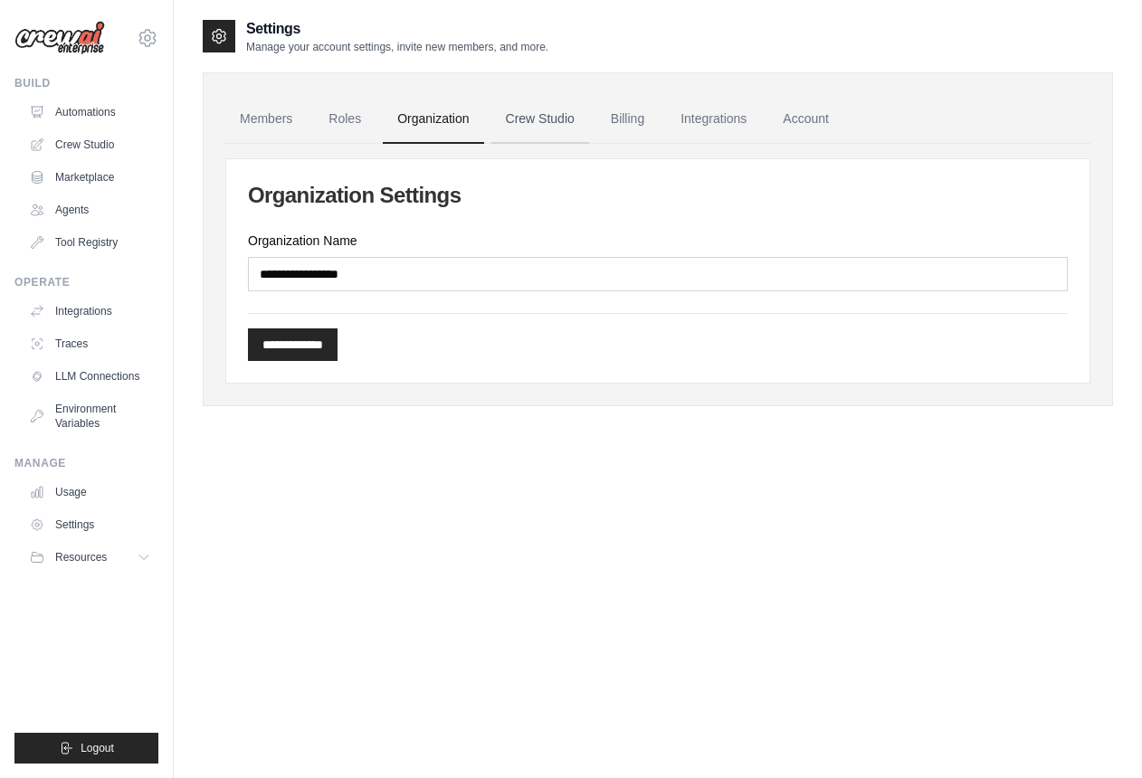
drag, startPoint x: 539, startPoint y: 124, endPoint x: 559, endPoint y: 121, distance: 21.0
click at [539, 124] on link "Crew Studio" at bounding box center [541, 119] width 98 height 49
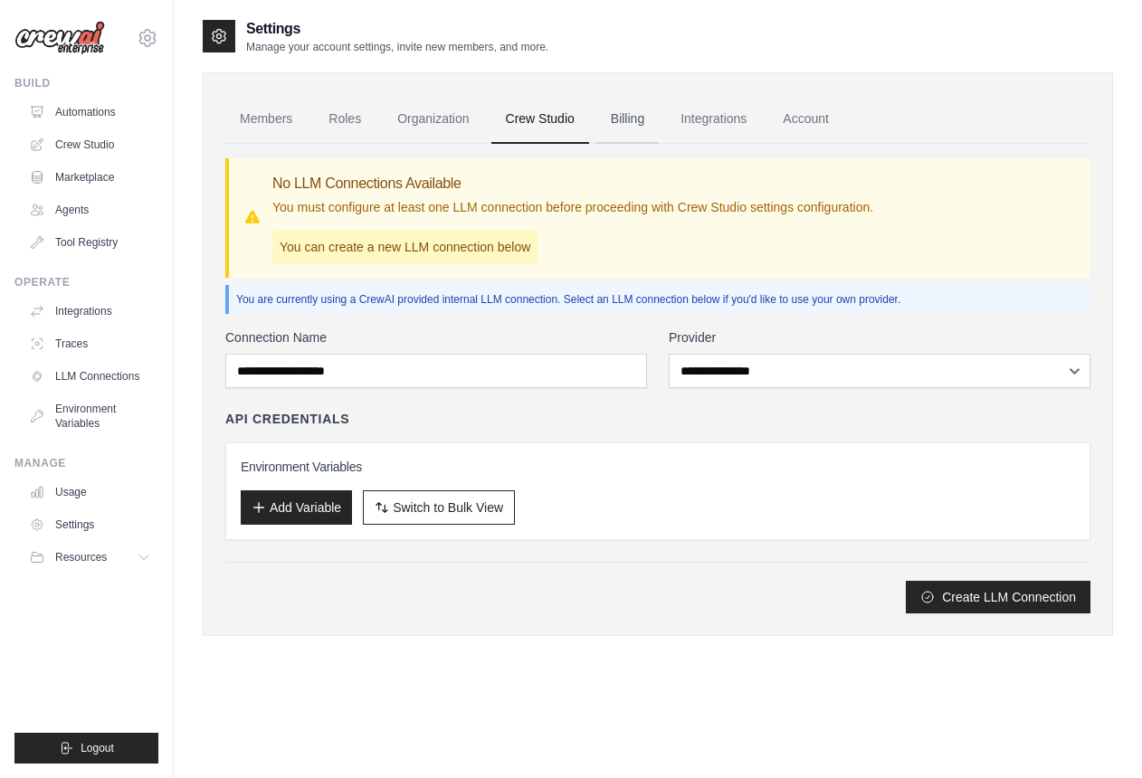
click at [627, 120] on link "Billing" at bounding box center [628, 119] width 62 height 49
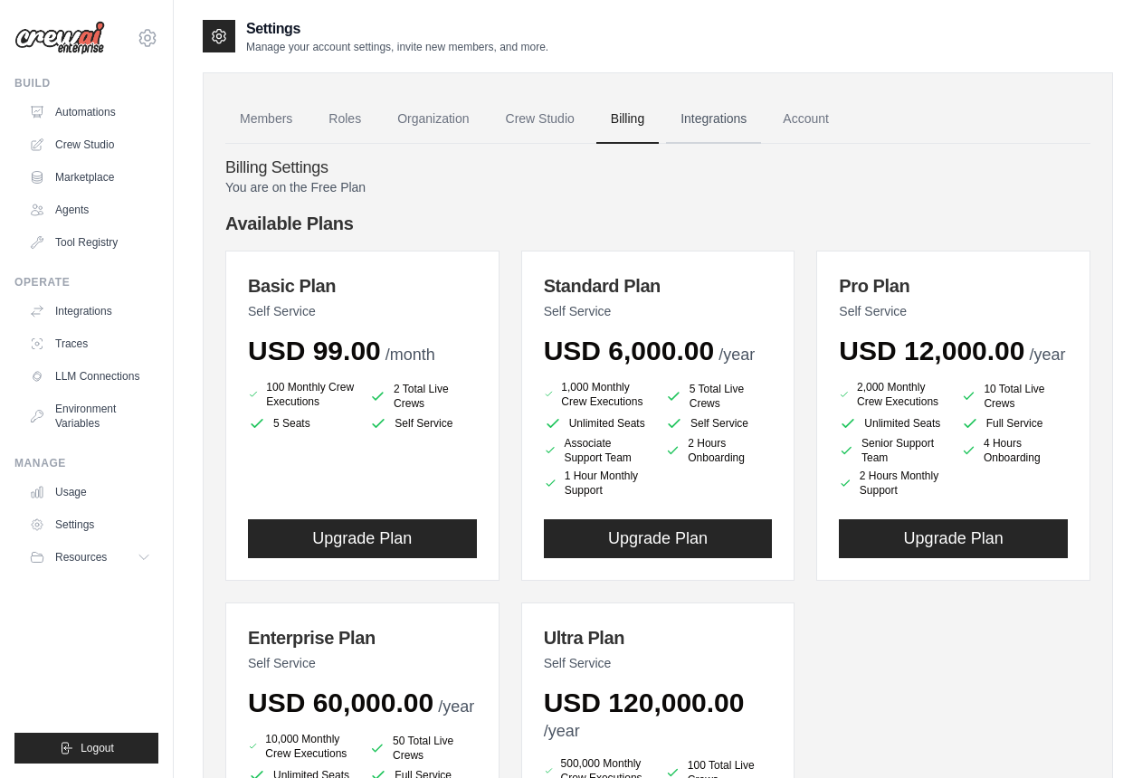
click at [742, 125] on link "Integrations" at bounding box center [713, 119] width 95 height 49
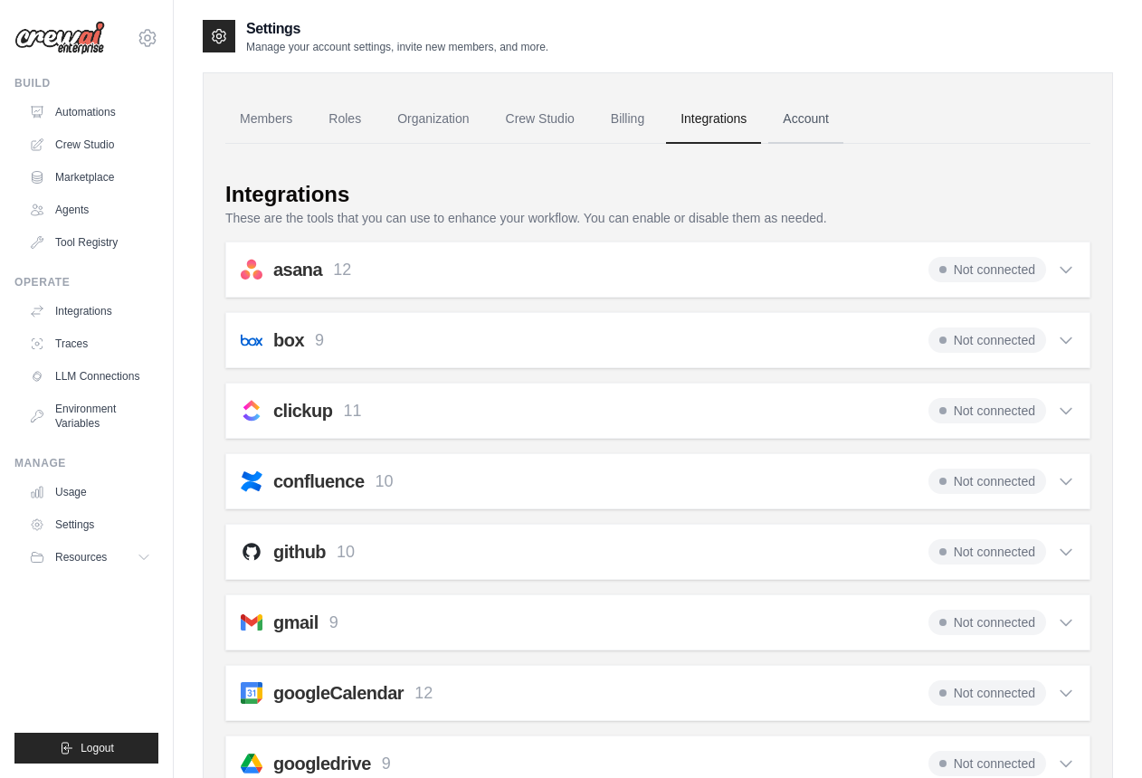
click at [807, 117] on link "Account" at bounding box center [806, 119] width 75 height 49
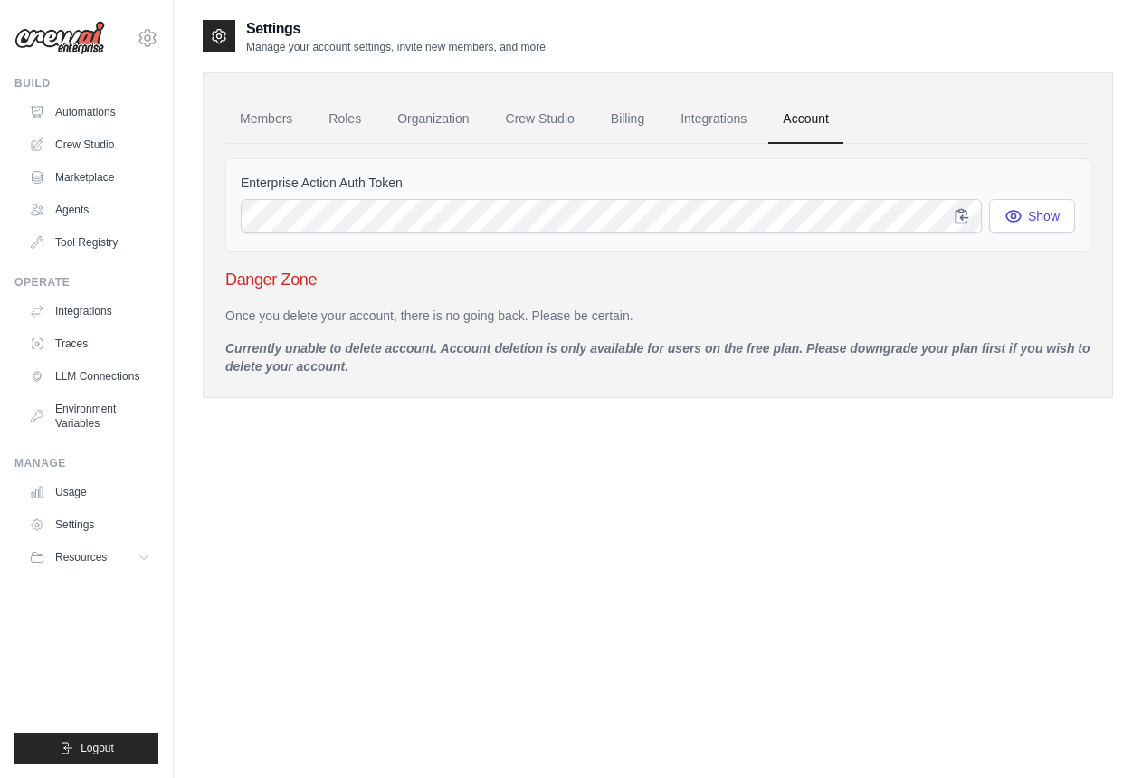
scroll to position [36, 0]
